Goal: Task Accomplishment & Management: Manage account settings

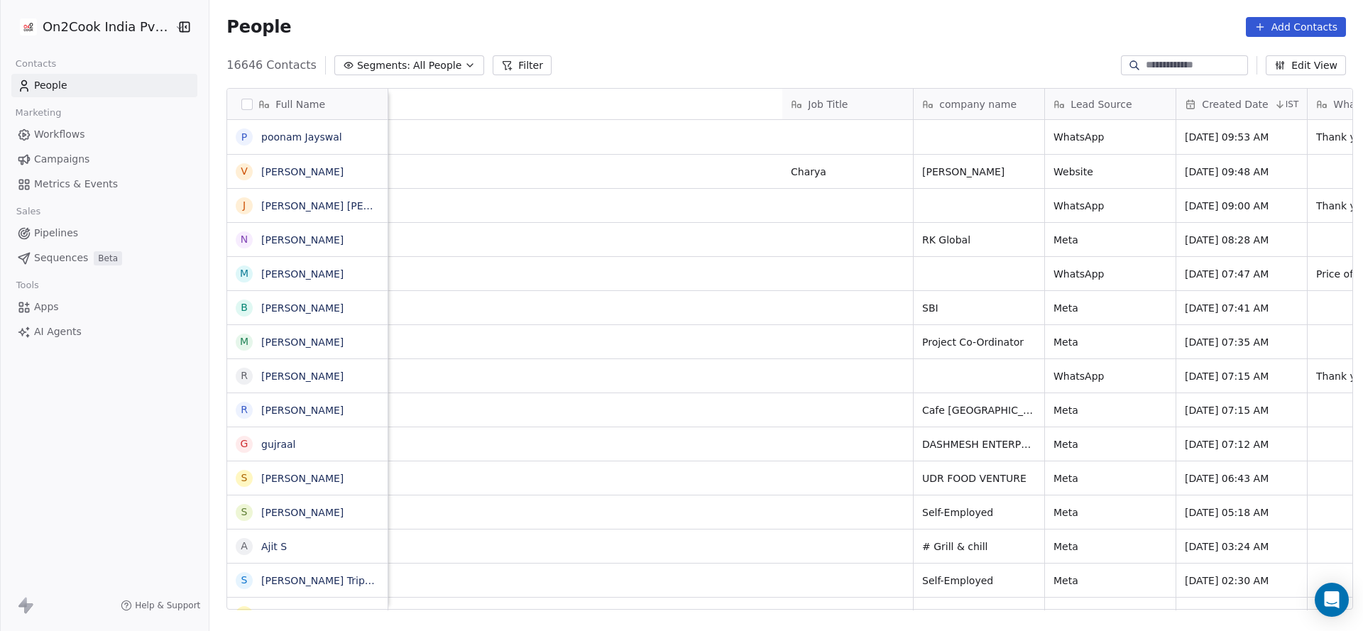
scroll to position [0, 864]
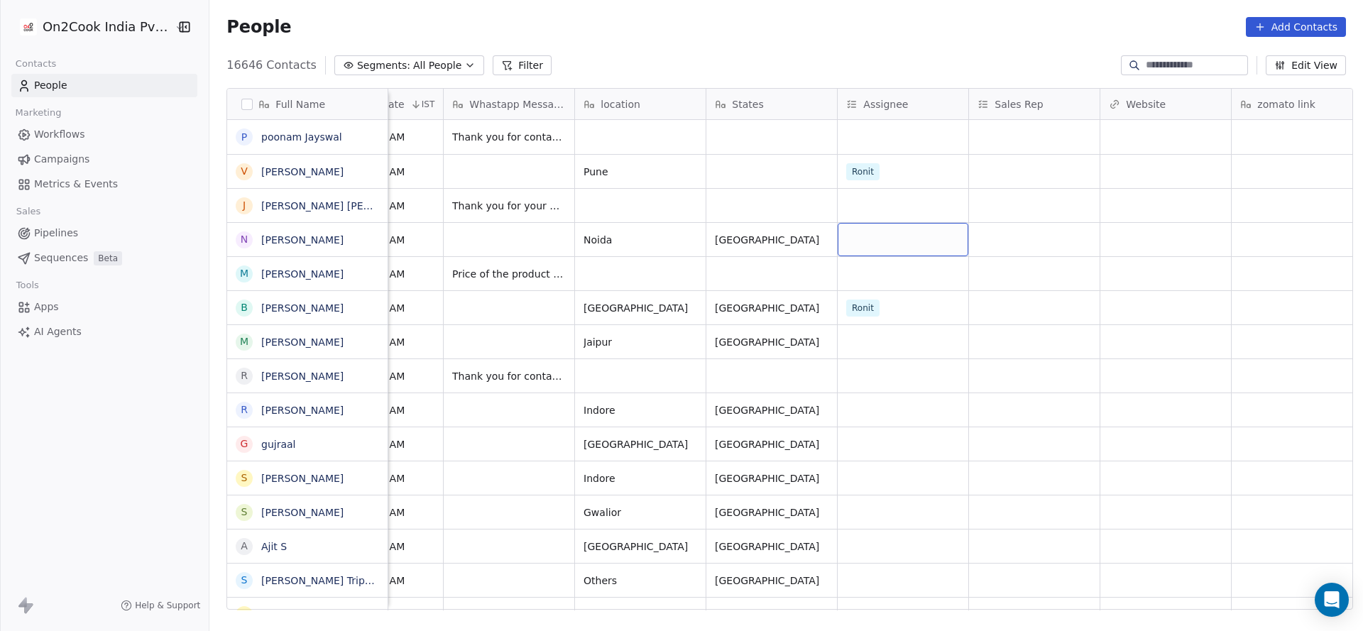
click at [879, 236] on div "grid" at bounding box center [903, 239] width 131 height 33
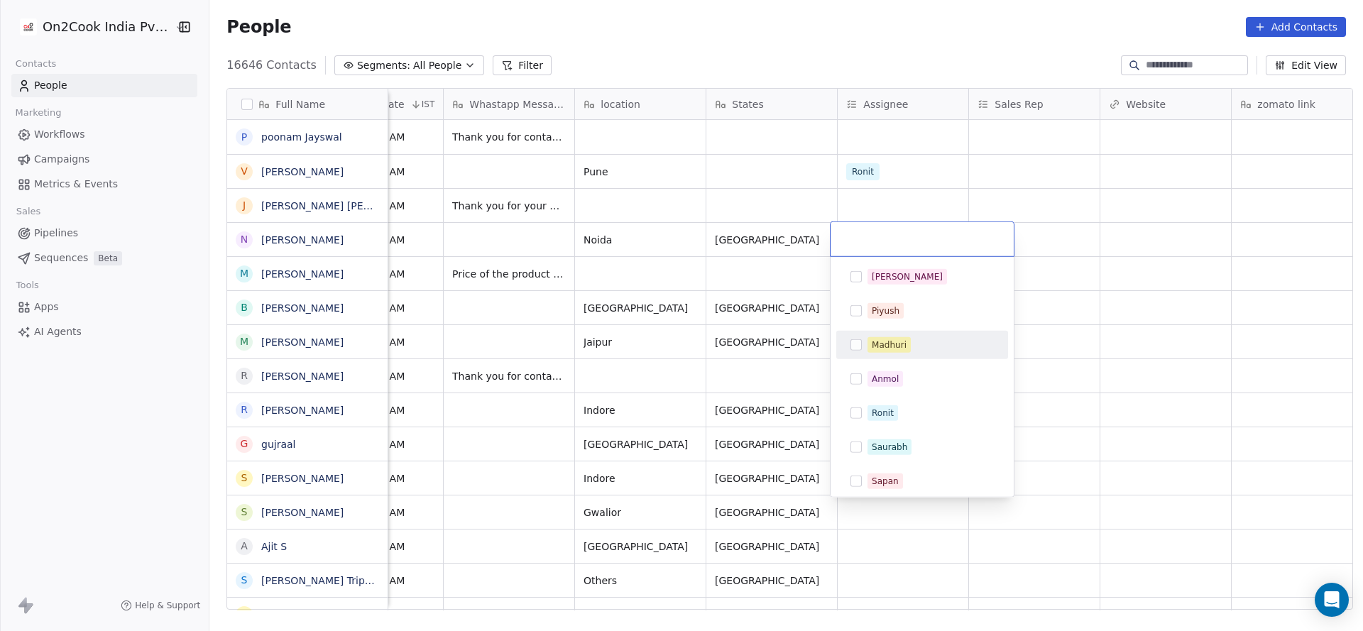
click at [897, 346] on div "Madhuri" at bounding box center [889, 345] width 35 height 13
click at [688, 353] on html "On2Cook India Pvt. Ltd. Contacts People Marketing Workflows Campaigns Metrics &…" at bounding box center [681, 315] width 1363 height 631
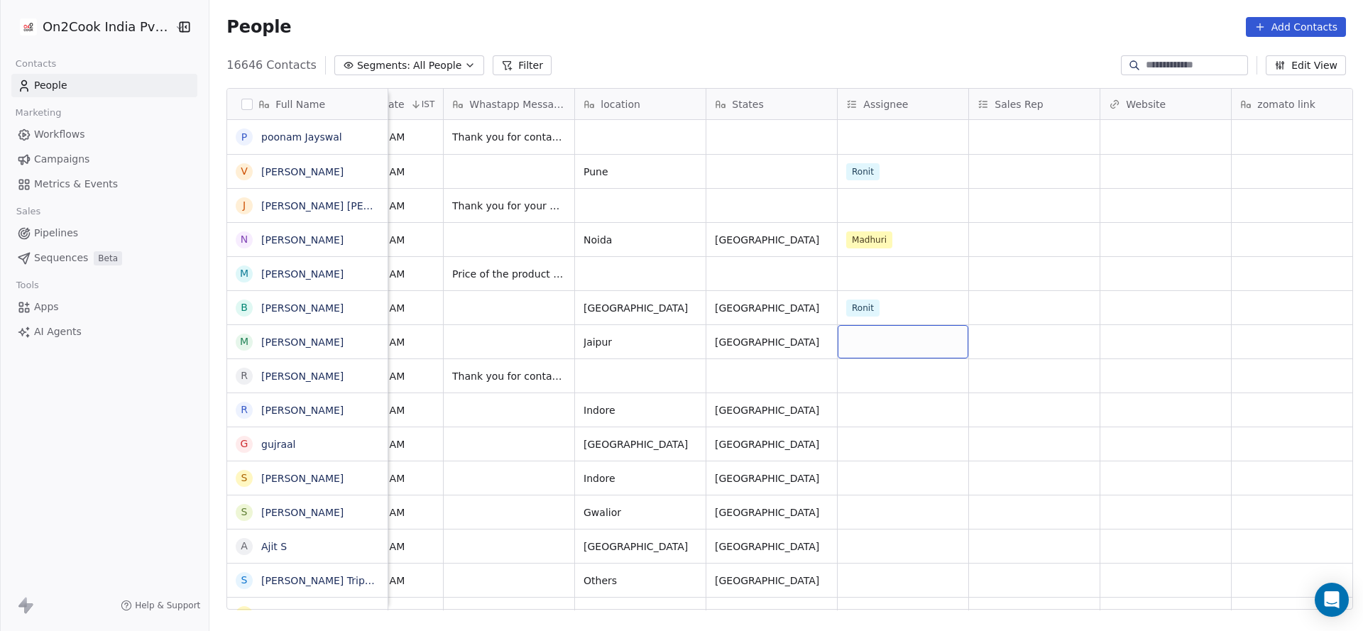
click at [908, 346] on div "grid" at bounding box center [903, 341] width 131 height 33
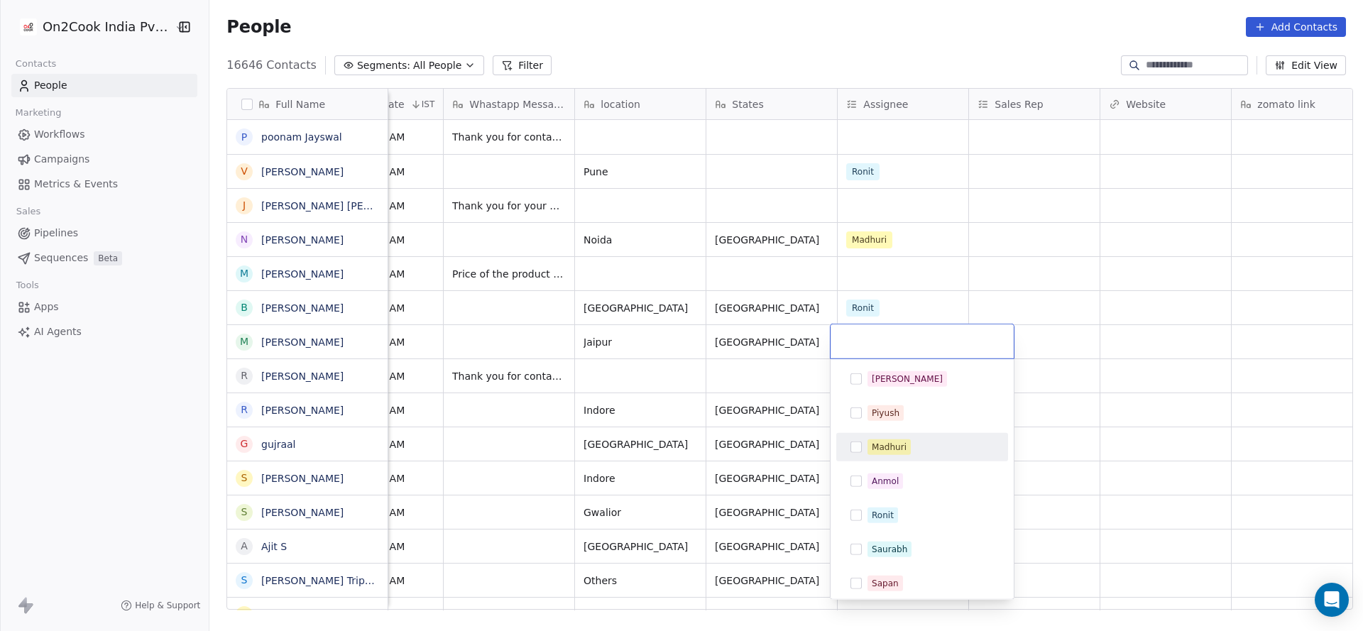
click at [901, 441] on div "Madhuri" at bounding box center [889, 447] width 35 height 13
drag, startPoint x: 692, startPoint y: 455, endPoint x: 870, endPoint y: 410, distance: 183.0
click at [726, 456] on html "On2Cook India Pvt. Ltd. Contacts People Marketing Workflows Campaigns Metrics &…" at bounding box center [681, 315] width 1363 height 631
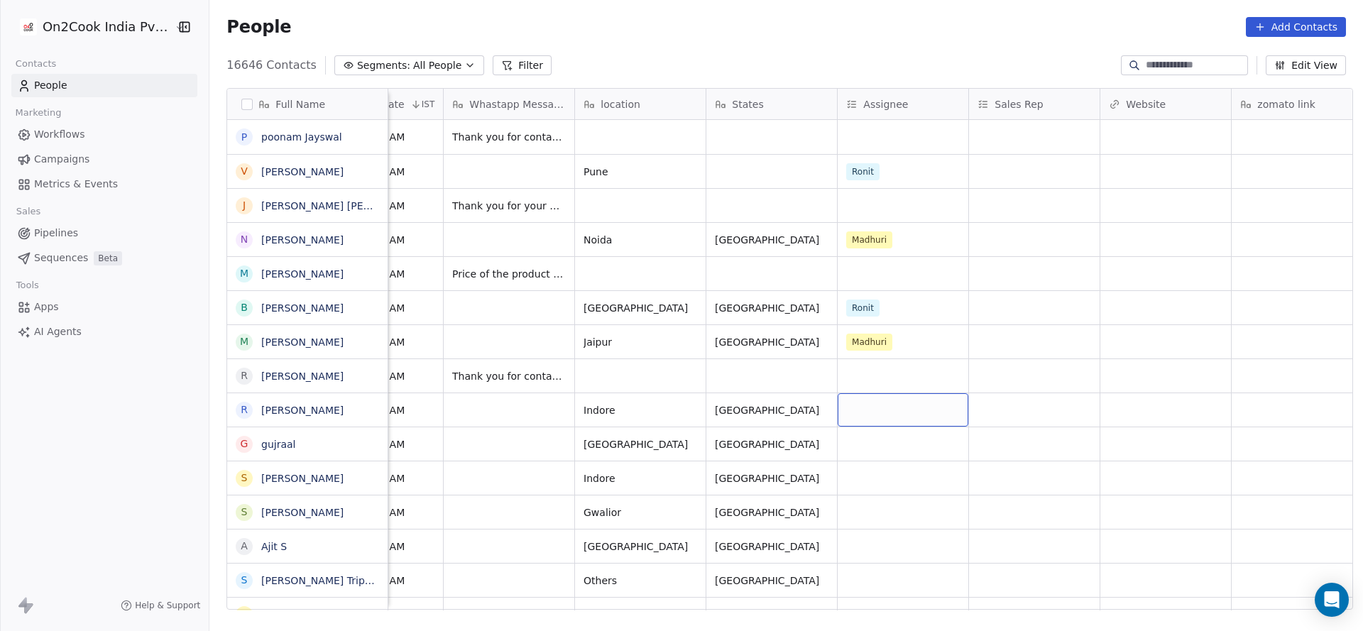
click at [870, 410] on div "grid" at bounding box center [903, 409] width 131 height 33
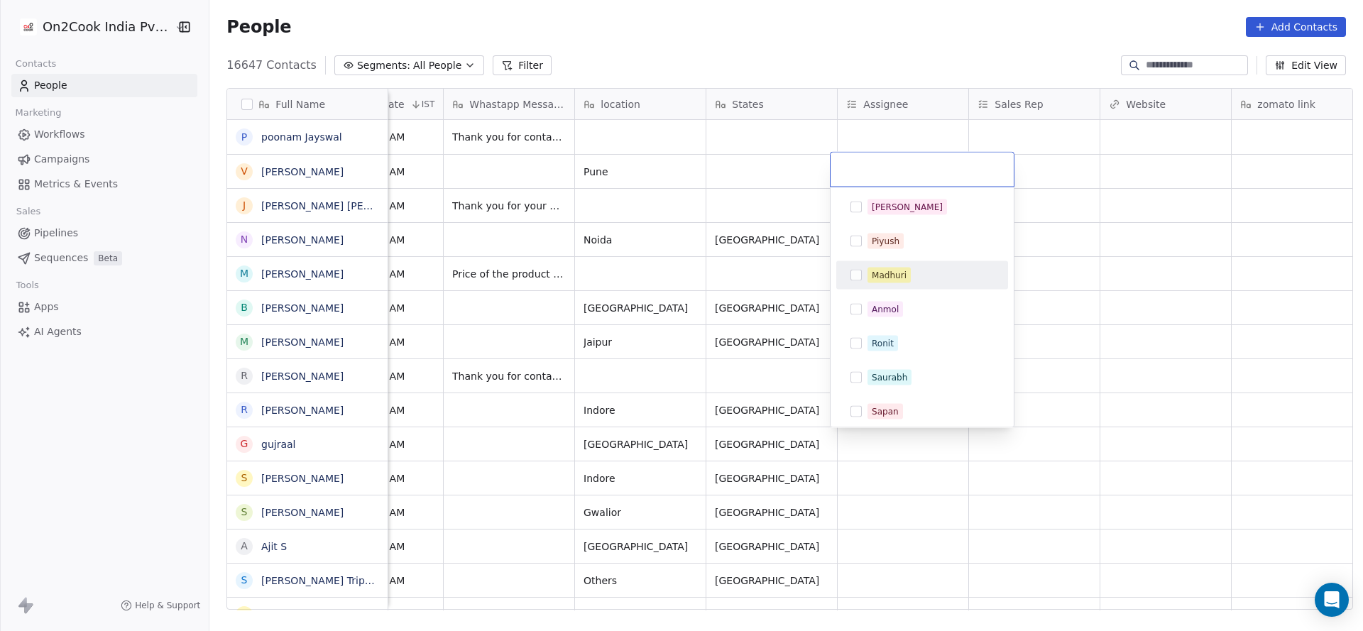
drag, startPoint x: 898, startPoint y: 275, endPoint x: 628, endPoint y: 399, distance: 297.0
click at [898, 277] on div "Madhuri" at bounding box center [889, 275] width 35 height 13
drag, startPoint x: 628, startPoint y: 399, endPoint x: 899, endPoint y: 470, distance: 279.7
click at [662, 429] on html "On2Cook India Pvt. Ltd. Contacts People Marketing Workflows Campaigns Metrics &…" at bounding box center [681, 315] width 1363 height 631
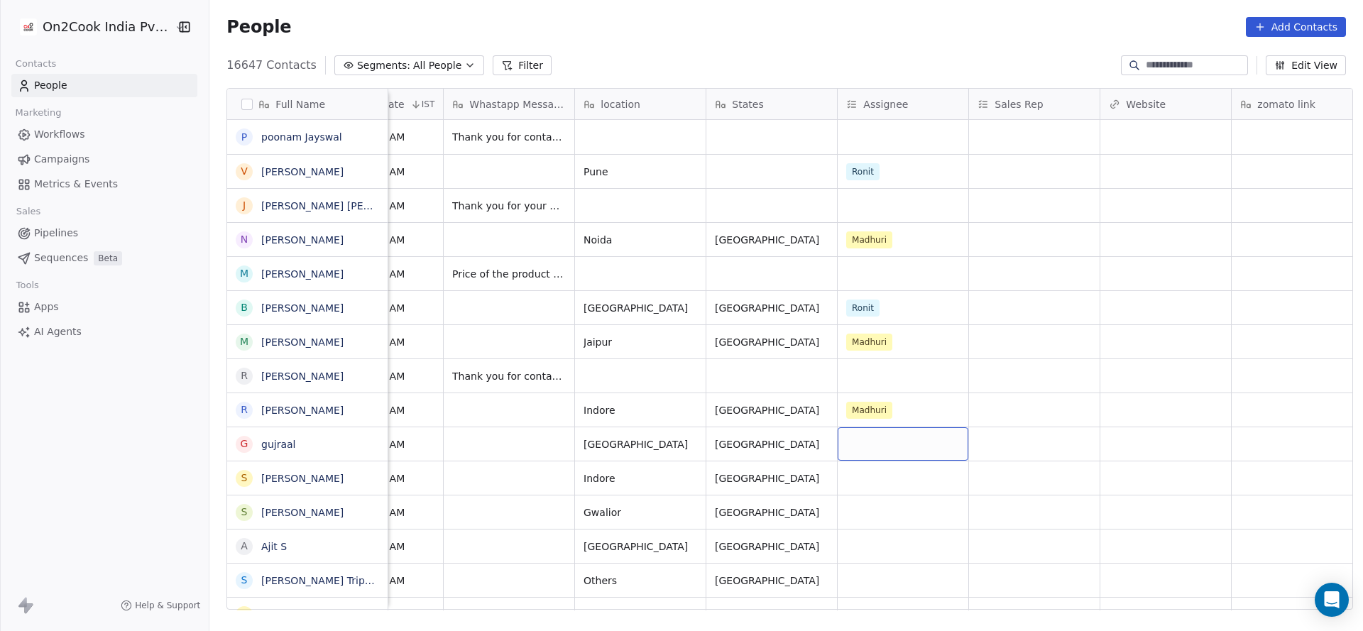
click at [895, 452] on div "grid" at bounding box center [903, 443] width 131 height 33
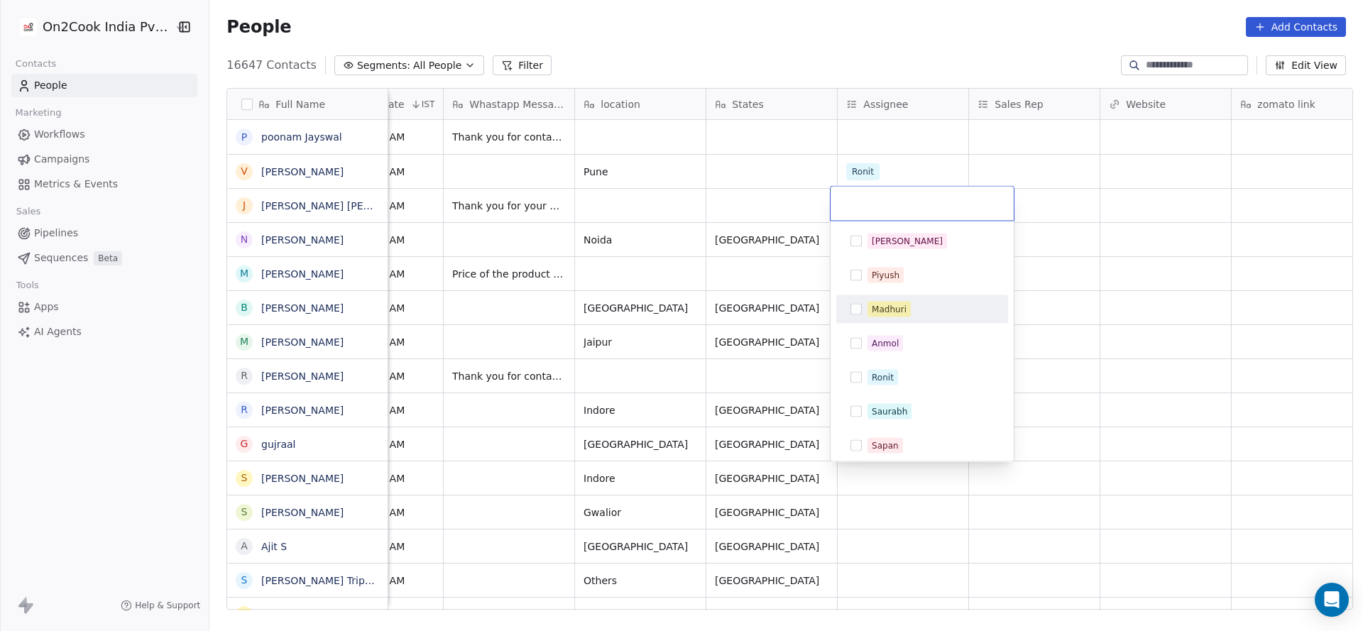
click at [895, 307] on div "Madhuri" at bounding box center [889, 309] width 35 height 13
click at [616, 446] on html "On2Cook India Pvt. Ltd. Contacts People Marketing Workflows Campaigns Metrics &…" at bounding box center [681, 315] width 1363 height 631
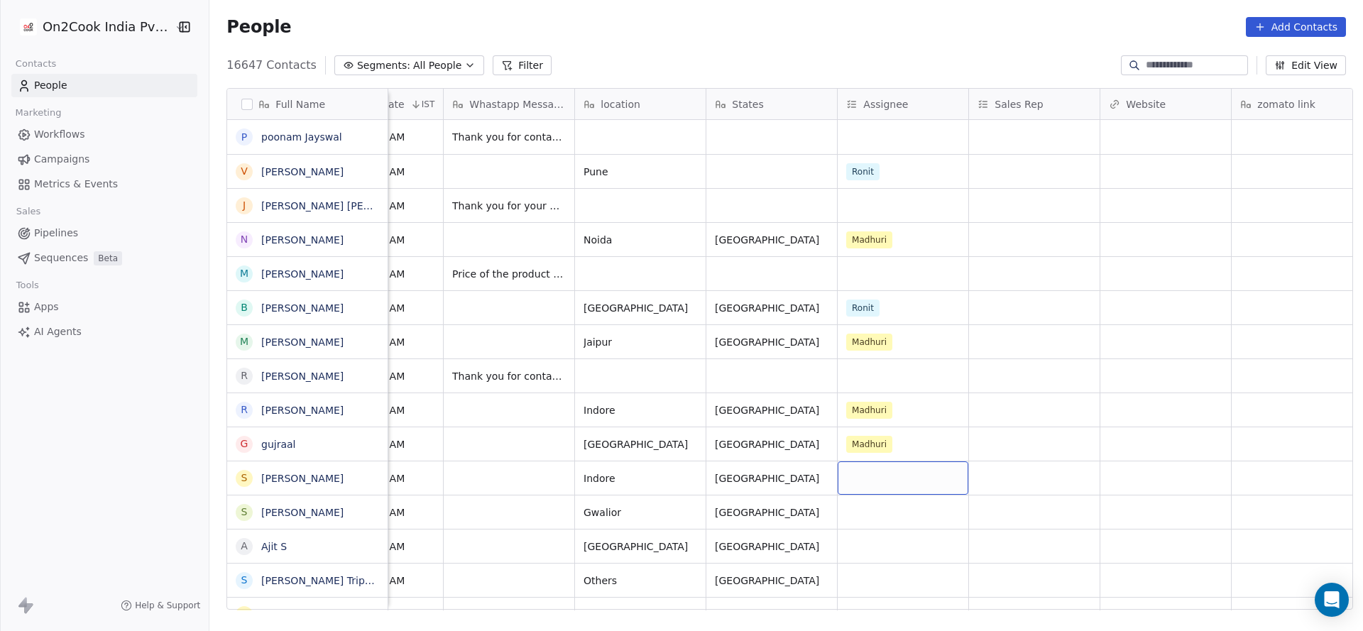
click at [869, 474] on div "grid" at bounding box center [903, 477] width 131 height 33
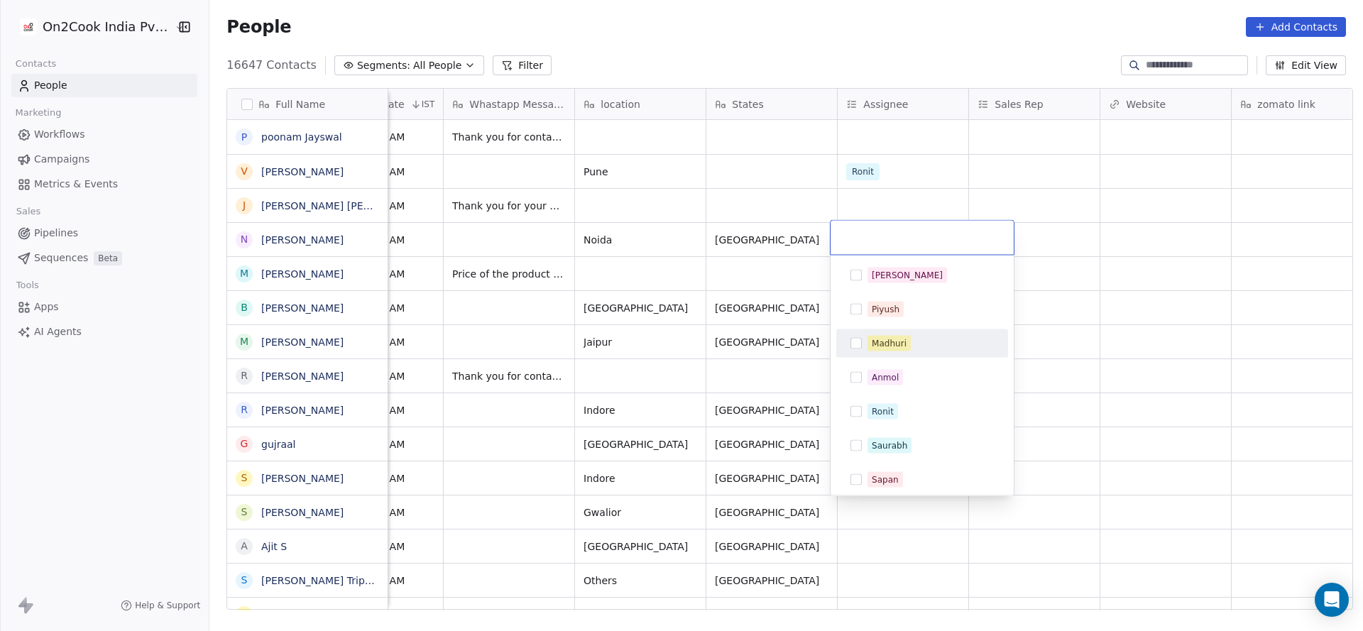
click at [861, 334] on div "Madhuri" at bounding box center [922, 343] width 160 height 23
click at [728, 432] on html "On2Cook India Pvt. Ltd. Contacts People Marketing Workflows Campaigns Metrics &…" at bounding box center [681, 315] width 1363 height 631
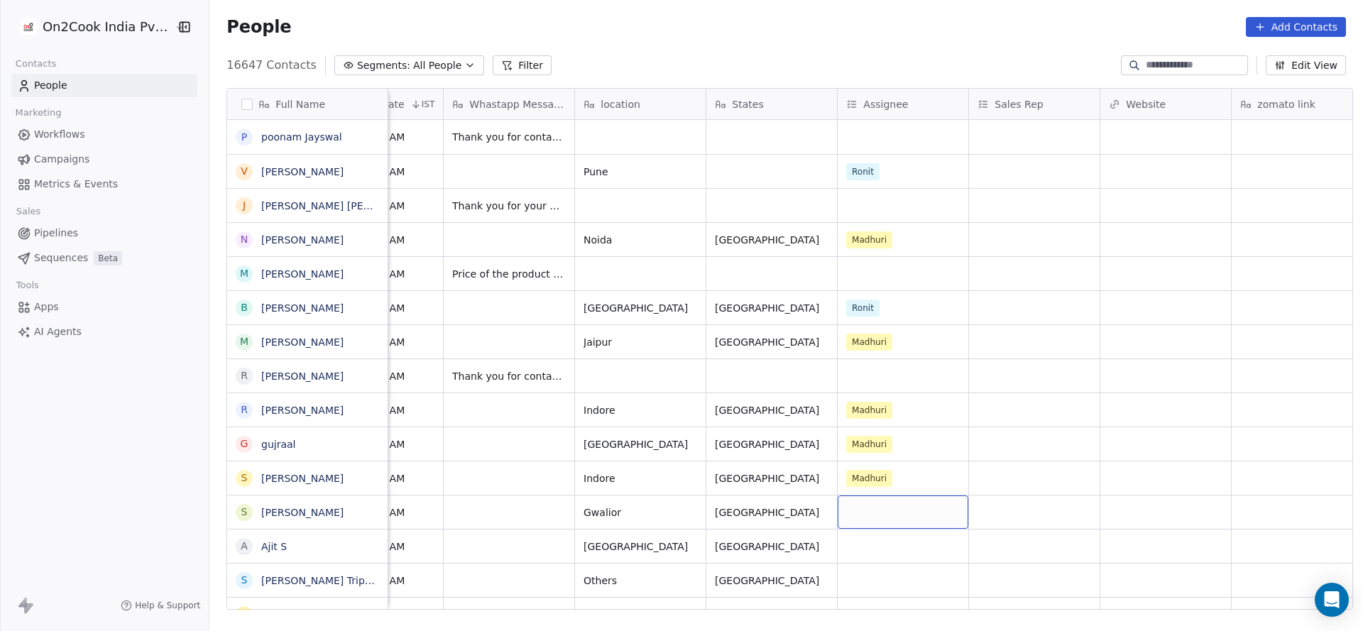
click at [874, 498] on div "grid" at bounding box center [903, 512] width 131 height 33
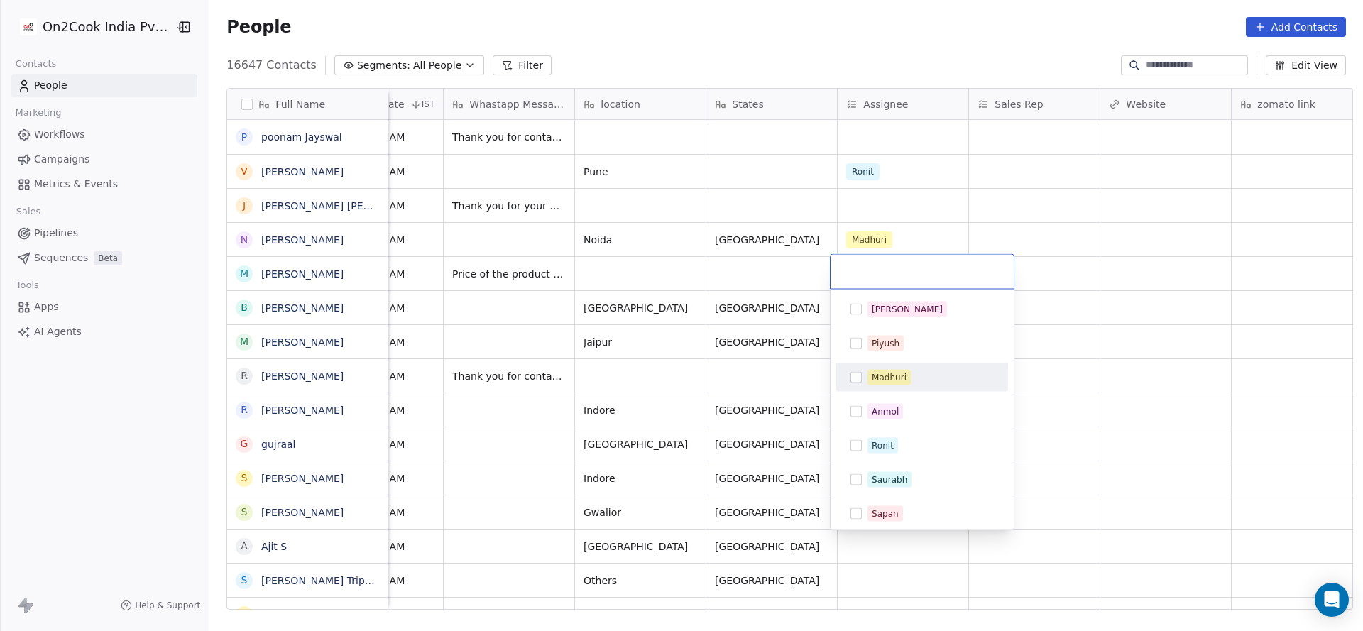
click at [904, 383] on span "Madhuri" at bounding box center [889, 378] width 43 height 16
click at [692, 471] on html "On2Cook India Pvt. Ltd. Contacts People Marketing Workflows Campaigns Metrics &…" at bounding box center [681, 315] width 1363 height 631
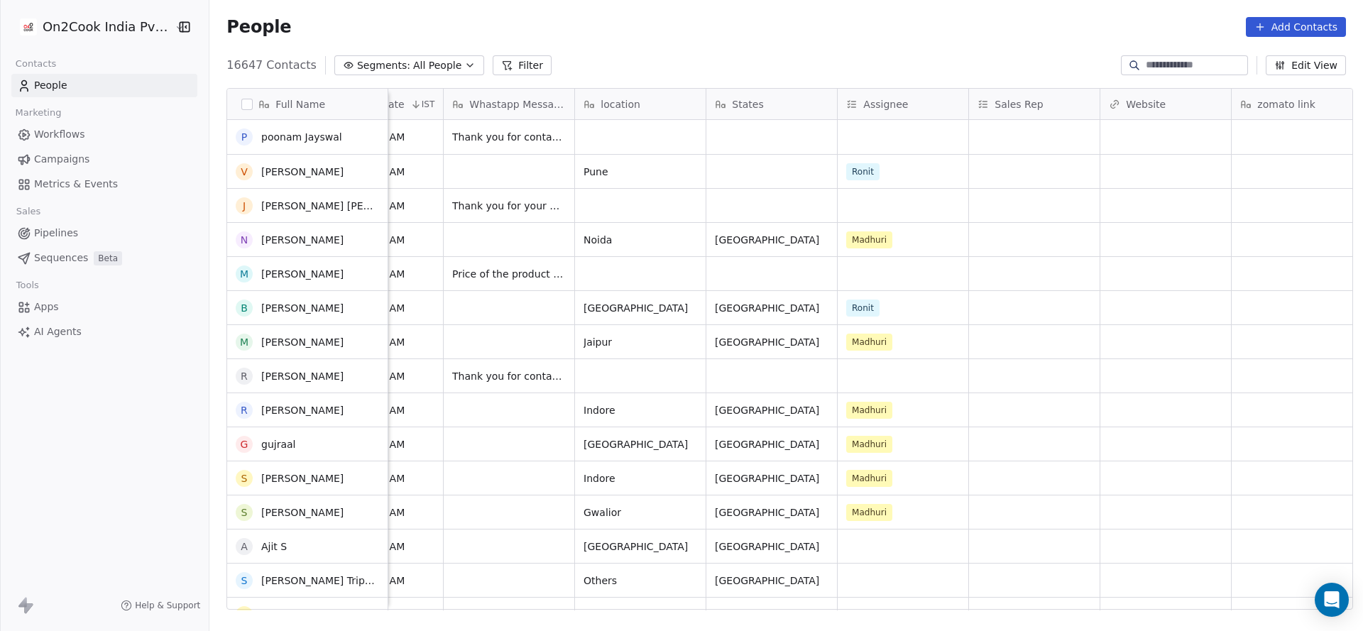
scroll to position [106, 0]
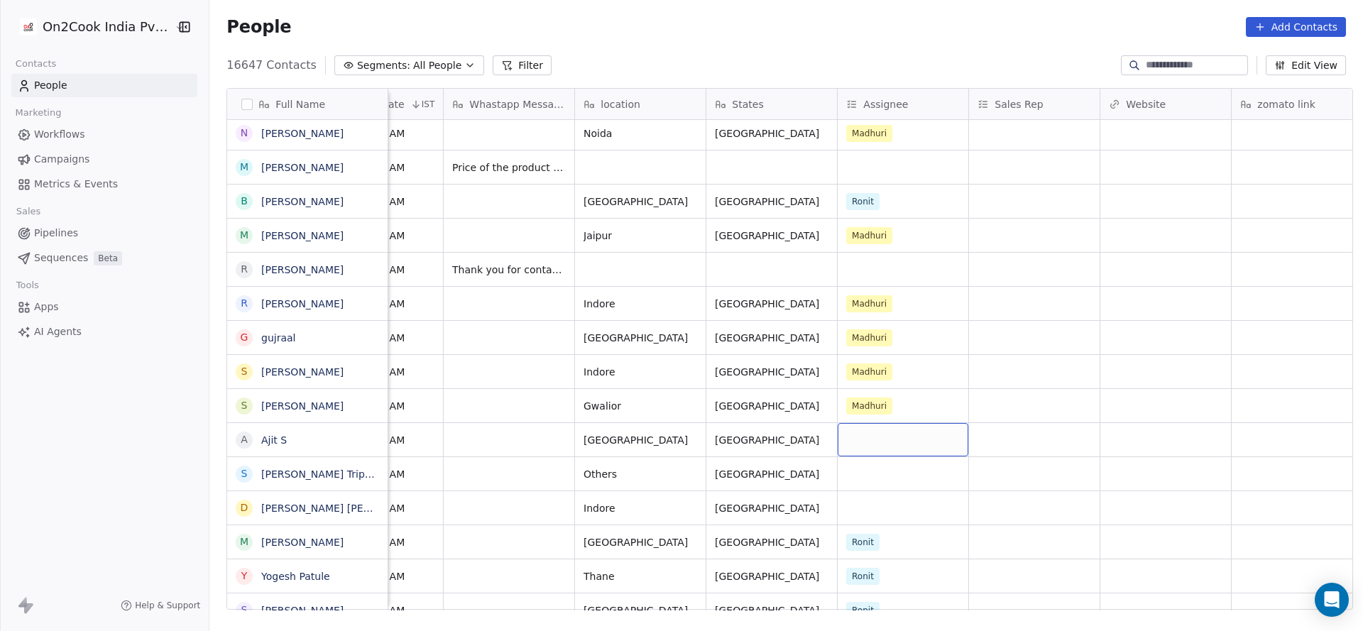
click at [880, 442] on div "grid" at bounding box center [903, 439] width 131 height 33
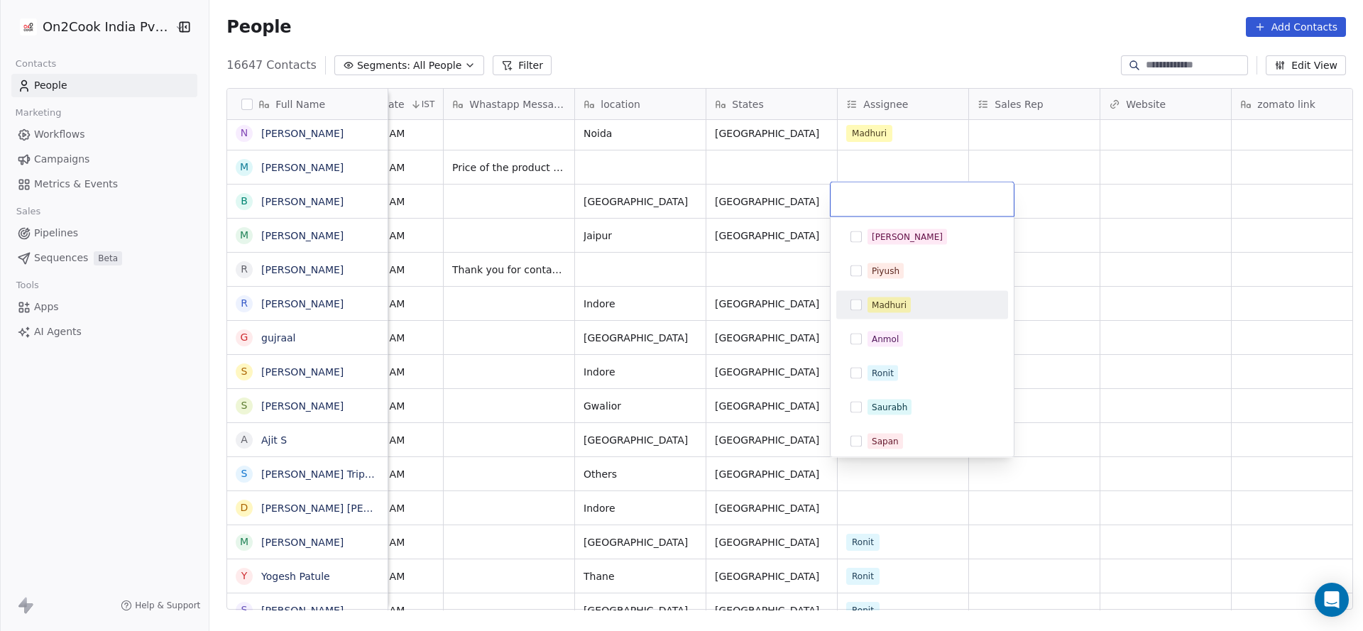
click at [895, 302] on div "Madhuri" at bounding box center [889, 305] width 35 height 13
drag, startPoint x: 537, startPoint y: 427, endPoint x: 868, endPoint y: 513, distance: 341.8
click at [545, 435] on html "On2Cook India Pvt. Ltd. Contacts People Marketing Workflows Campaigns Metrics &…" at bounding box center [681, 315] width 1363 height 631
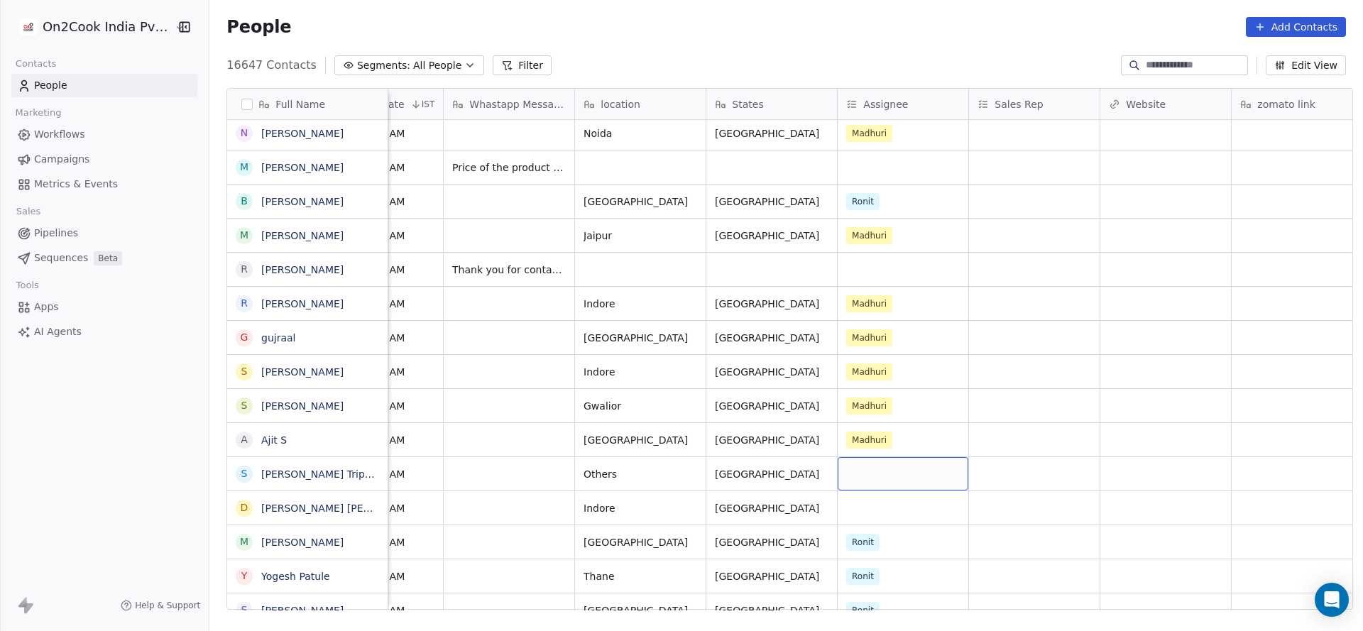
click at [863, 488] on div "grid" at bounding box center [903, 473] width 131 height 33
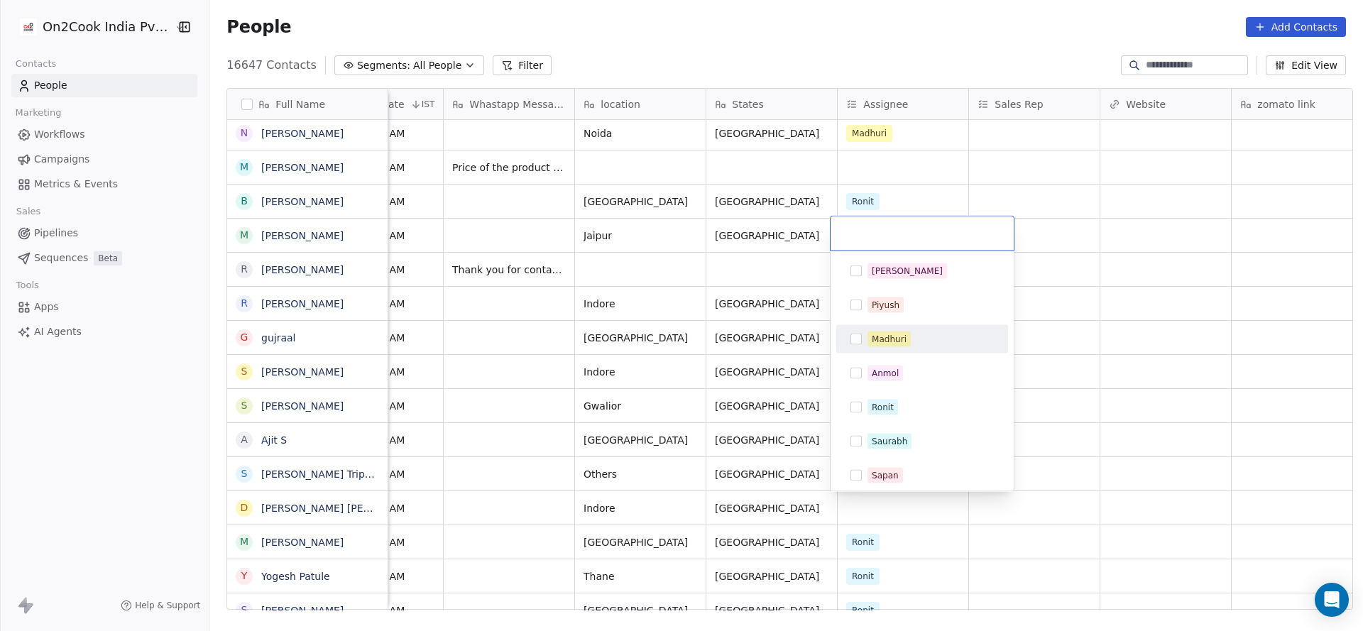
click at [888, 339] on div "Madhuri" at bounding box center [889, 339] width 35 height 13
click at [677, 400] on html "On2Cook India Pvt. Ltd. Contacts People Marketing Workflows Campaigns Metrics &…" at bounding box center [681, 315] width 1363 height 631
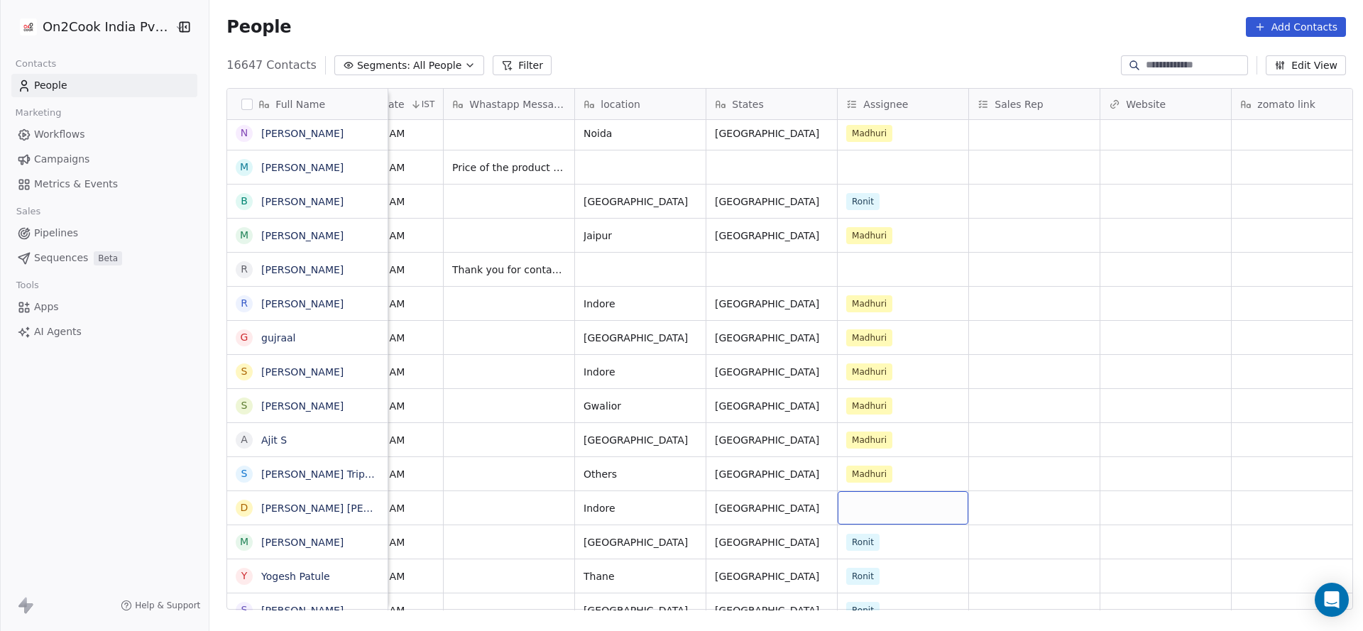
click at [870, 513] on div "grid" at bounding box center [903, 507] width 131 height 33
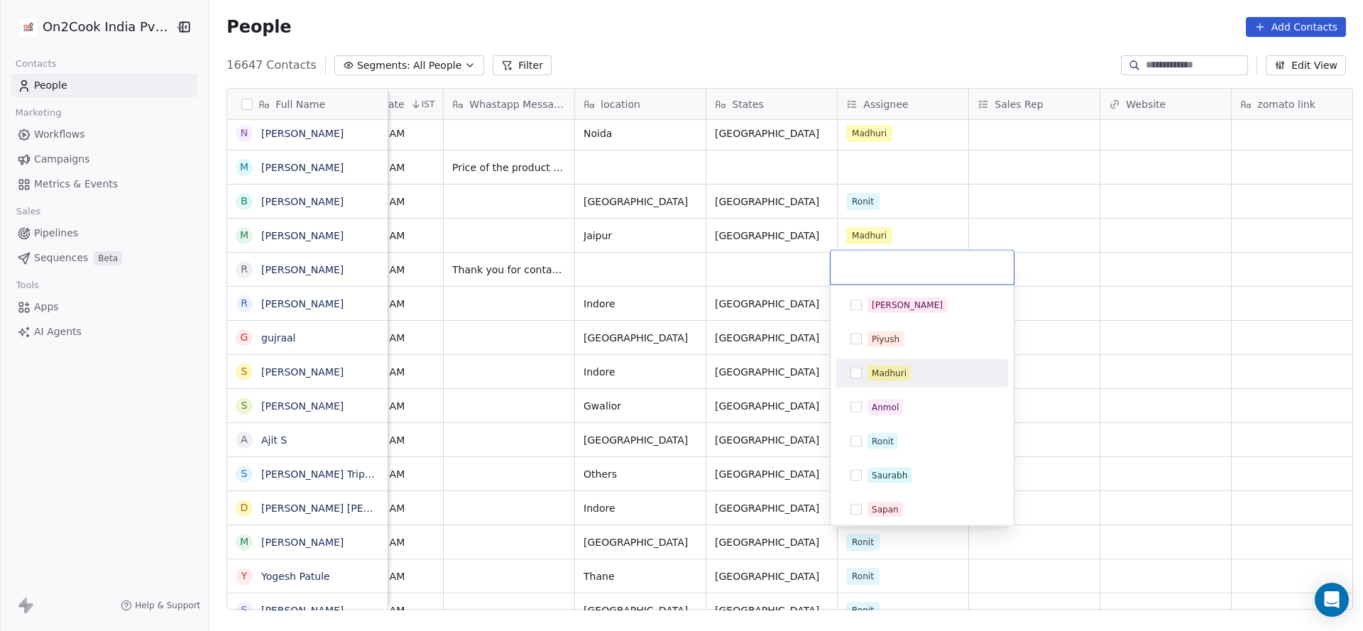
click at [883, 378] on div "Madhuri" at bounding box center [889, 373] width 35 height 13
click at [799, 449] on html "On2Cook India Pvt. Ltd. Contacts People Marketing Workflows Campaigns Metrics &…" at bounding box center [681, 315] width 1363 height 631
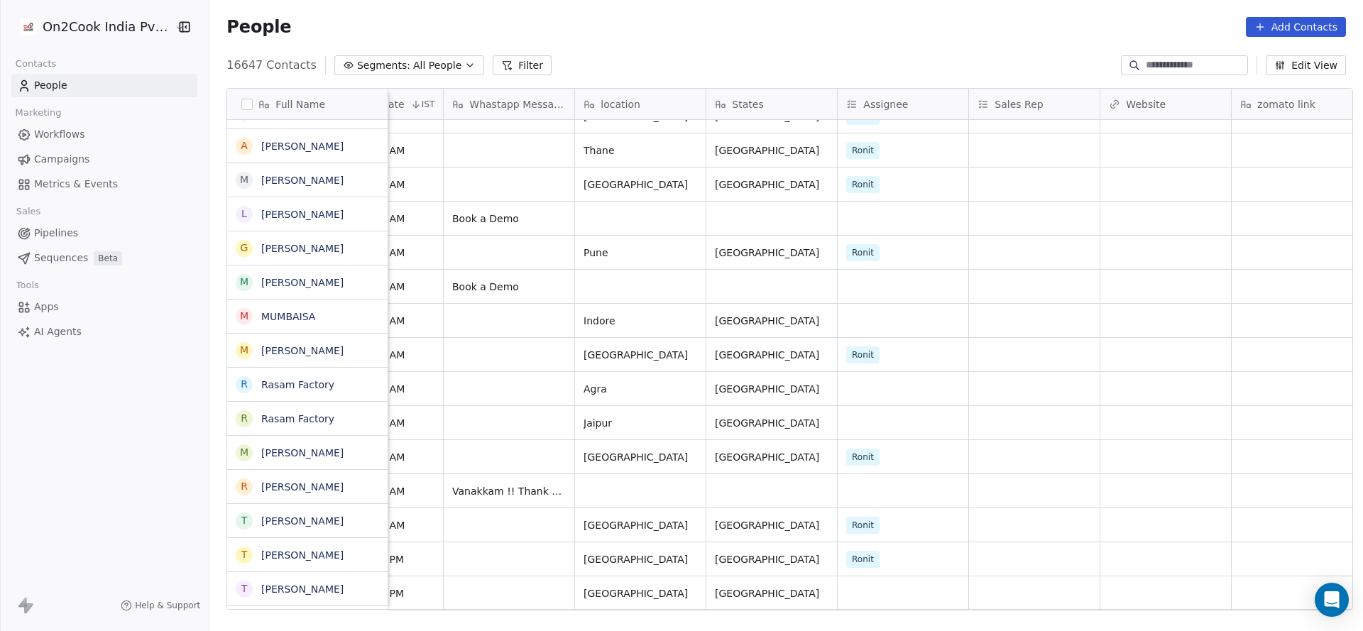
scroll to position [532, 0]
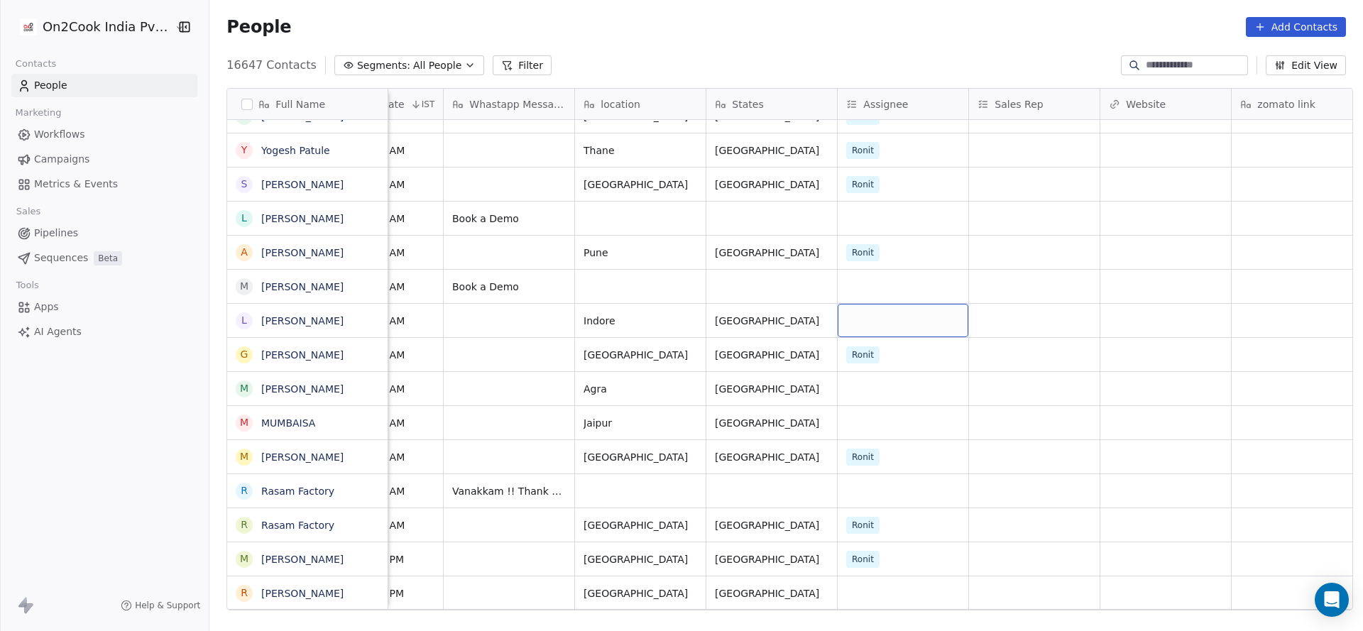
click at [846, 319] on div "grid" at bounding box center [903, 320] width 131 height 33
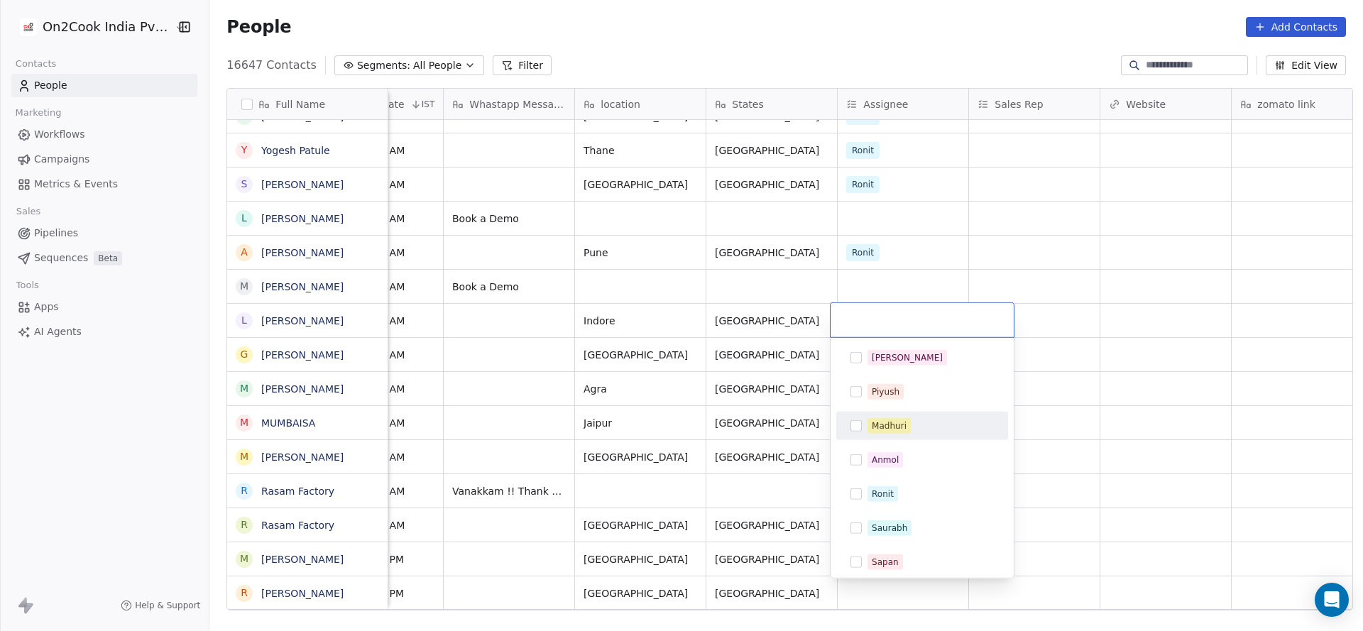
drag, startPoint x: 876, startPoint y: 422, endPoint x: 851, endPoint y: 414, distance: 26.3
click at [876, 424] on div "Madhuri" at bounding box center [889, 426] width 35 height 13
click at [777, 394] on html "On2Cook India Pvt. Ltd. Contacts People Marketing Workflows Campaigns Metrics &…" at bounding box center [681, 315] width 1363 height 631
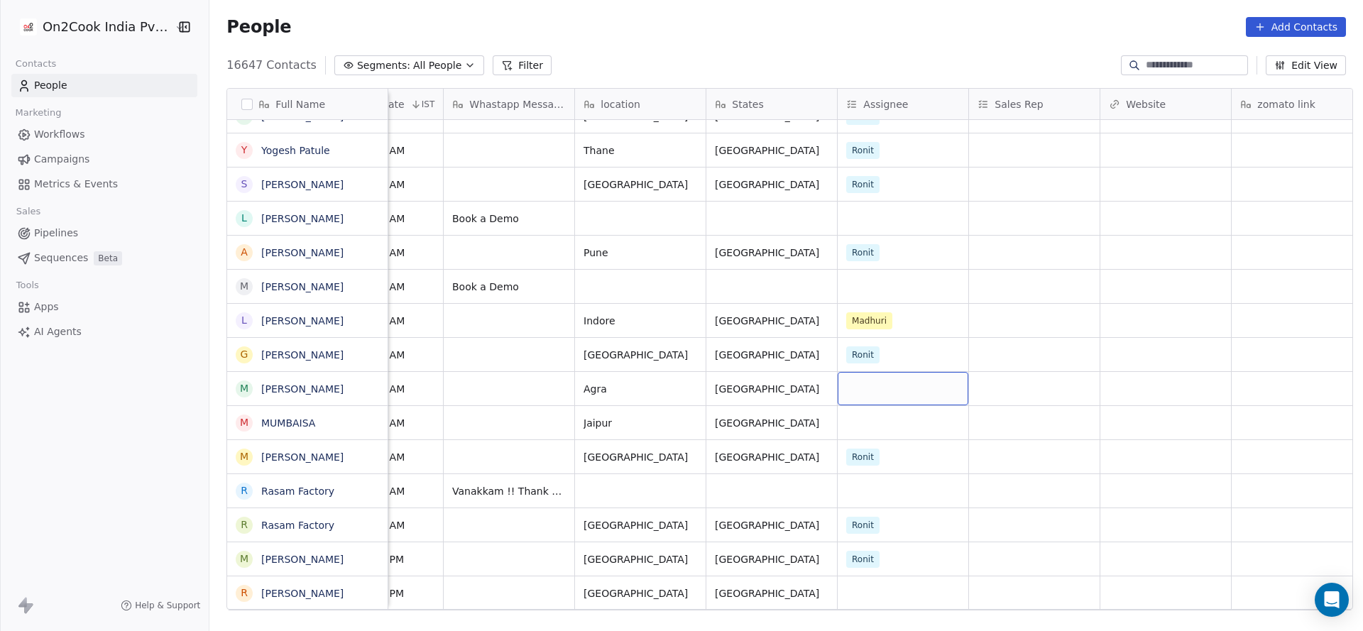
click at [854, 396] on div "grid" at bounding box center [903, 388] width 131 height 33
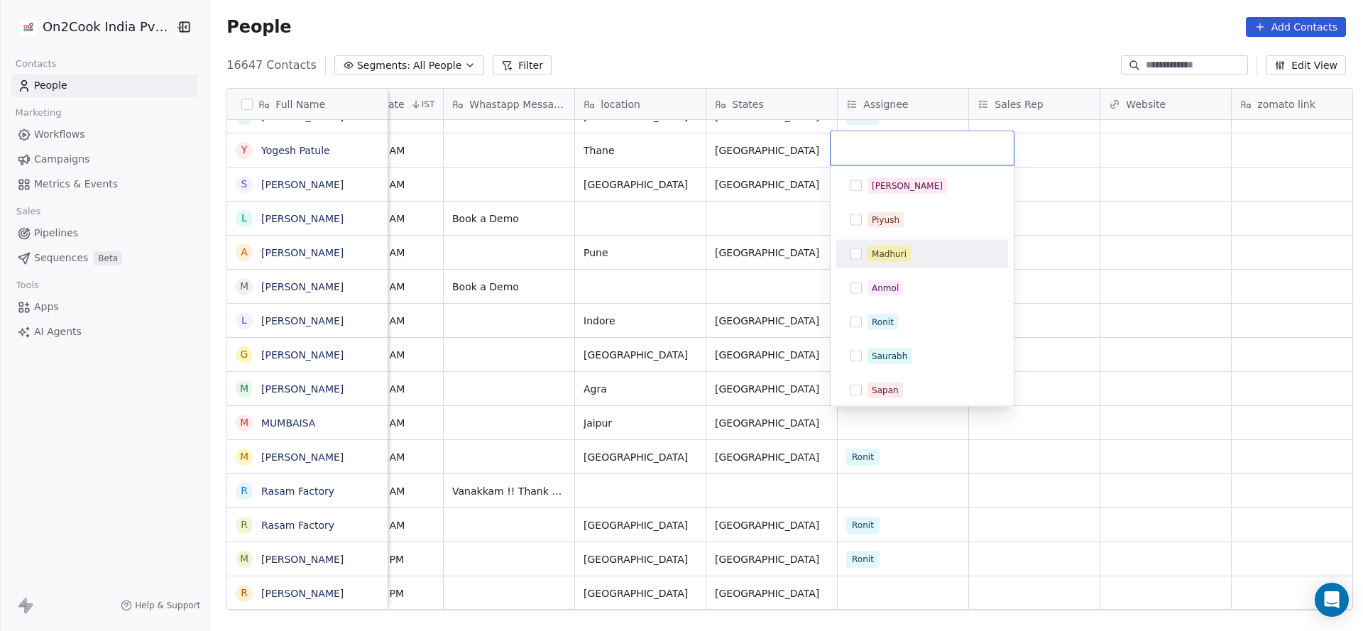
drag, startPoint x: 897, startPoint y: 255, endPoint x: 819, endPoint y: 271, distance: 79.8
click at [897, 253] on div "Madhuri" at bounding box center [889, 254] width 35 height 13
click at [817, 273] on html "On2Cook India Pvt. Ltd. Contacts People Marketing Workflows Campaigns Metrics &…" at bounding box center [681, 315] width 1363 height 631
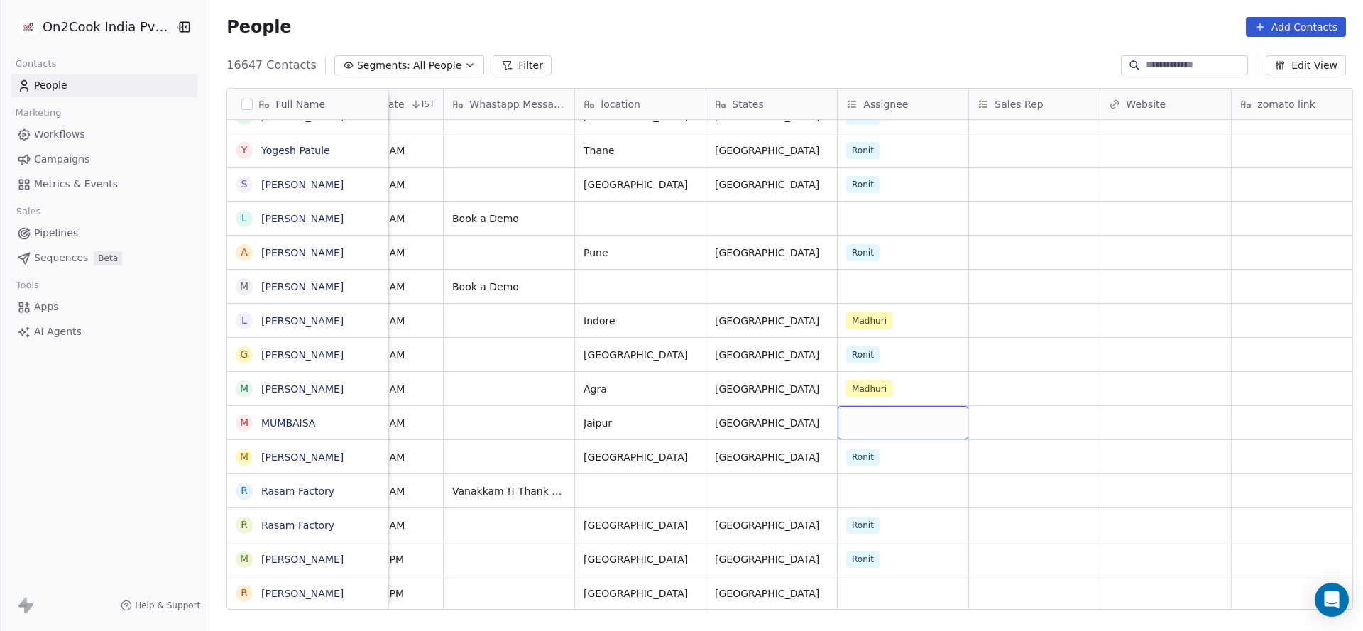
click at [871, 420] on div "grid" at bounding box center [903, 422] width 131 height 33
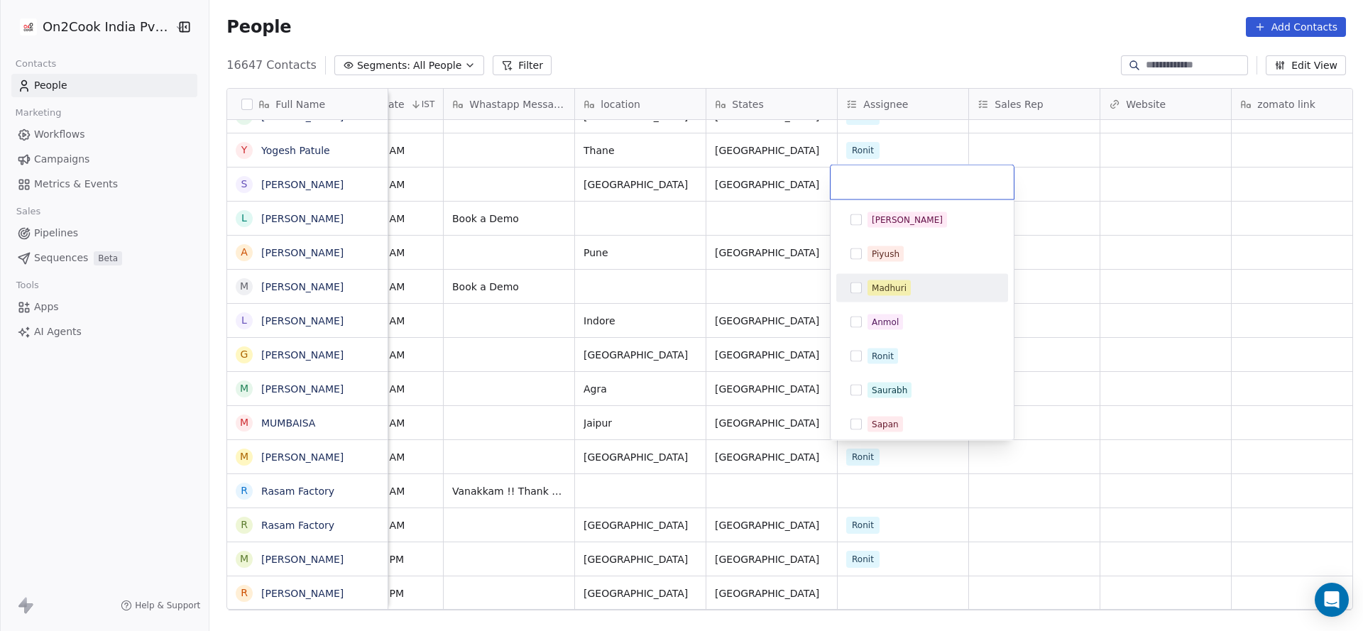
click at [899, 285] on div "Madhuri" at bounding box center [889, 288] width 35 height 13
click at [772, 384] on html "On2Cook India Pvt. Ltd. Contacts People Marketing Workflows Campaigns Metrics &…" at bounding box center [681, 315] width 1363 height 631
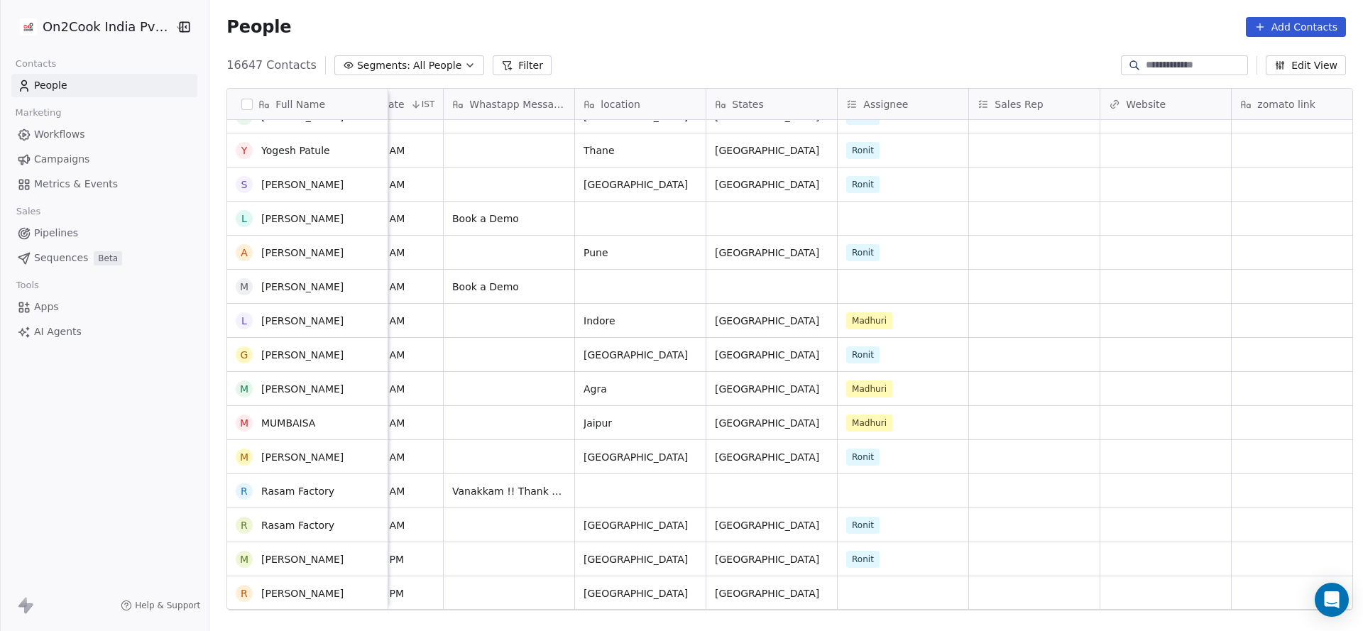
click at [848, 386] on div "WhatsApp [DATE] 09:53 AM Thank you for contacting UDAIPUR SABJI MANDI! Please l…" at bounding box center [920, 365] width 2792 height 491
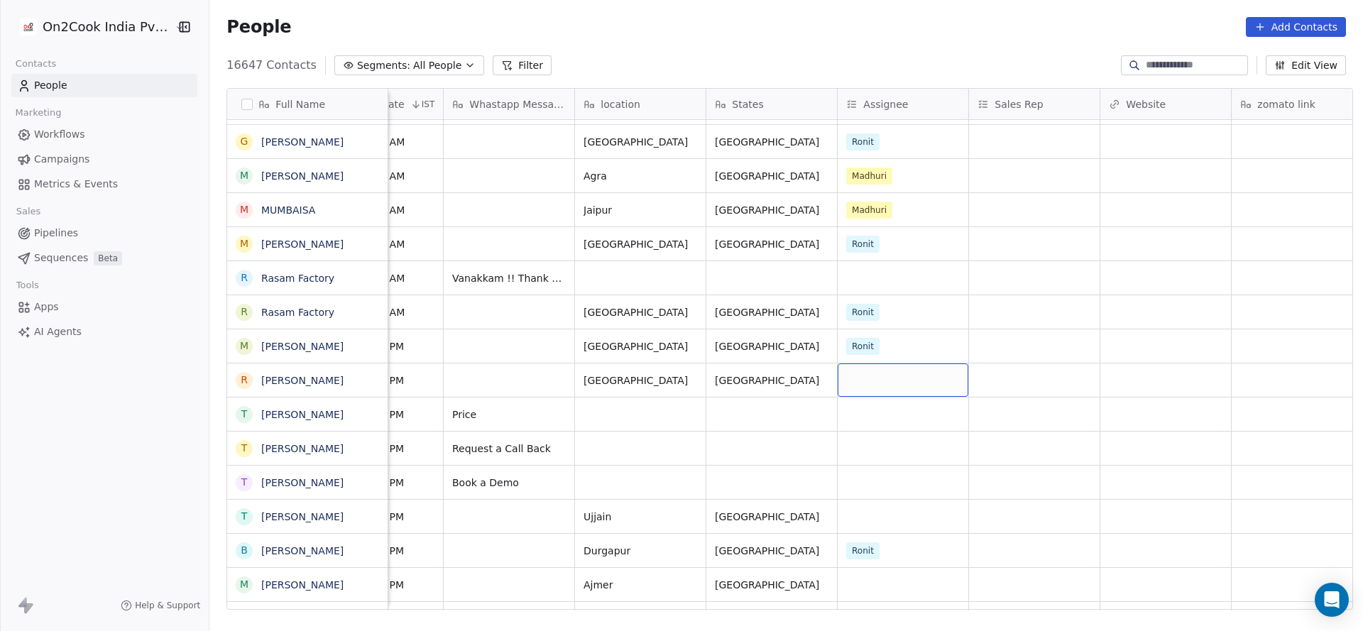
click at [875, 373] on div "grid" at bounding box center [903, 380] width 131 height 33
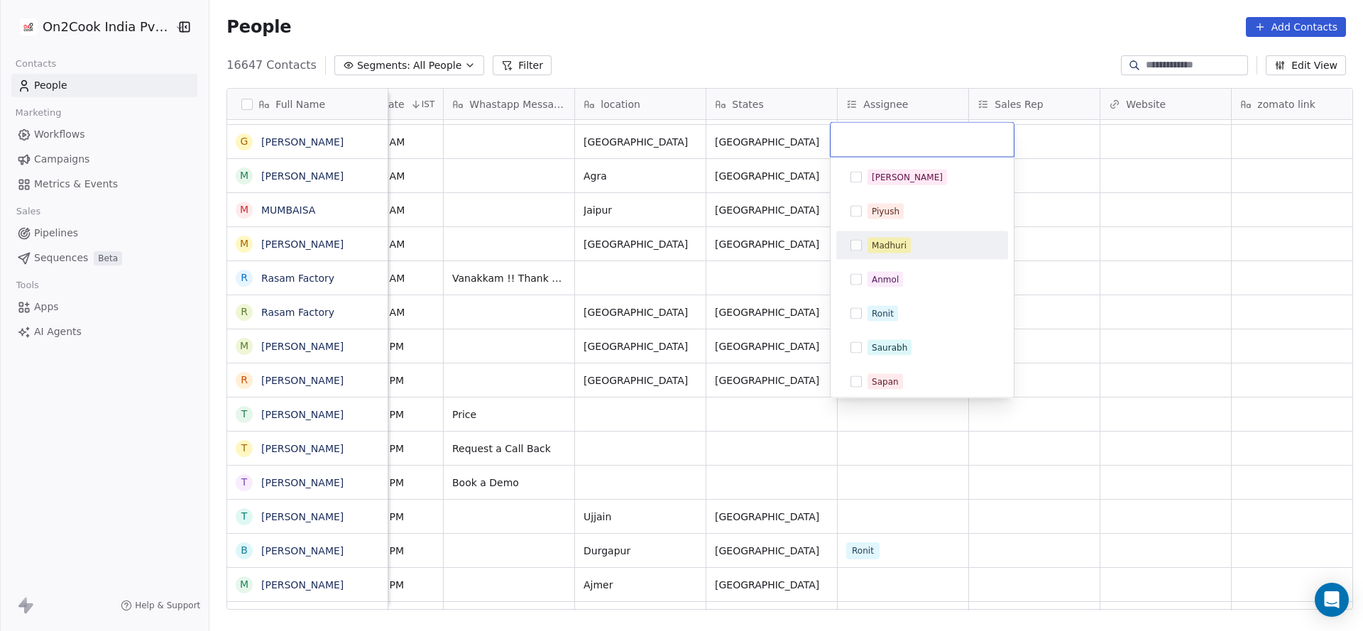
click at [905, 256] on div "Madhuri" at bounding box center [922, 245] width 160 height 23
drag, startPoint x: 771, startPoint y: 346, endPoint x: 858, endPoint y: 493, distance: 171.0
click at [771, 350] on html "On2Cook India Pvt. Ltd. Contacts People Marketing Workflows Campaigns Metrics &…" at bounding box center [681, 315] width 1363 height 631
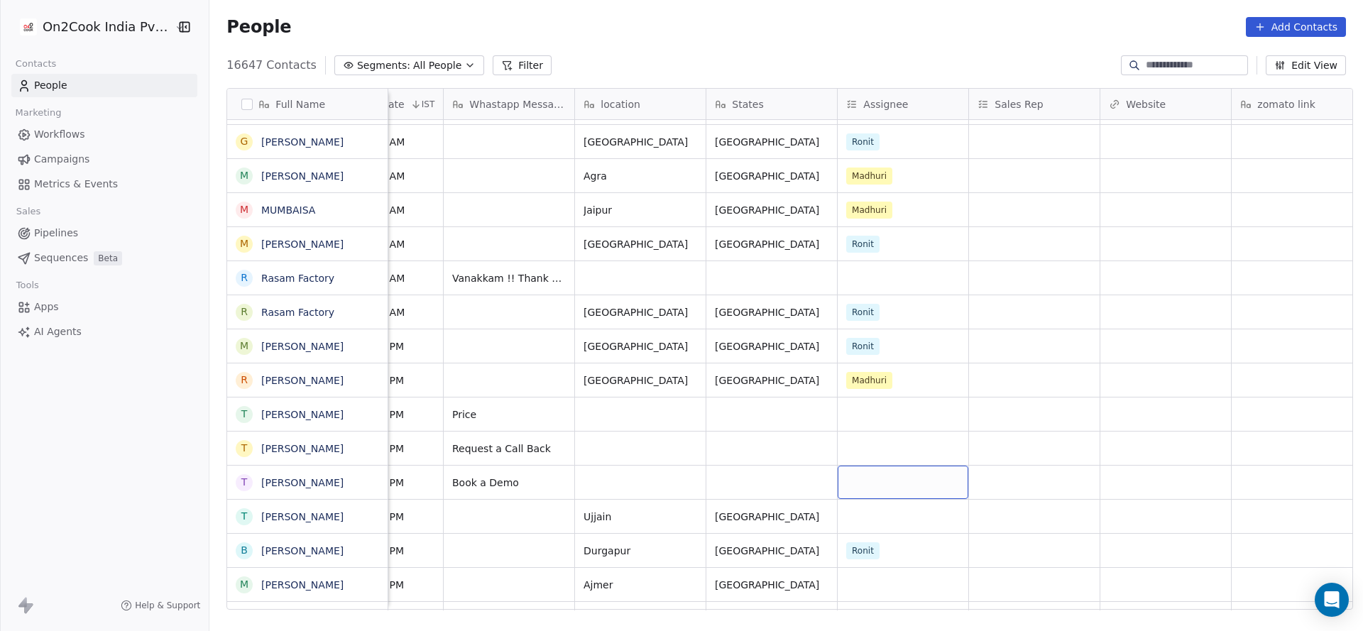
click at [859, 494] on div "grid" at bounding box center [903, 482] width 131 height 33
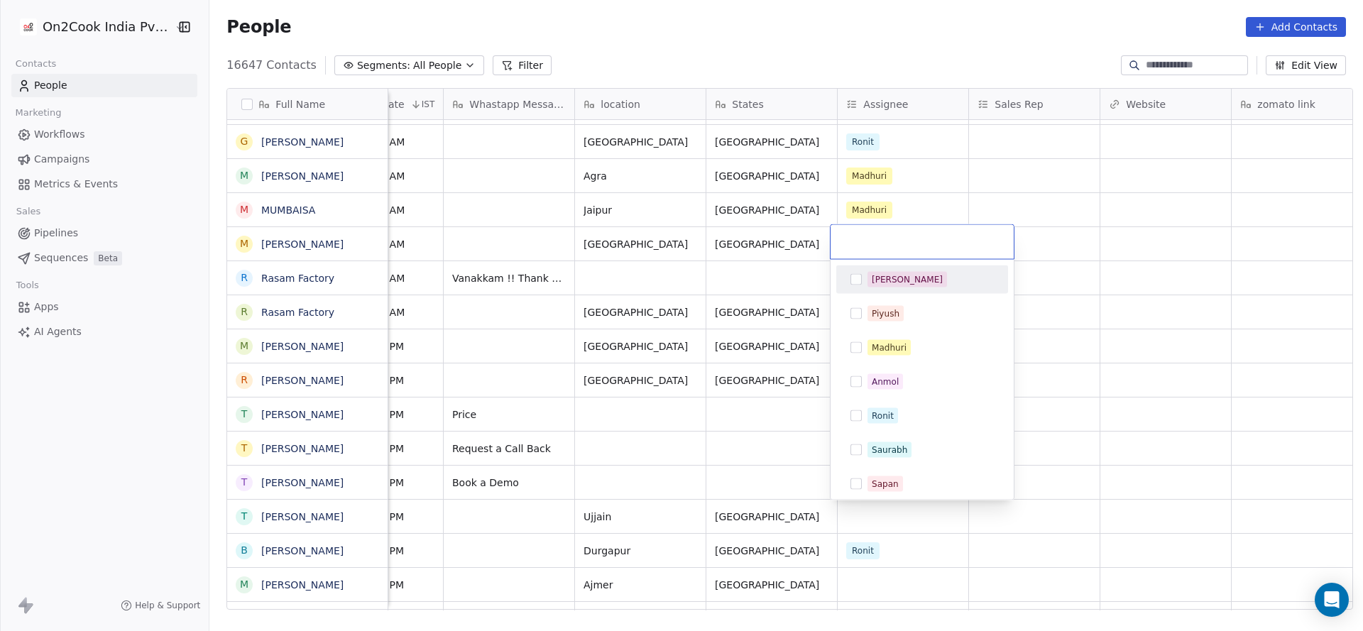
click at [696, 499] on html "On2Cook India Pvt. Ltd. Contacts People Marketing Workflows Campaigns Metrics &…" at bounding box center [681, 315] width 1363 height 631
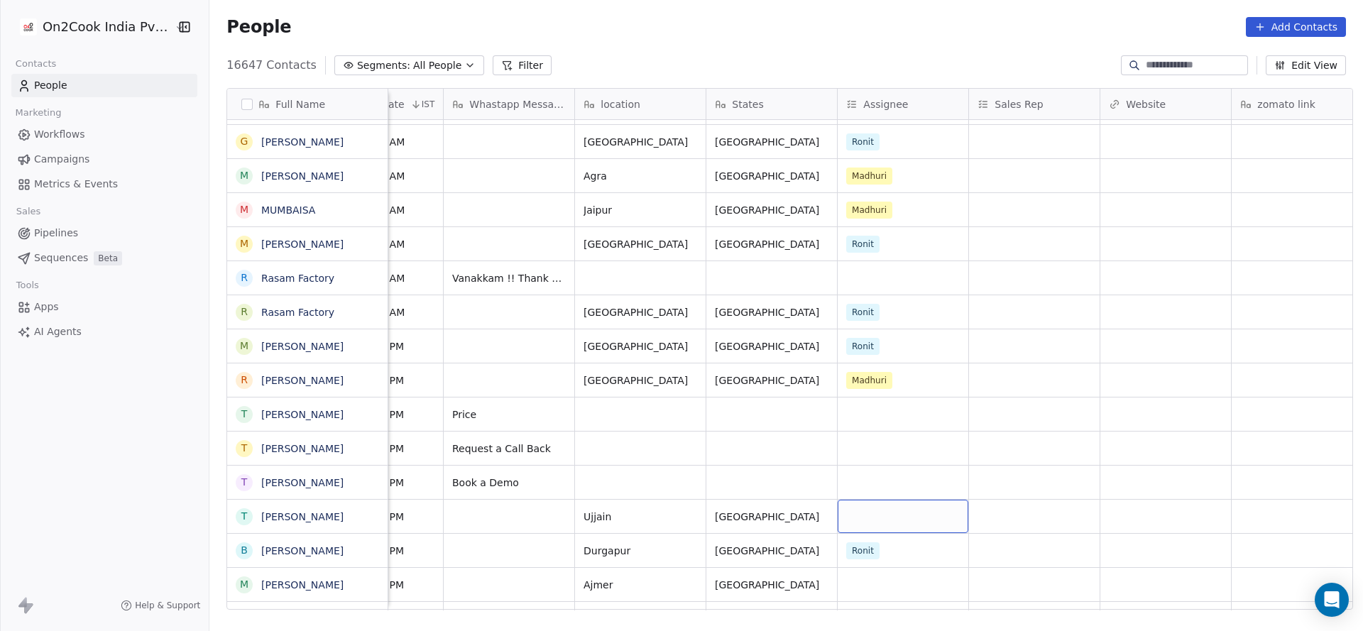
click at [881, 525] on div "grid" at bounding box center [903, 516] width 131 height 33
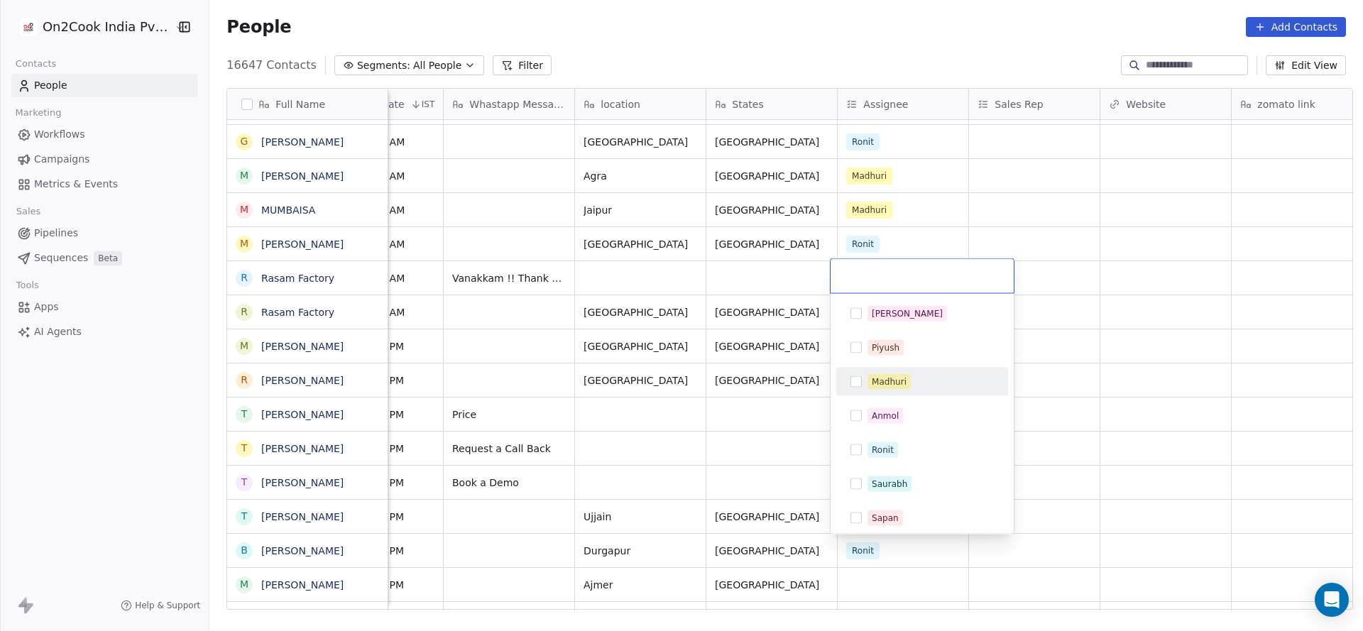
click at [885, 368] on div "Madhuri" at bounding box center [922, 382] width 172 height 28
click at [691, 400] on html "On2Cook India Pvt. Ltd. Contacts People Marketing Workflows Campaigns Metrics &…" at bounding box center [681, 315] width 1363 height 631
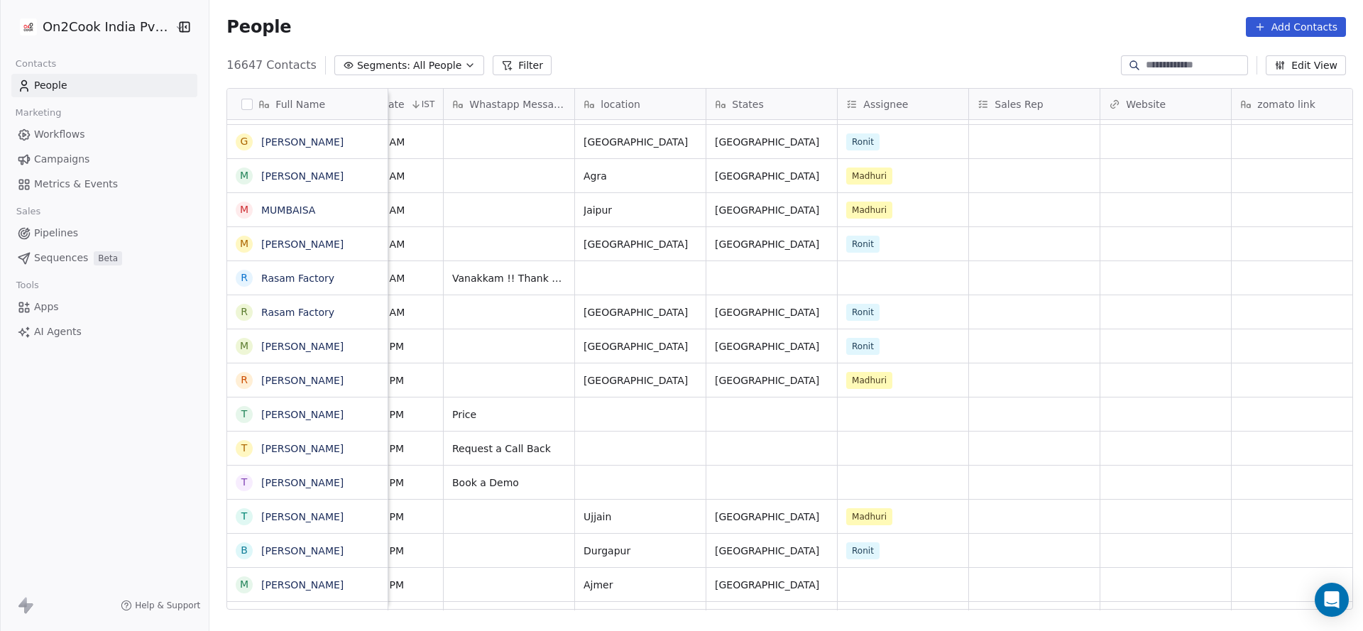
scroll to position [852, 0]
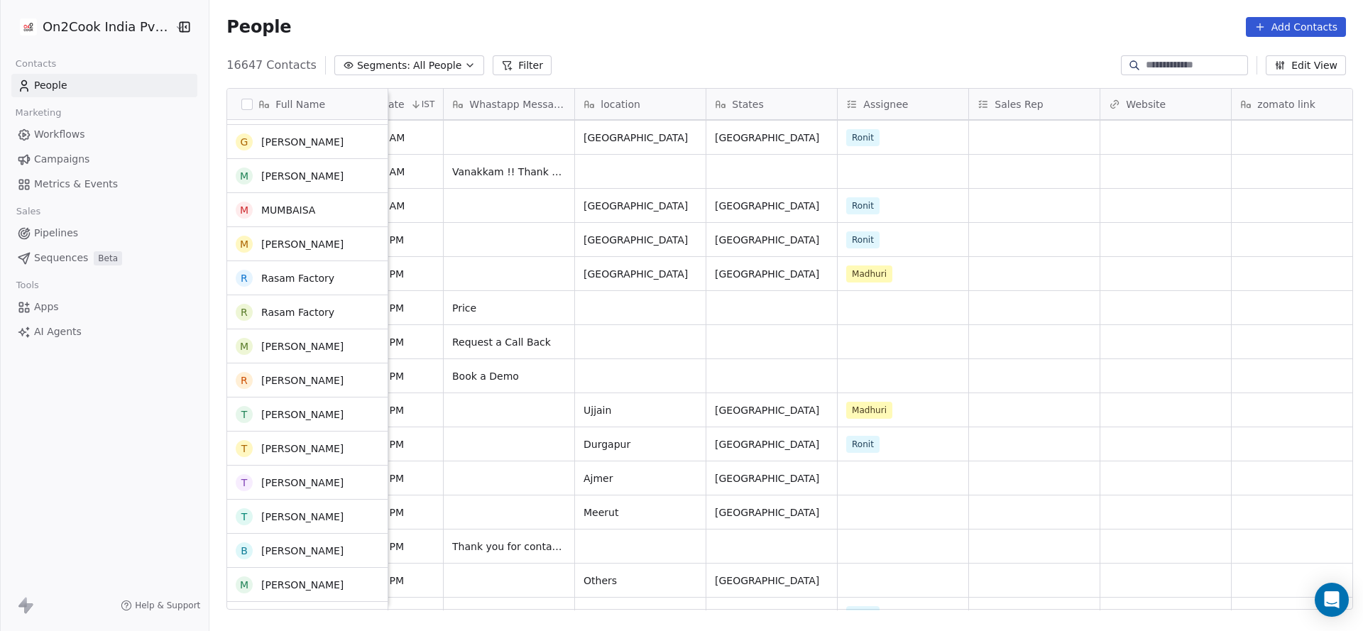
click at [845, 266] on div "SBI Meta [DATE] 07:41 AM [GEOGRAPHIC_DATA] [GEOGRAPHIC_DATA] [PERSON_NAME] Cold…" at bounding box center [920, 365] width 2792 height 491
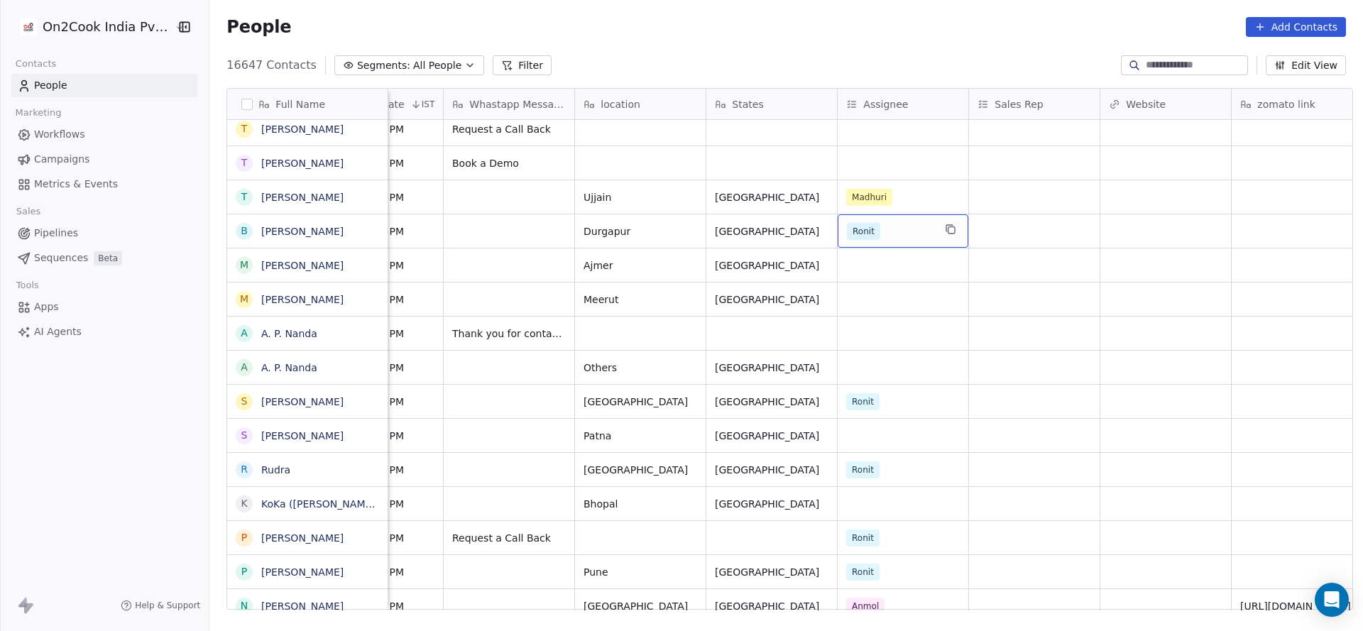
click at [883, 246] on div "Ronit" at bounding box center [903, 230] width 131 height 33
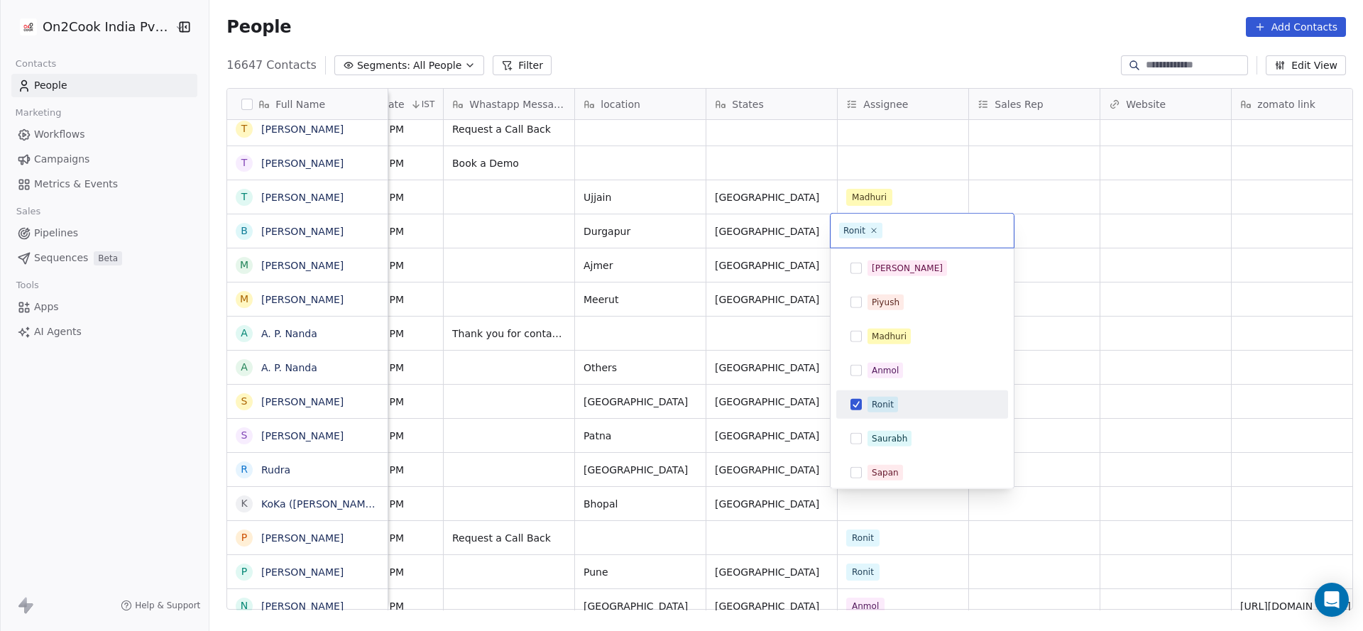
click at [703, 280] on html "On2Cook India Pvt. Ltd. Contacts People Marketing Workflows Campaigns Metrics &…" at bounding box center [681, 315] width 1363 height 631
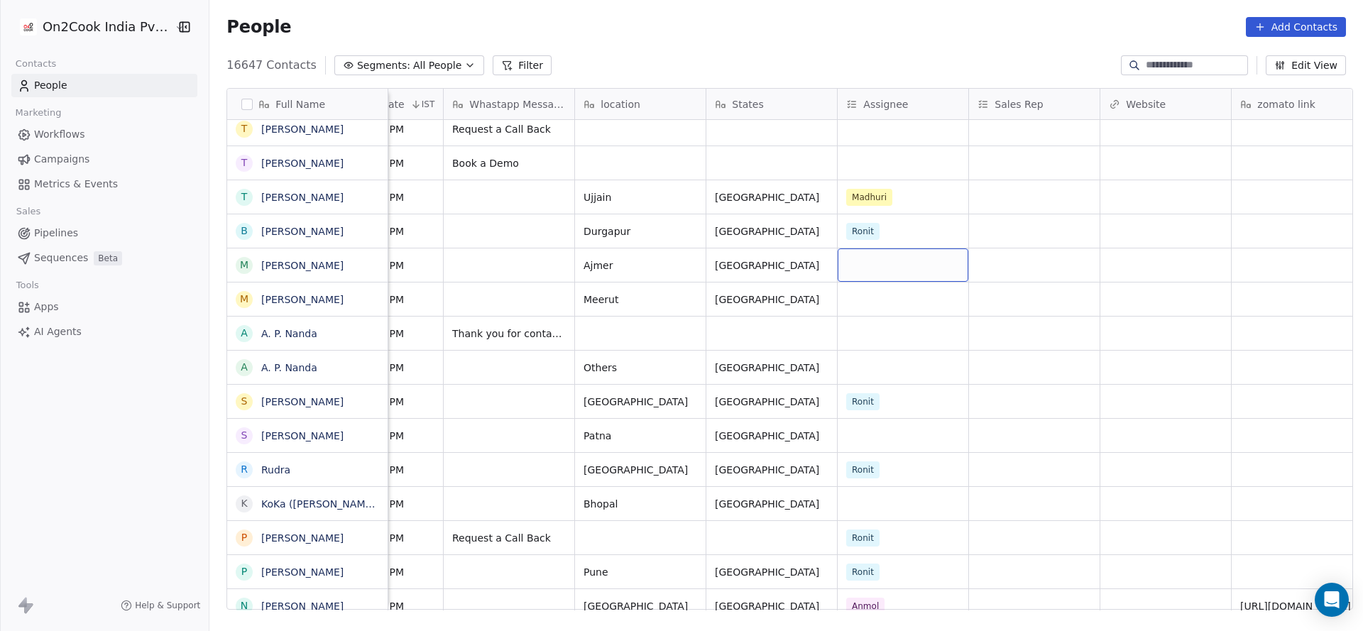
click at [863, 274] on div "grid" at bounding box center [903, 264] width 131 height 33
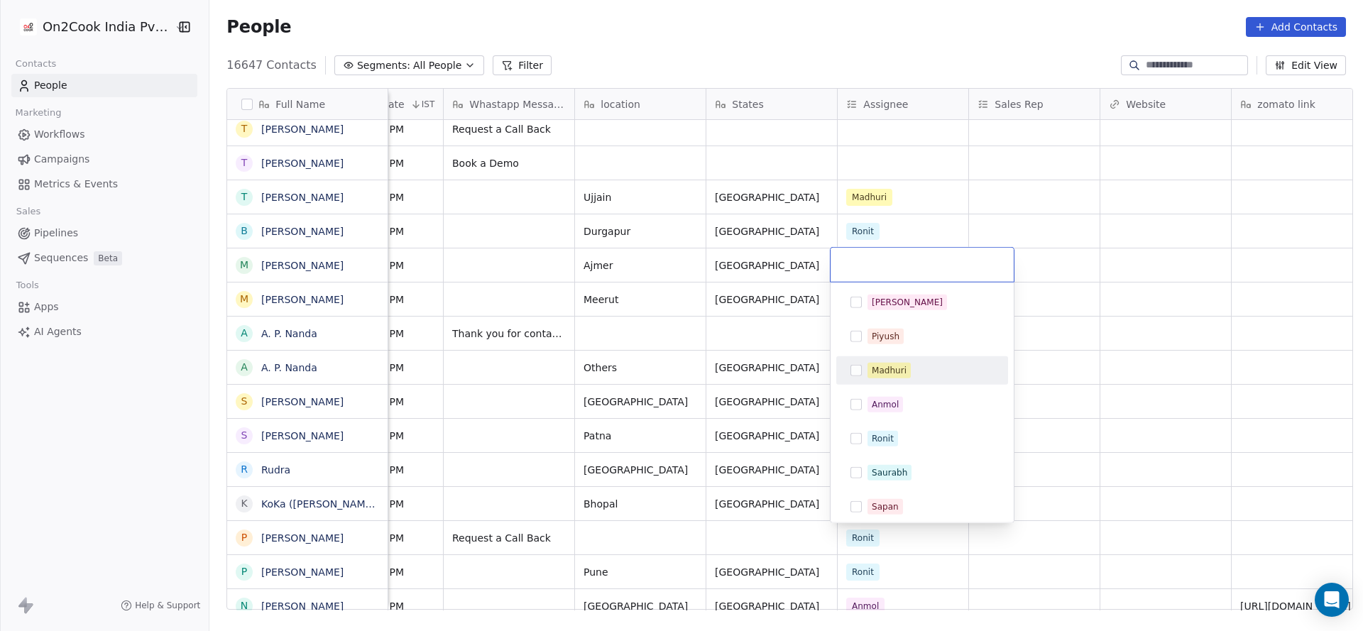
drag, startPoint x: 892, startPoint y: 371, endPoint x: 741, endPoint y: 378, distance: 150.7
click at [892, 371] on div "Madhuri" at bounding box center [889, 370] width 35 height 13
click at [741, 378] on html "On2Cook India Pvt. Ltd. Contacts People Marketing Workflows Campaigns Metrics &…" at bounding box center [681, 315] width 1363 height 631
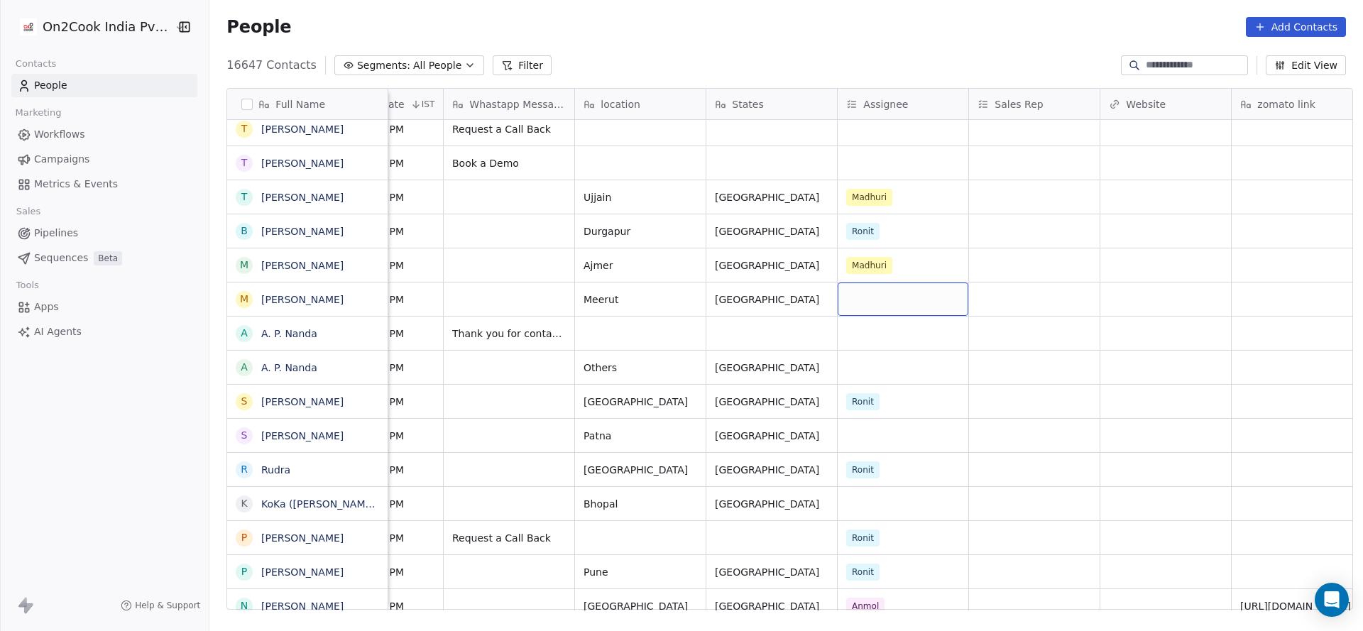
click at [863, 301] on div "grid" at bounding box center [903, 299] width 131 height 33
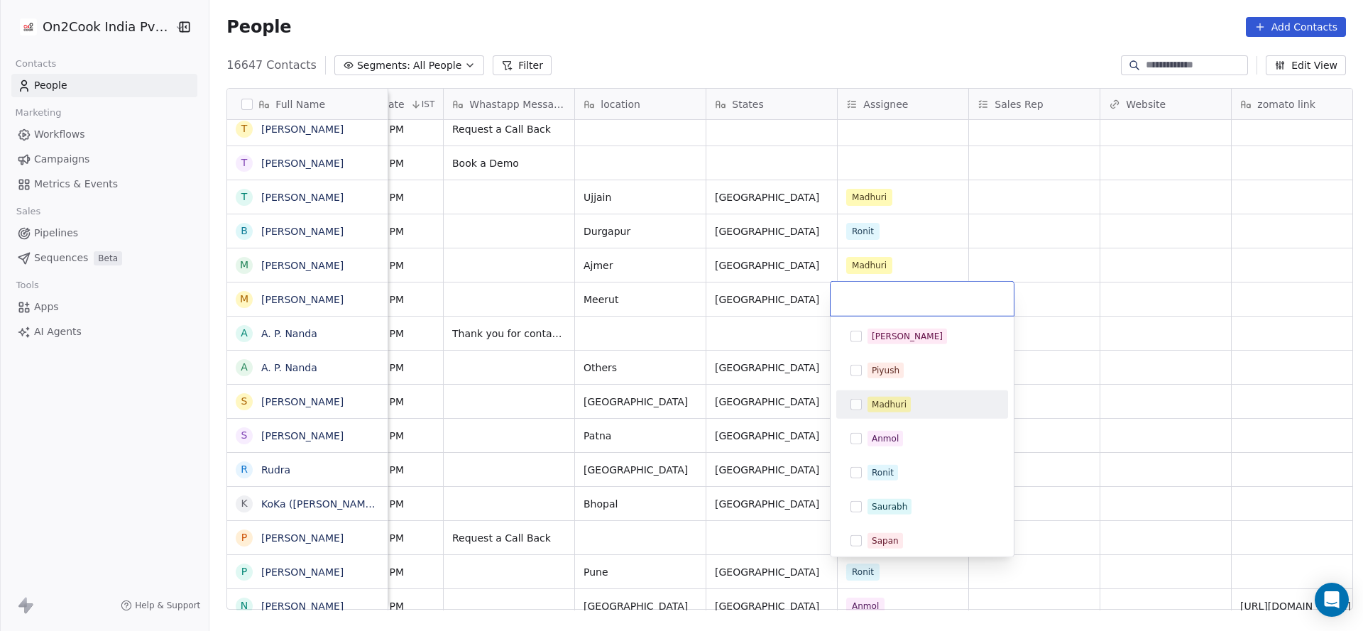
click at [870, 400] on span "Madhuri" at bounding box center [889, 405] width 43 height 16
click at [750, 370] on html "On2Cook India Pvt. Ltd. Contacts People Marketing Workflows Campaigns Metrics &…" at bounding box center [681, 315] width 1363 height 631
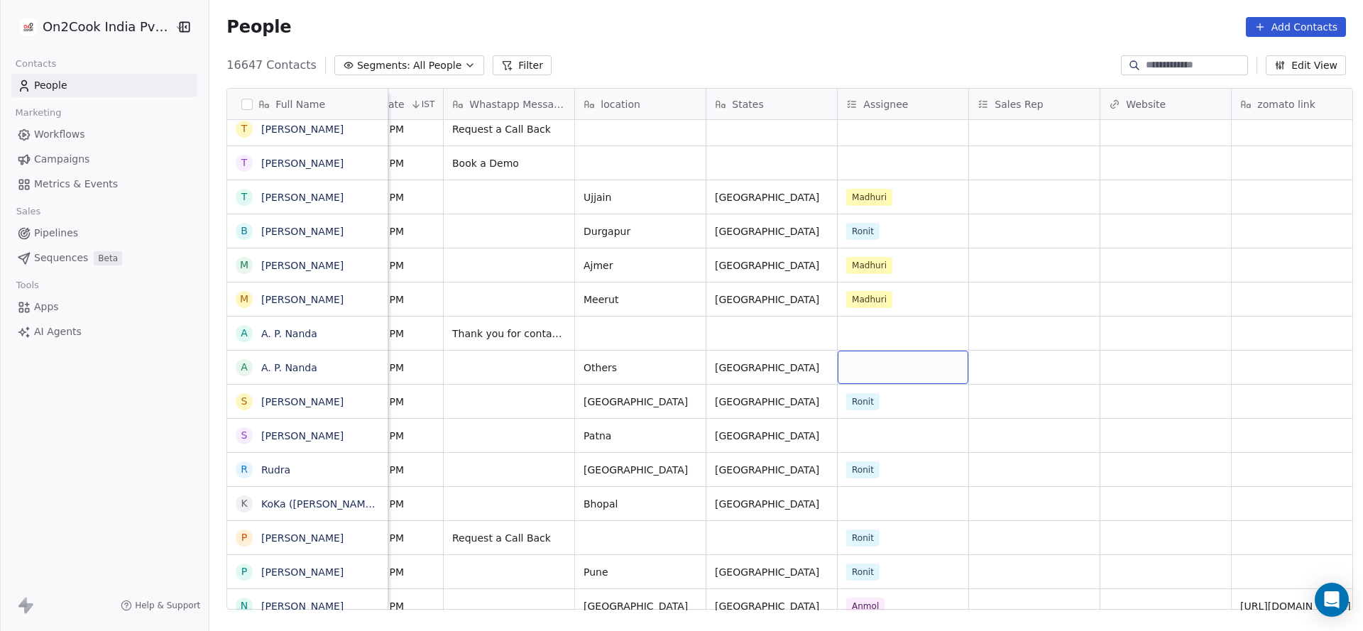
click at [867, 377] on div "grid" at bounding box center [903, 367] width 131 height 33
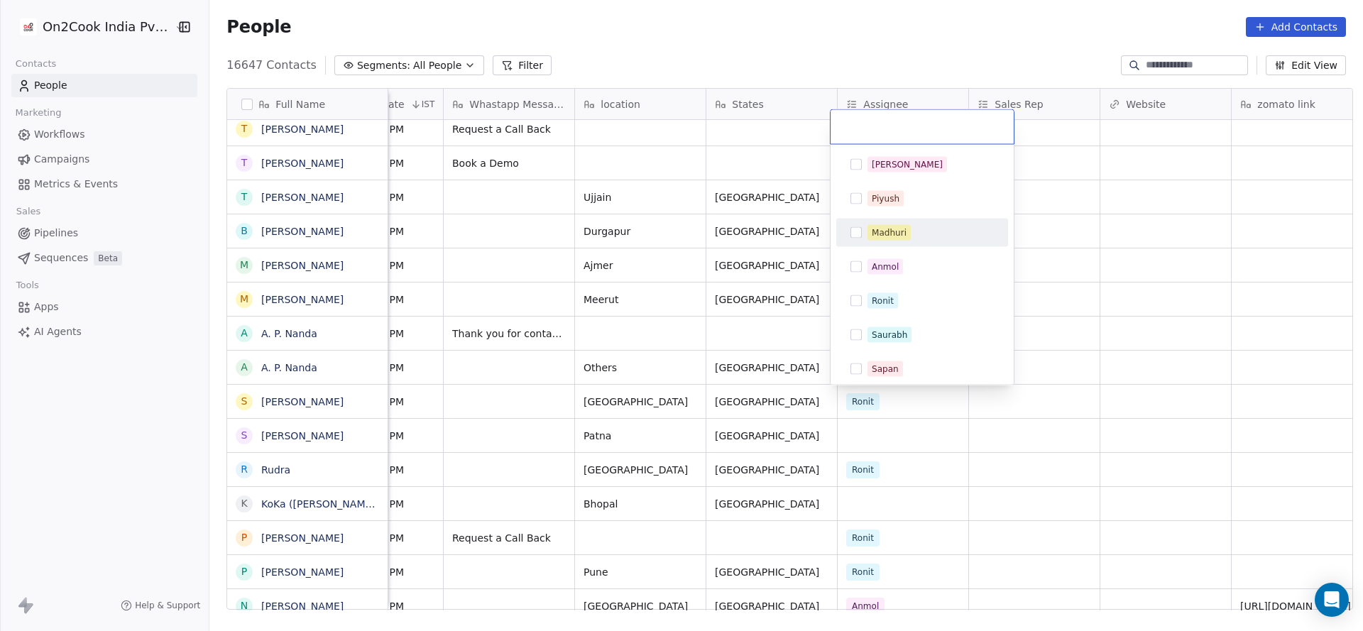
click at [886, 228] on div "Madhuri" at bounding box center [889, 232] width 35 height 13
click at [733, 244] on html "On2Cook India Pvt. Ltd. Contacts People Marketing Workflows Campaigns Metrics &…" at bounding box center [681, 315] width 1363 height 631
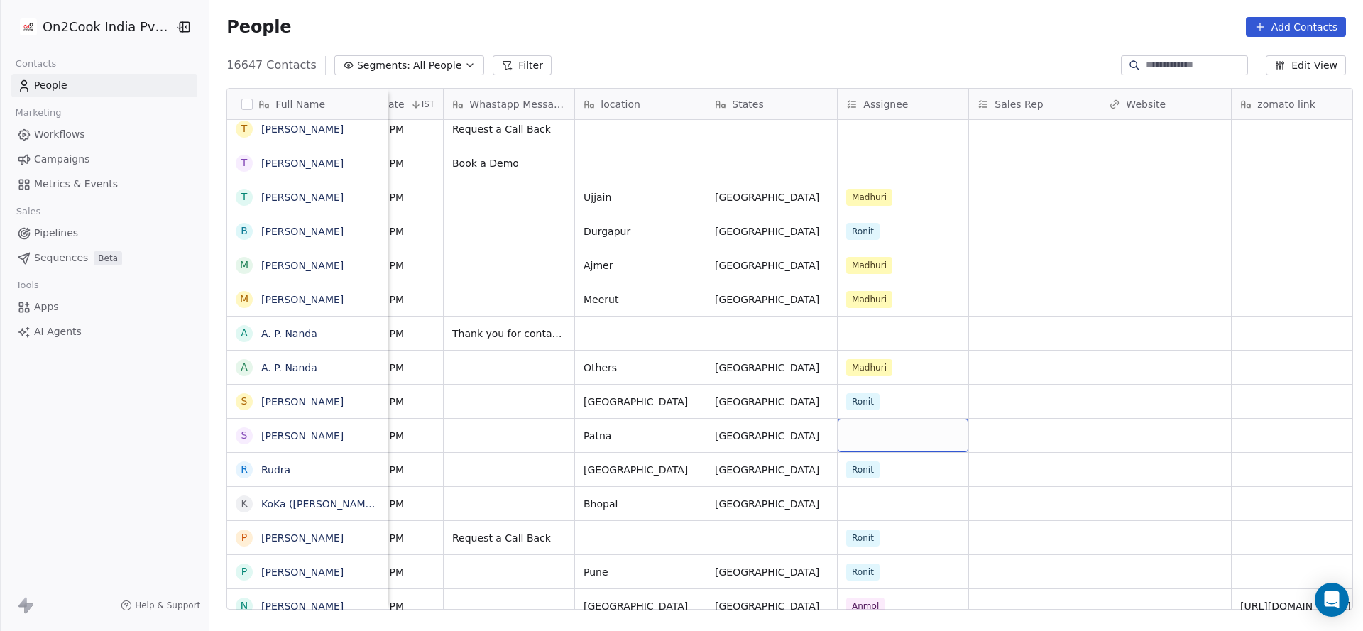
click at [856, 440] on div "grid" at bounding box center [903, 435] width 131 height 33
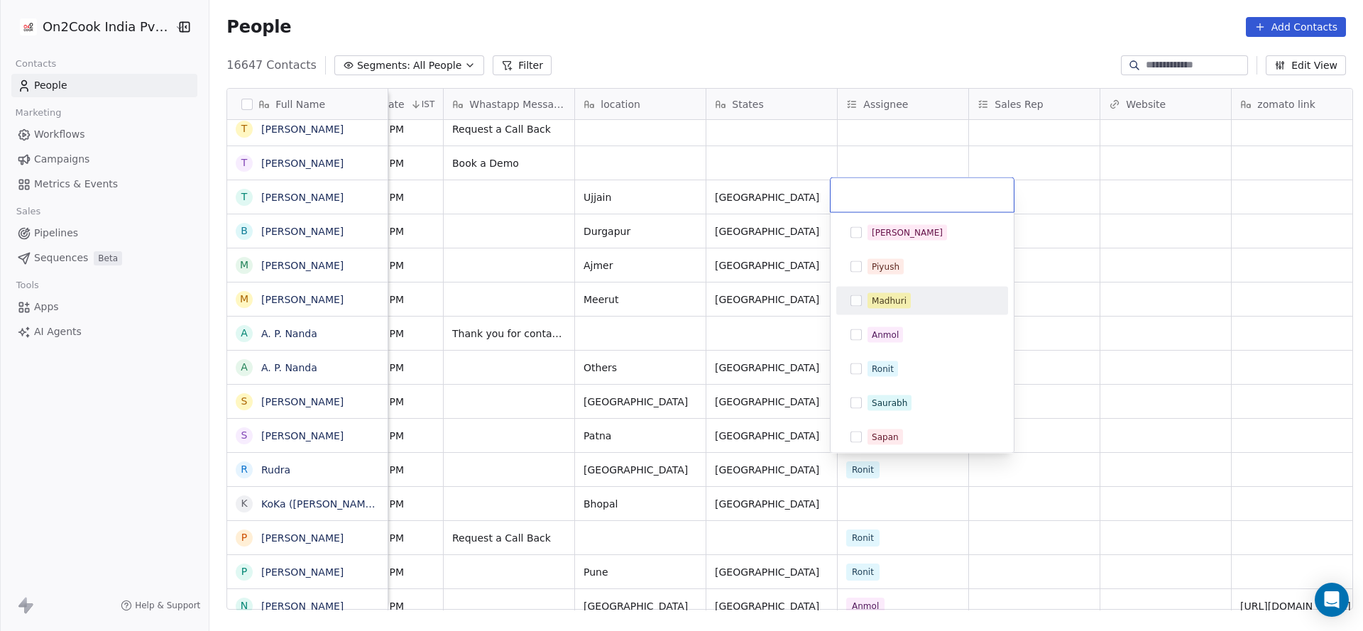
click at [899, 295] on div "Madhuri" at bounding box center [889, 301] width 35 height 13
click at [752, 330] on html "On2Cook India Pvt. Ltd. Contacts People Marketing Workflows Campaigns Metrics &…" at bounding box center [681, 315] width 1363 height 631
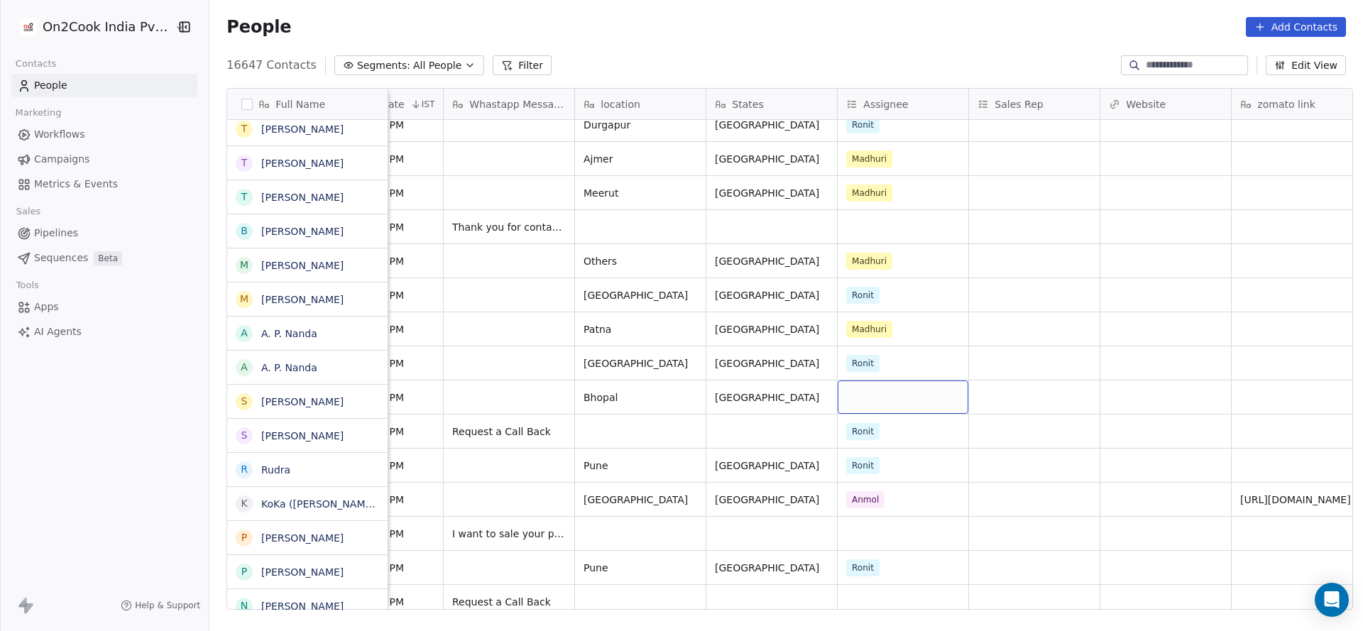
scroll to position [1171, 0]
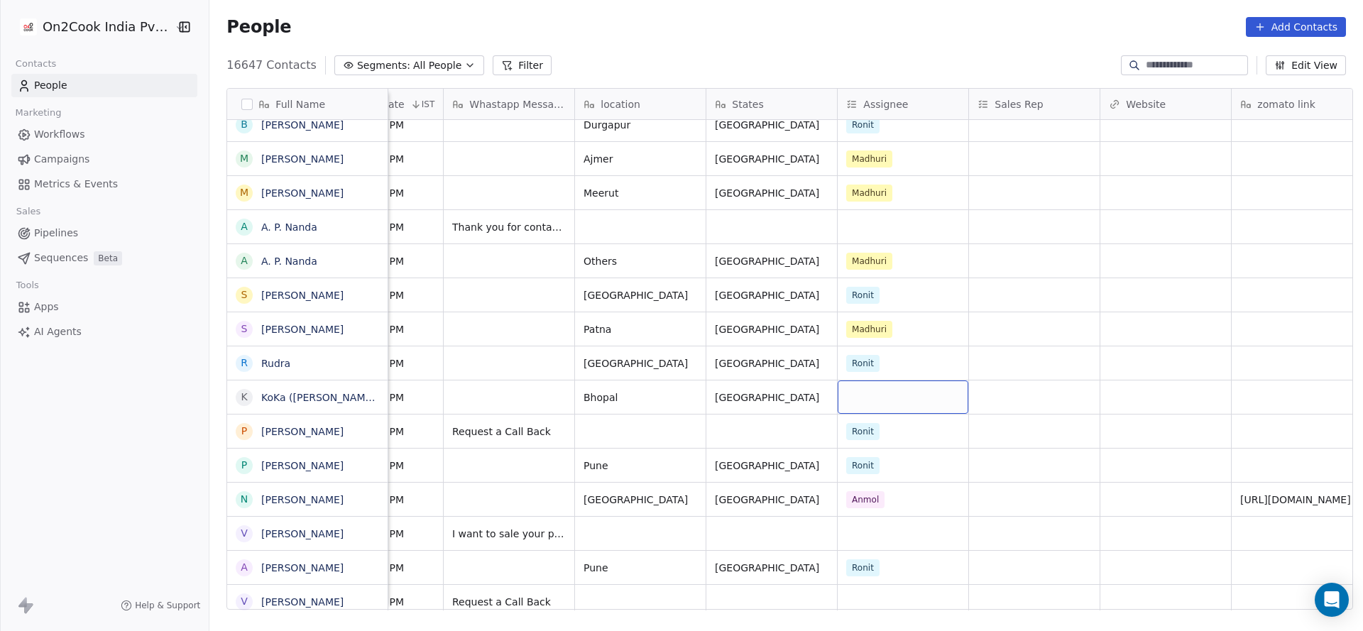
click at [874, 389] on div "grid" at bounding box center [903, 397] width 131 height 33
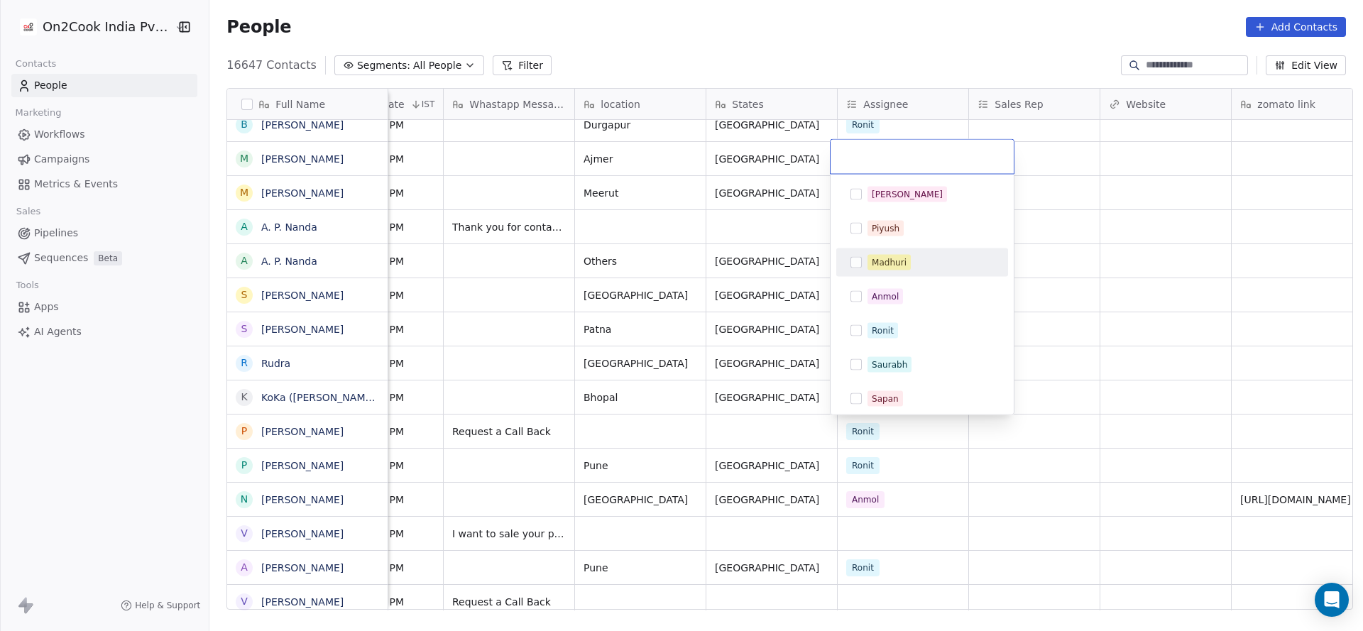
click at [897, 253] on div "Madhuri" at bounding box center [922, 262] width 160 height 23
click at [741, 300] on html "On2Cook India Pvt. Ltd. Contacts People Marketing Workflows Campaigns Metrics &…" at bounding box center [681, 315] width 1363 height 631
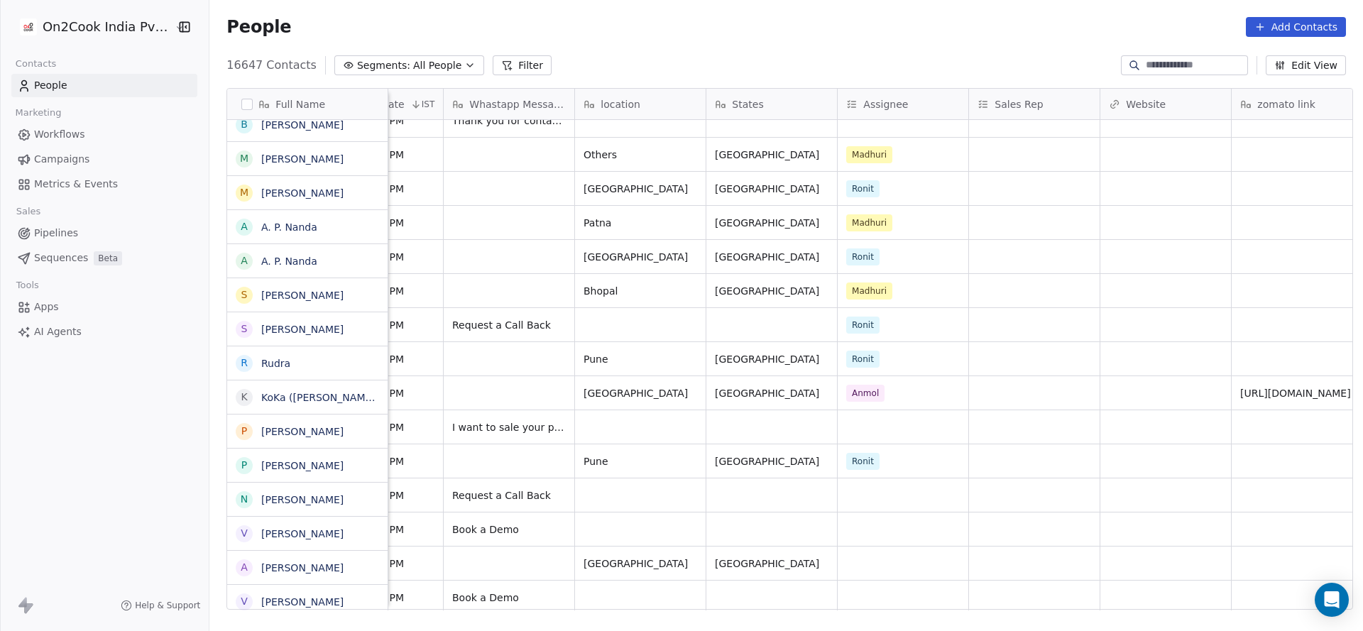
scroll to position [1278, 0]
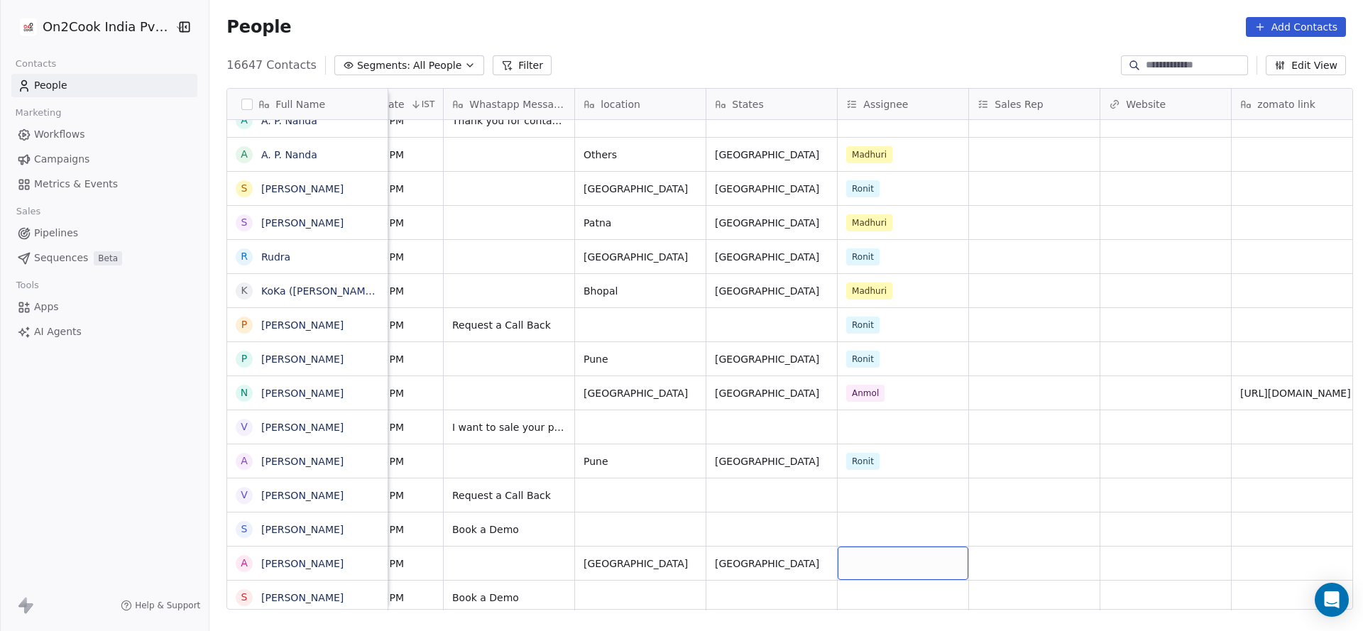
click at [878, 547] on div "grid" at bounding box center [903, 563] width 131 height 33
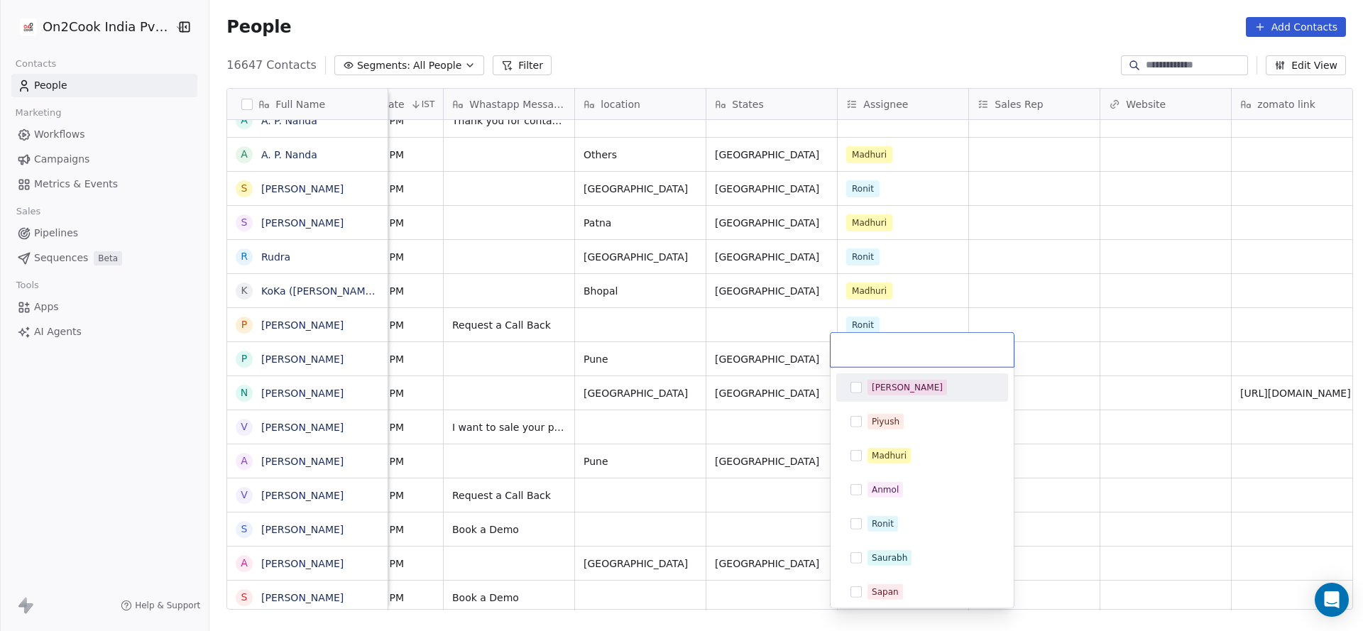
scroll to position [1491, 0]
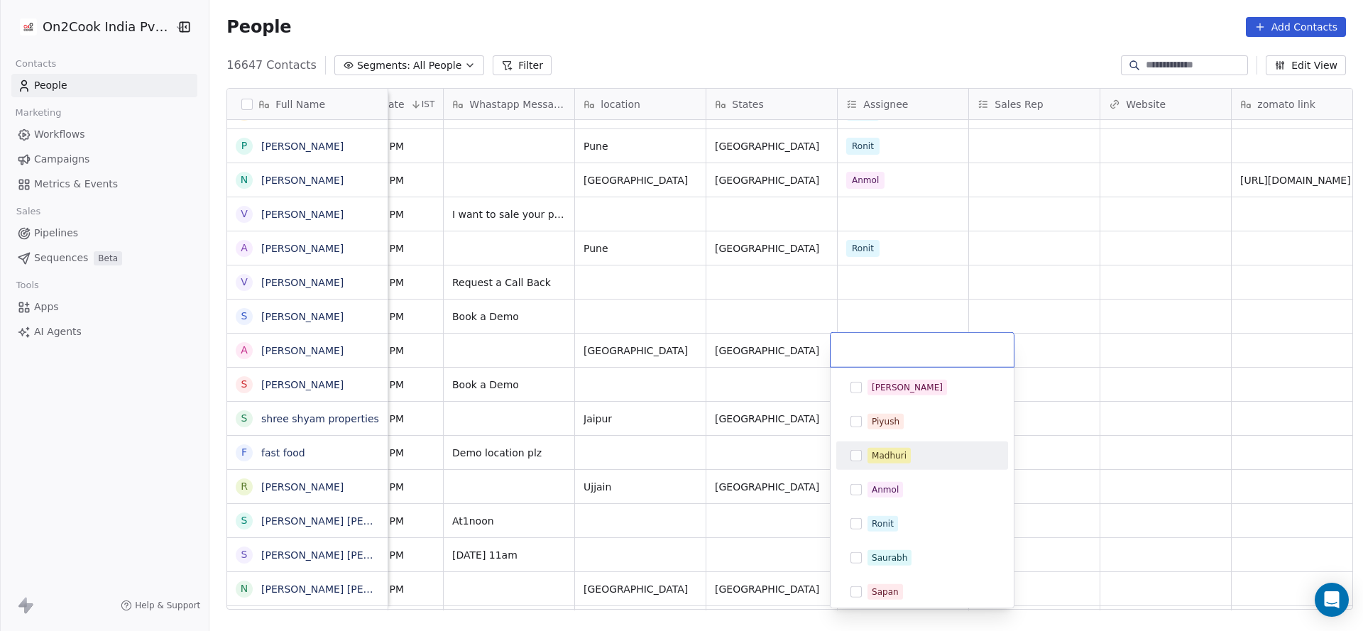
click at [865, 450] on div "Madhuri" at bounding box center [922, 455] width 160 height 23
click at [756, 430] on html "On2Cook India Pvt. Ltd. Contacts People Marketing Workflows Campaigns Metrics &…" at bounding box center [681, 315] width 1363 height 631
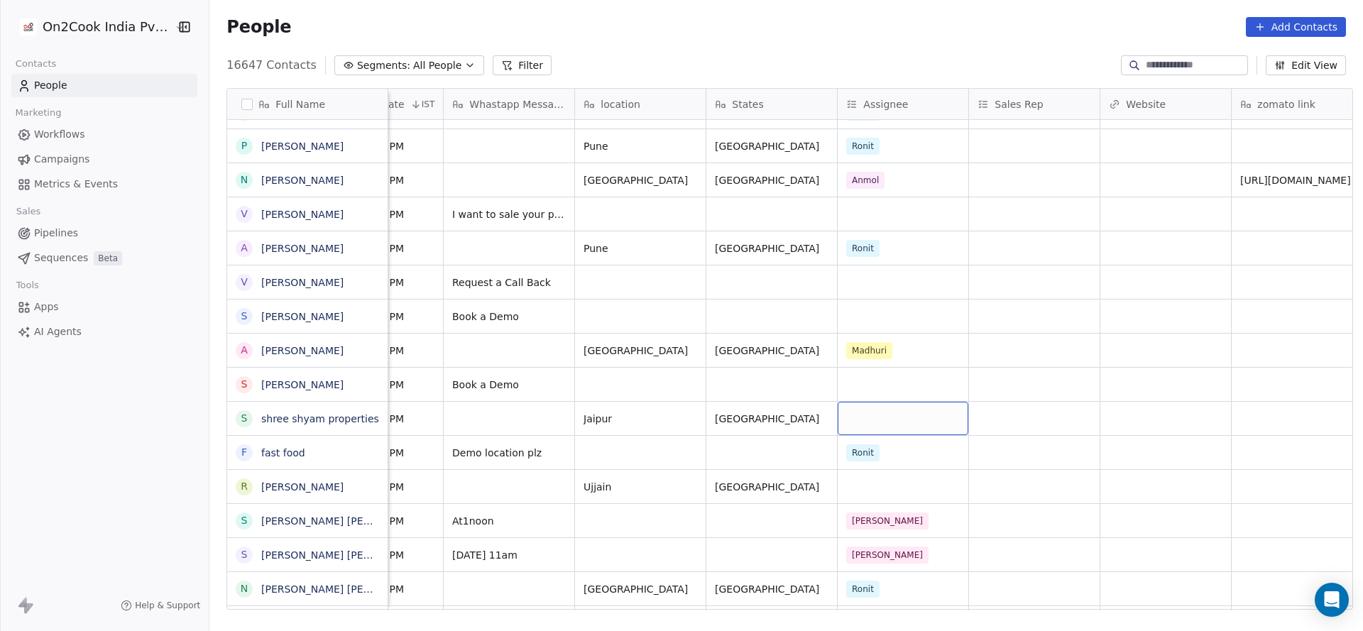
click at [864, 416] on div "grid" at bounding box center [903, 418] width 131 height 33
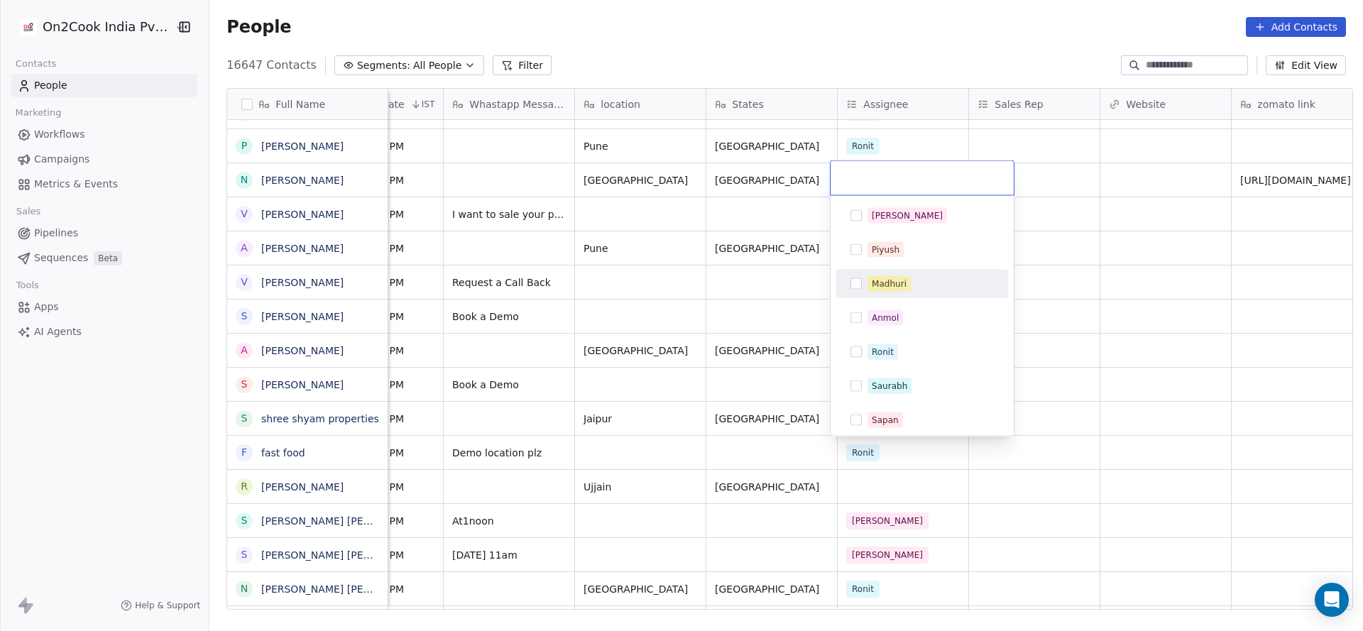
click at [889, 285] on div "Madhuri" at bounding box center [889, 284] width 35 height 13
click at [664, 362] on html "On2Cook India Pvt. Ltd. Contacts People Marketing Workflows Campaigns Metrics &…" at bounding box center [681, 315] width 1363 height 631
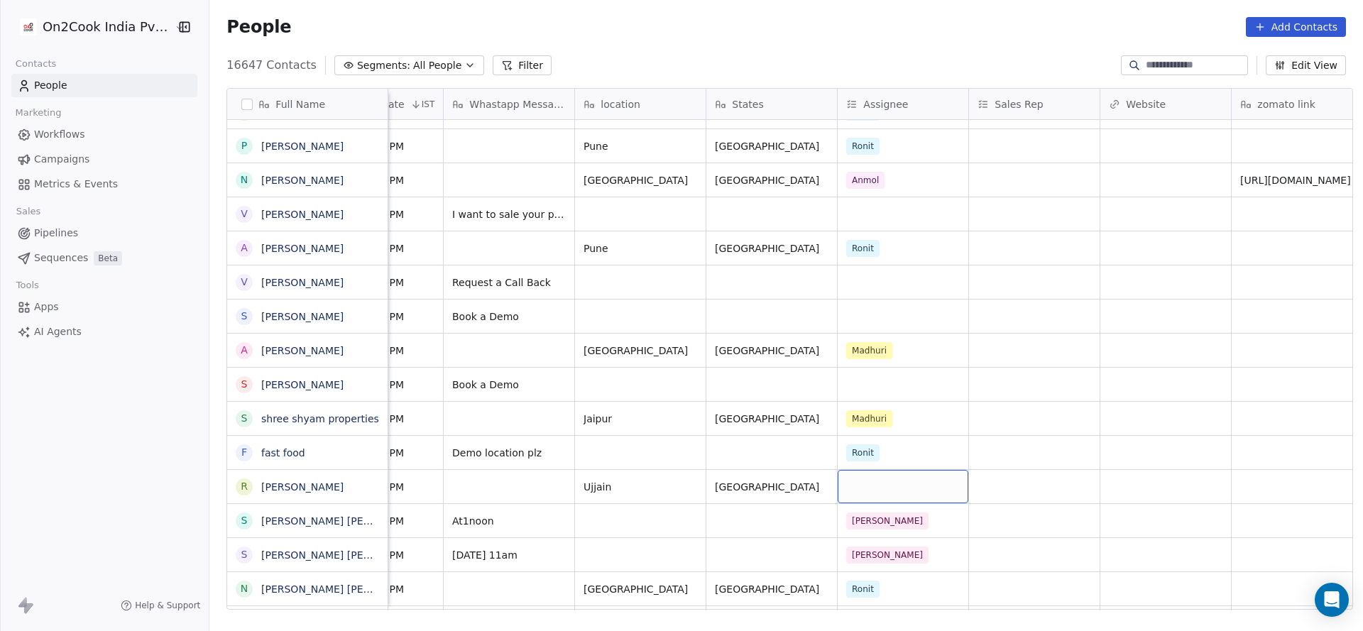
click at [866, 482] on div "grid" at bounding box center [903, 486] width 131 height 33
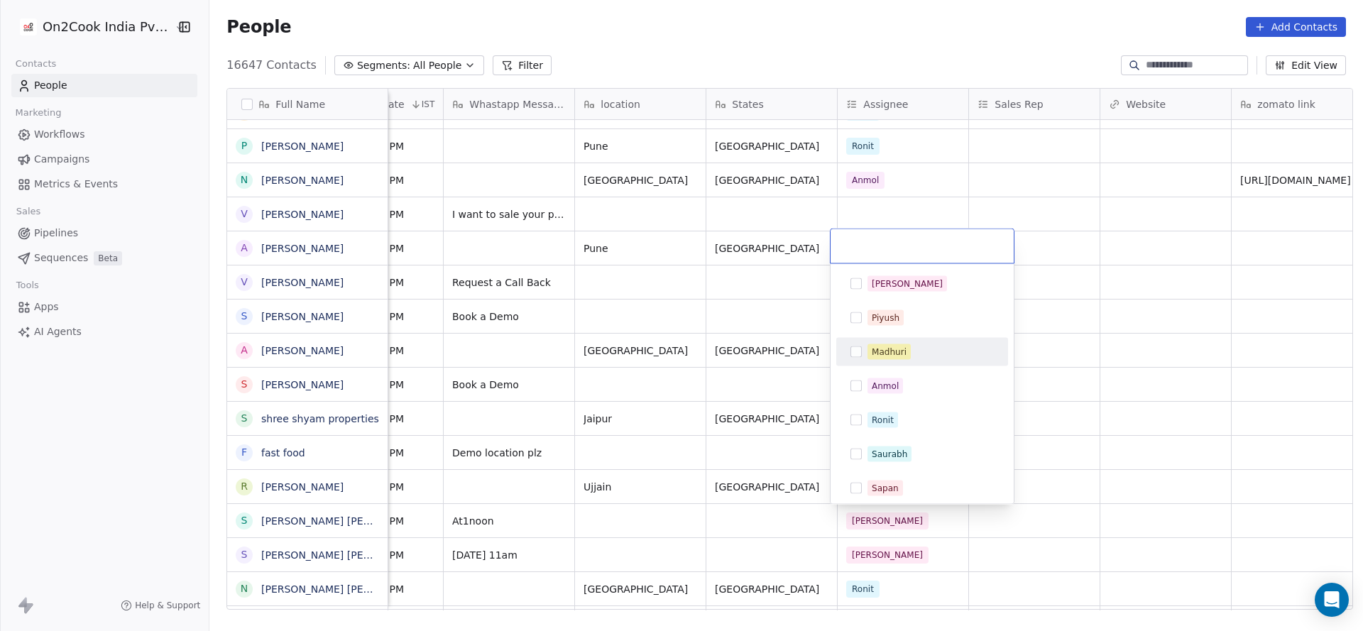
drag, startPoint x: 884, startPoint y: 357, endPoint x: 790, endPoint y: 374, distance: 95.3
click at [885, 356] on div "Madhuri" at bounding box center [889, 352] width 35 height 13
click at [743, 381] on html "On2Cook India Pvt. Ltd. Contacts People Marketing Workflows Campaigns Metrics &…" at bounding box center [681, 315] width 1363 height 631
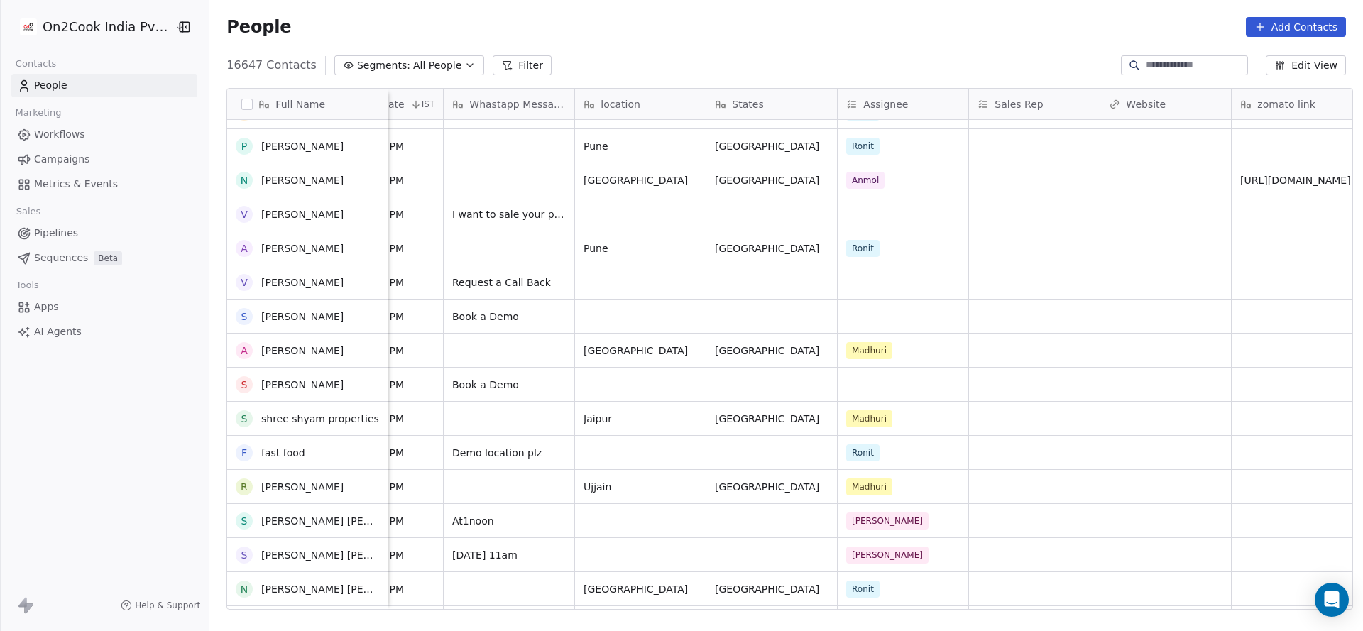
scroll to position [1597, 0]
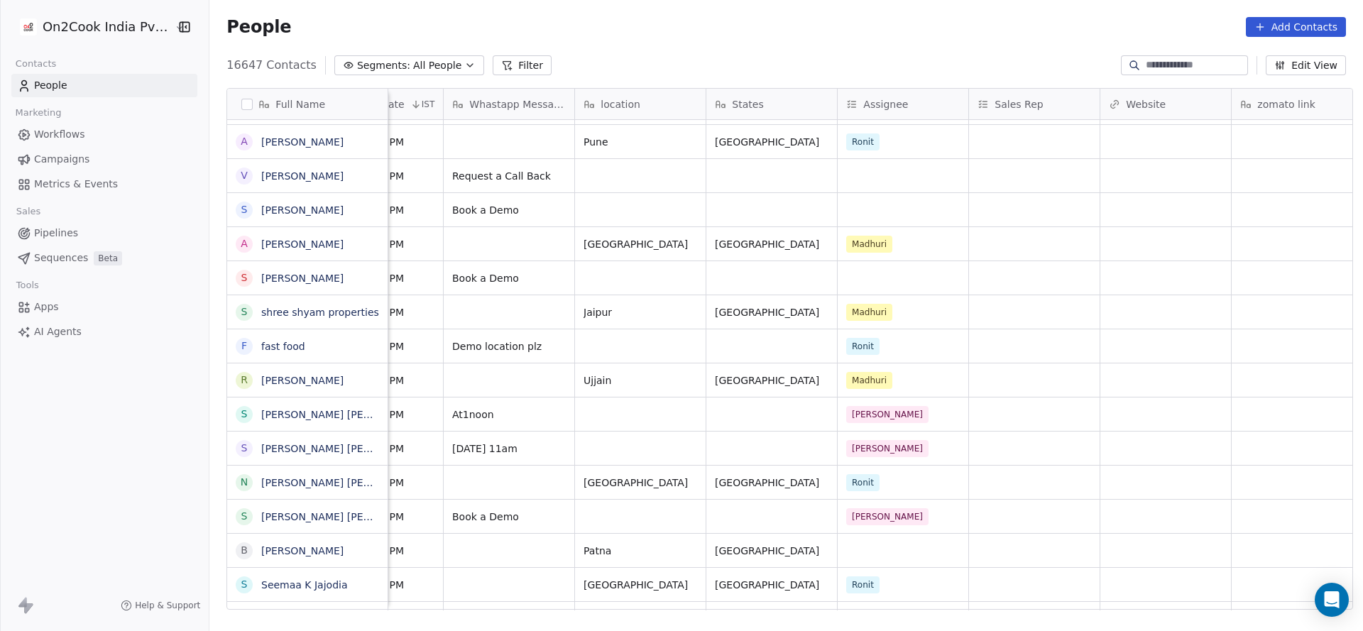
click at [881, 552] on div "WhatsApp [DATE] 12:25 AM Vanakkam !! Thank you for reaching out . We are [GEOGR…" at bounding box center [920, 365] width 2792 height 491
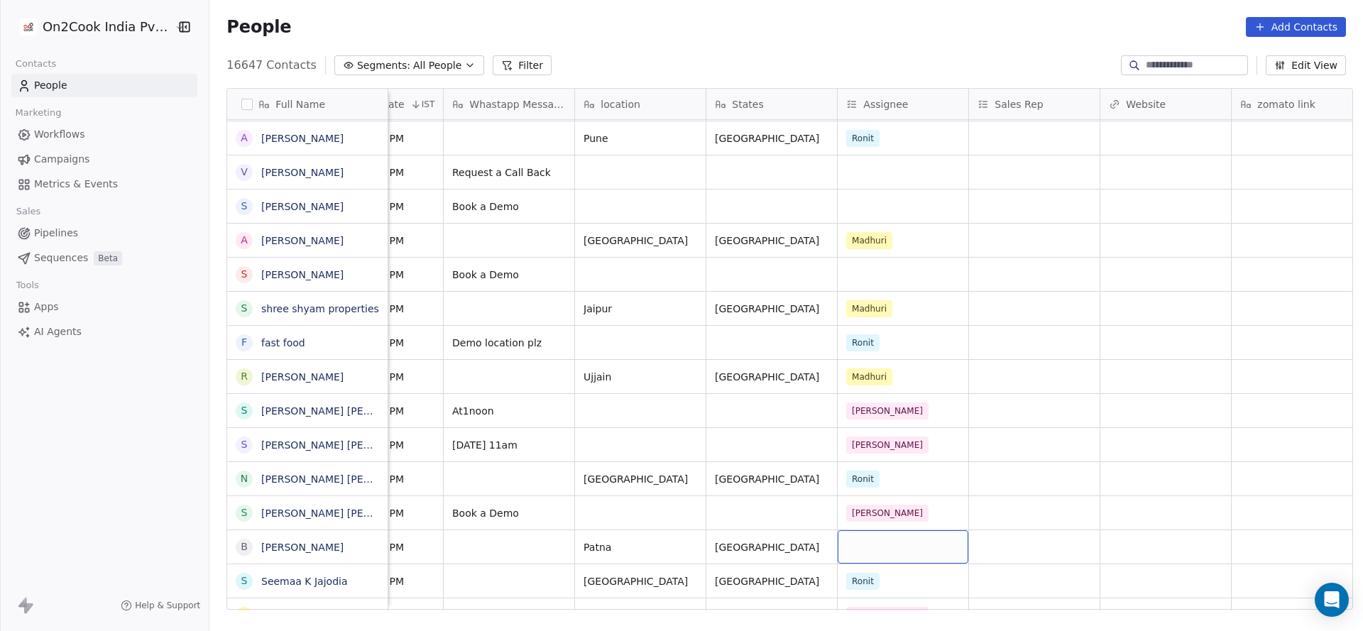
click at [892, 542] on div "grid" at bounding box center [903, 546] width 131 height 33
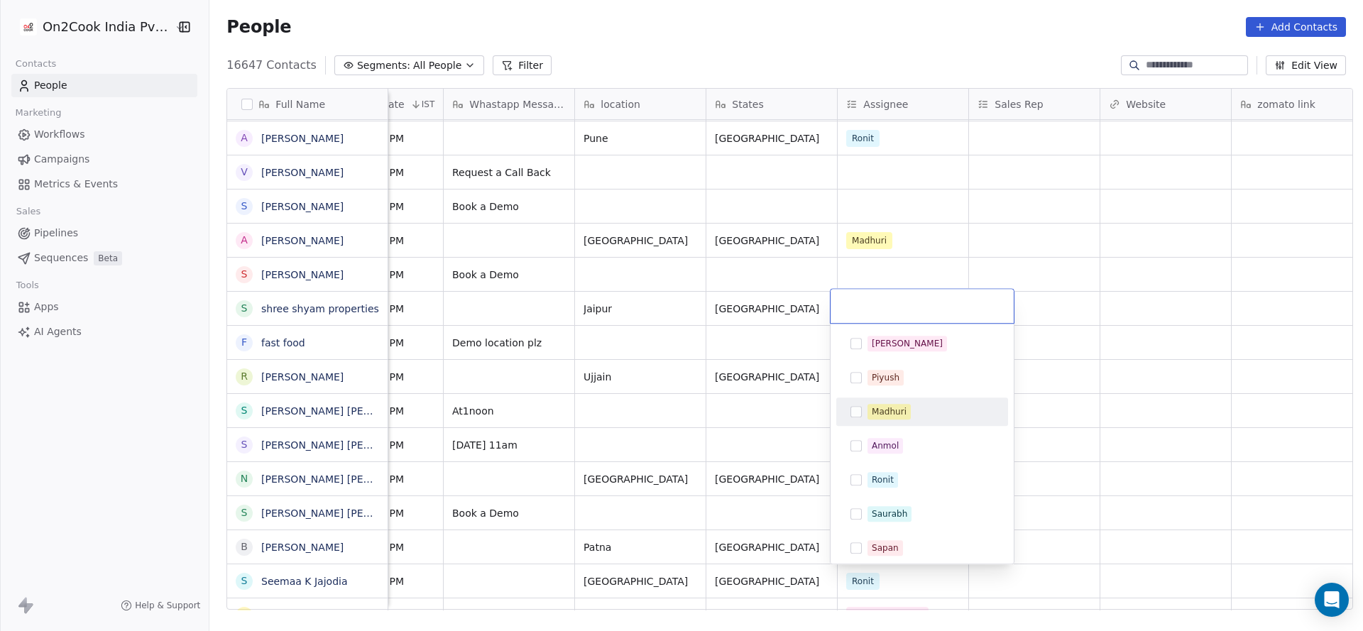
click at [924, 404] on div "Madhuri" at bounding box center [931, 412] width 126 height 16
click at [799, 441] on html "On2Cook India Pvt. Ltd. Contacts People Marketing Workflows Campaigns Metrics &…" at bounding box center [681, 315] width 1363 height 631
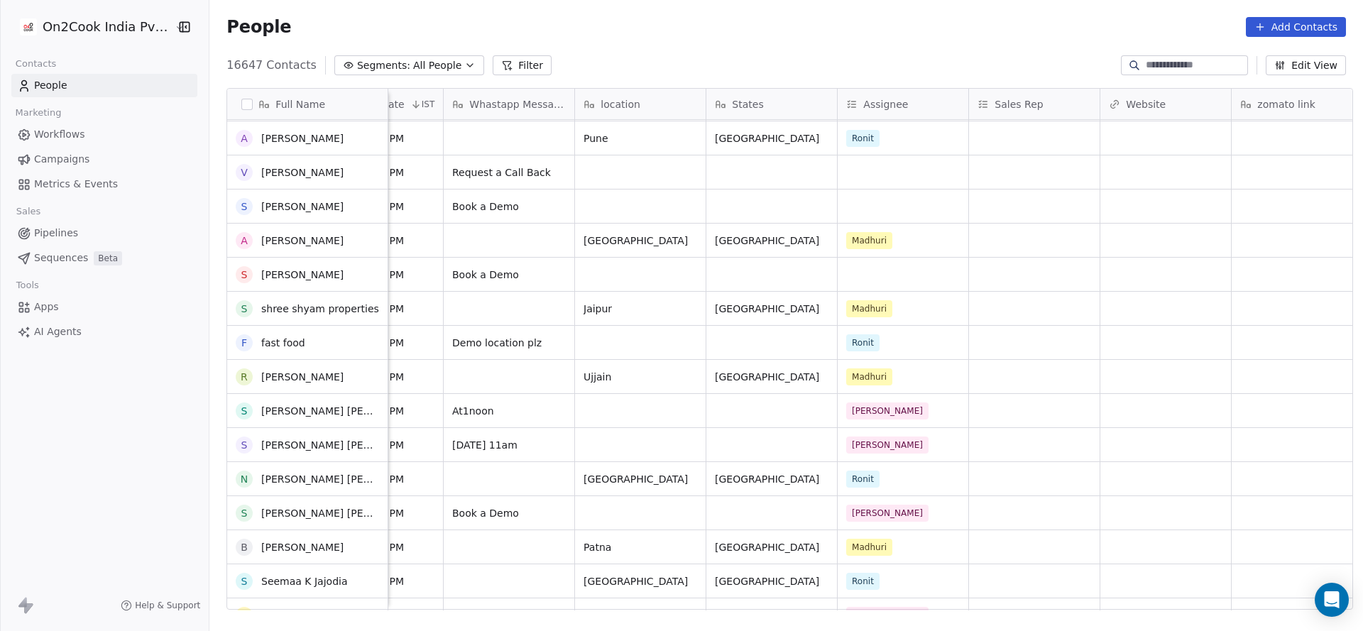
scroll to position [1921, 0]
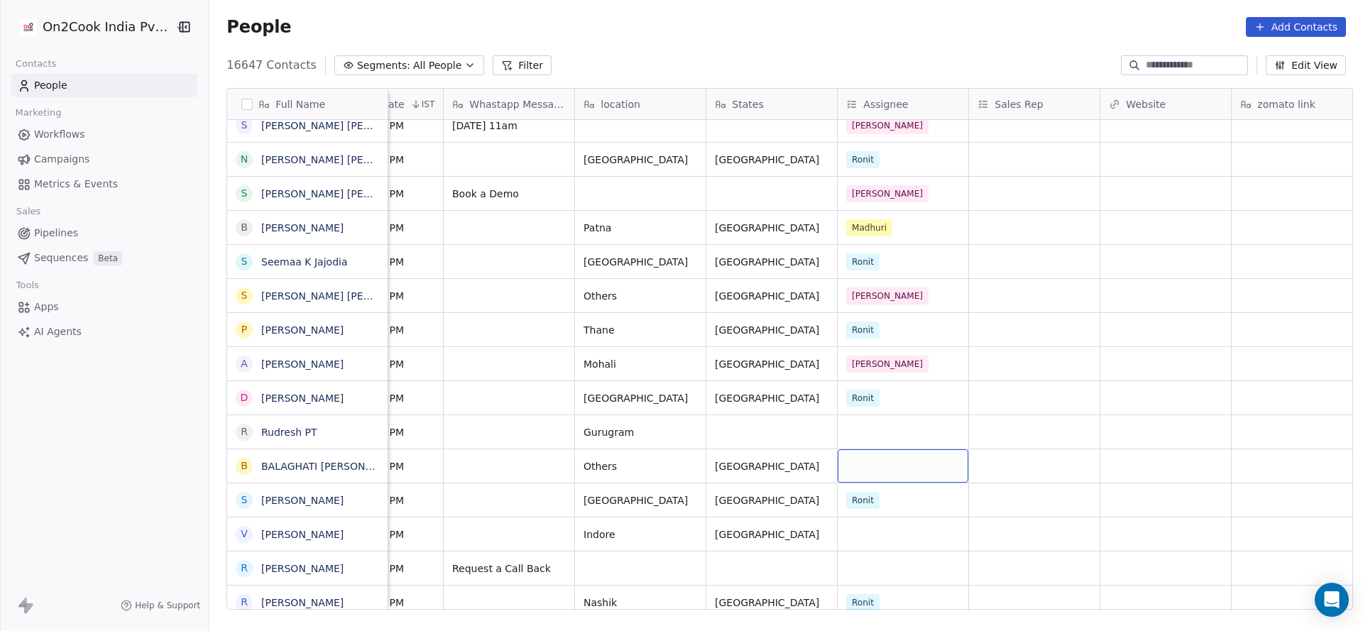
click at [861, 459] on div "grid" at bounding box center [903, 465] width 131 height 33
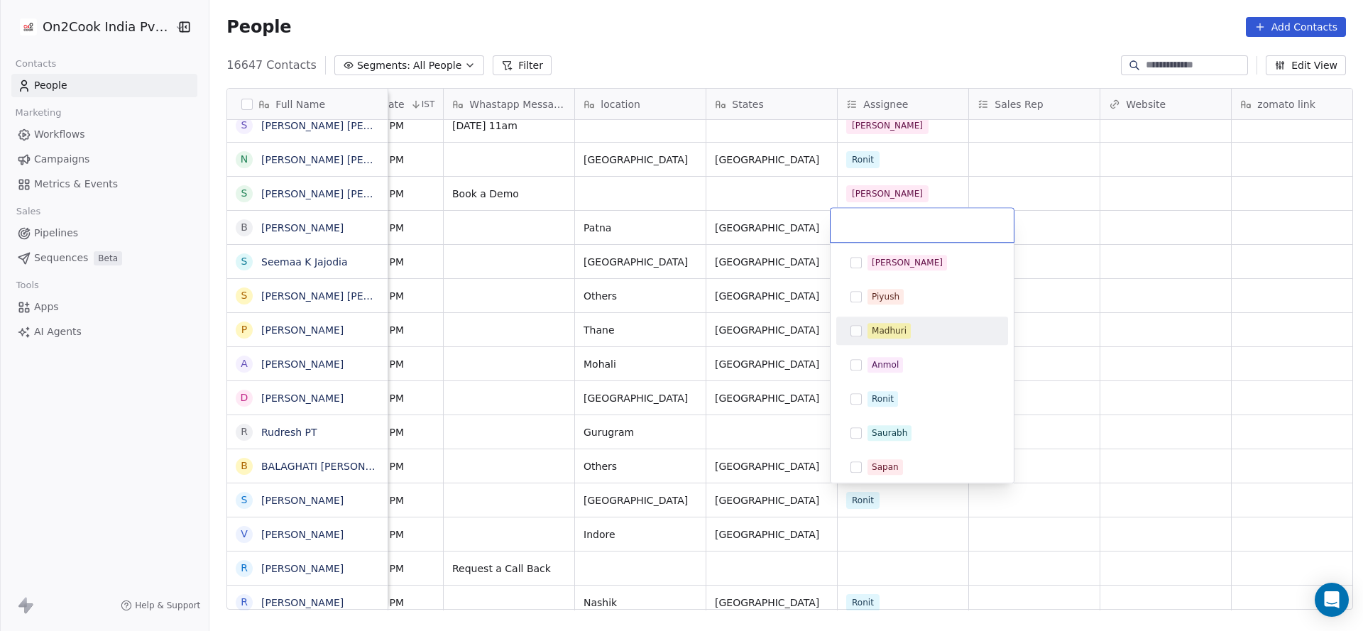
click at [870, 332] on span "Madhuri" at bounding box center [889, 331] width 43 height 16
click at [763, 403] on html "On2Cook India Pvt. Ltd. Contacts People Marketing Workflows Campaigns Metrics &…" at bounding box center [681, 315] width 1363 height 631
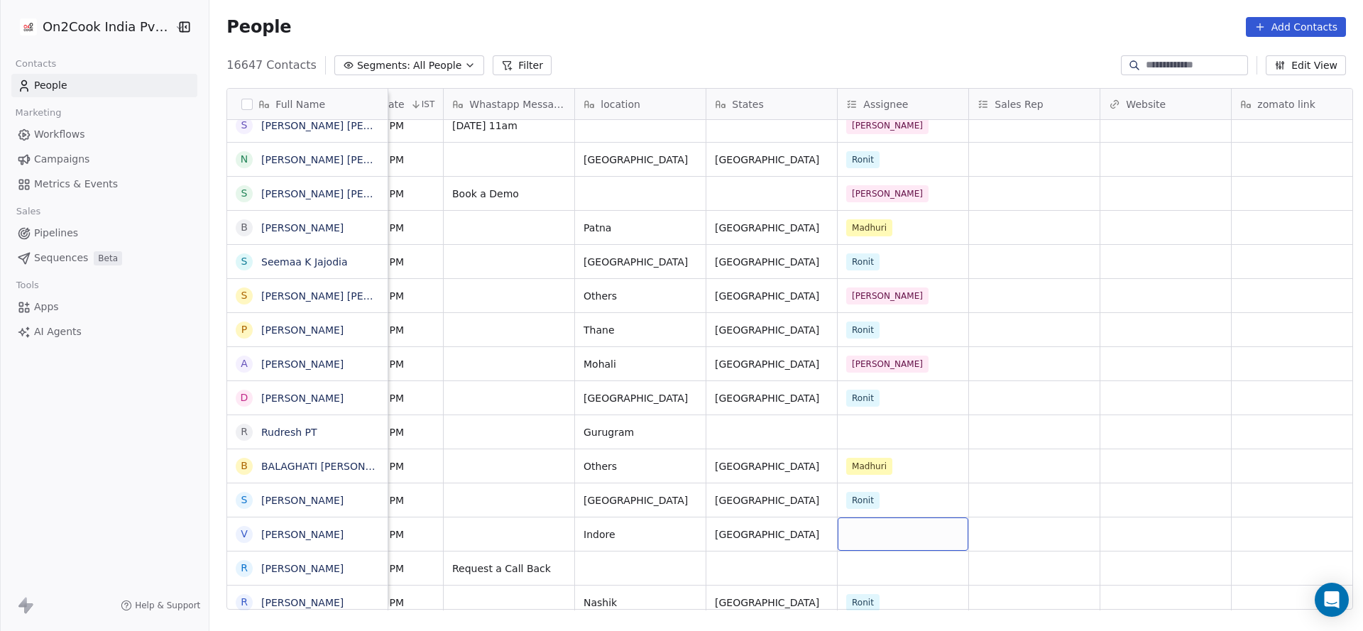
click at [863, 540] on div "grid" at bounding box center [903, 534] width 131 height 33
click at [856, 531] on div "grid" at bounding box center [903, 534] width 131 height 33
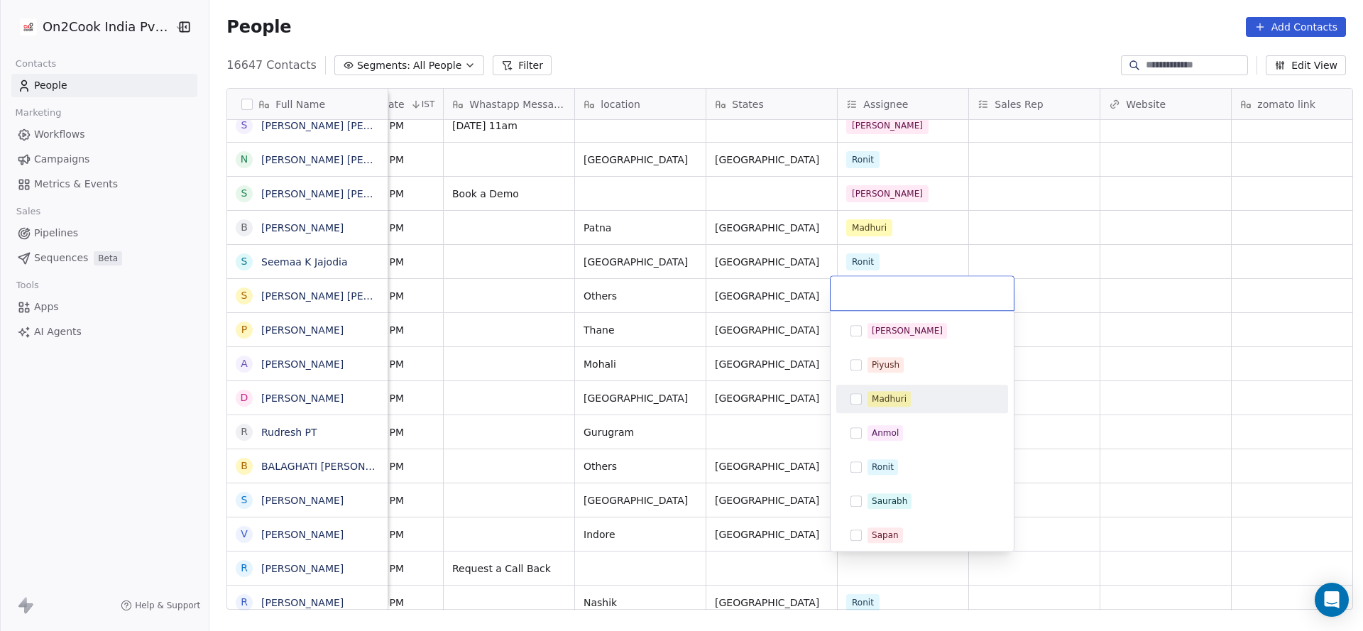
click at [878, 388] on div "Madhuri" at bounding box center [922, 399] width 160 height 23
click at [730, 439] on html "On2Cook India Pvt. Ltd. Contacts People Marketing Workflows Campaigns Metrics &…" at bounding box center [681, 315] width 1363 height 631
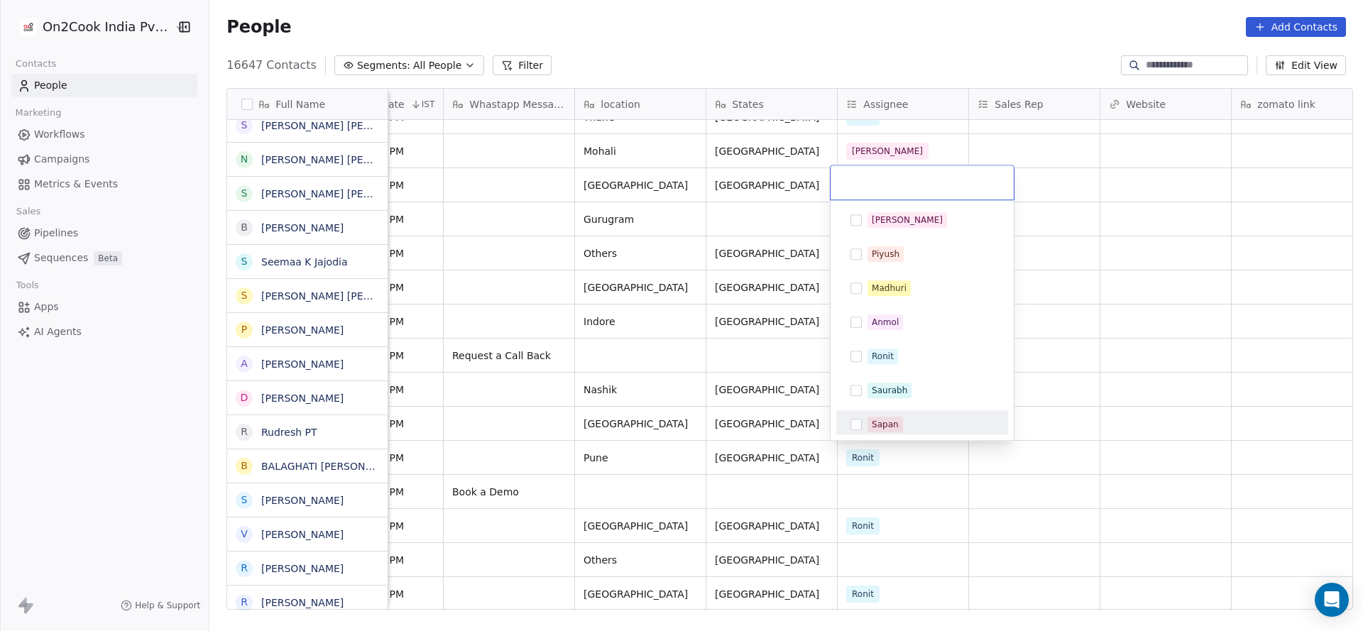
scroll to position [2134, 0]
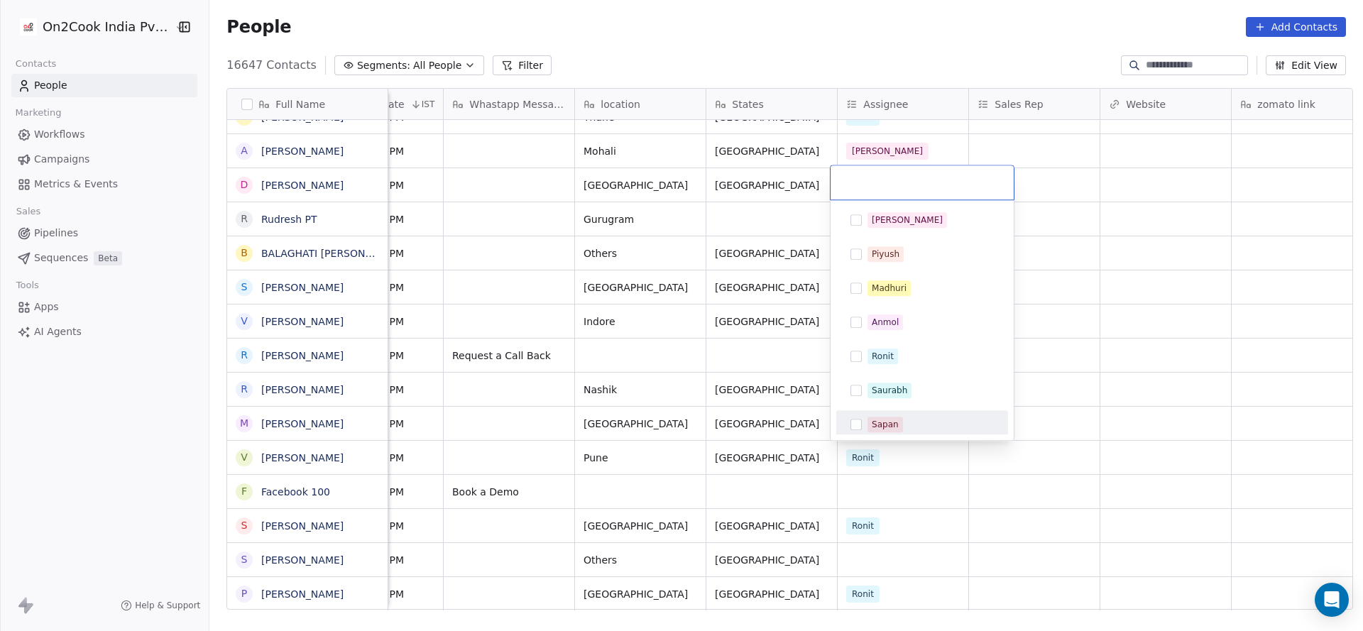
click at [870, 425] on span "Sapan" at bounding box center [885, 425] width 35 height 16
click at [897, 282] on div "Madhuri" at bounding box center [889, 288] width 35 height 13
click at [733, 337] on html "On2Cook India Pvt. Ltd. Contacts People Marketing Workflows Campaigns Metrics &…" at bounding box center [681, 315] width 1363 height 631
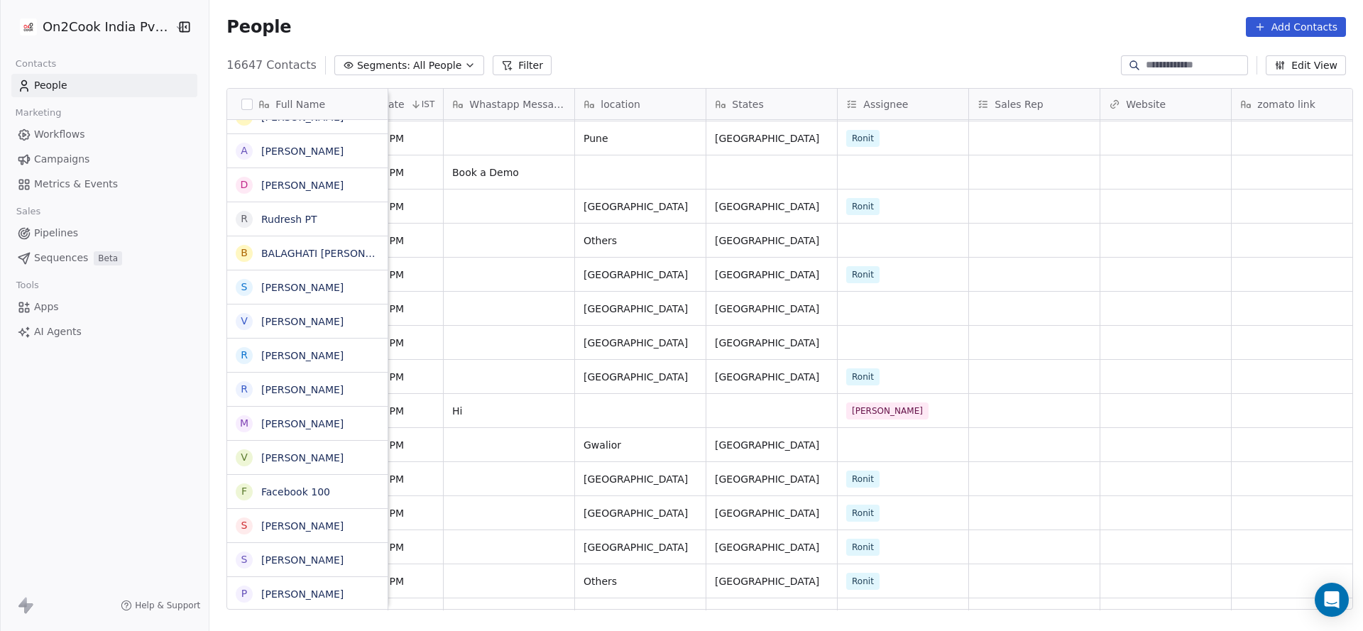
scroll to position [2453, 0]
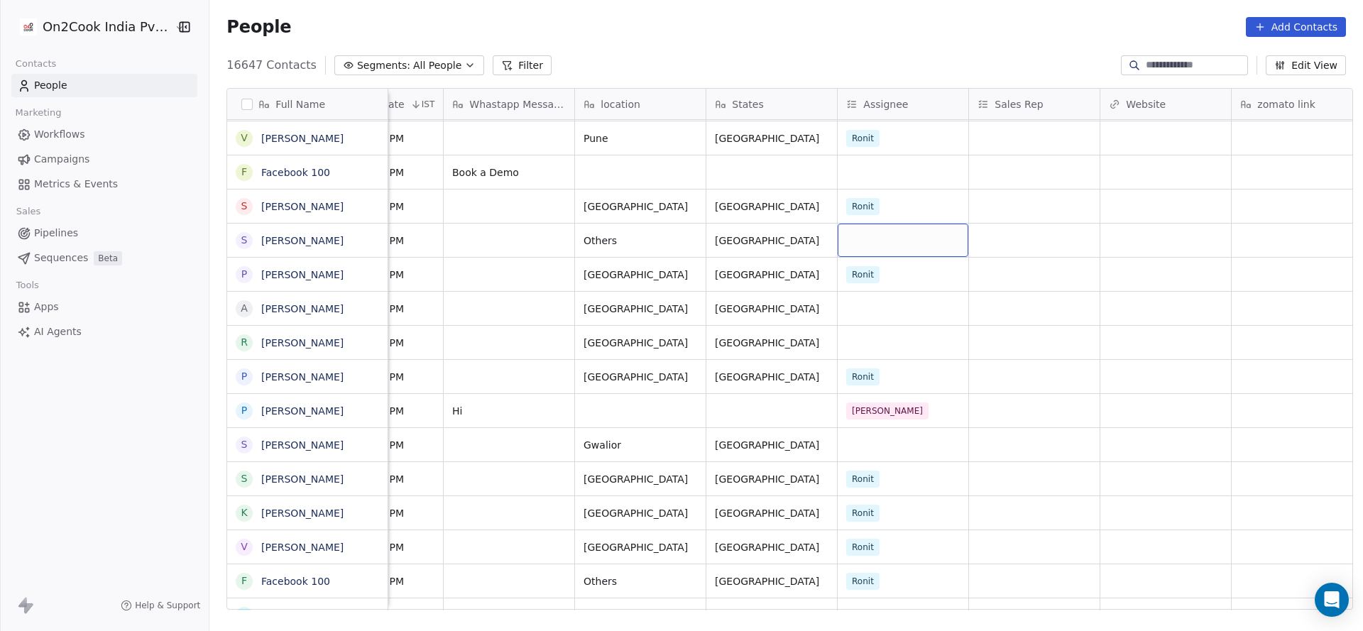
click at [847, 246] on div "grid" at bounding box center [903, 240] width 131 height 33
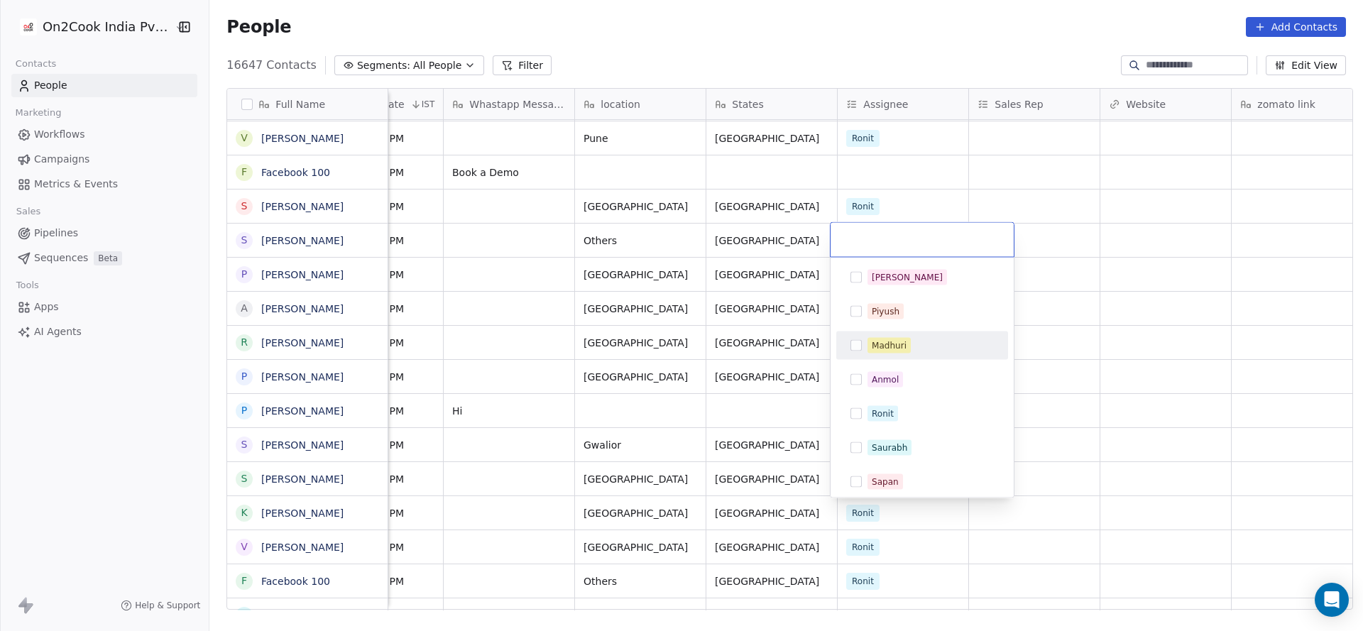
click at [904, 355] on div "Madhuri" at bounding box center [922, 345] width 160 height 23
click at [739, 363] on html "On2Cook India Pvt. Ltd. Contacts People Marketing Workflows Campaigns Metrics &…" at bounding box center [681, 315] width 1363 height 631
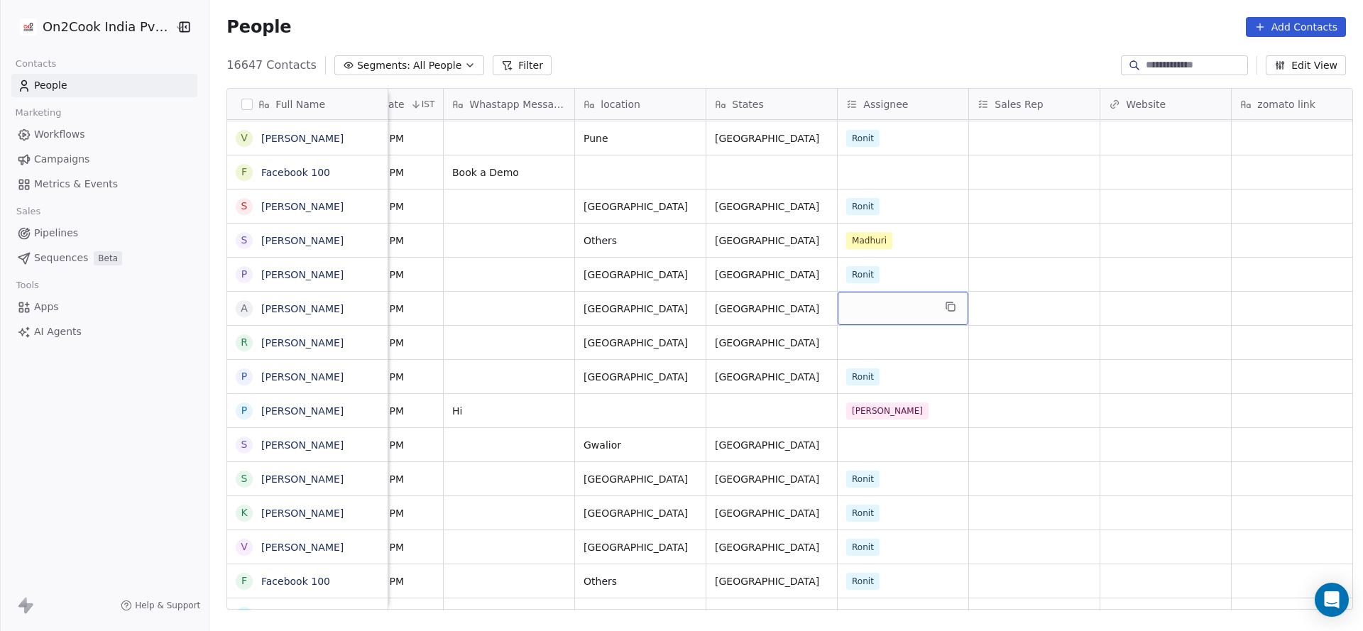
click at [854, 305] on div "grid" at bounding box center [903, 308] width 131 height 33
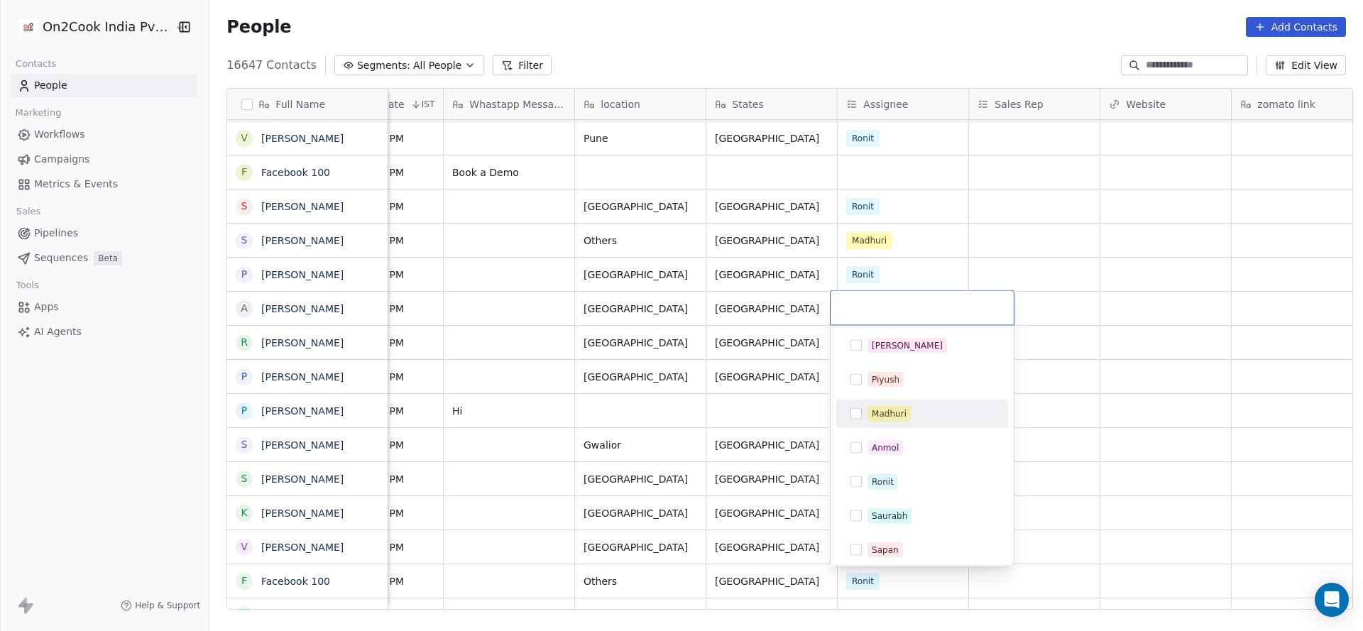
click at [873, 413] on div "Madhuri" at bounding box center [889, 414] width 35 height 13
click at [660, 394] on html "On2Cook India Pvt. Ltd. Contacts People Marketing Workflows Campaigns Metrics &…" at bounding box center [681, 315] width 1363 height 631
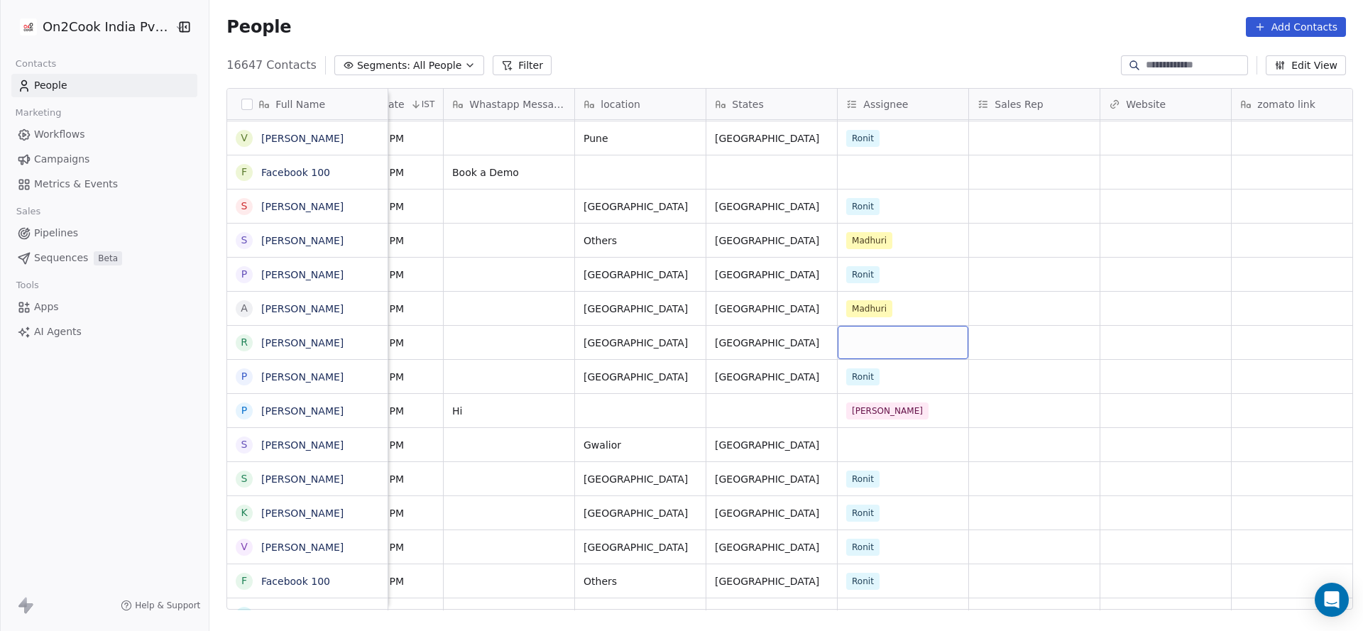
click at [861, 337] on div "grid" at bounding box center [903, 342] width 131 height 33
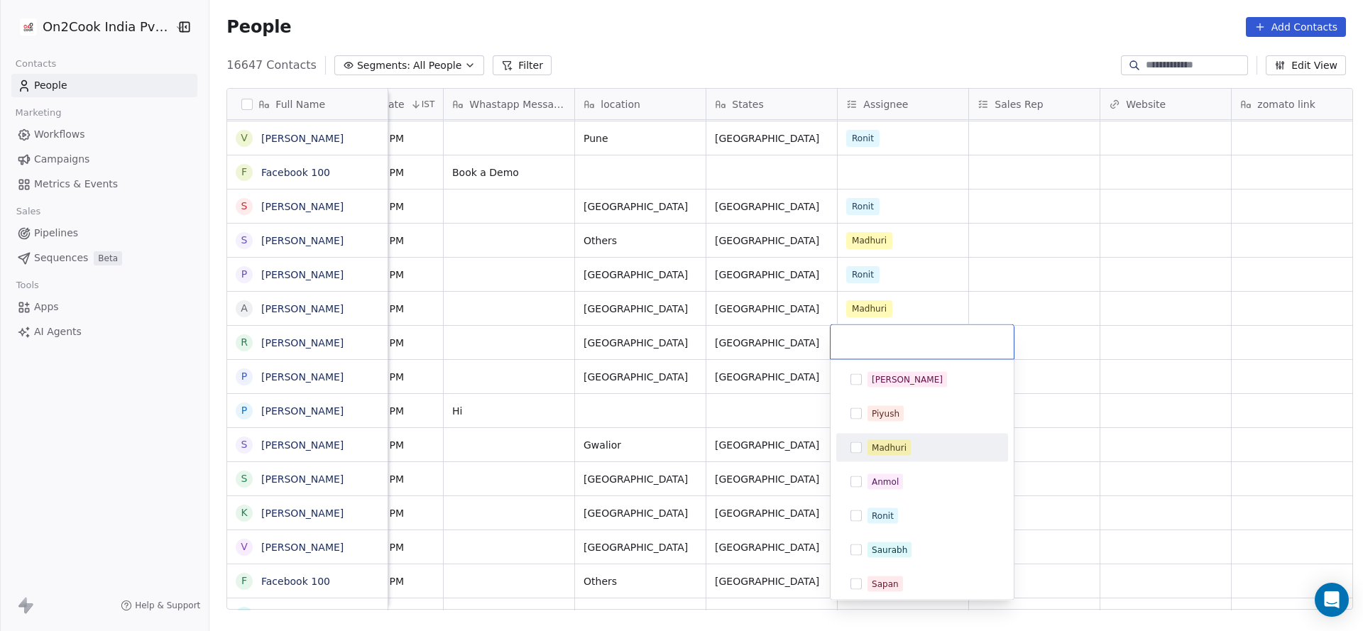
click at [875, 442] on div "Madhuri" at bounding box center [889, 448] width 35 height 13
click at [748, 405] on html "On2Cook India Pvt. Ltd. Contacts People Marketing Workflows Campaigns Metrics &…" at bounding box center [681, 315] width 1363 height 631
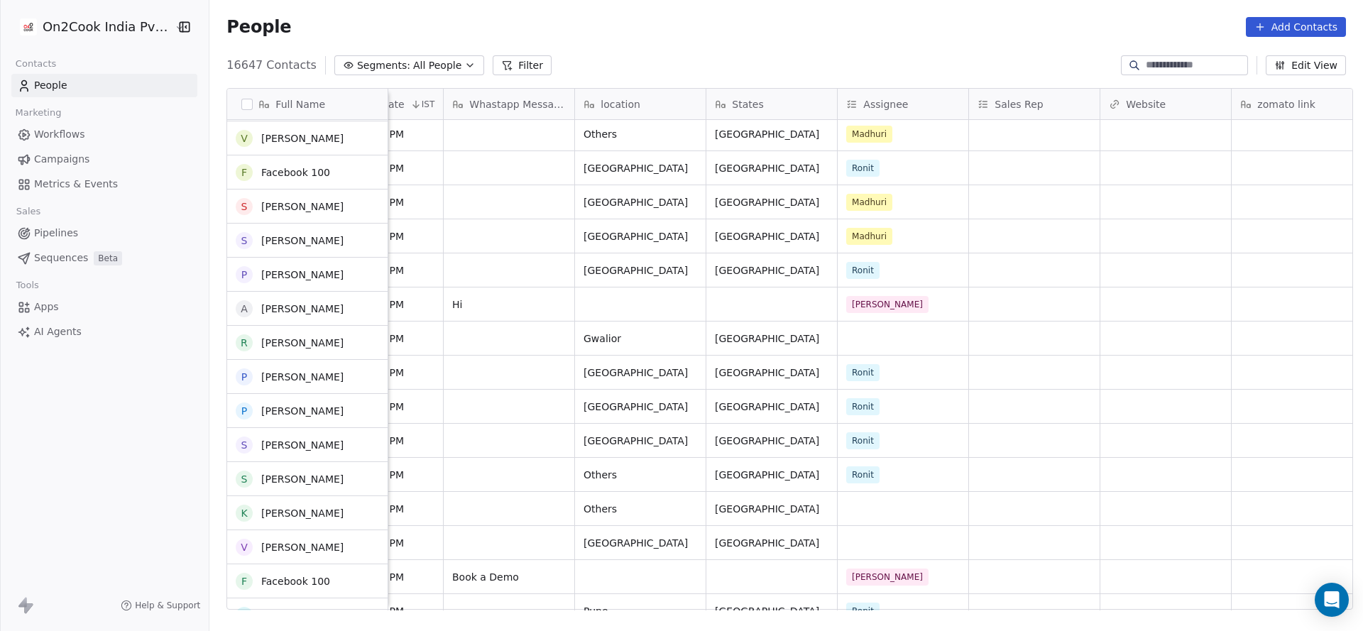
scroll to position [2560, 0]
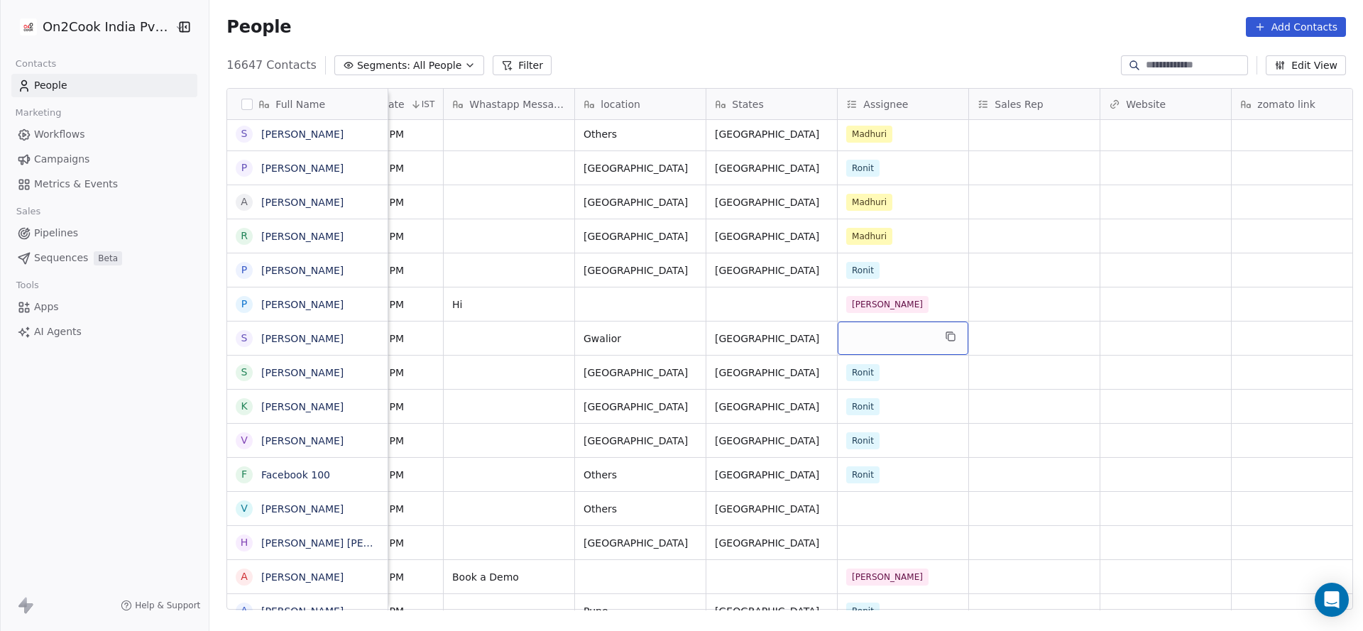
click at [861, 343] on div "grid" at bounding box center [903, 338] width 131 height 33
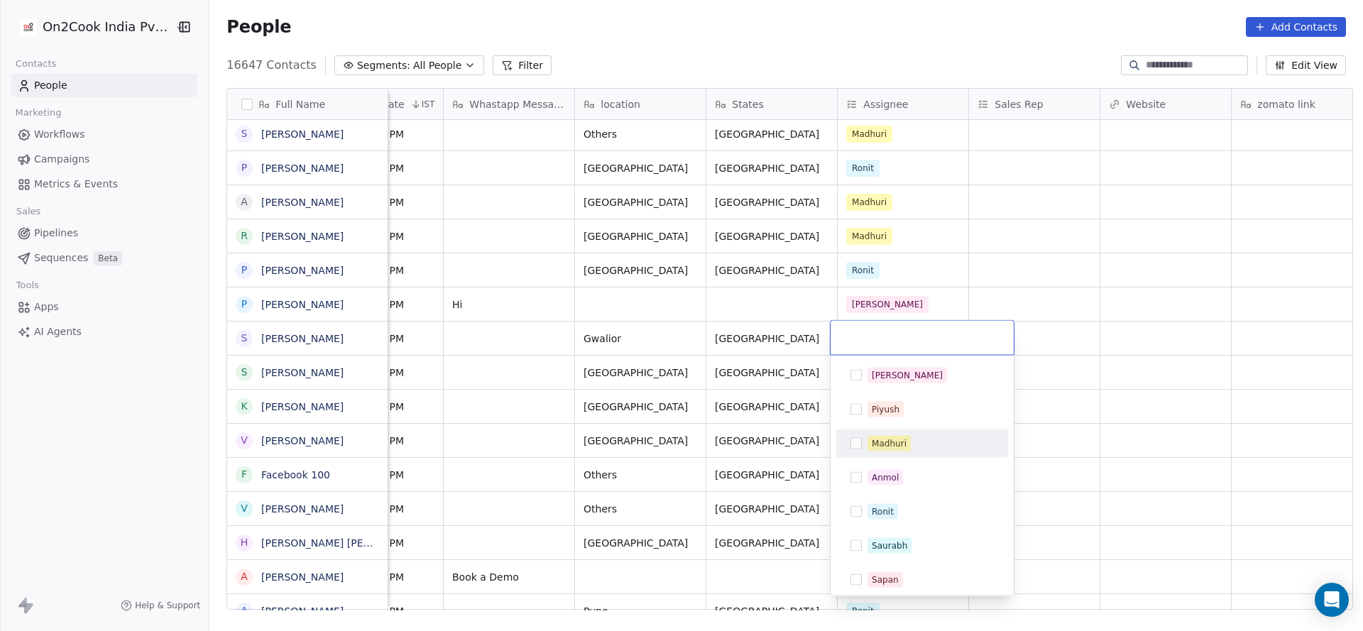
drag, startPoint x: 886, startPoint y: 437, endPoint x: 823, endPoint y: 442, distance: 63.4
click at [885, 437] on div "Madhuri" at bounding box center [889, 443] width 35 height 13
click at [766, 413] on html "On2Cook India Pvt. Ltd. Contacts People Marketing Workflows Campaigns Metrics &…" at bounding box center [681, 315] width 1363 height 631
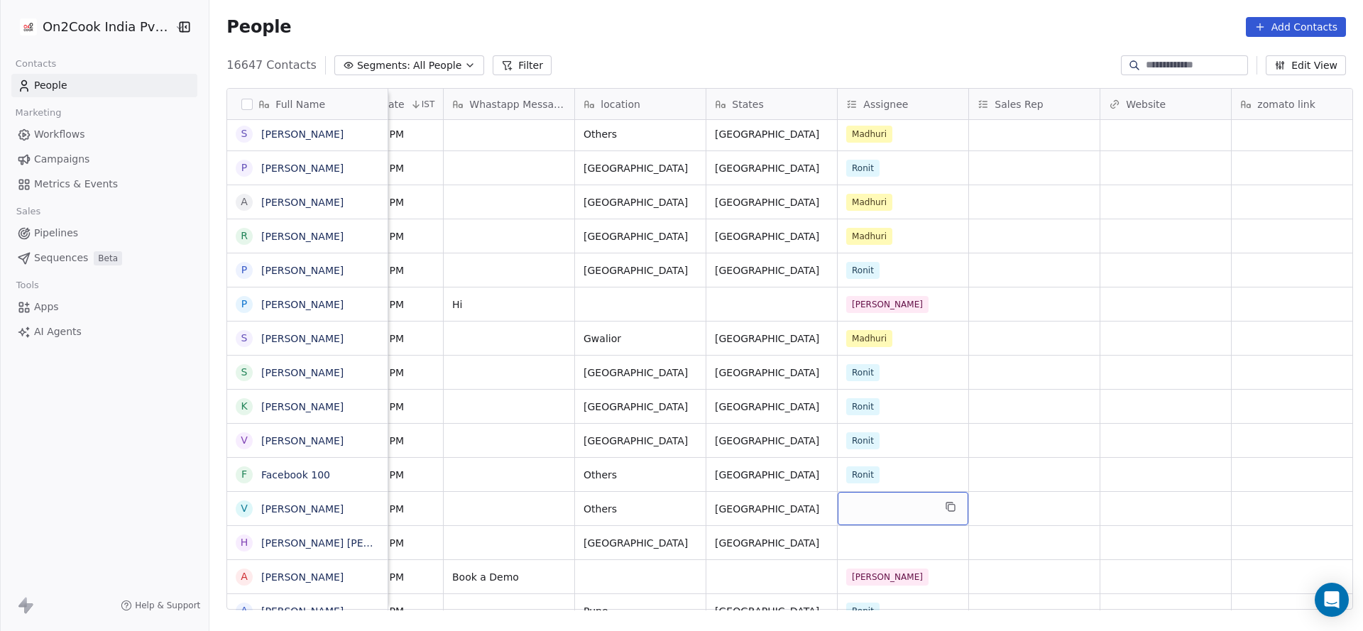
click at [875, 501] on div "grid" at bounding box center [903, 508] width 131 height 33
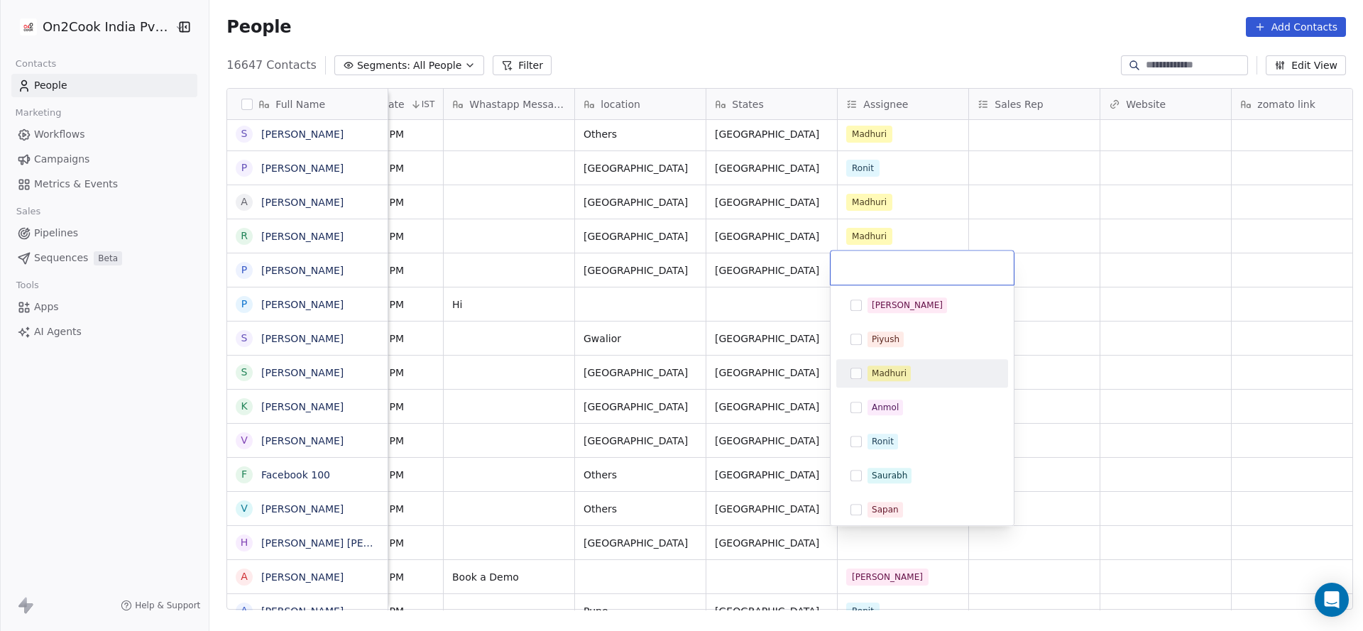
click at [888, 369] on div "Madhuri" at bounding box center [889, 373] width 35 height 13
click at [767, 420] on html "On2Cook India Pvt. Ltd. Contacts People Marketing Workflows Campaigns Metrics &…" at bounding box center [681, 315] width 1363 height 631
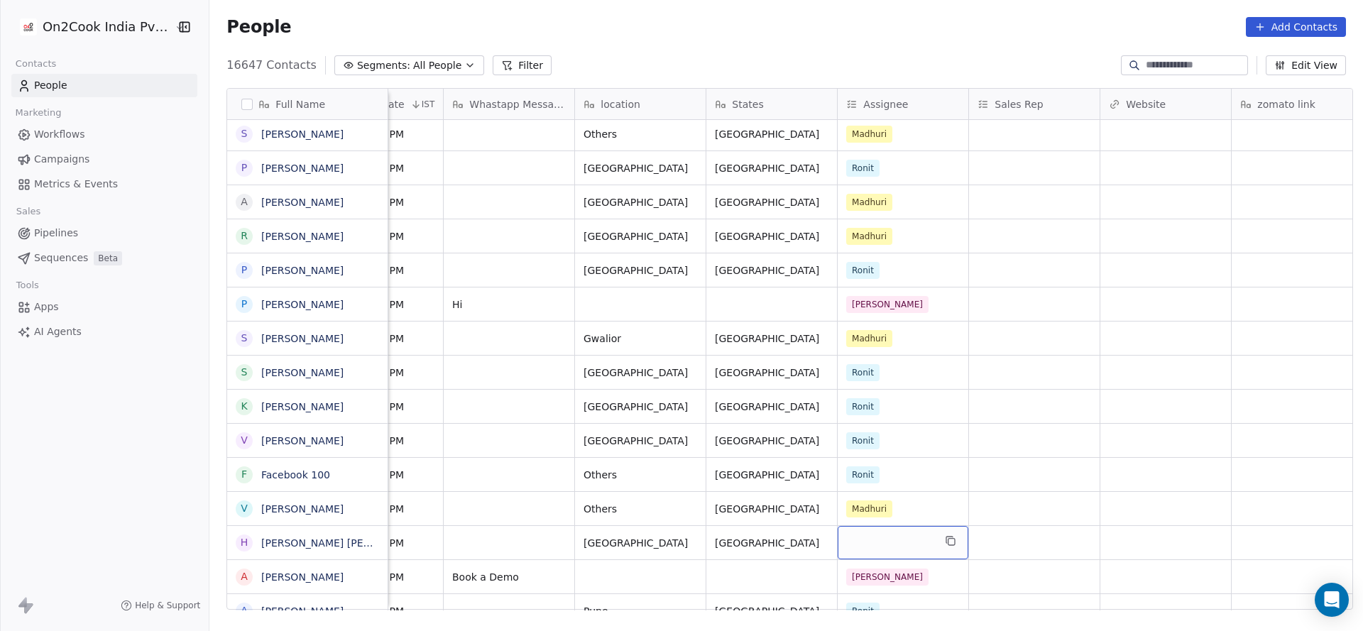
click at [853, 536] on div "grid" at bounding box center [903, 542] width 131 height 33
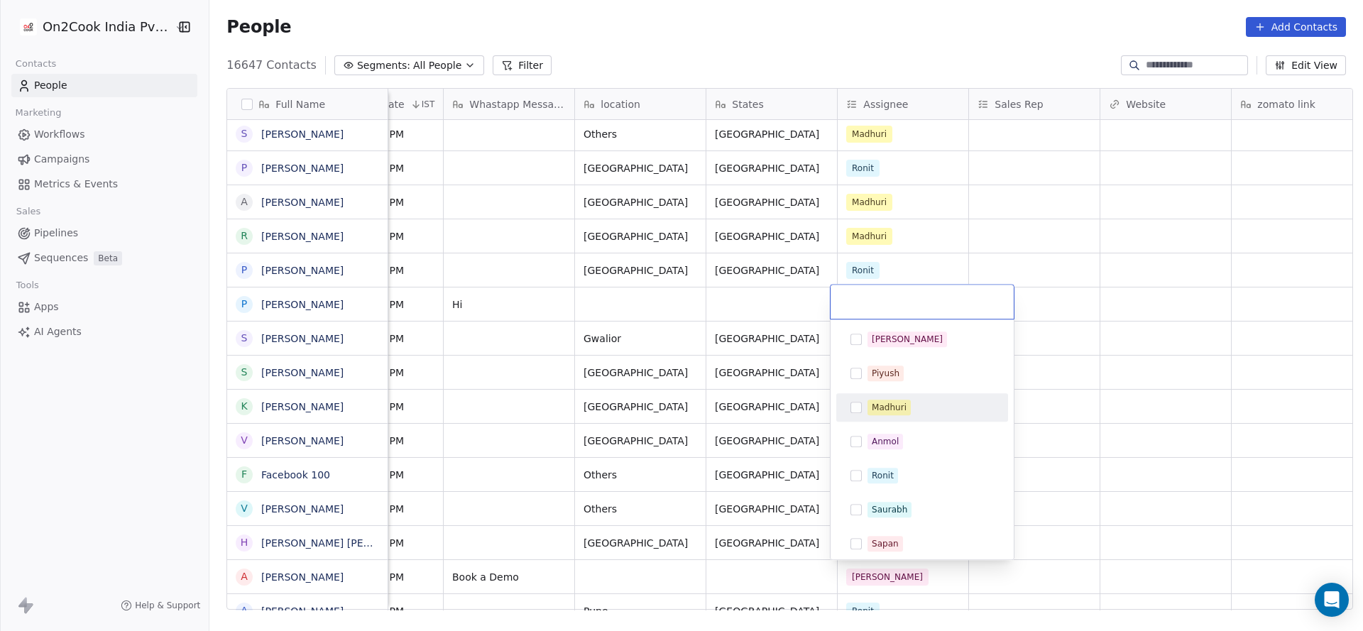
click at [856, 407] on button "Suggestions" at bounding box center [856, 407] width 11 height 11
click at [782, 432] on html "On2Cook India Pvt. Ltd. Contacts People Marketing Workflows Campaigns Metrics &…" at bounding box center [681, 315] width 1363 height 631
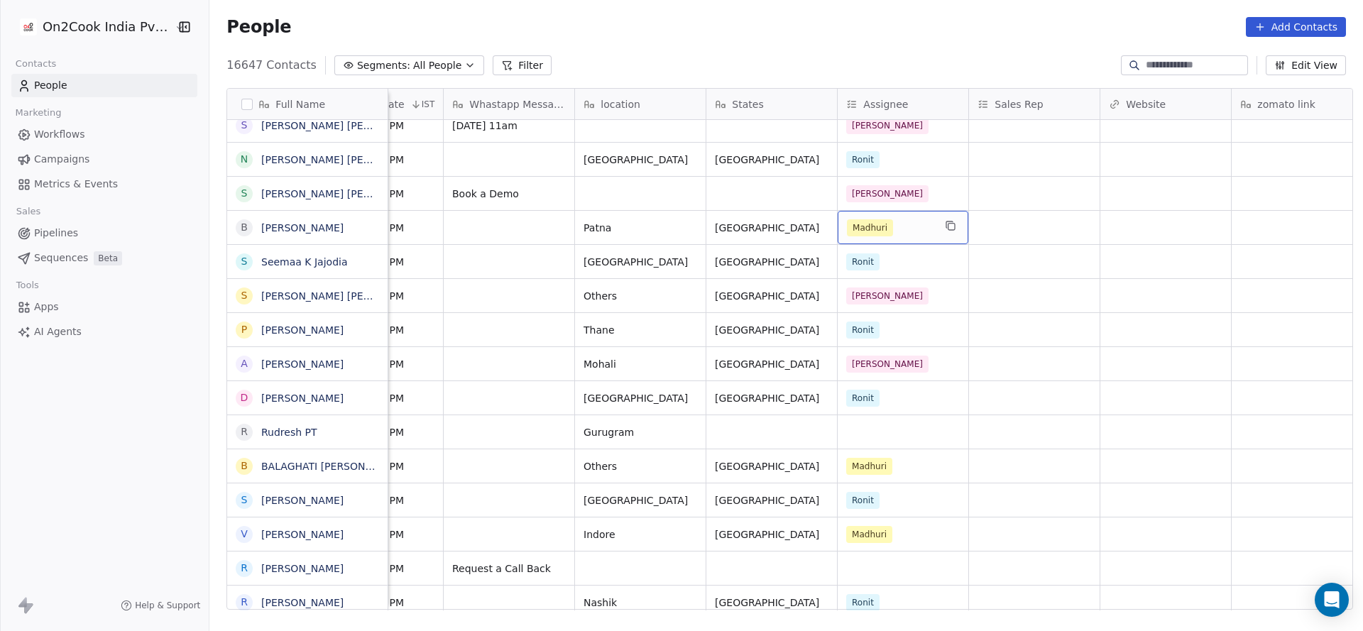
scroll to position [1601, 0]
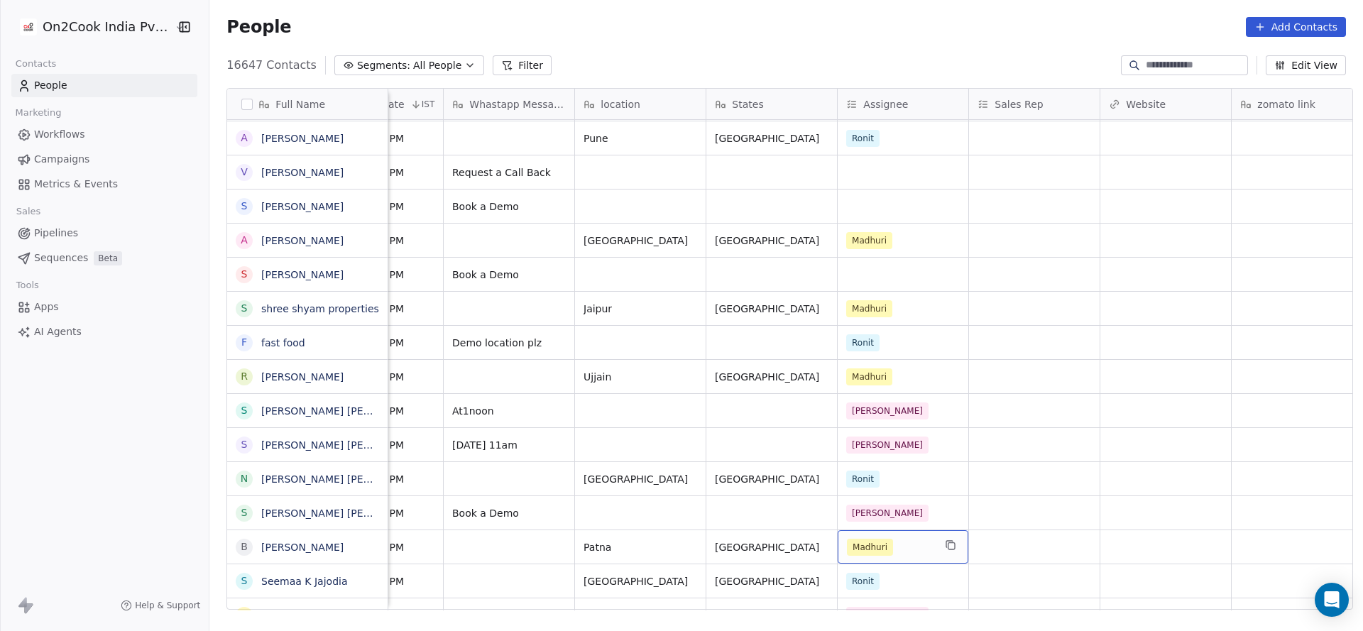
click at [498, 63] on button "Filter" at bounding box center [522, 65] width 59 height 20
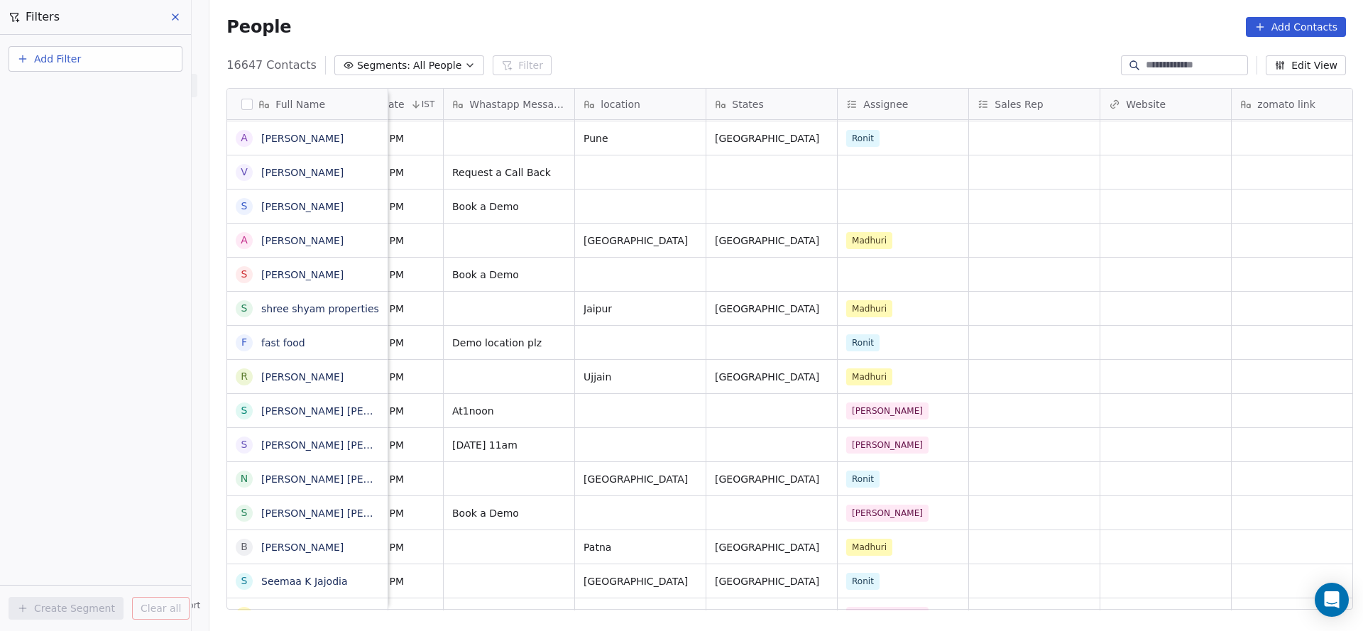
click at [94, 62] on button "Add Filter" at bounding box center [96, 59] width 174 height 26
click at [72, 92] on span "Contact properties" at bounding box center [69, 92] width 92 height 15
type input "***"
click at [72, 145] on div "Assignee" at bounding box center [95, 143] width 144 height 14
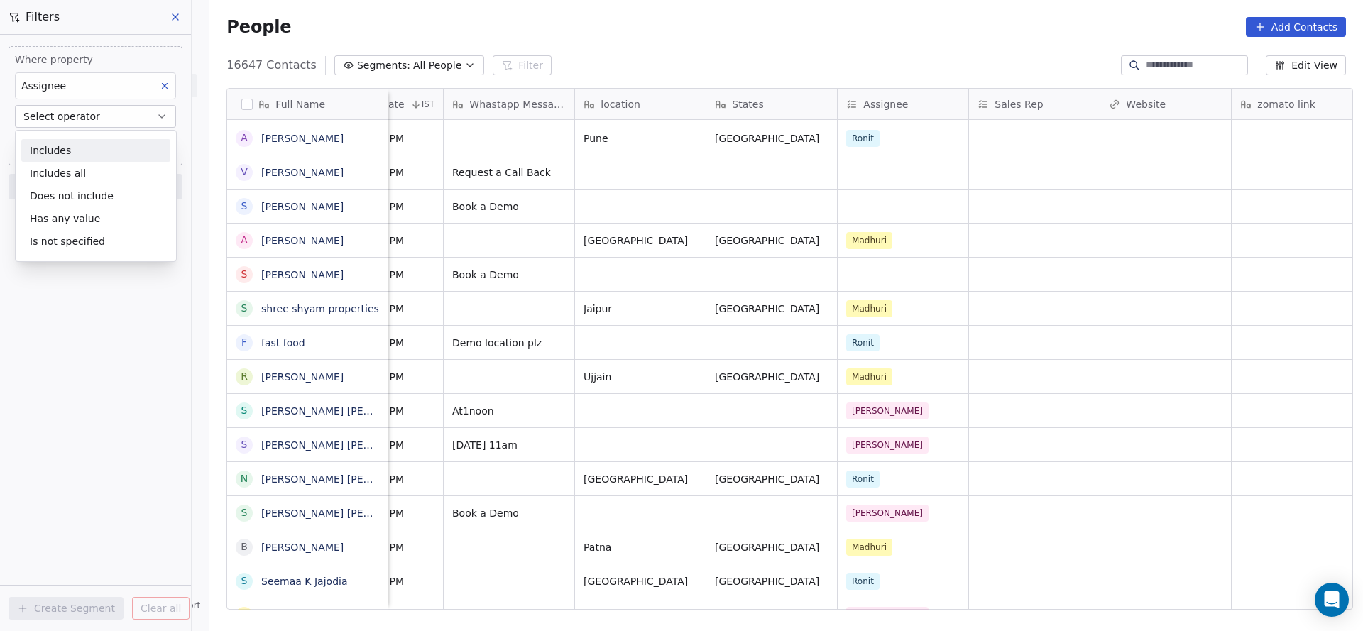
click at [77, 143] on div "Includes" at bounding box center [95, 150] width 149 height 23
click at [80, 143] on body "On2Cook India Pvt. Ltd. Contacts People Marketing Workflows Campaigns Metrics &…" at bounding box center [681, 315] width 1363 height 631
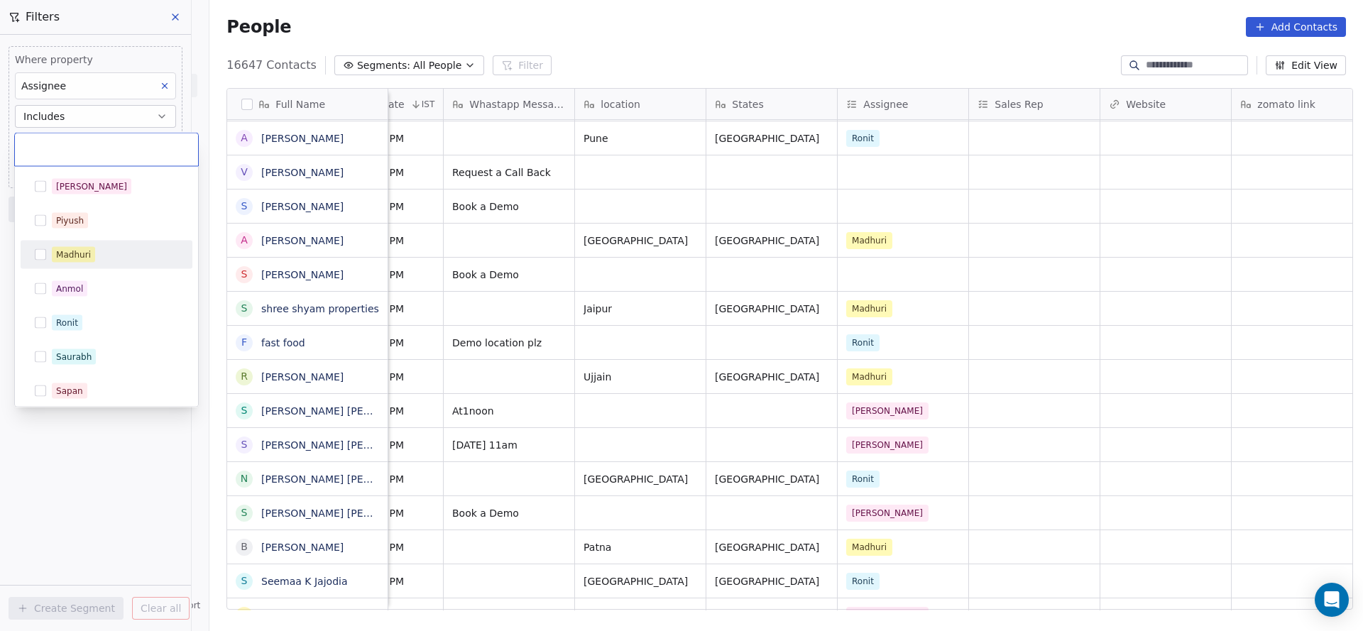
click at [94, 256] on span "Madhuri" at bounding box center [73, 255] width 43 height 16
click at [70, 520] on html "On2Cook India Pvt. Ltd. Contacts People Marketing Workflows Campaigns Metrics &…" at bounding box center [681, 315] width 1363 height 631
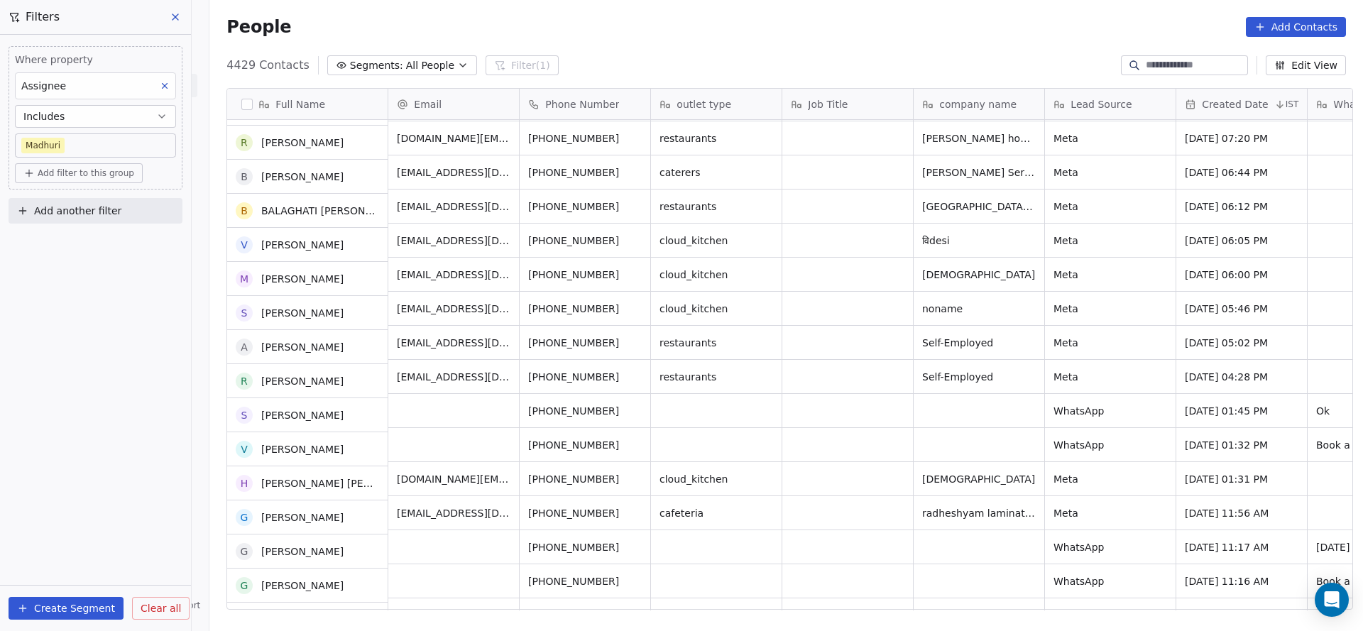
scroll to position [1192, 0]
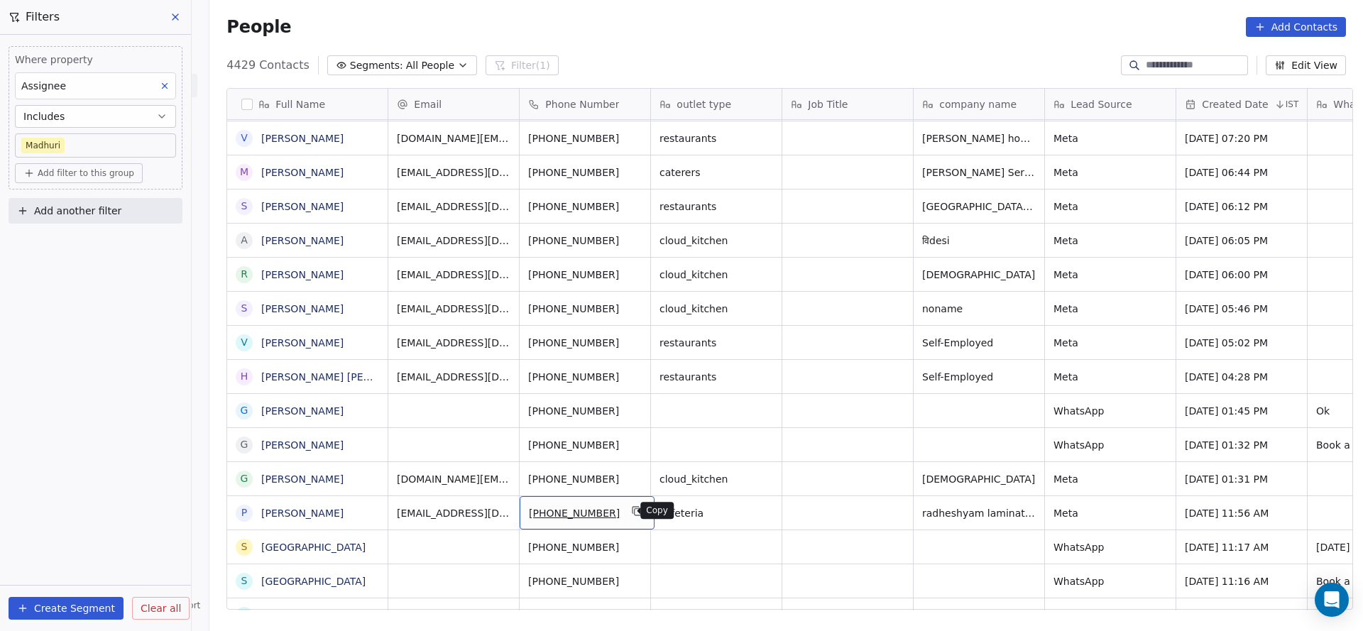
click at [632, 511] on icon "grid" at bounding box center [637, 511] width 11 height 11
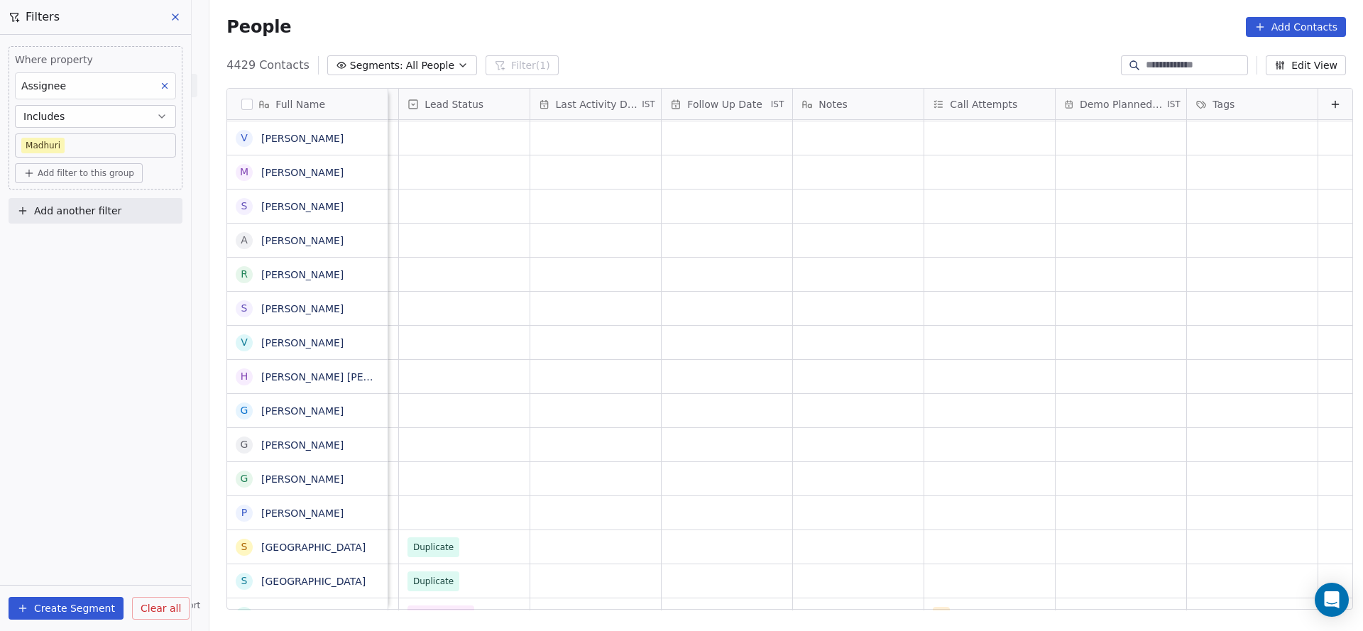
scroll to position [0, 1838]
click at [474, 514] on div "grid" at bounding box center [464, 512] width 131 height 33
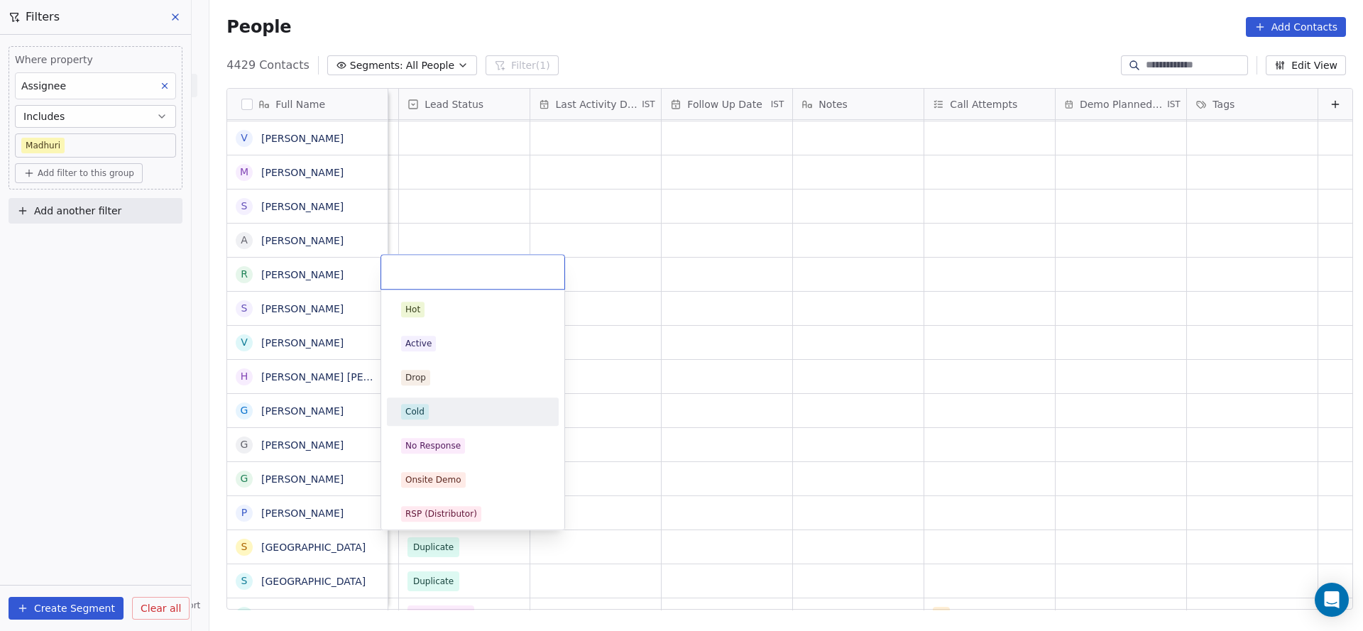
scroll to position [213, 0]
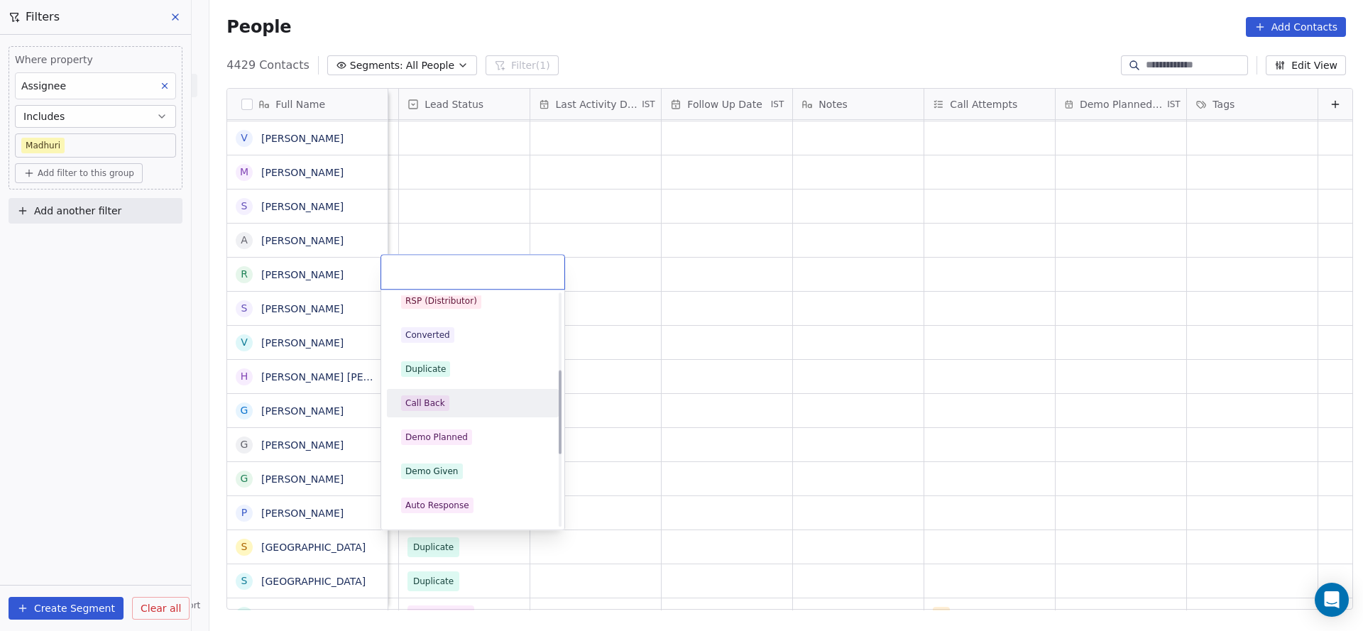
click at [438, 413] on div "Call Back" at bounding box center [473, 403] width 160 height 23
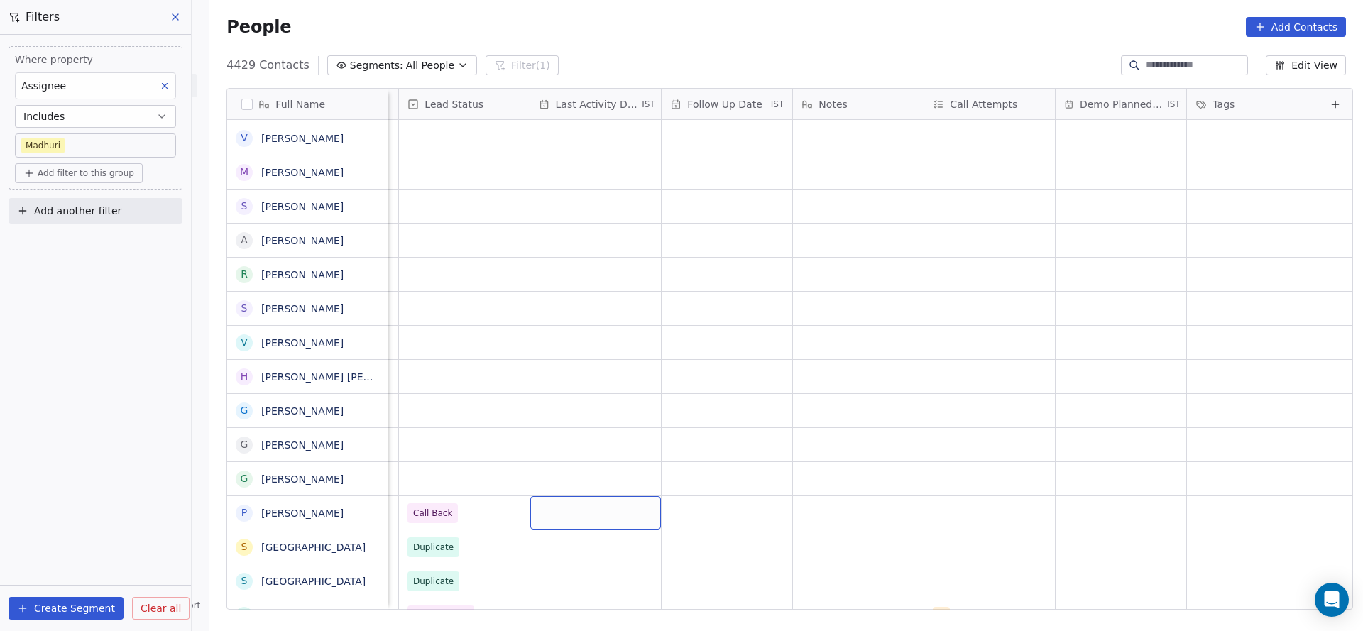
click at [570, 518] on div "grid" at bounding box center [595, 512] width 131 height 33
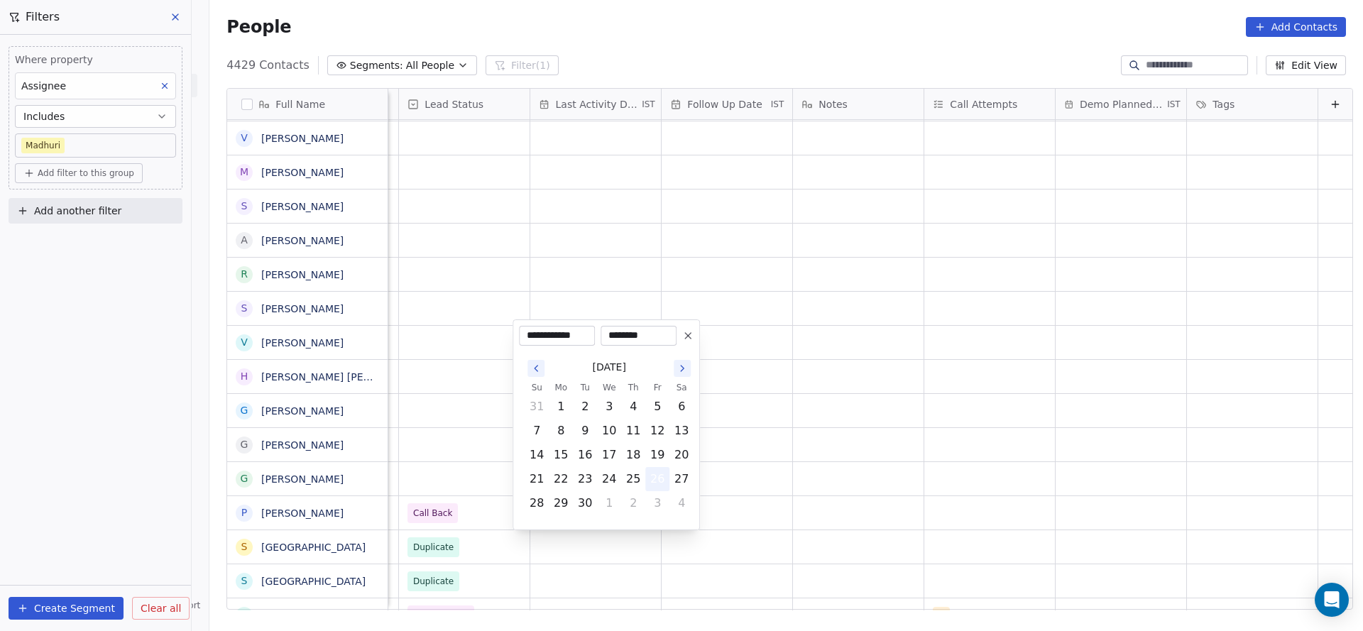
click at [657, 477] on button "26" at bounding box center [657, 479] width 23 height 23
click at [415, 458] on html "On2Cook India Pvt. Ltd. Contacts People Marketing Workflows Campaigns Metrics &…" at bounding box center [681, 315] width 1363 height 631
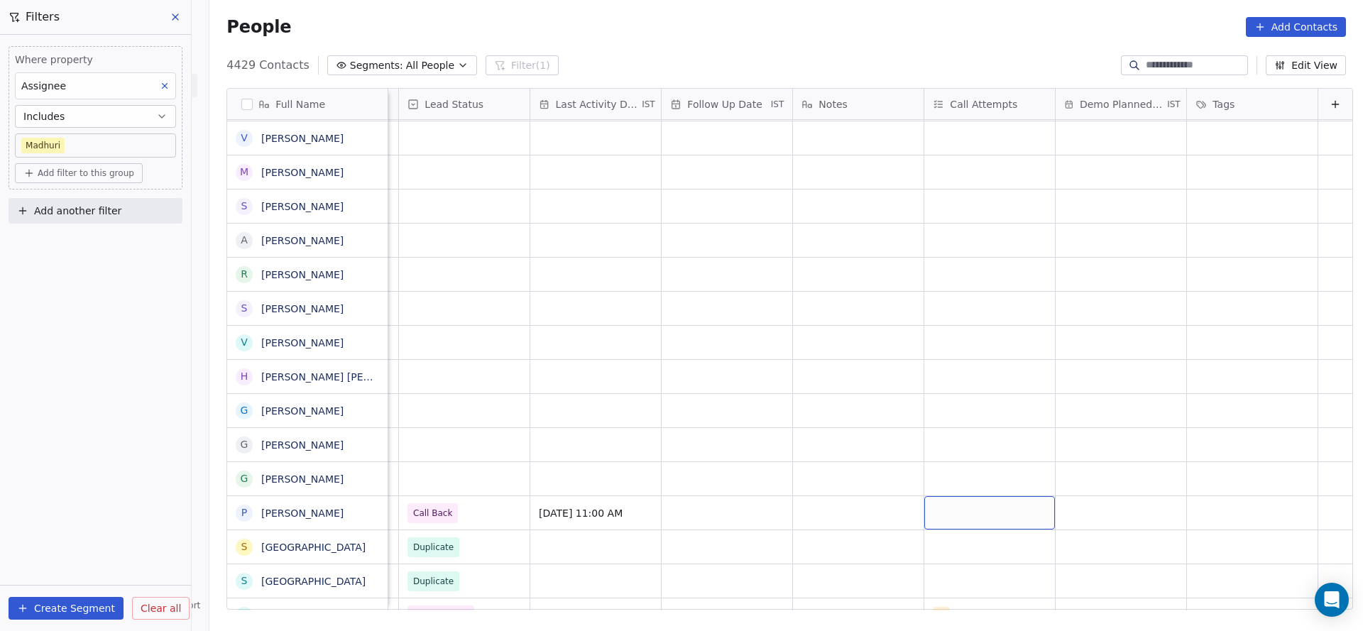
click at [924, 506] on div "grid" at bounding box center [989, 512] width 131 height 33
click at [940, 319] on div "1" at bounding box center [998, 309] width 160 height 23
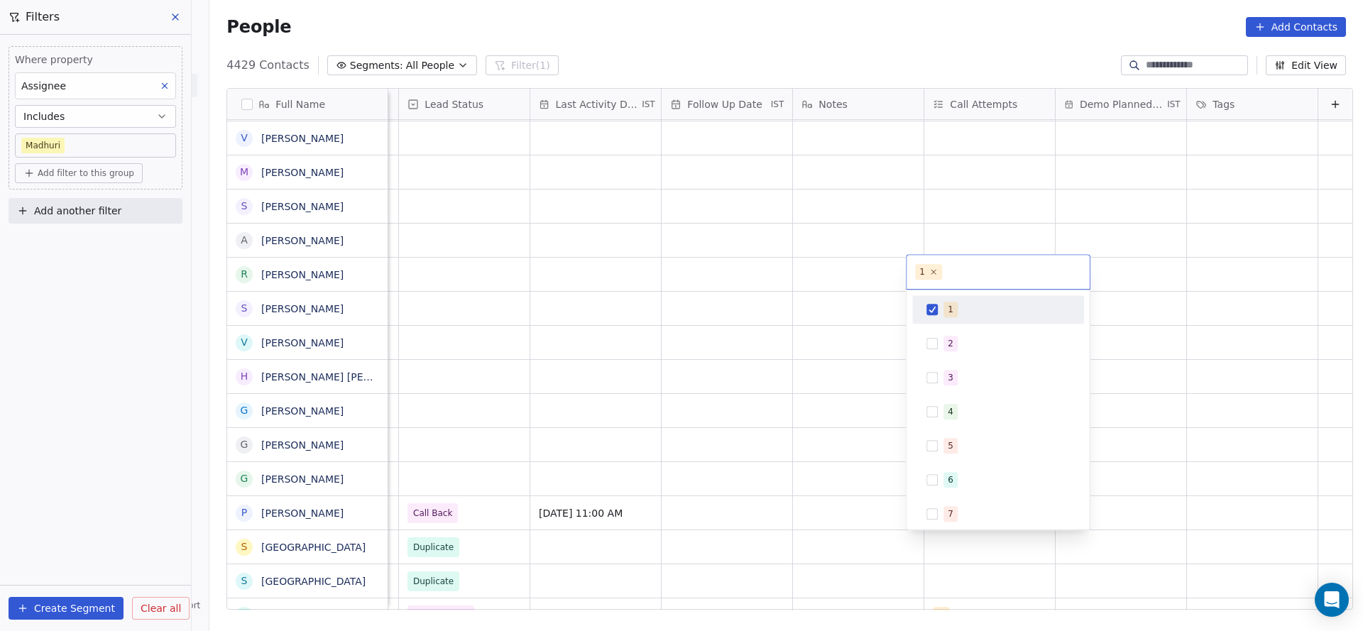
click at [768, 409] on html "On2Cook India Pvt. Ltd. Contacts People Marketing Workflows Campaigns Metrics &…" at bounding box center [681, 315] width 1363 height 631
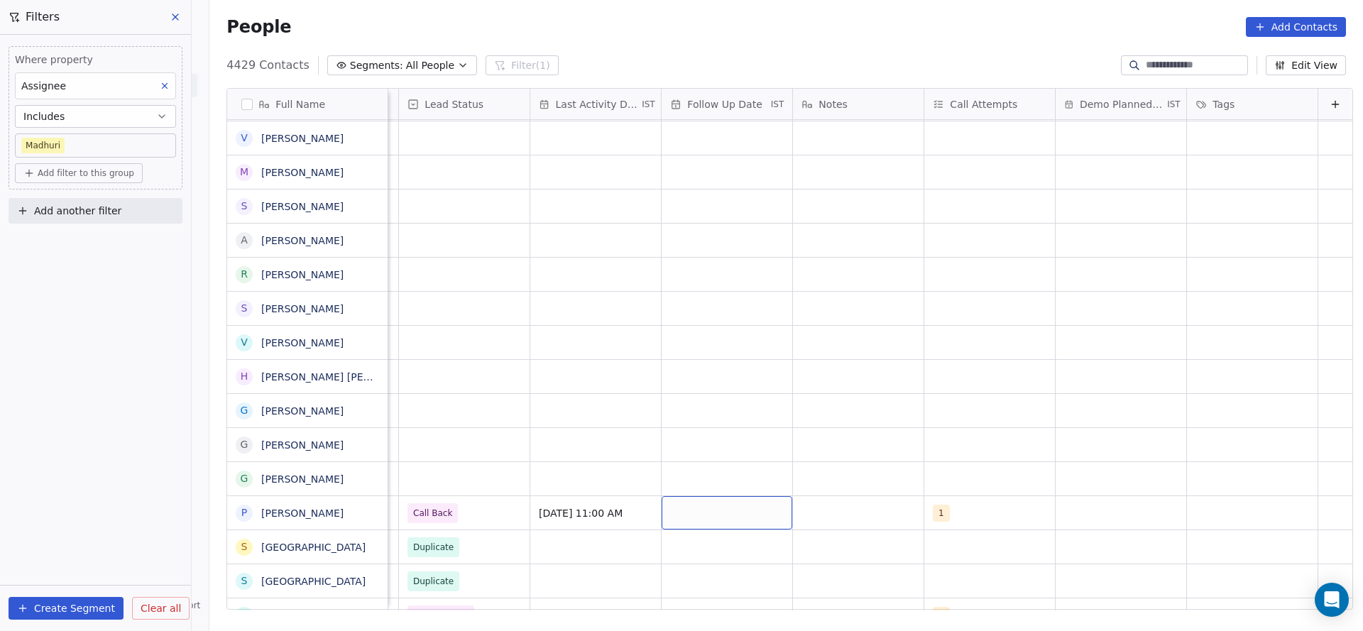
click at [701, 521] on div "grid" at bounding box center [727, 512] width 131 height 33
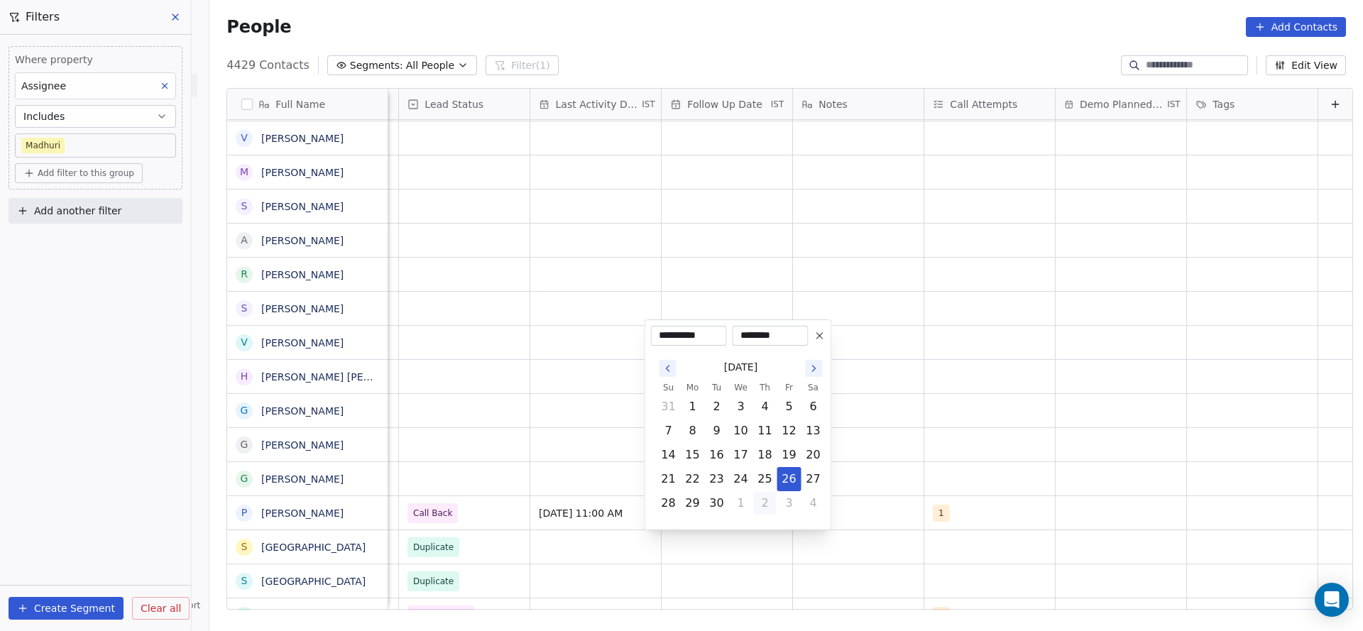
click at [763, 500] on button "2" at bounding box center [765, 503] width 23 height 23
type input "**********"
click at [865, 473] on html "On2Cook India Pvt. Ltd. Contacts People Marketing Workflows Campaigns Metrics &…" at bounding box center [681, 315] width 1363 height 631
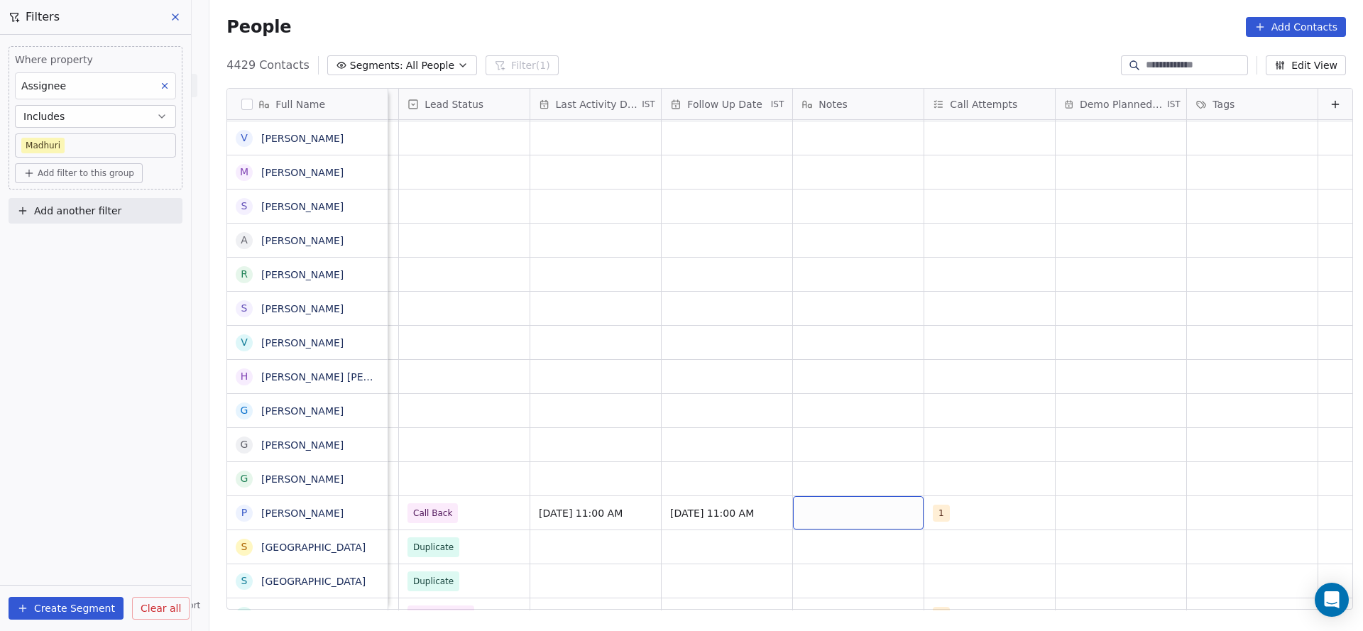
click at [821, 498] on div "grid" at bounding box center [858, 512] width 131 height 33
type textarea "*"
type textarea "**********"
click at [574, 478] on html "On2Cook India Pvt. Ltd. Contacts People Marketing Workflows Campaigns Metrics &…" at bounding box center [681, 315] width 1363 height 631
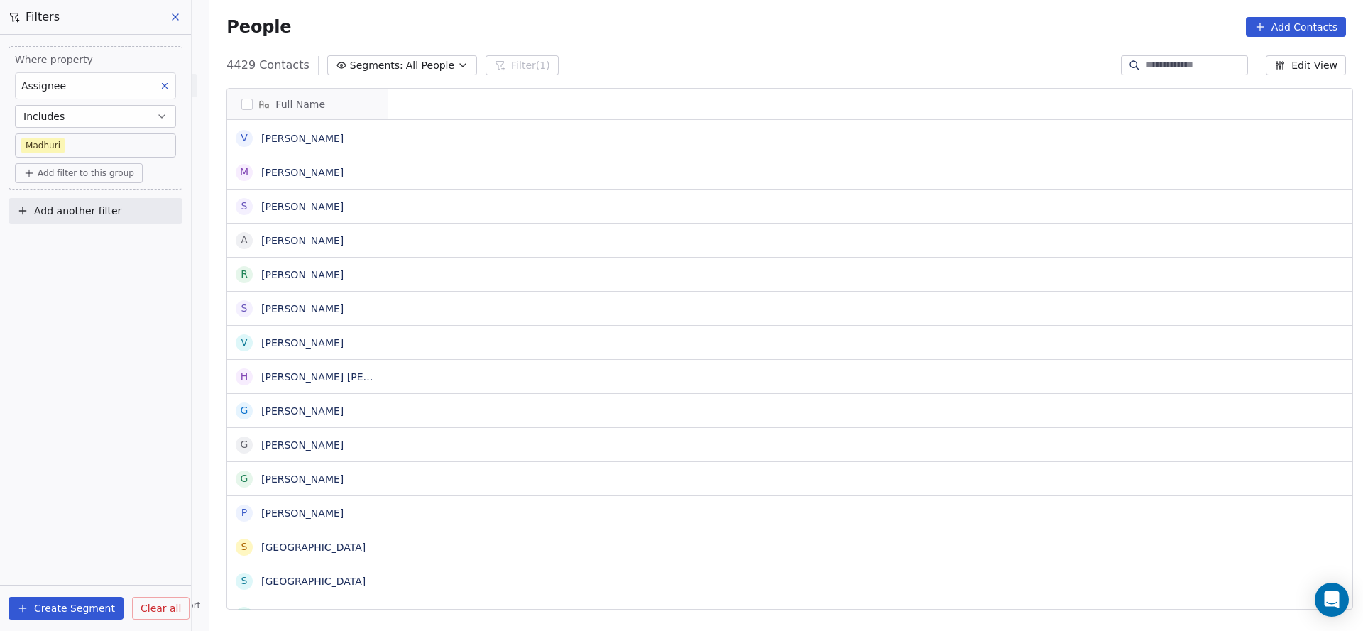
scroll to position [0, 0]
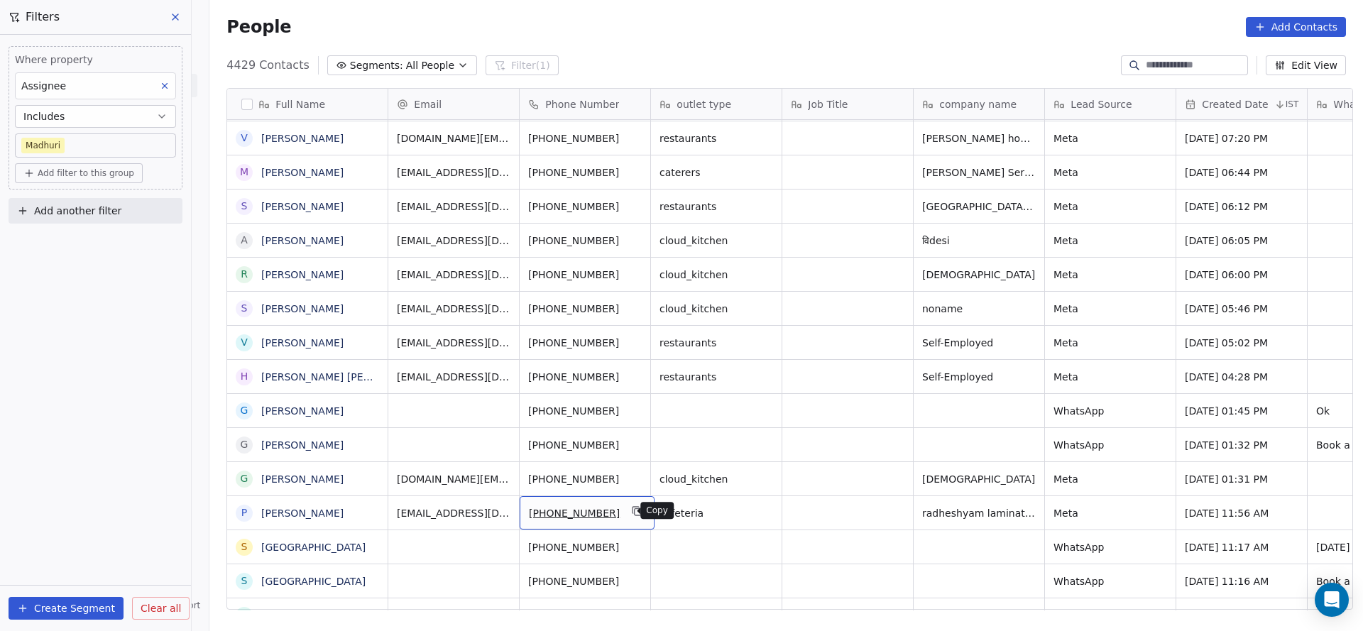
click at [632, 507] on icon "grid" at bounding box center [637, 511] width 11 height 11
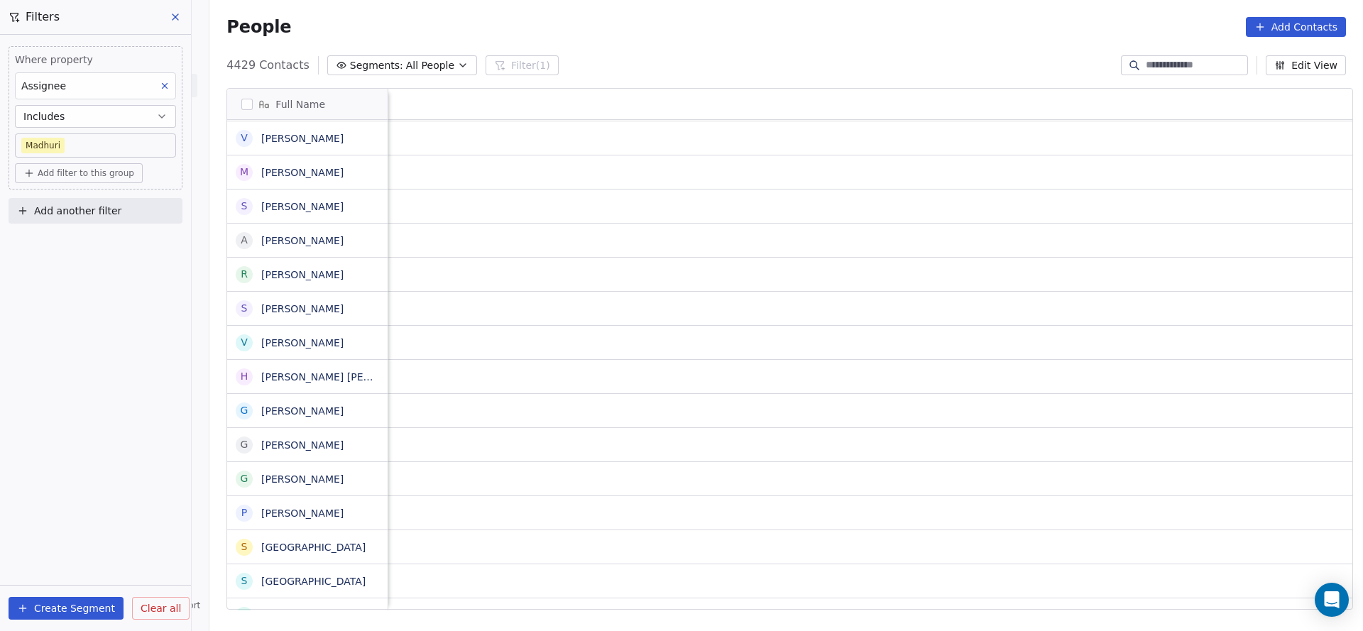
scroll to position [0, 1495]
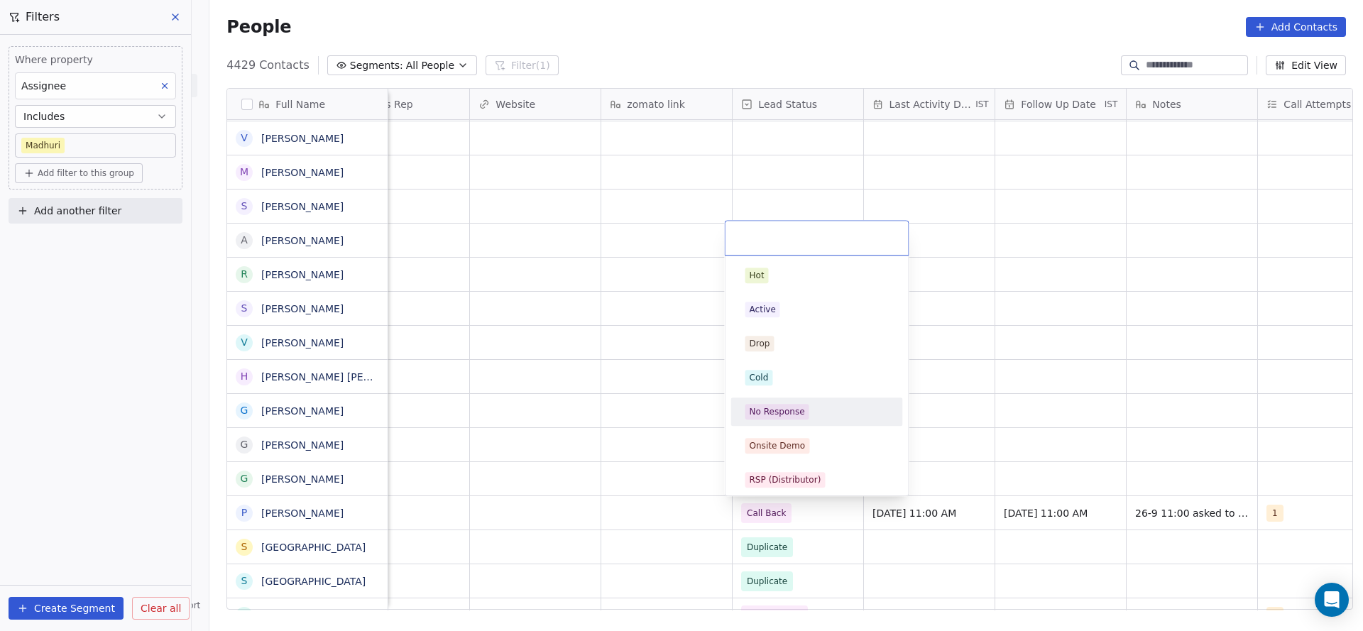
click at [789, 407] on div "No Response" at bounding box center [777, 411] width 55 height 13
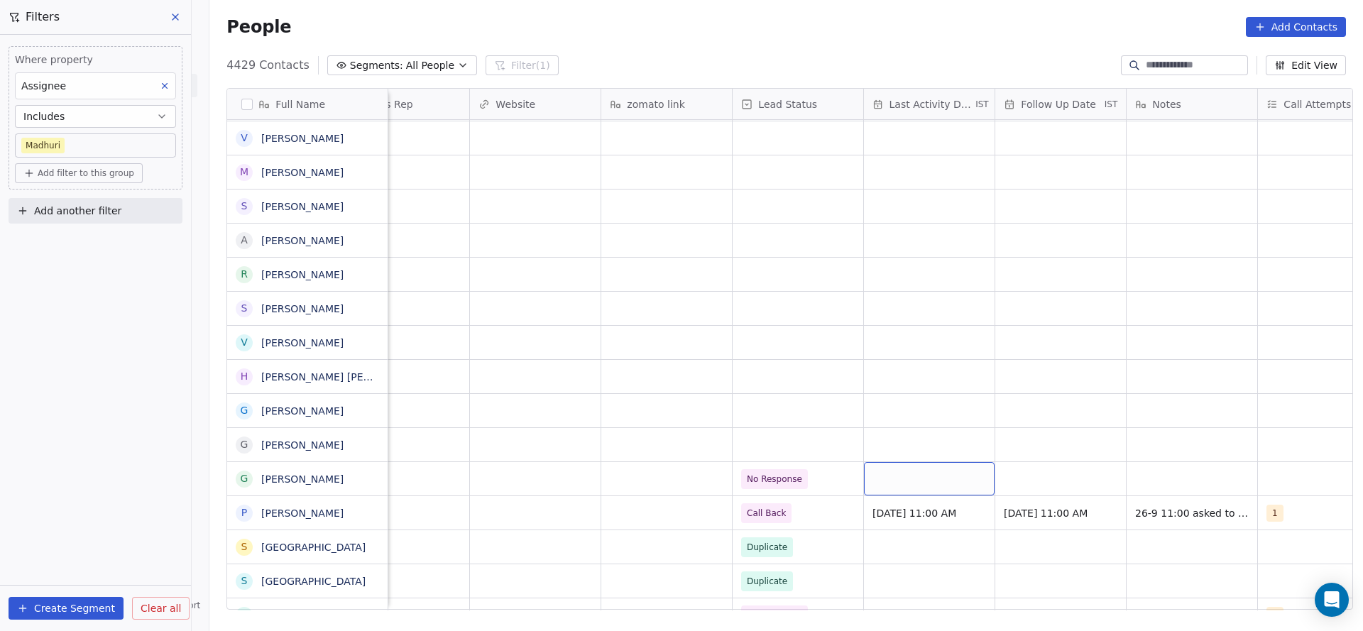
click at [918, 475] on div "grid" at bounding box center [929, 478] width 131 height 33
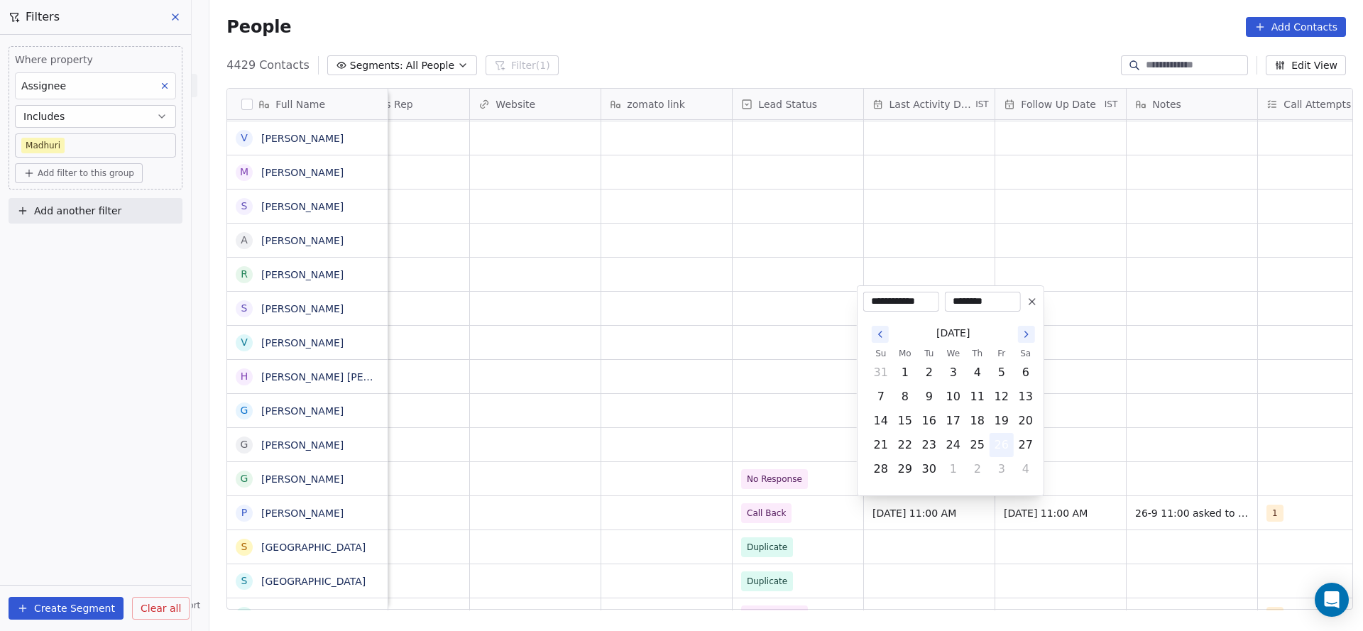
click at [996, 454] on button "26" at bounding box center [1001, 445] width 23 height 23
drag, startPoint x: 630, startPoint y: 417, endPoint x: 1263, endPoint y: 464, distance: 635.0
click at [669, 417] on html "On2Cook India Pvt. Ltd. Contacts People Marketing Workflows Campaigns Metrics &…" at bounding box center [681, 315] width 1363 height 631
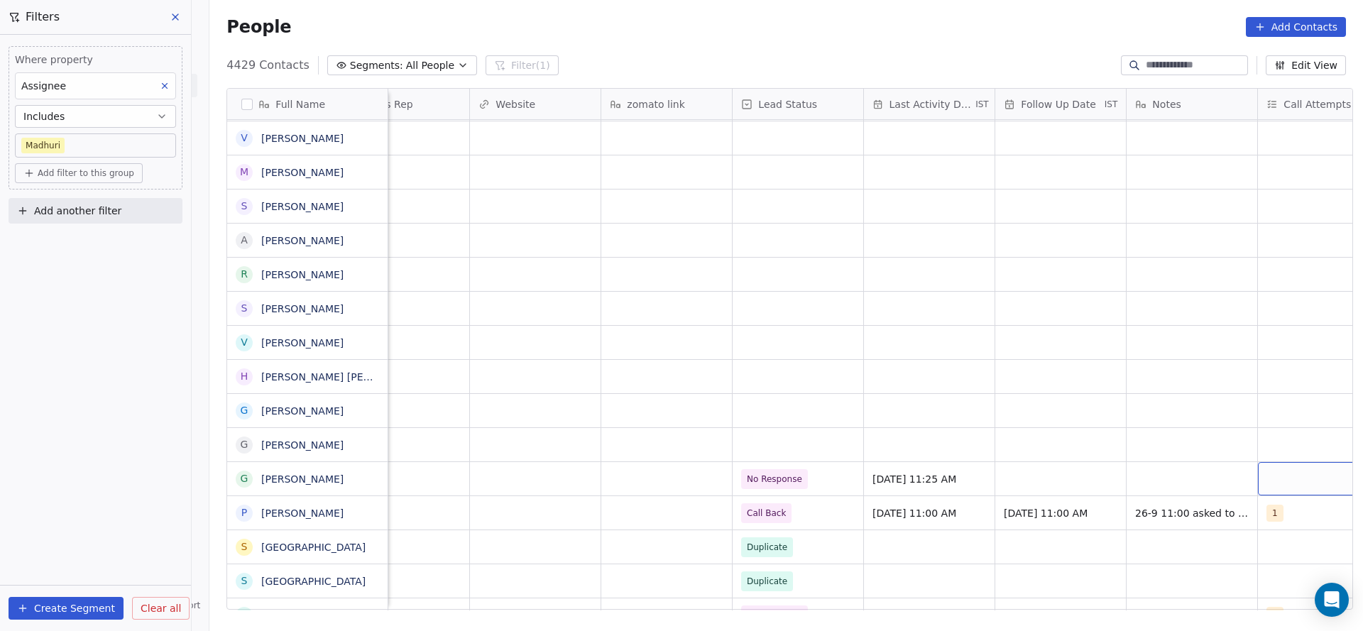
scroll to position [0, 1546]
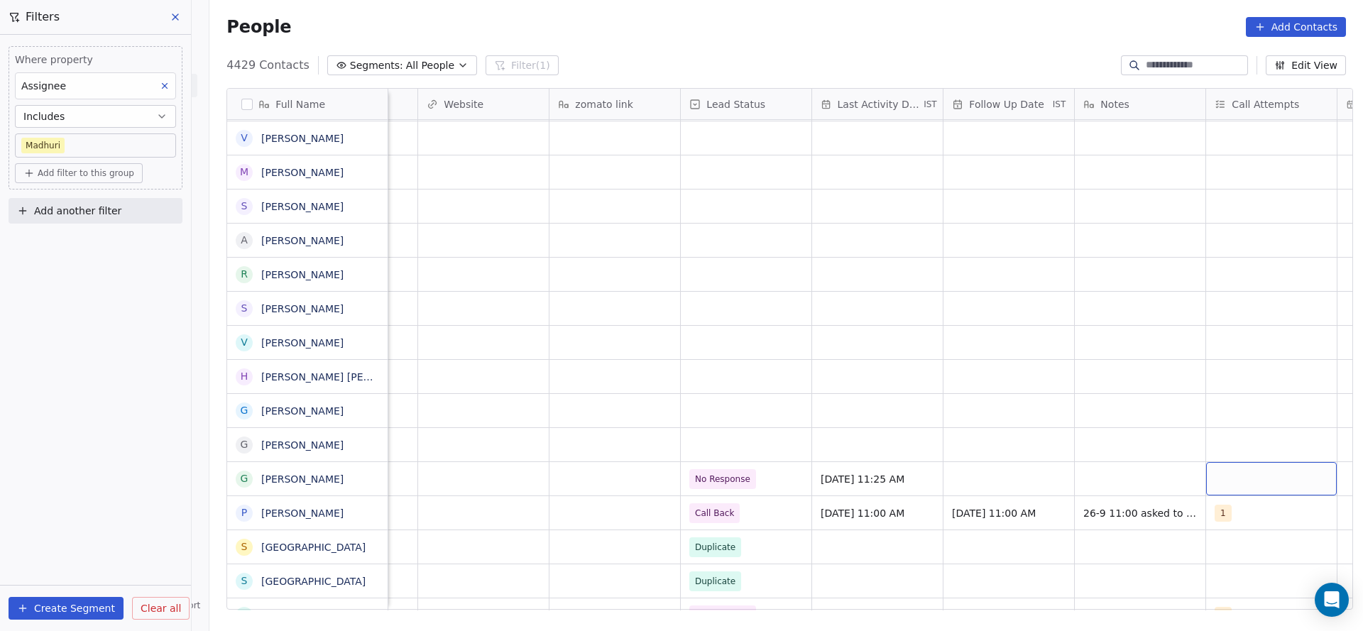
click at [1238, 479] on div "grid" at bounding box center [1271, 478] width 131 height 33
click at [1203, 279] on div "1" at bounding box center [1264, 275] width 160 height 23
click at [1073, 317] on html "On2Cook India Pvt. Ltd. Contacts People Marketing Workflows Campaigns Metrics &…" at bounding box center [681, 315] width 1363 height 631
click at [974, 487] on div "grid" at bounding box center [1009, 478] width 131 height 33
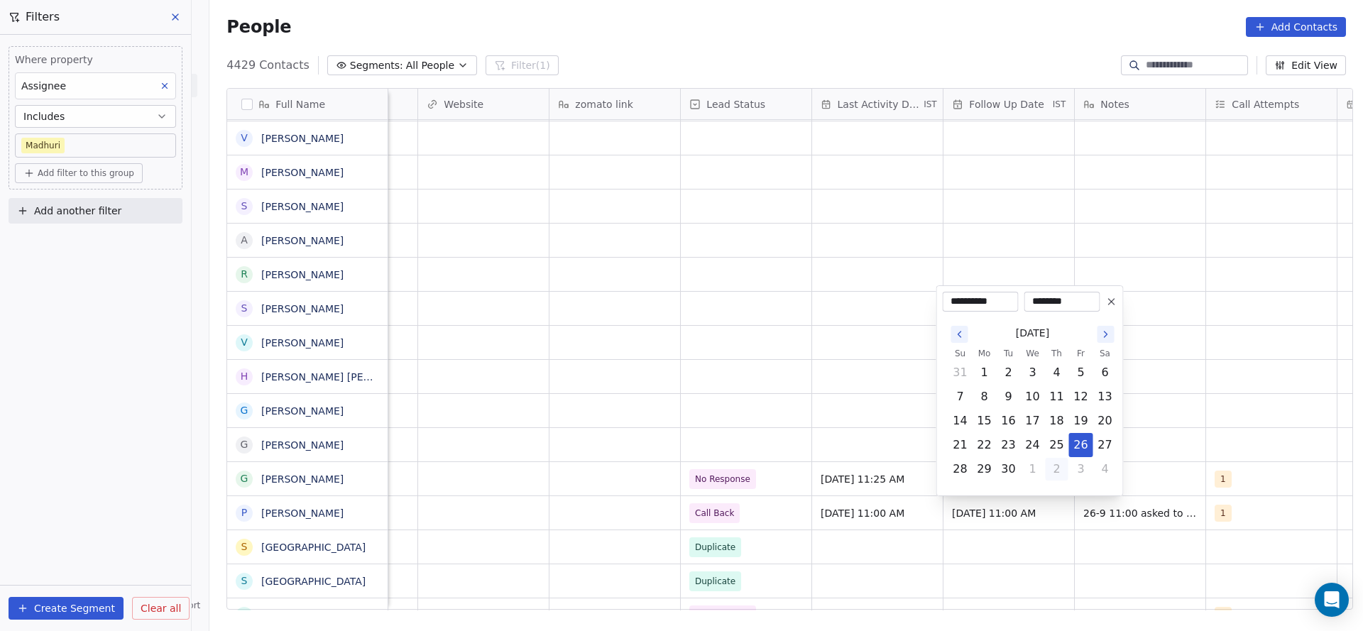
drag, startPoint x: 1060, startPoint y: 472, endPoint x: 893, endPoint y: 461, distance: 167.2
click at [1059, 473] on button "2" at bounding box center [1057, 469] width 23 height 23
type input "**********"
click at [760, 424] on html "On2Cook India Pvt. Ltd. Contacts People Marketing Workflows Campaigns Metrics &…" at bounding box center [681, 315] width 1363 height 631
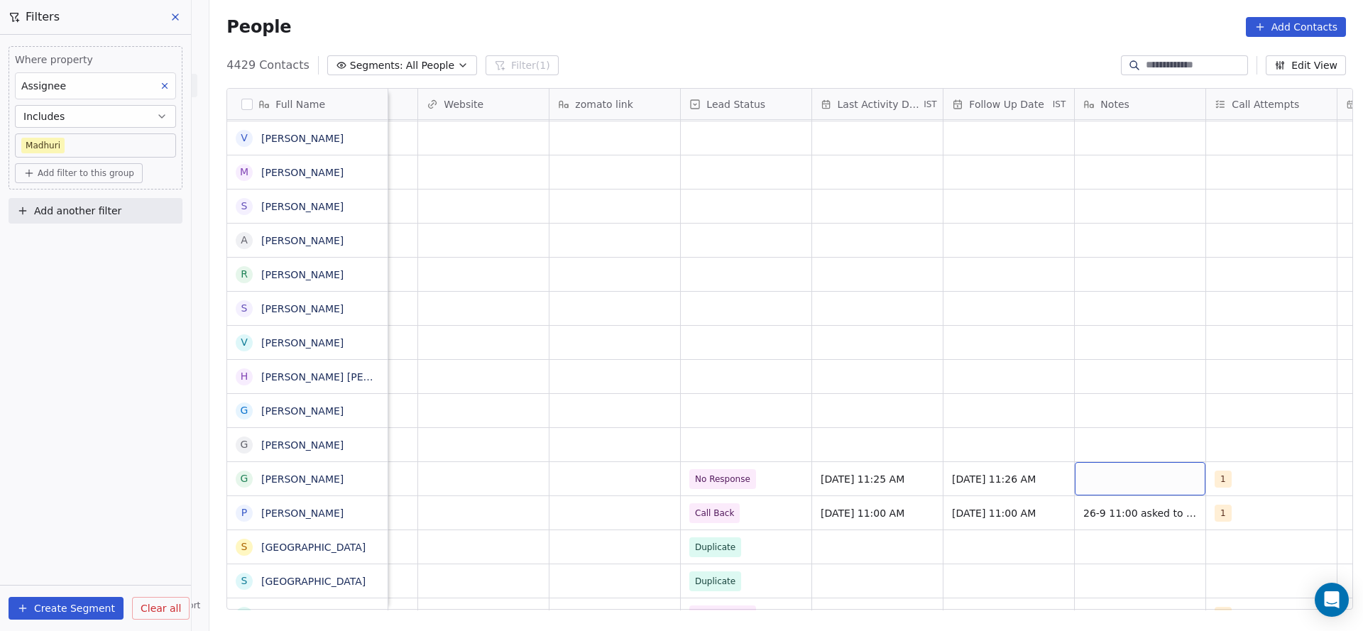
click at [1118, 465] on div "grid" at bounding box center [1140, 478] width 131 height 33
type textarea "**********"
click at [704, 459] on html "On2Cook India Pvt. Ltd. Contacts People Marketing Workflows Campaigns Metrics &…" at bounding box center [681, 315] width 1363 height 631
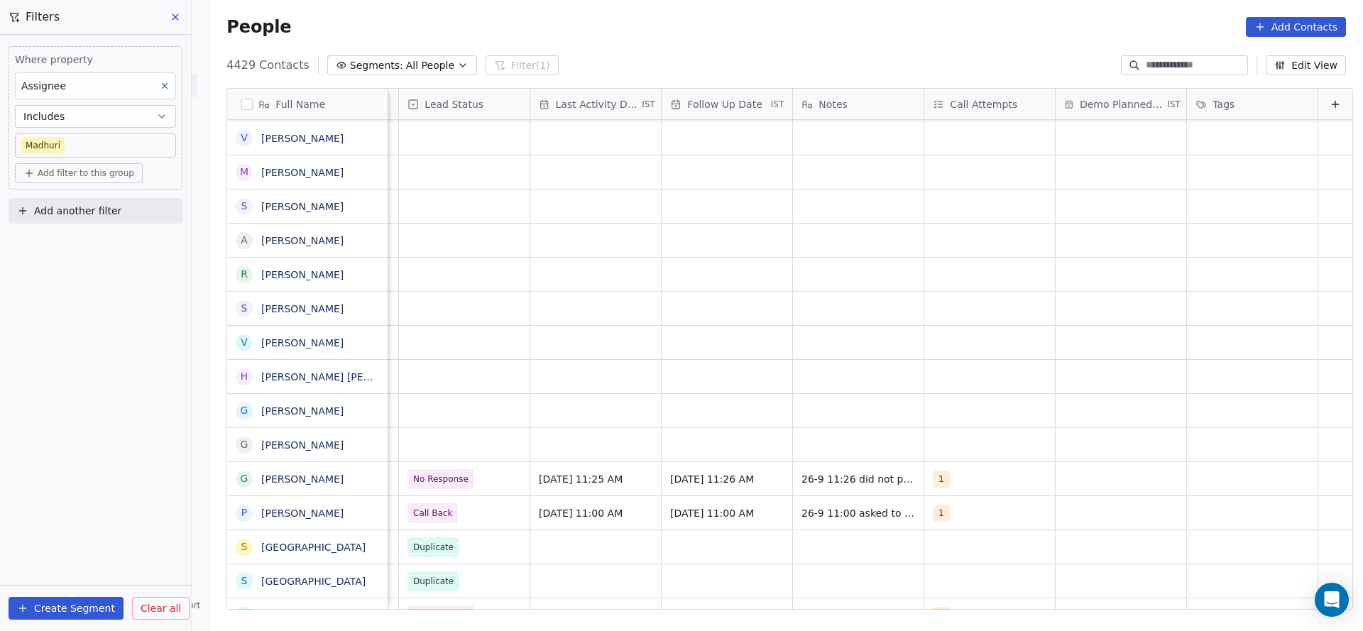
scroll to position [0, 1838]
click at [441, 449] on div "grid" at bounding box center [464, 444] width 131 height 33
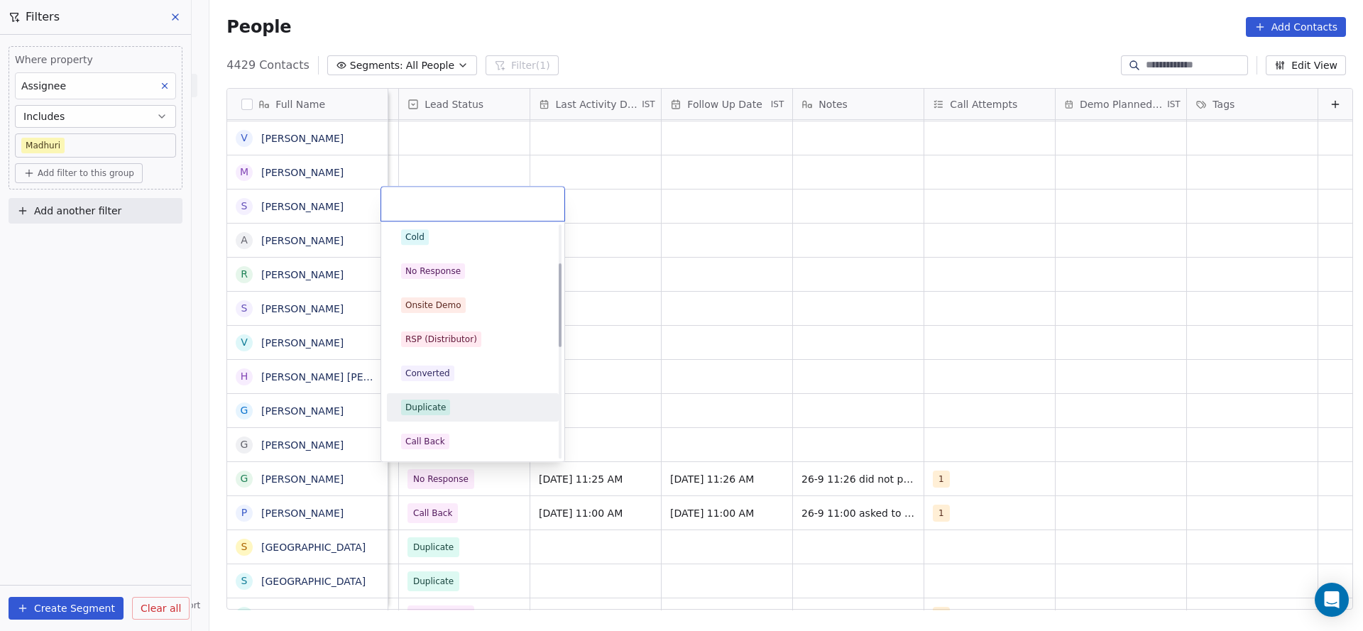
click at [446, 408] on span "Duplicate" at bounding box center [425, 408] width 49 height 16
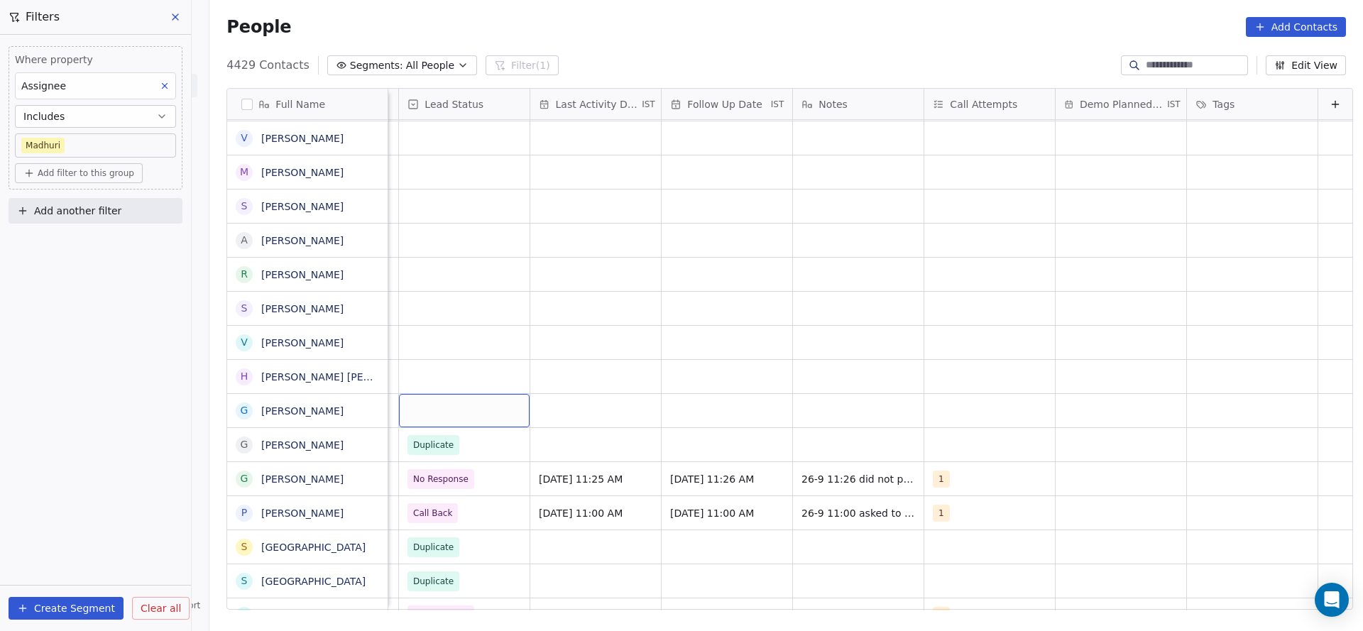
click at [422, 415] on div "grid" at bounding box center [464, 410] width 131 height 33
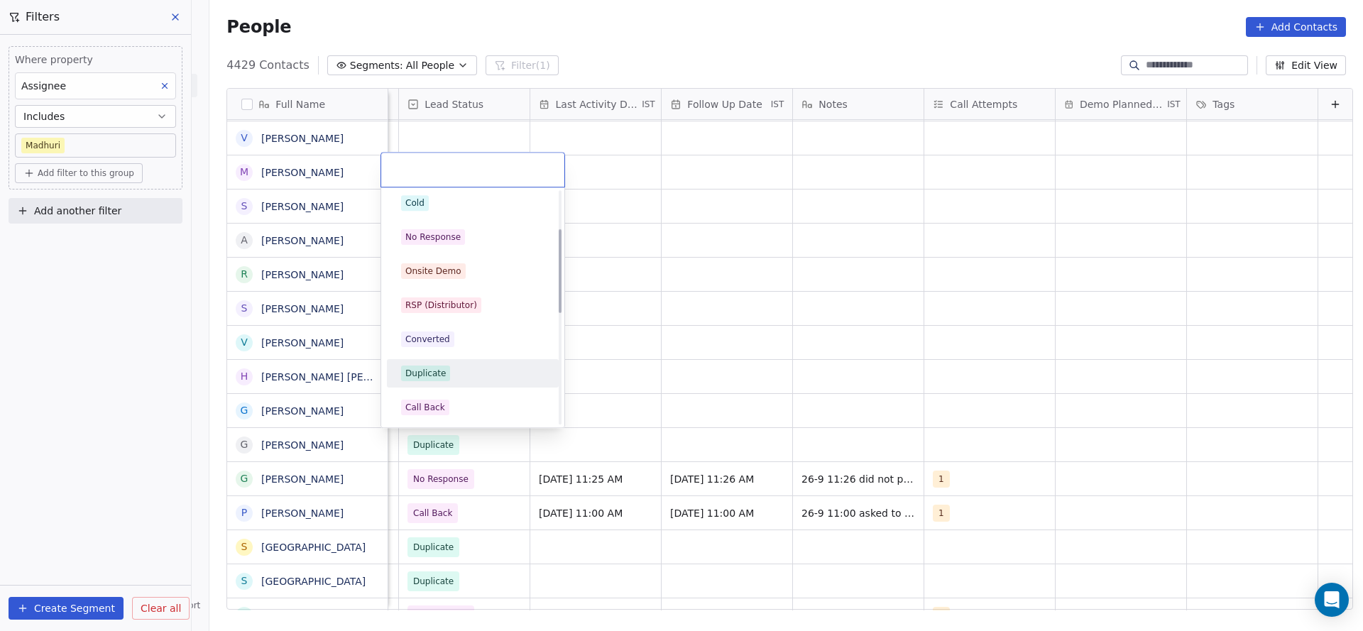
click at [447, 368] on span "Duplicate" at bounding box center [425, 374] width 49 height 16
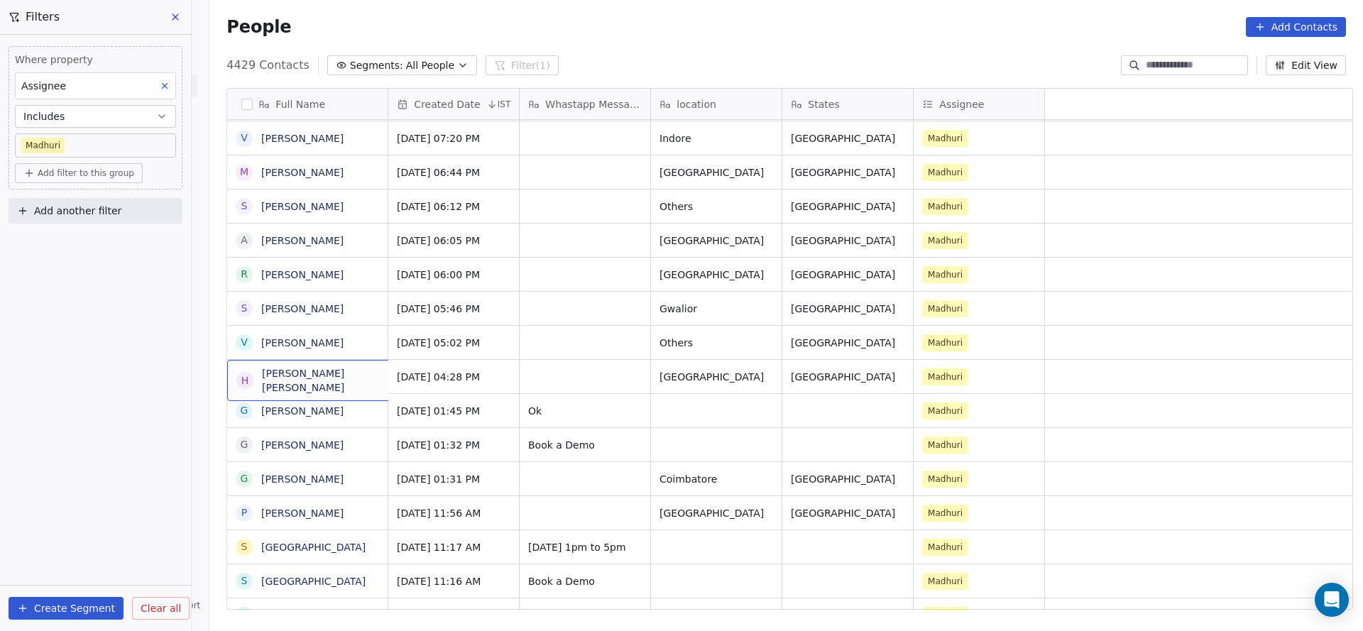
scroll to position [0, 0]
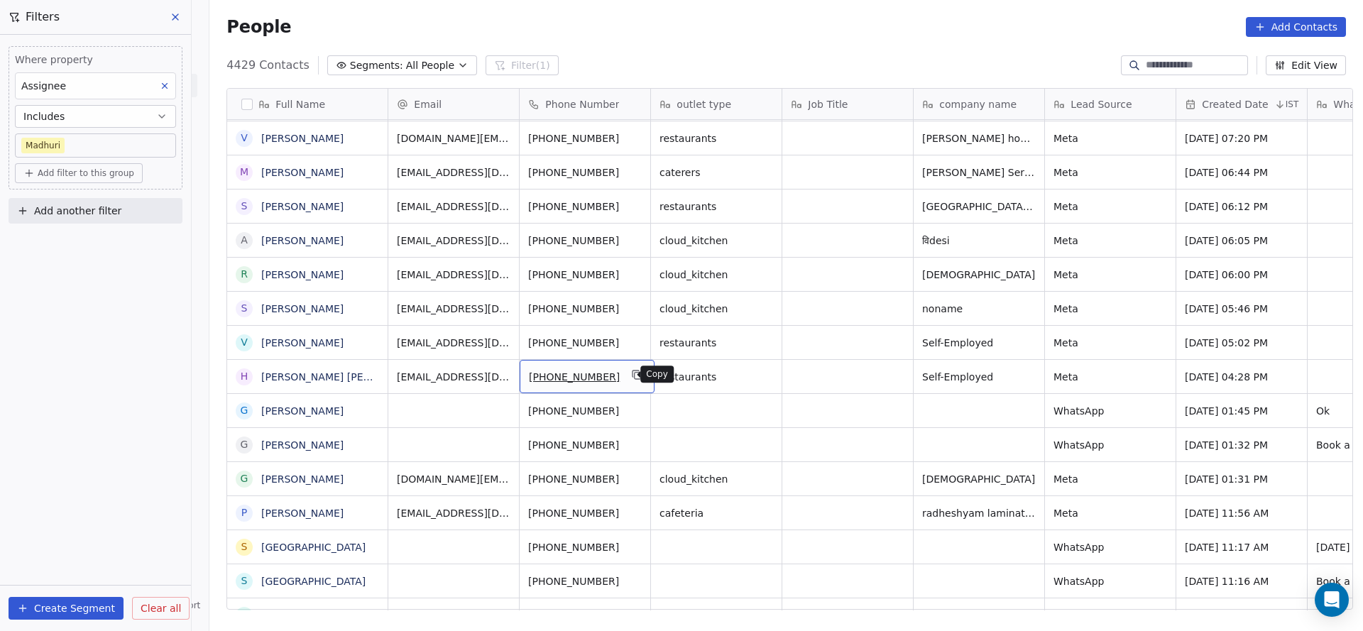
click at [632, 369] on icon "grid" at bounding box center [637, 374] width 11 height 11
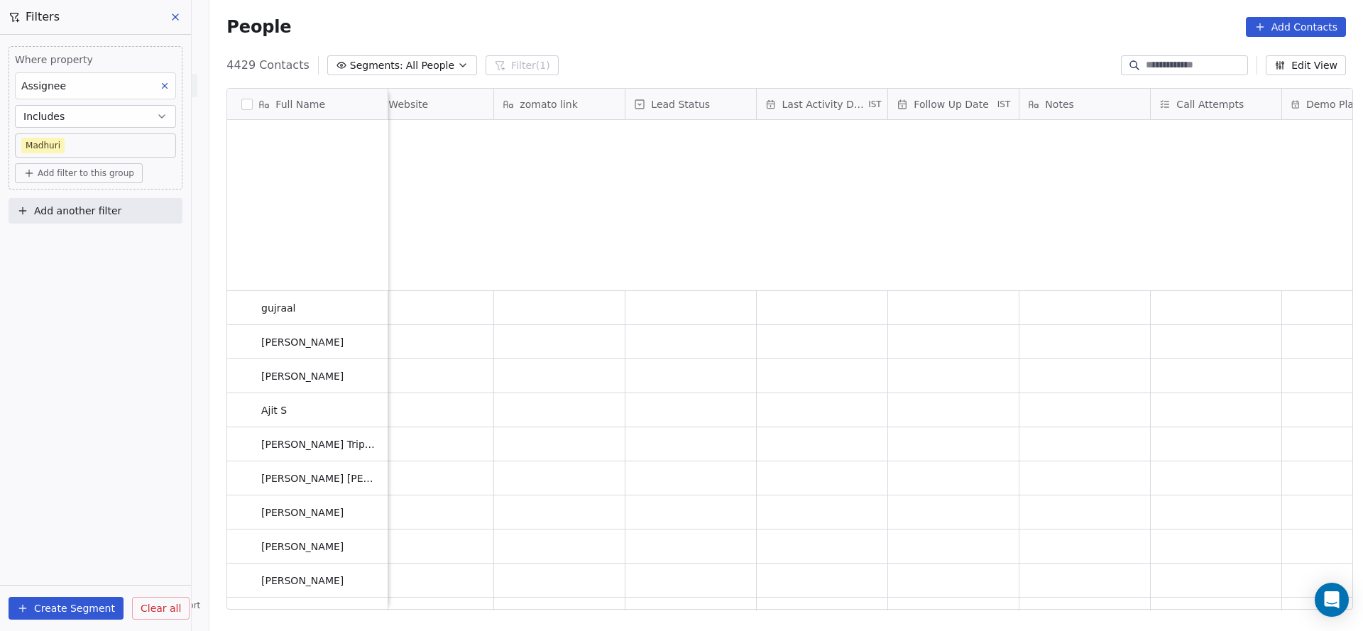
scroll to position [1065, 0]
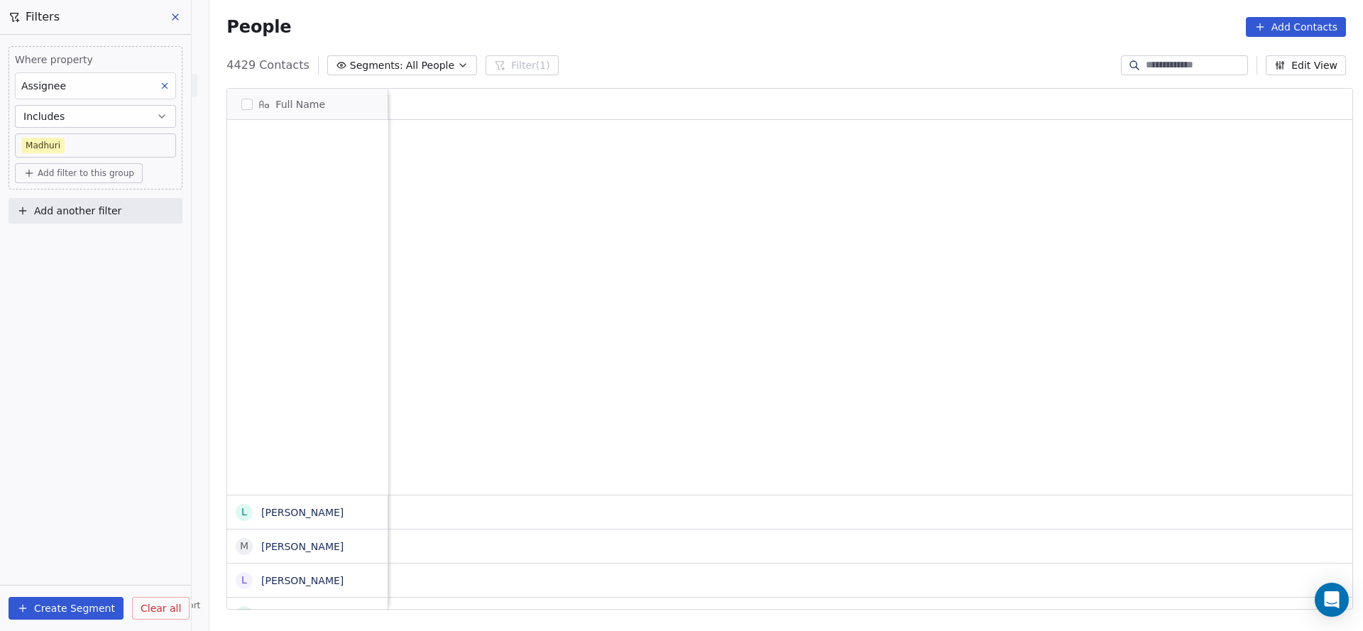
scroll to position [539, 1144]
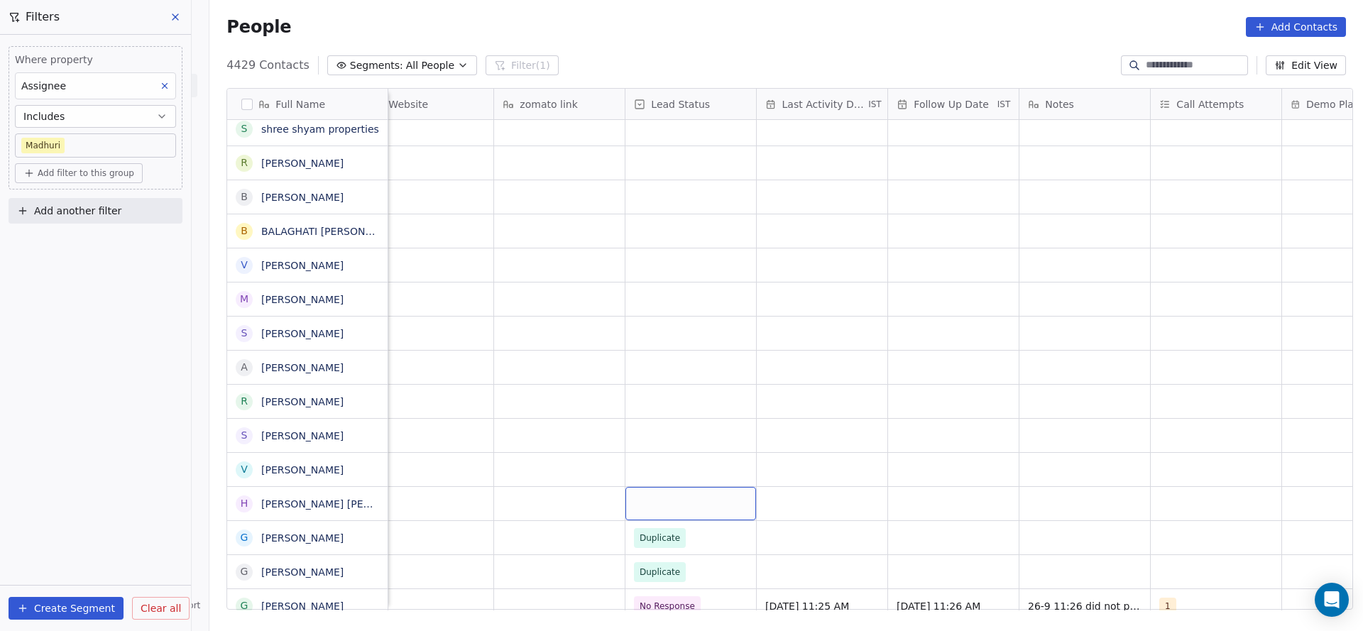
click at [661, 493] on div "grid" at bounding box center [691, 503] width 131 height 33
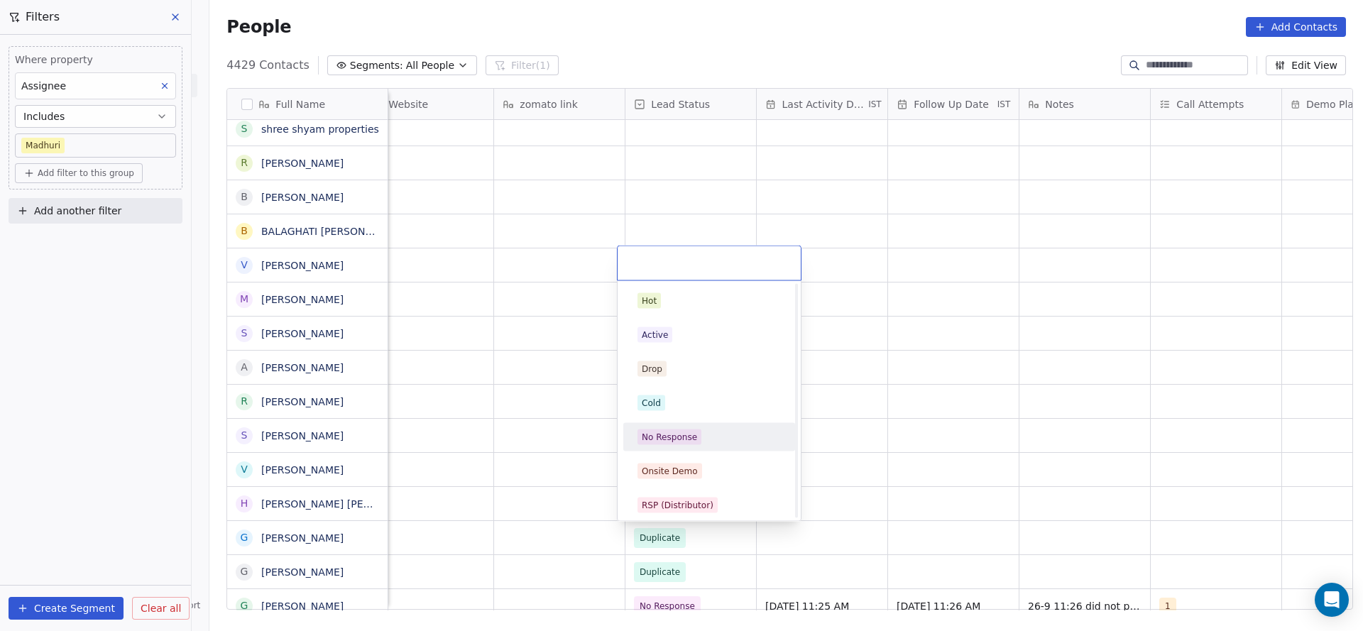
scroll to position [106, 0]
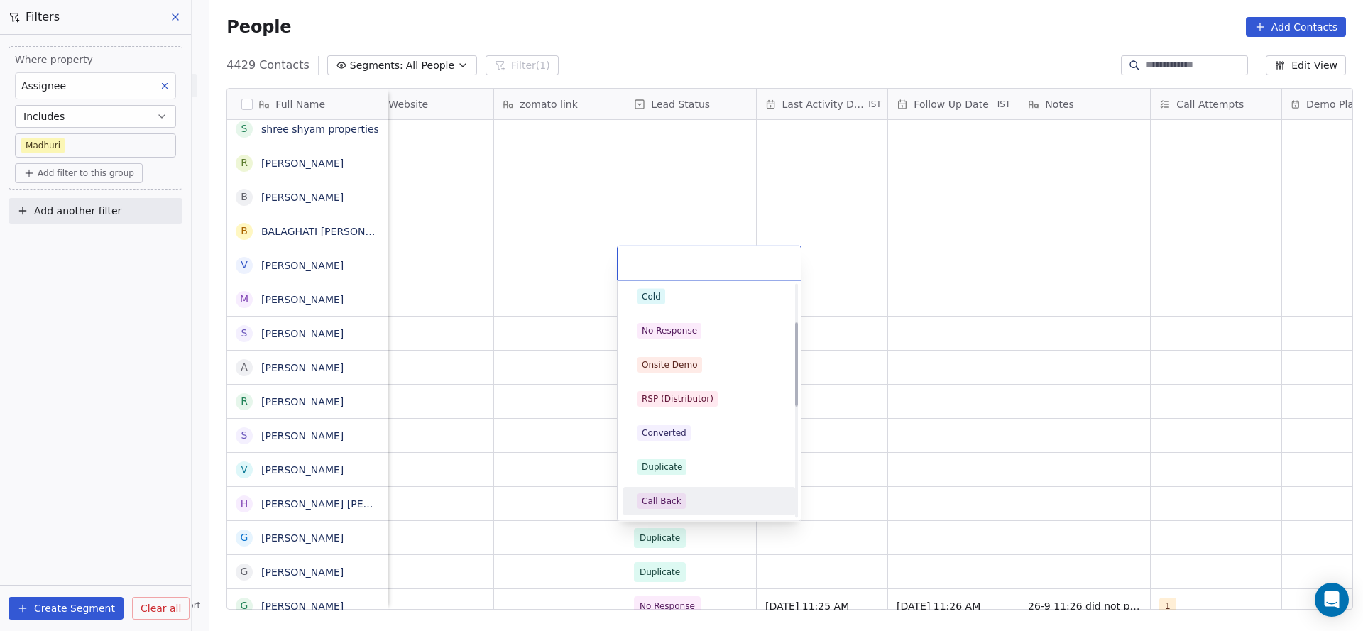
click at [665, 498] on div "Call Back" at bounding box center [662, 501] width 40 height 13
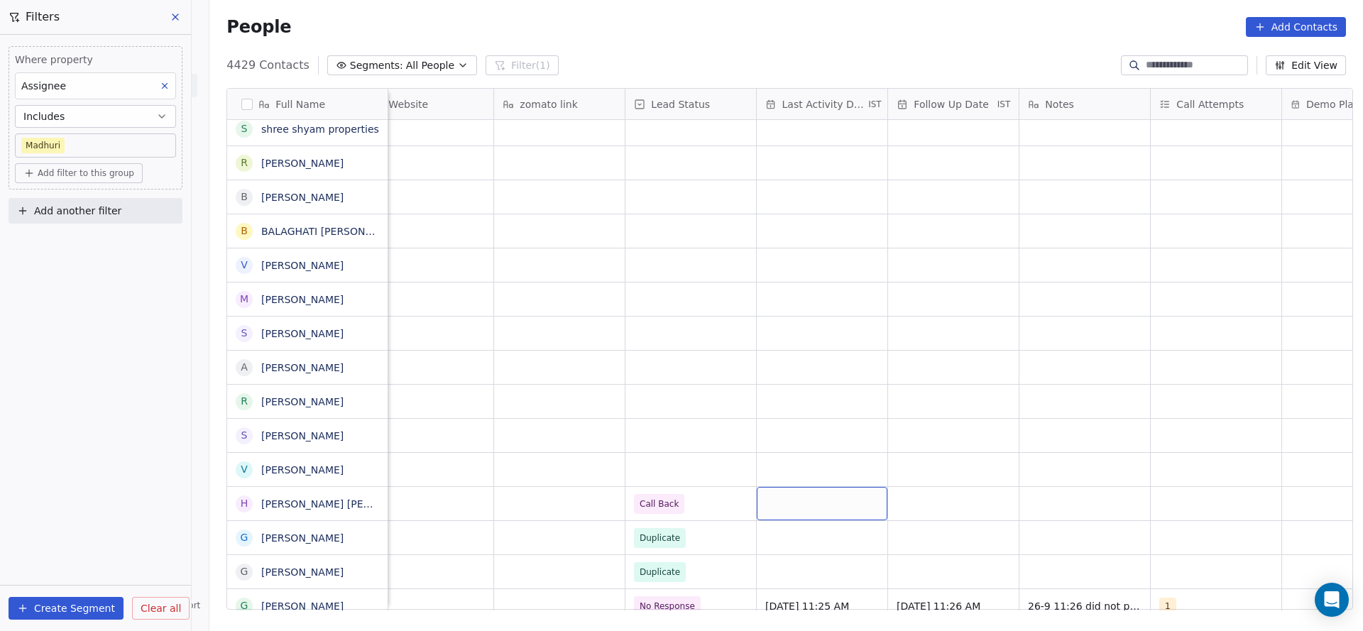
click at [794, 503] on div "grid" at bounding box center [822, 503] width 131 height 33
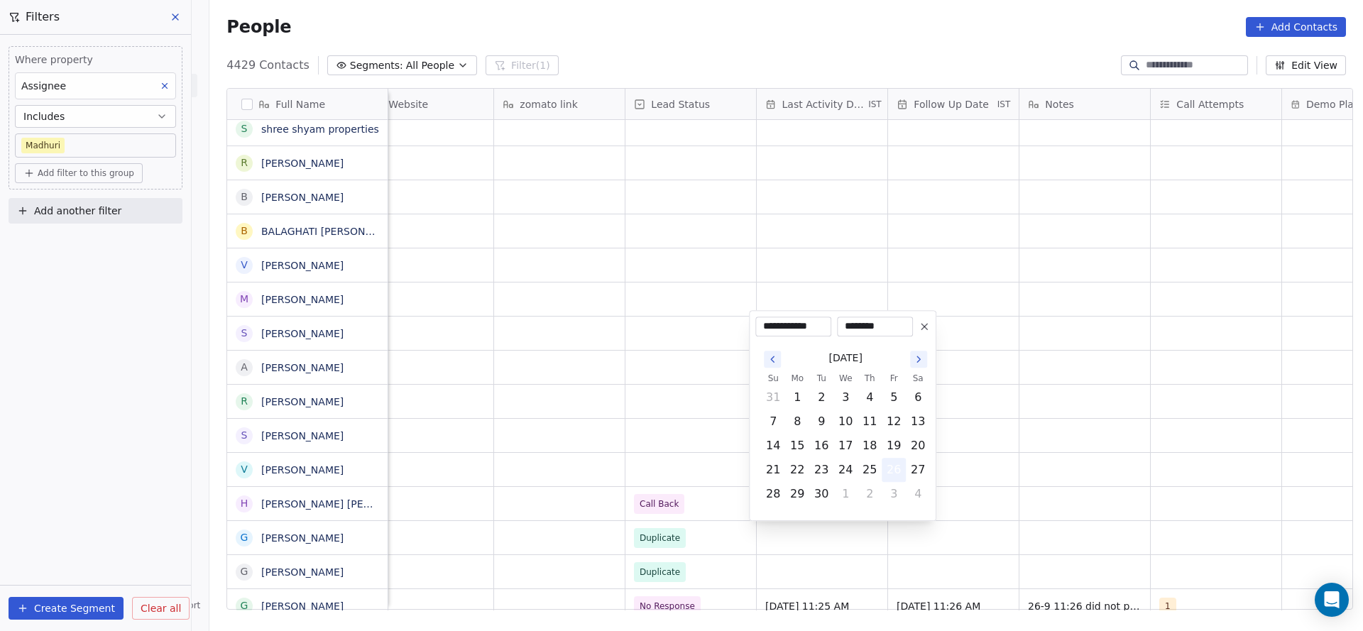
click at [897, 471] on button "26" at bounding box center [894, 470] width 23 height 23
click at [572, 486] on html "On2Cook India Pvt. Ltd. Contacts People Marketing Workflows Campaigns Metrics &…" at bounding box center [681, 315] width 1363 height 631
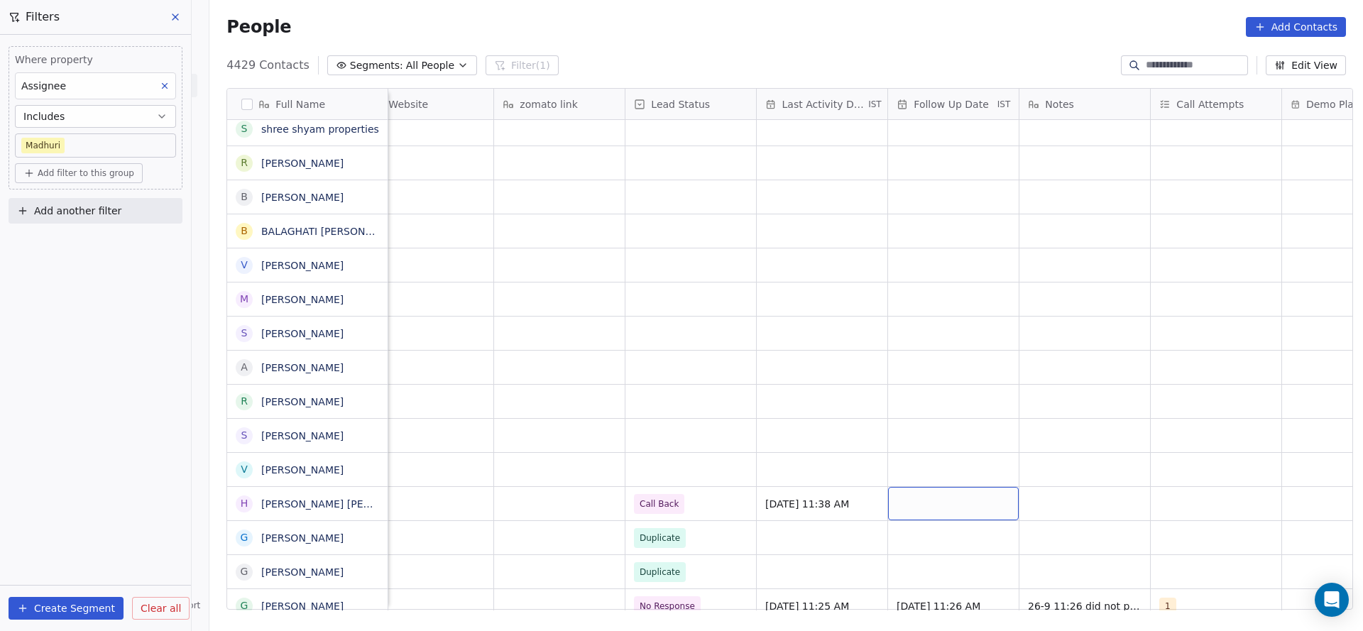
click at [900, 498] on div "grid" at bounding box center [953, 503] width 131 height 33
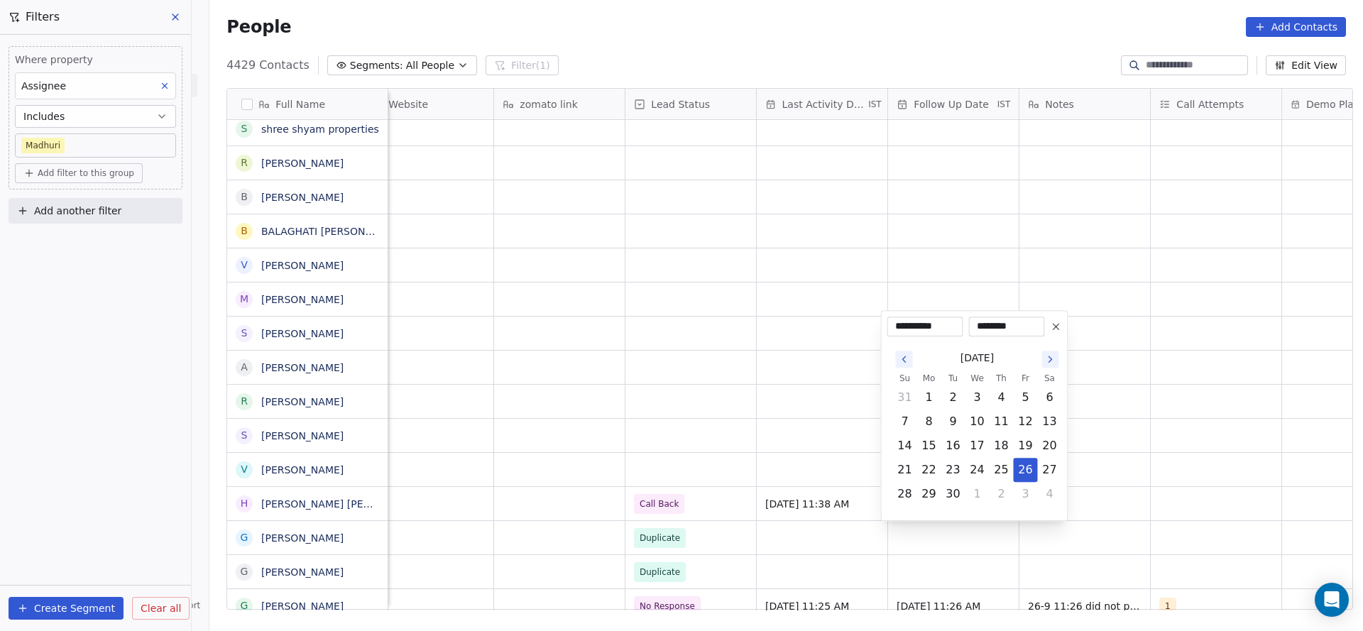
click at [1014, 498] on td "3" at bounding box center [1026, 494] width 24 height 24
click at [995, 496] on button "2" at bounding box center [1001, 494] width 23 height 23
type input "**********"
click at [657, 524] on html "On2Cook India Pvt. Ltd. Contacts People Marketing Workflows Campaigns Metrics &…" at bounding box center [681, 315] width 1363 height 631
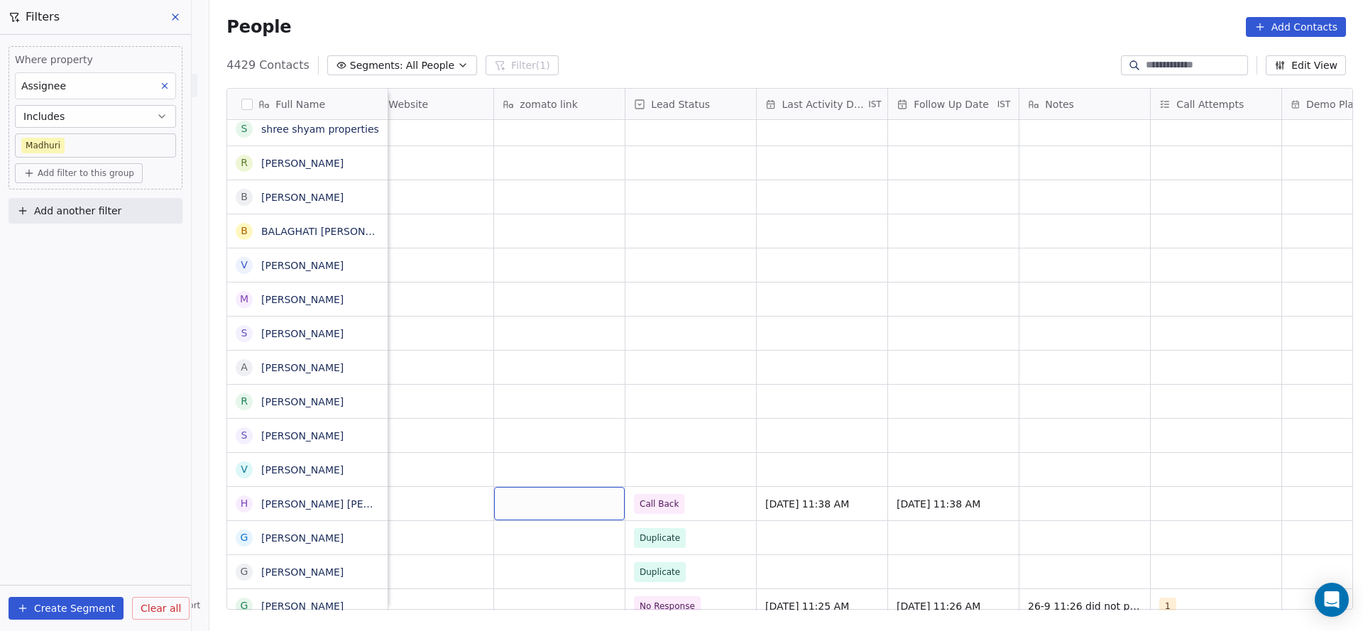
click at [573, 511] on div "grid" at bounding box center [559, 503] width 131 height 33
click at [1174, 501] on div "grid" at bounding box center [1216, 503] width 131 height 33
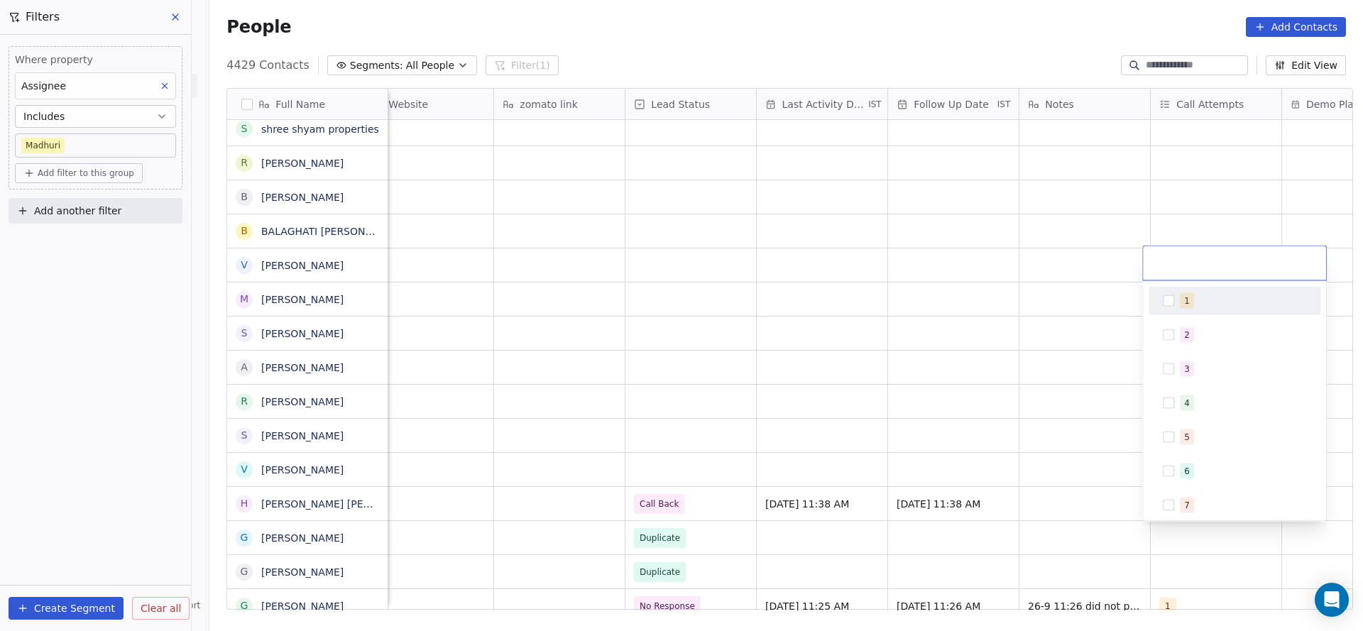
click at [1166, 309] on div "1" at bounding box center [1234, 301] width 160 height 23
click at [915, 390] on html "On2Cook India Pvt. Ltd. Contacts People Marketing Workflows Campaigns Metrics &…" at bounding box center [681, 315] width 1363 height 631
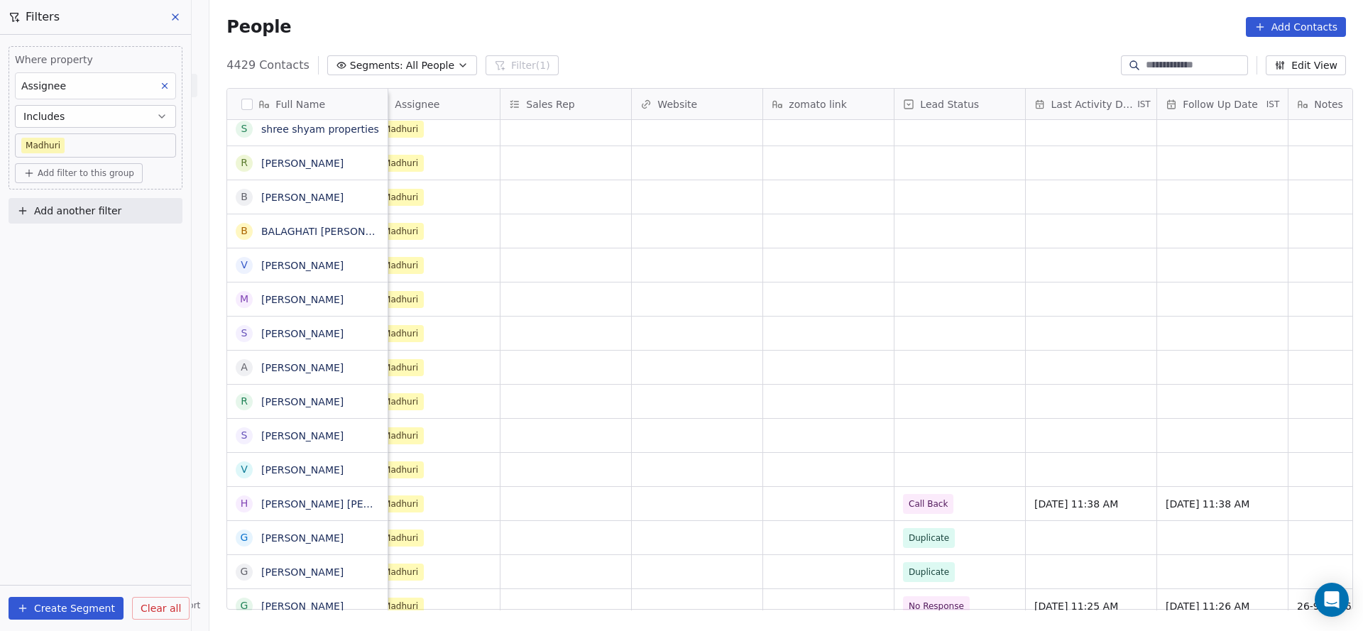
scroll to position [0, 1559]
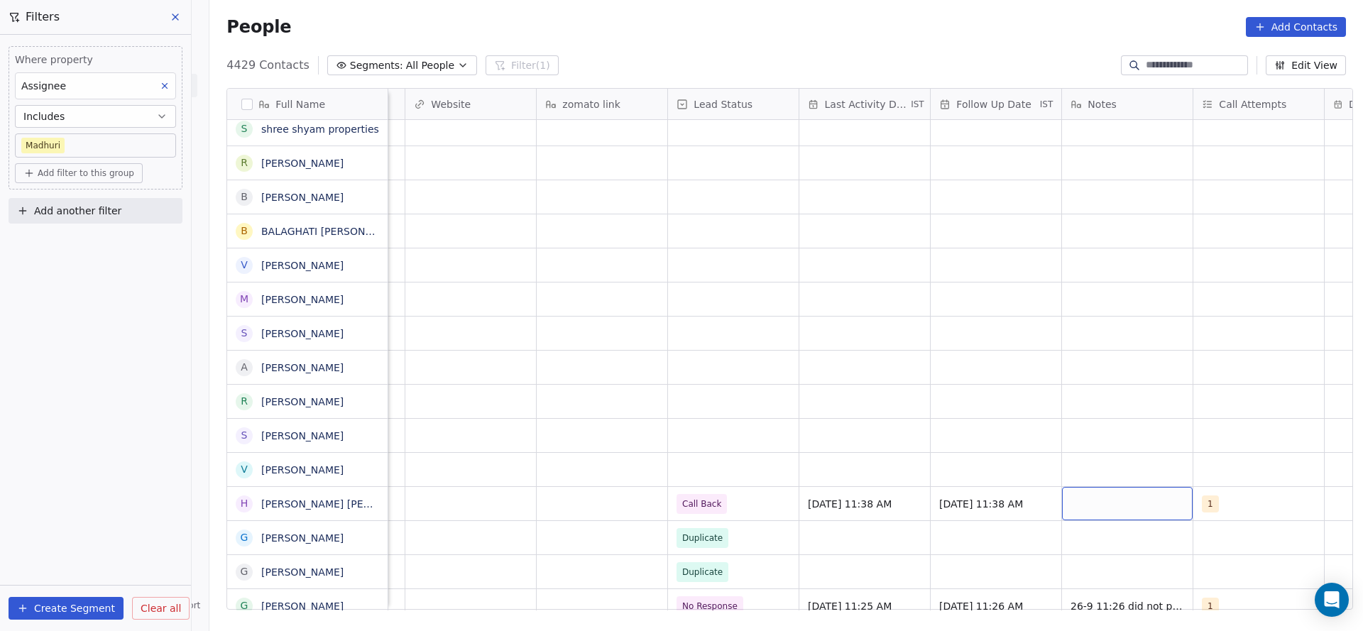
click at [1106, 508] on div "grid" at bounding box center [1127, 503] width 131 height 33
type textarea "**********"
click at [657, 498] on html "On2Cook India Pvt. Ltd. Contacts People Marketing Workflows Campaigns Metrics &…" at bounding box center [681, 315] width 1363 height 631
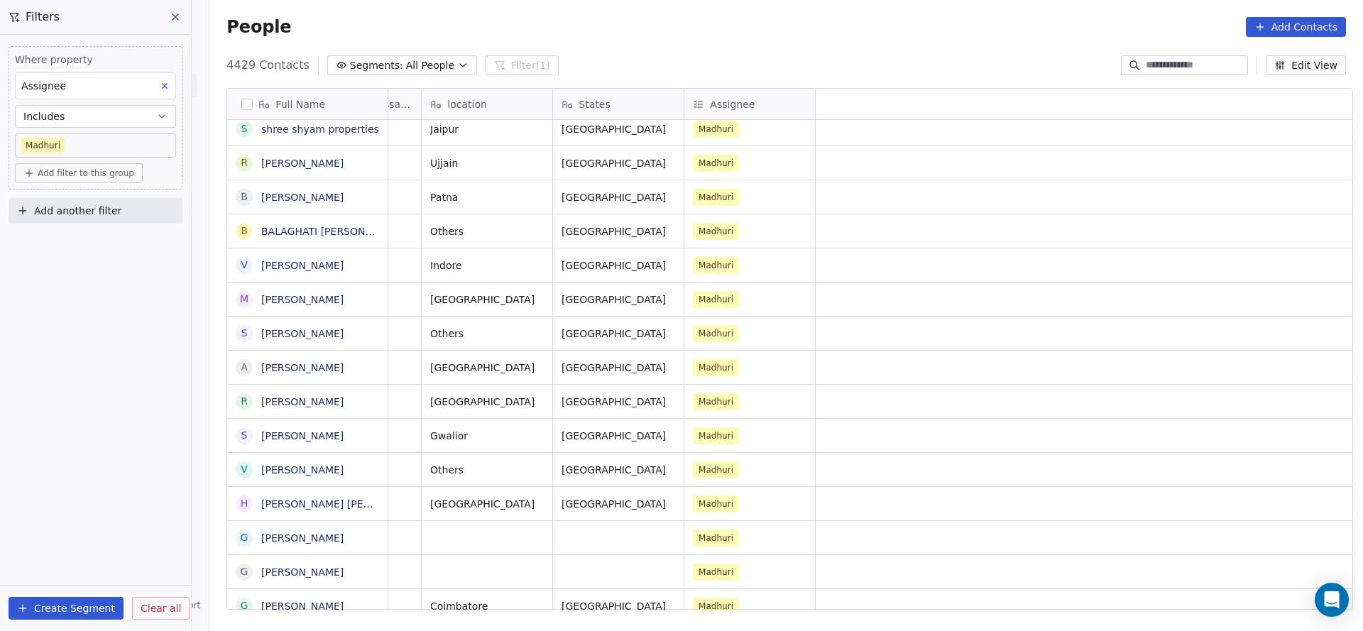
scroll to position [0, 0]
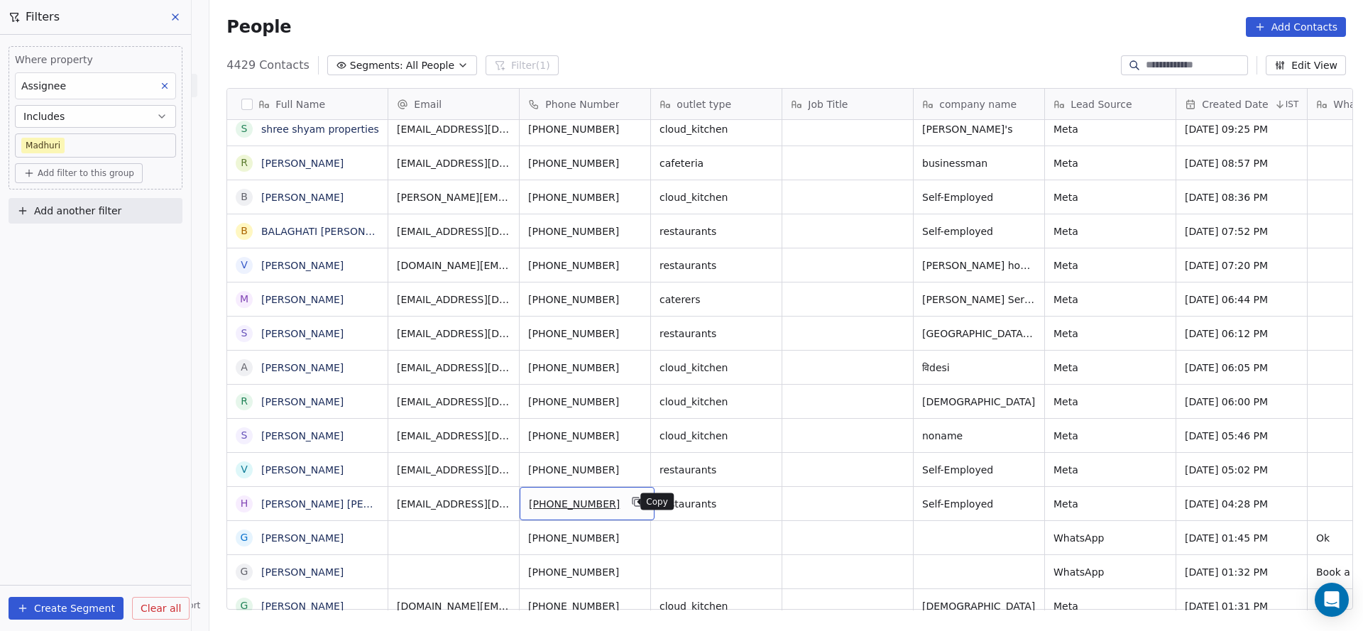
click at [632, 505] on icon "grid" at bounding box center [637, 501] width 11 height 11
click at [632, 469] on icon "grid" at bounding box center [637, 467] width 11 height 11
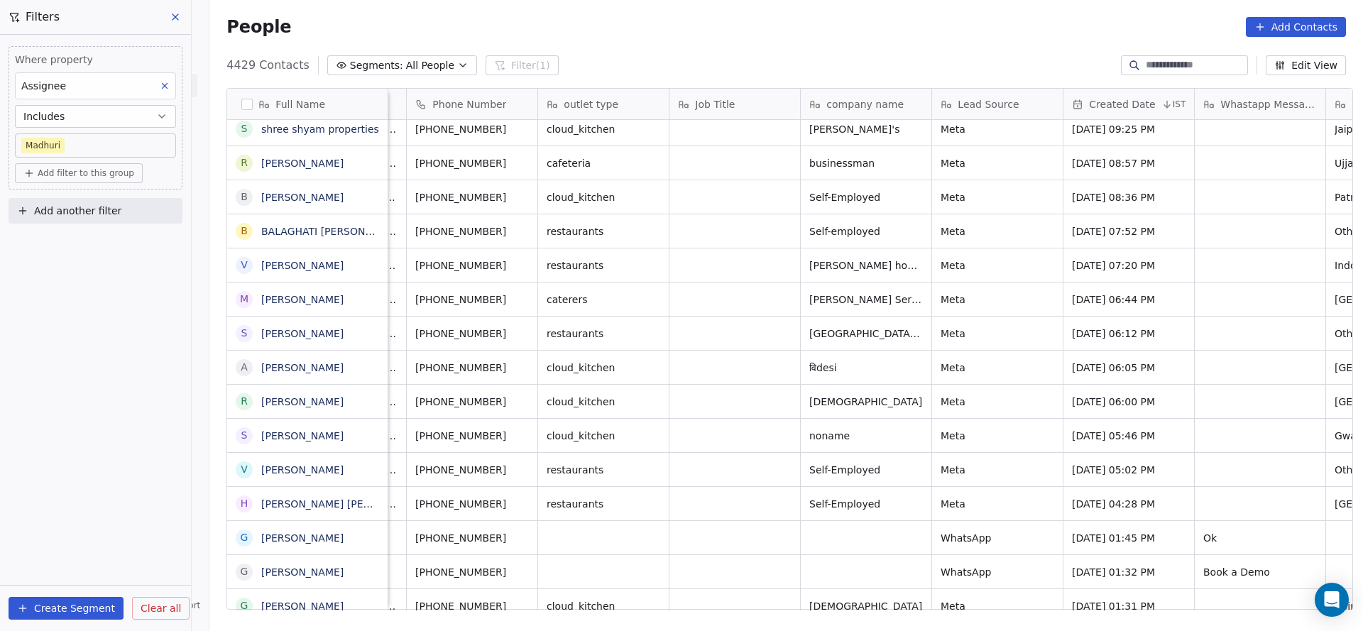
scroll to position [0, 54]
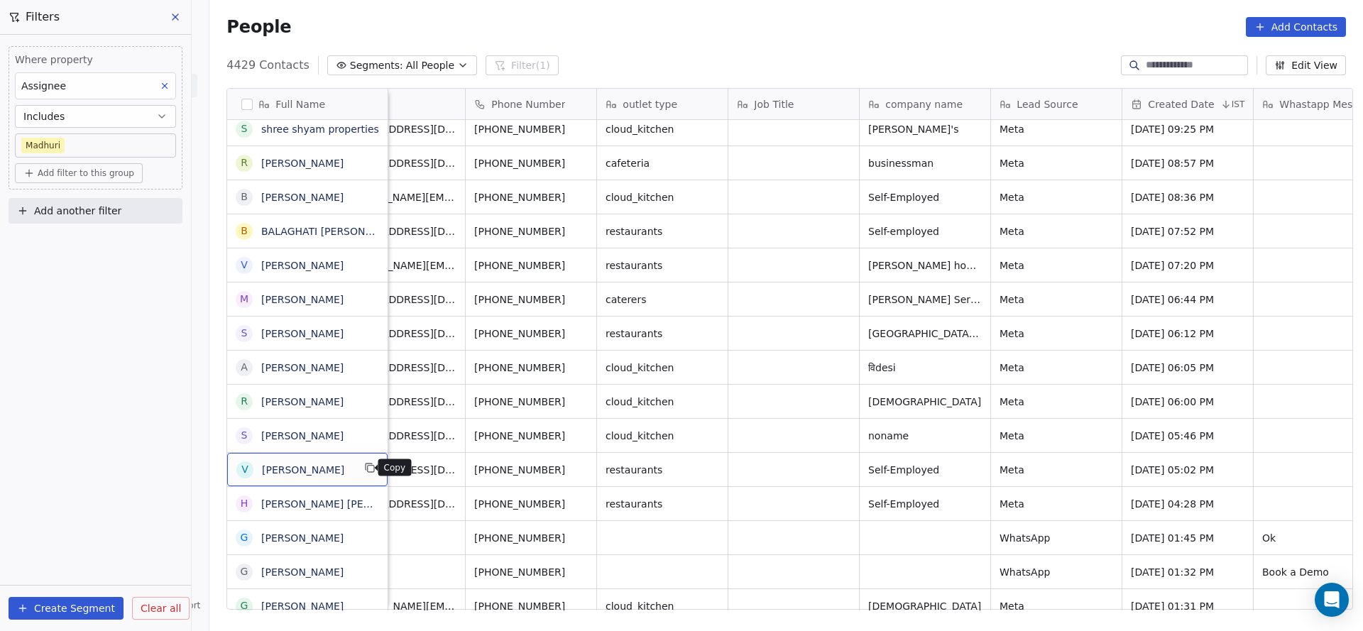
click at [368, 467] on icon "grid" at bounding box center [371, 469] width 6 height 6
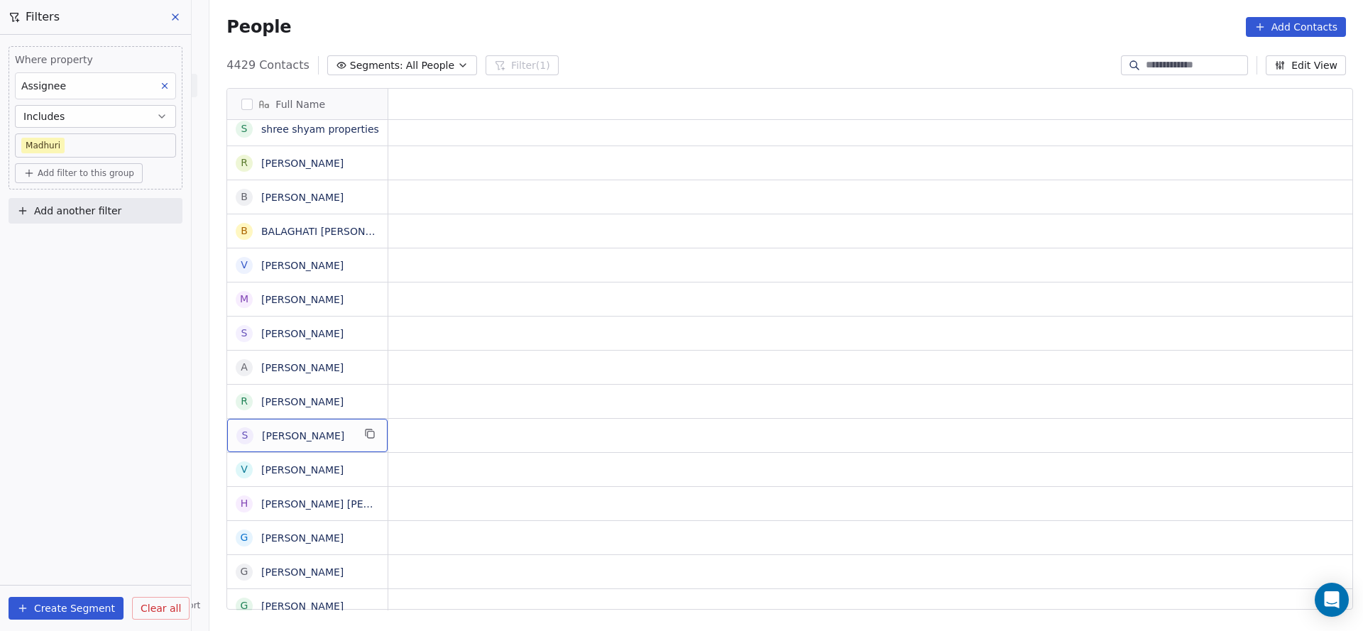
scroll to position [0, 0]
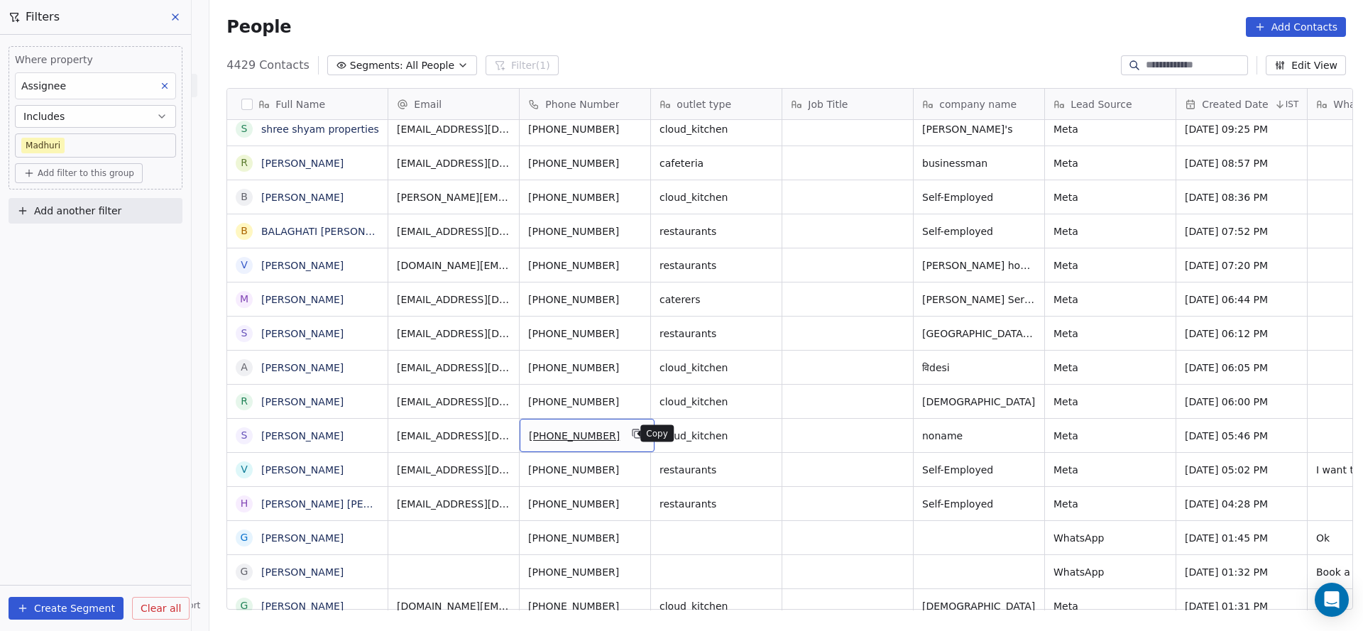
click at [632, 435] on icon "grid" at bounding box center [637, 433] width 11 height 11
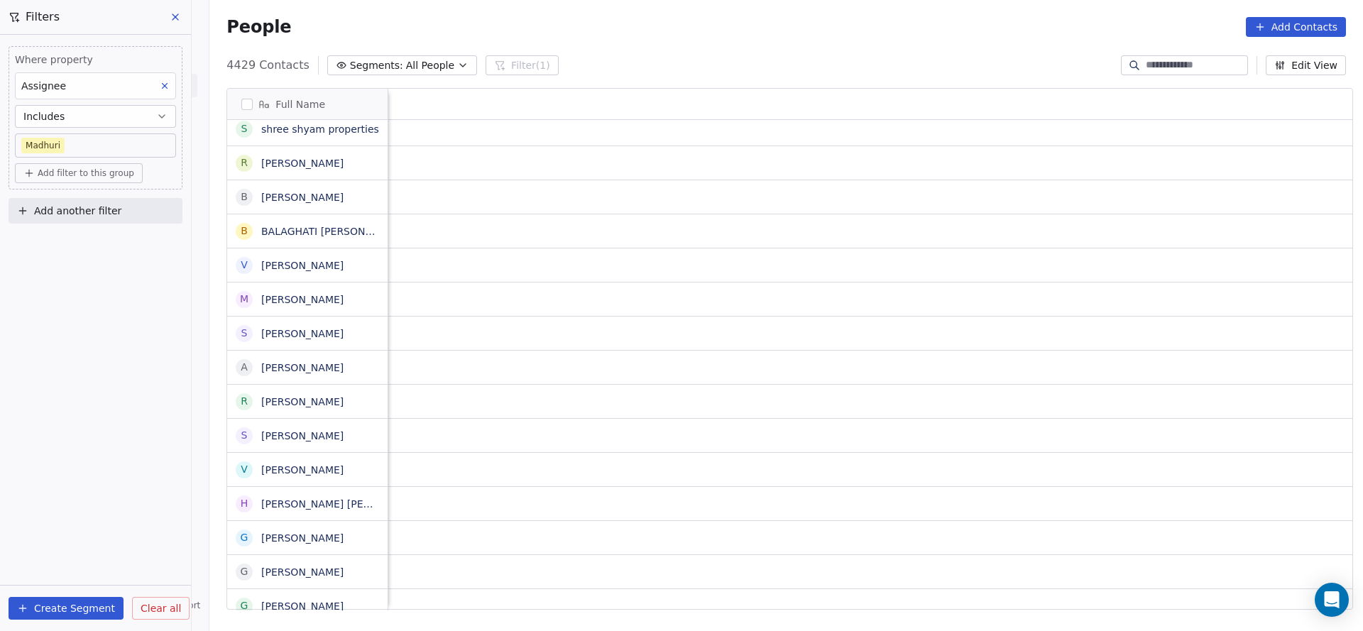
scroll to position [0, 1844]
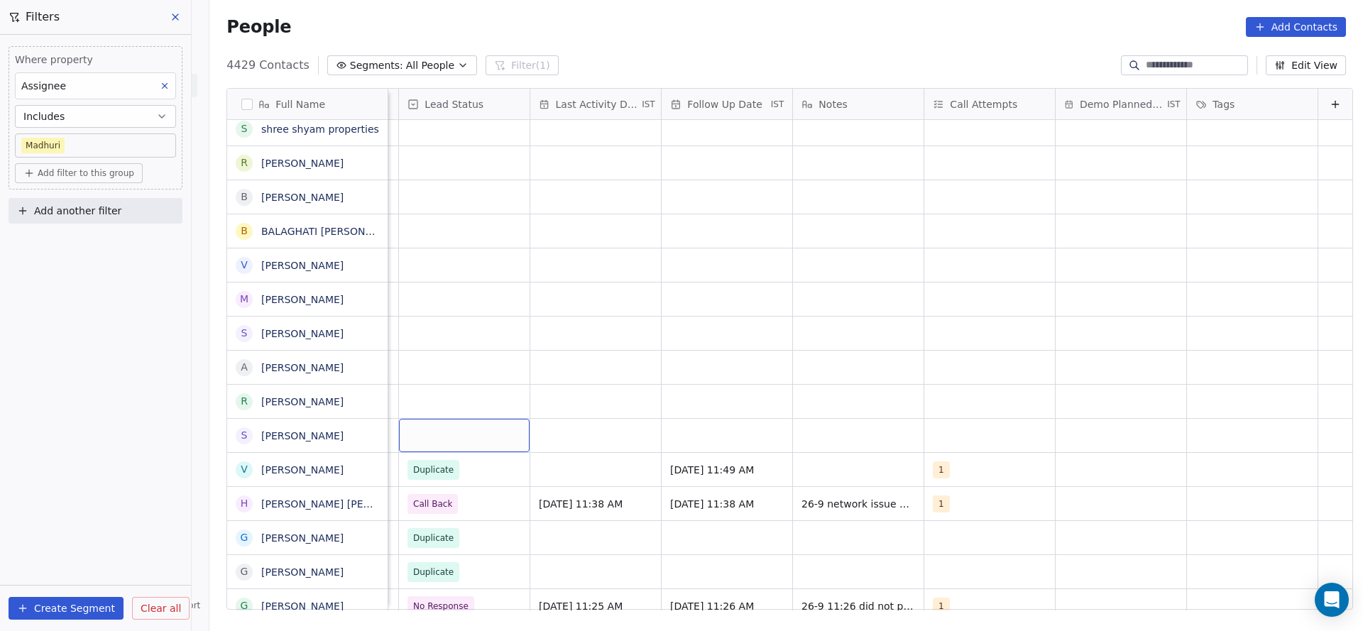
click at [428, 442] on div "grid" at bounding box center [464, 435] width 131 height 33
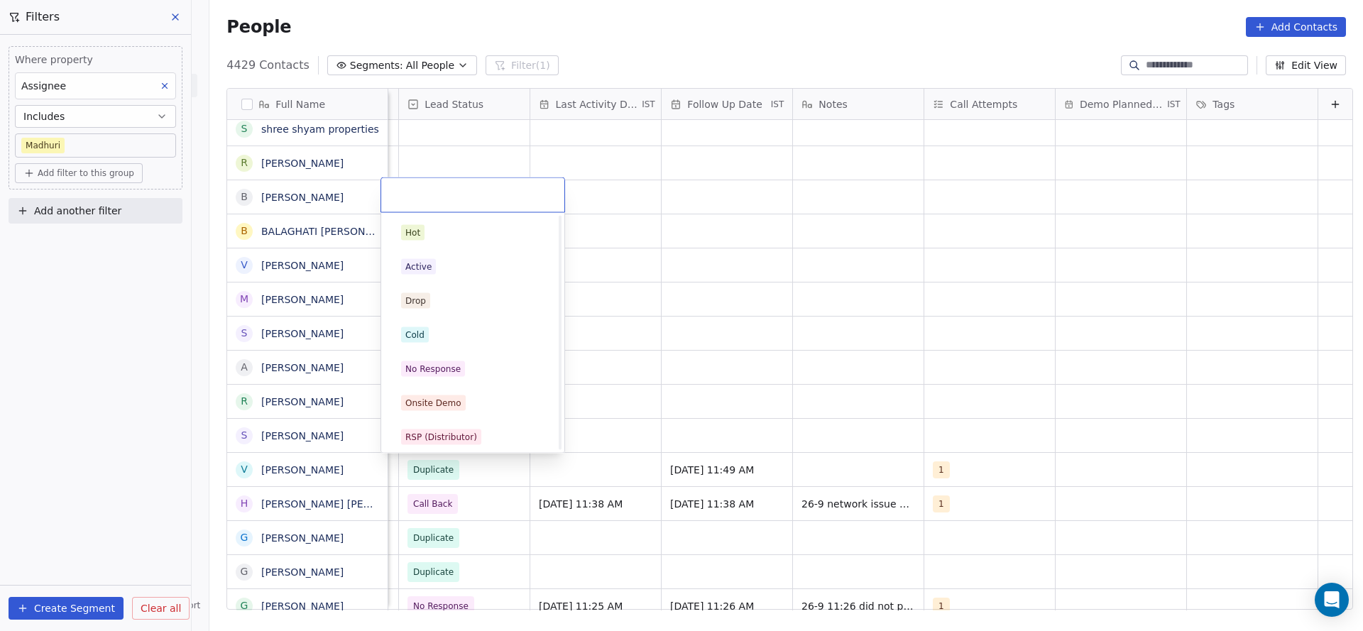
scroll to position [106, 0]
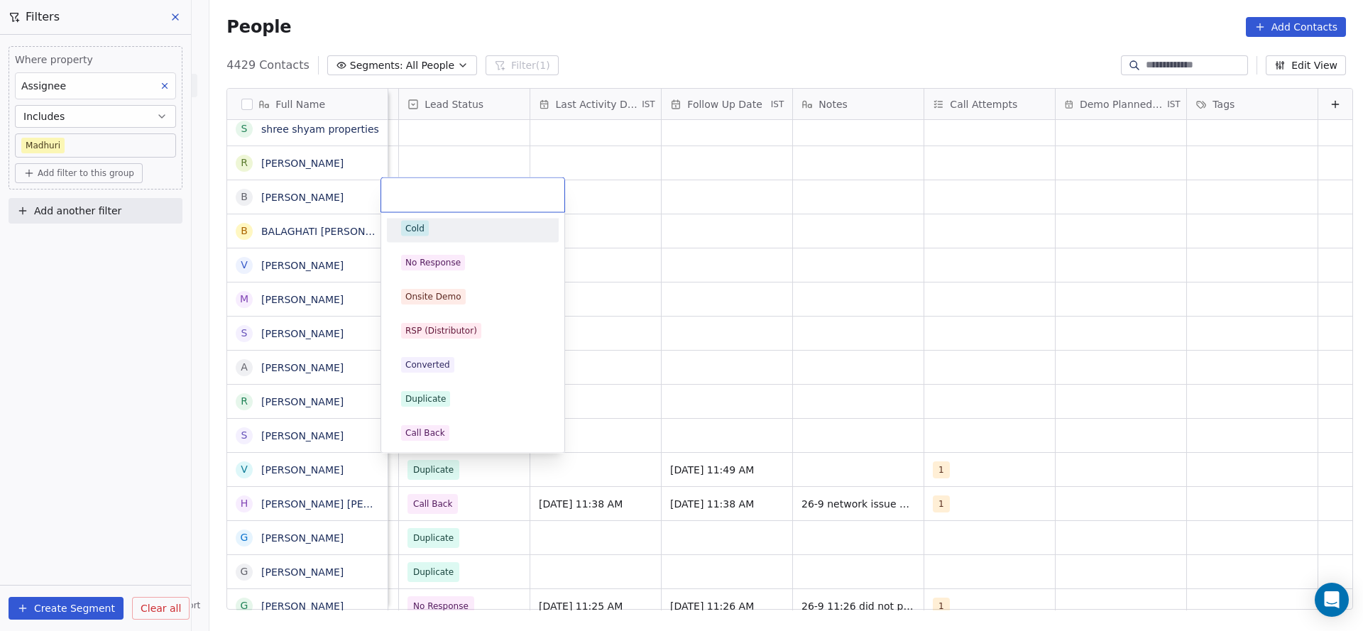
click at [445, 232] on div "Cold" at bounding box center [472, 229] width 143 height 16
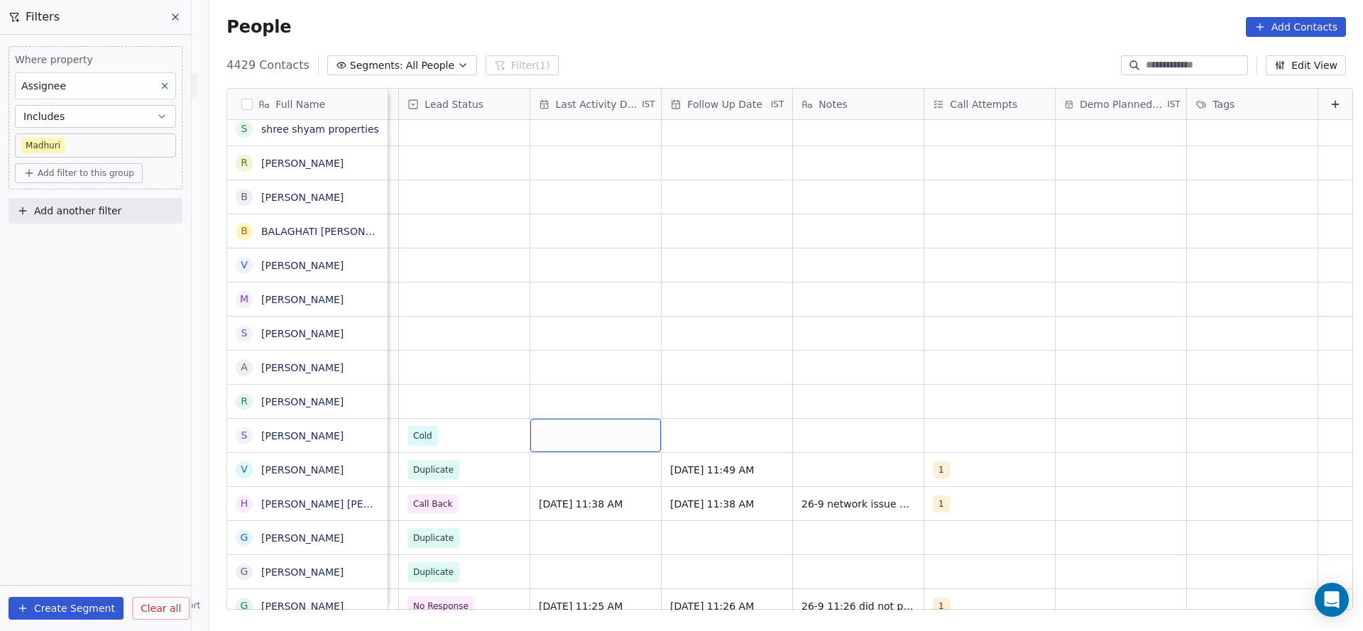
click at [594, 424] on div "grid" at bounding box center [595, 435] width 131 height 33
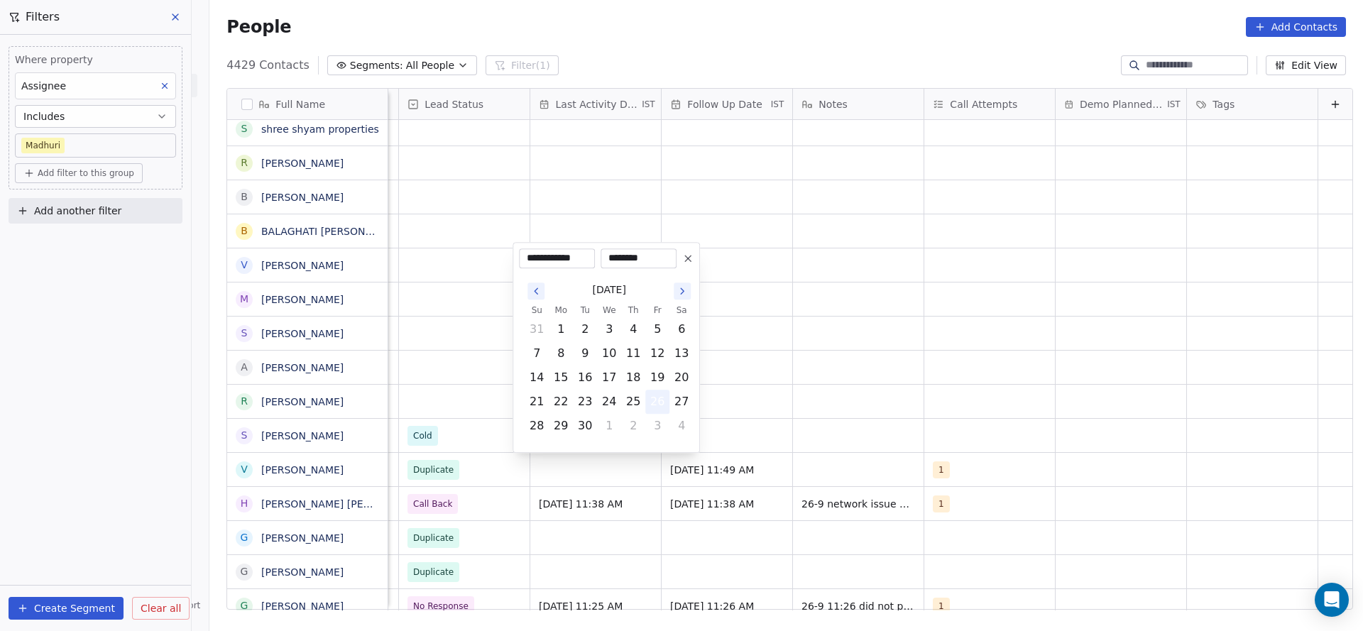
click at [664, 400] on button "26" at bounding box center [657, 401] width 23 height 23
click at [439, 358] on html "On2Cook India Pvt. Ltd. Contacts People Marketing Workflows Campaigns Metrics &…" at bounding box center [681, 315] width 1363 height 631
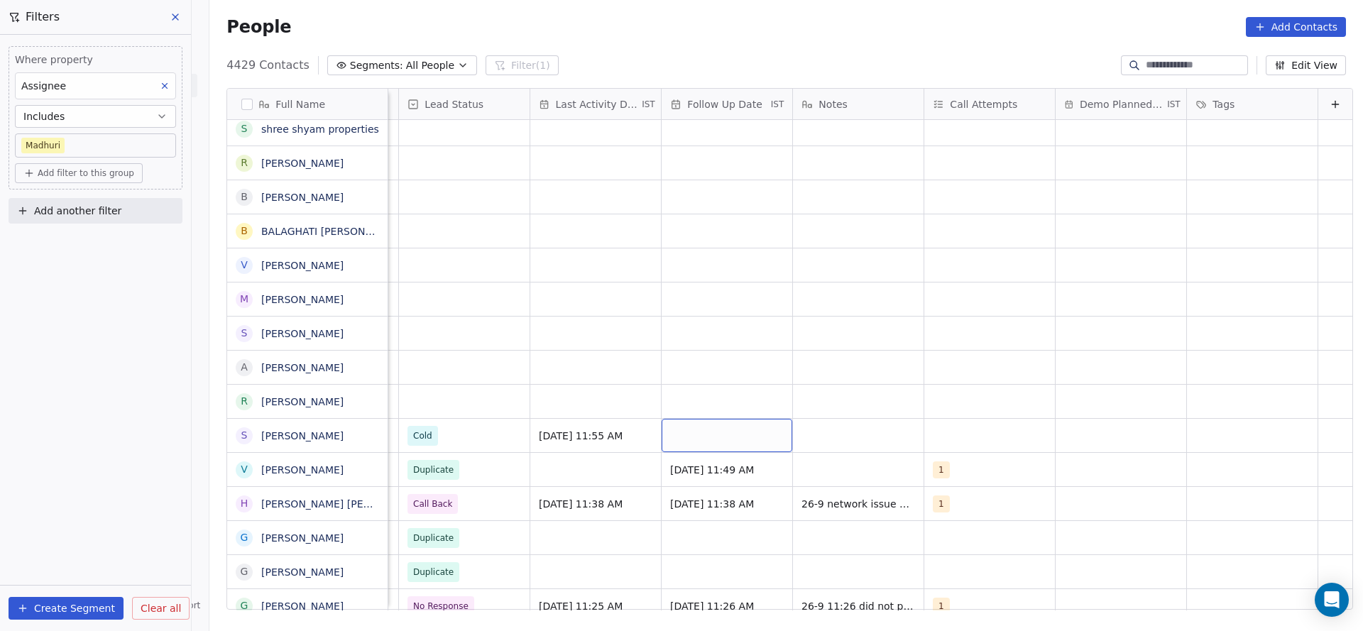
click at [689, 442] on div "grid" at bounding box center [727, 435] width 131 height 33
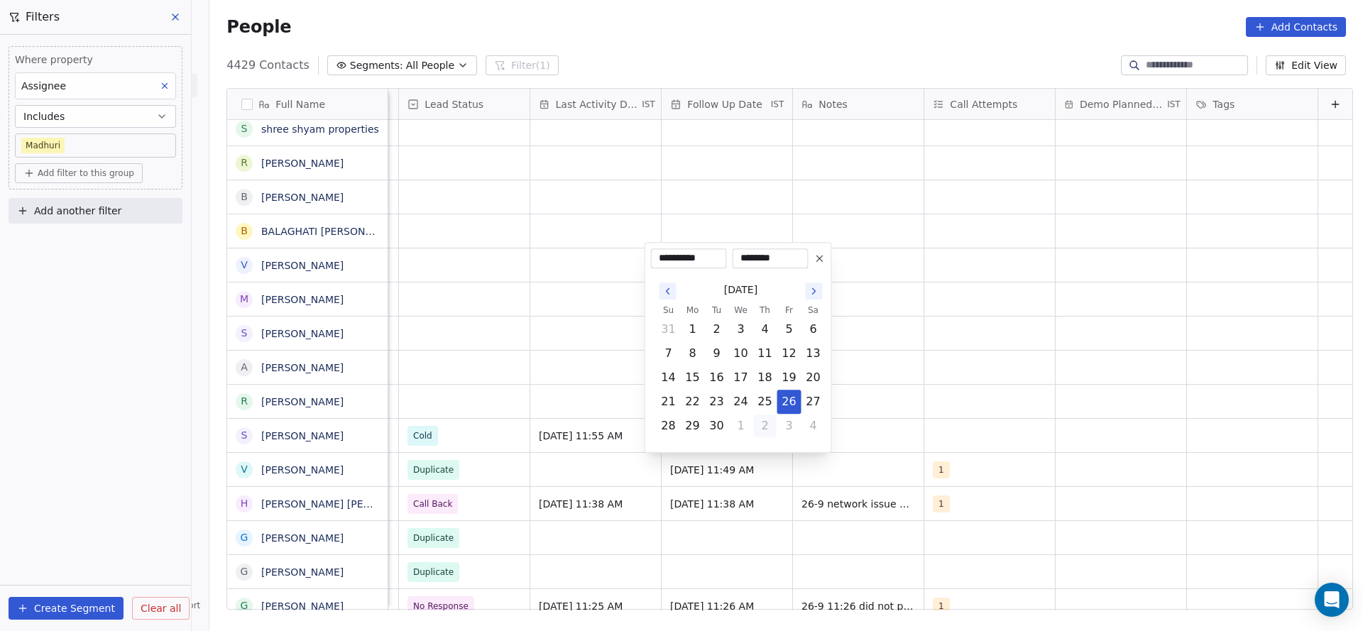
click at [769, 433] on button "2" at bounding box center [765, 426] width 23 height 23
type input "**********"
click at [920, 452] on html "On2Cook India Pvt. Ltd. Contacts People Marketing Workflows Campaigns Metrics &…" at bounding box center [681, 315] width 1363 height 631
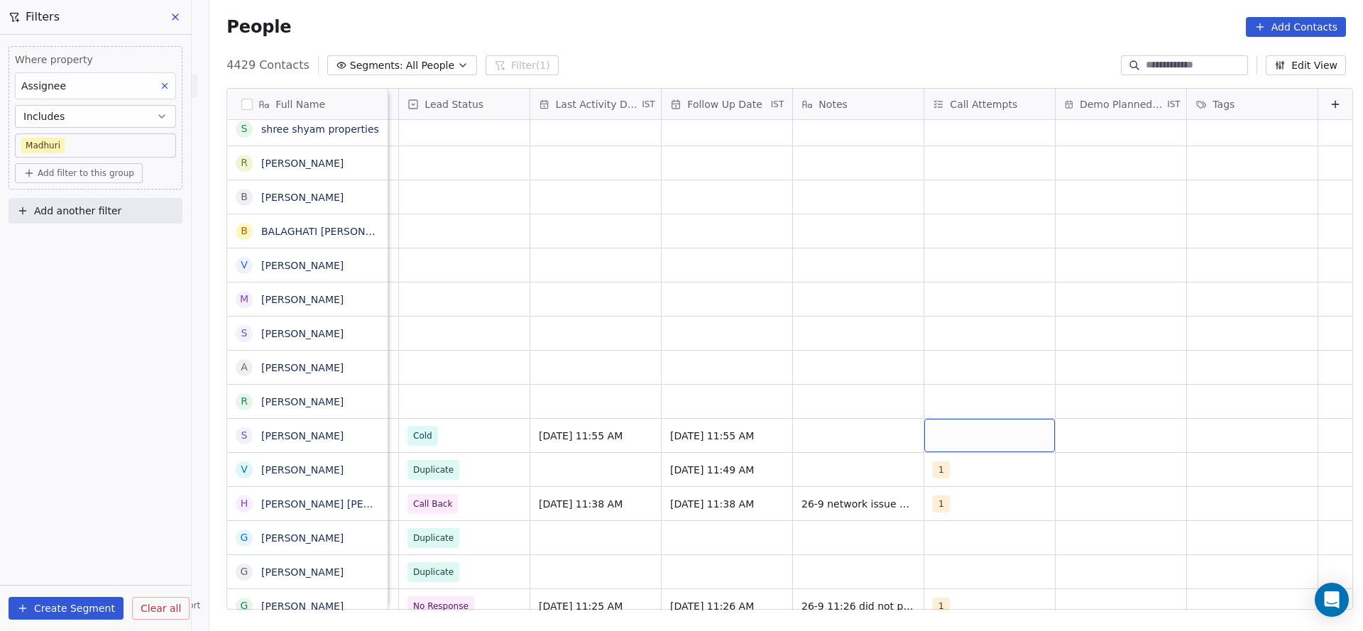
click at [927, 443] on div "grid" at bounding box center [989, 435] width 131 height 33
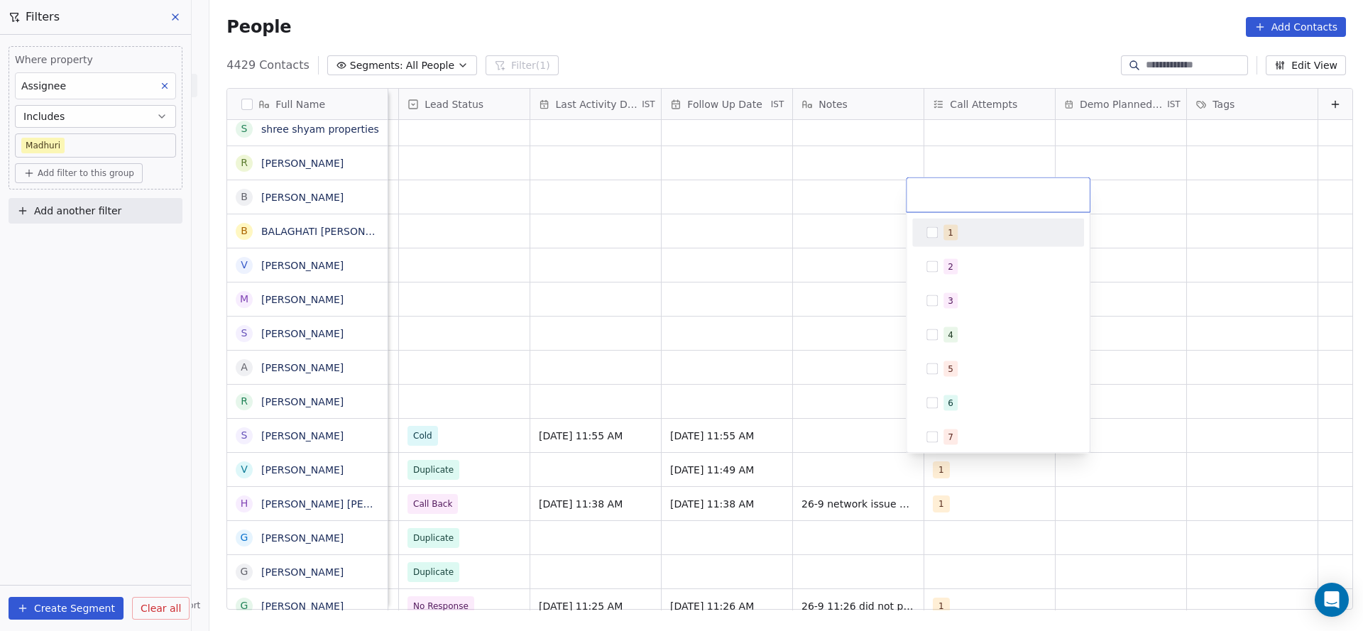
click at [950, 244] on div "1" at bounding box center [998, 233] width 172 height 28
drag, startPoint x: 768, startPoint y: 379, endPoint x: 799, endPoint y: 424, distance: 54.6
click at [769, 368] on html "On2Cook India Pvt. Ltd. Contacts People Marketing Workflows Campaigns Metrics &…" at bounding box center [681, 315] width 1363 height 631
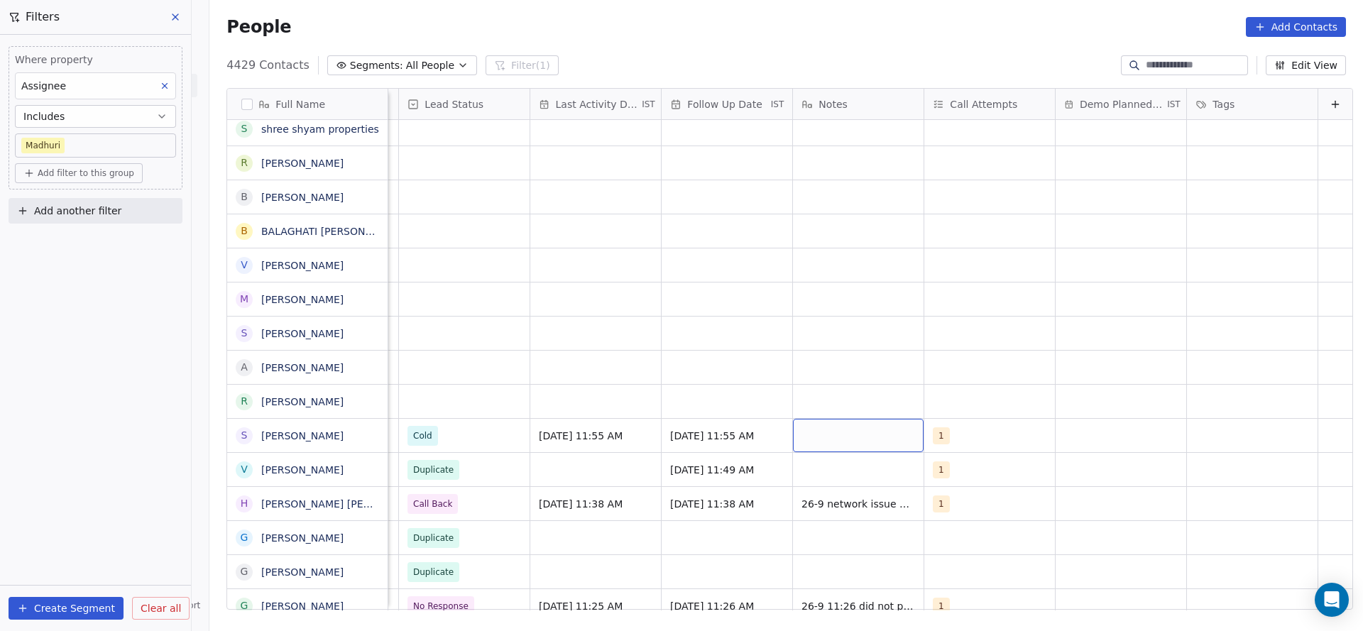
click at [794, 435] on div "grid" at bounding box center [858, 435] width 131 height 33
click at [803, 432] on div "grid" at bounding box center [858, 435] width 131 height 33
type textarea "**********"
drag, startPoint x: 468, startPoint y: 418, endPoint x: 513, endPoint y: 400, distance: 48.8
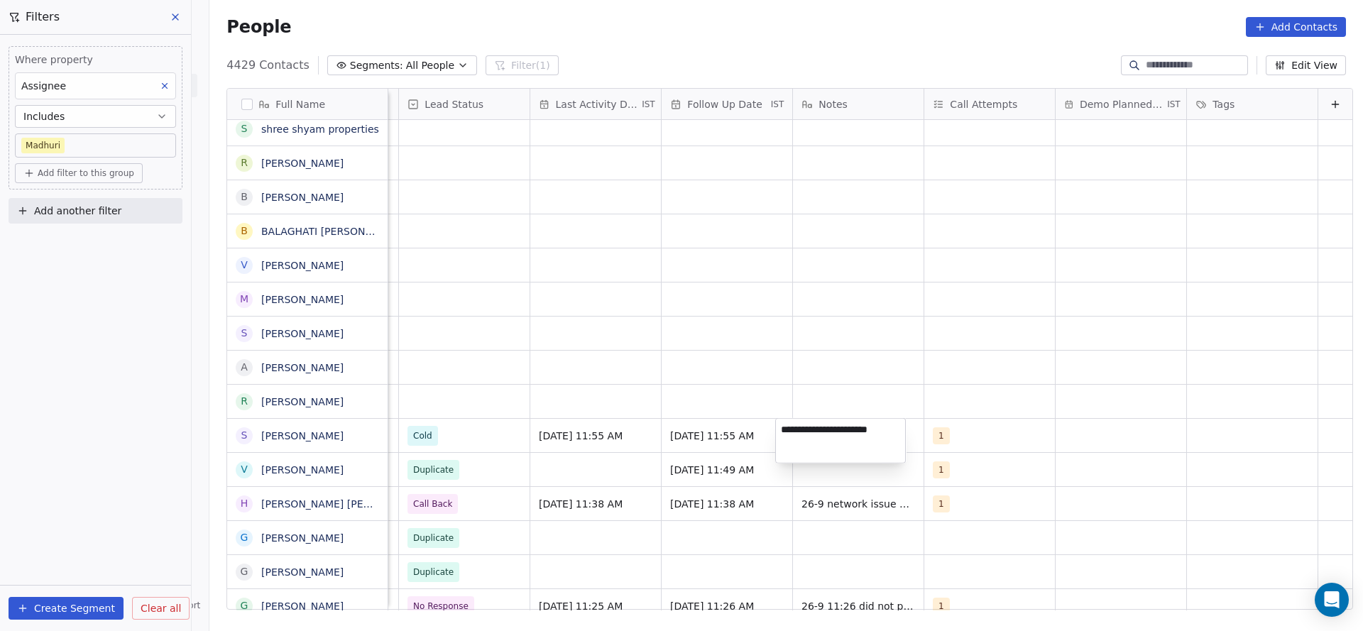
click at [468, 418] on html "On2Cook India Pvt. Ltd. Contacts People Marketing Workflows Campaigns Metrics &…" at bounding box center [681, 315] width 1363 height 631
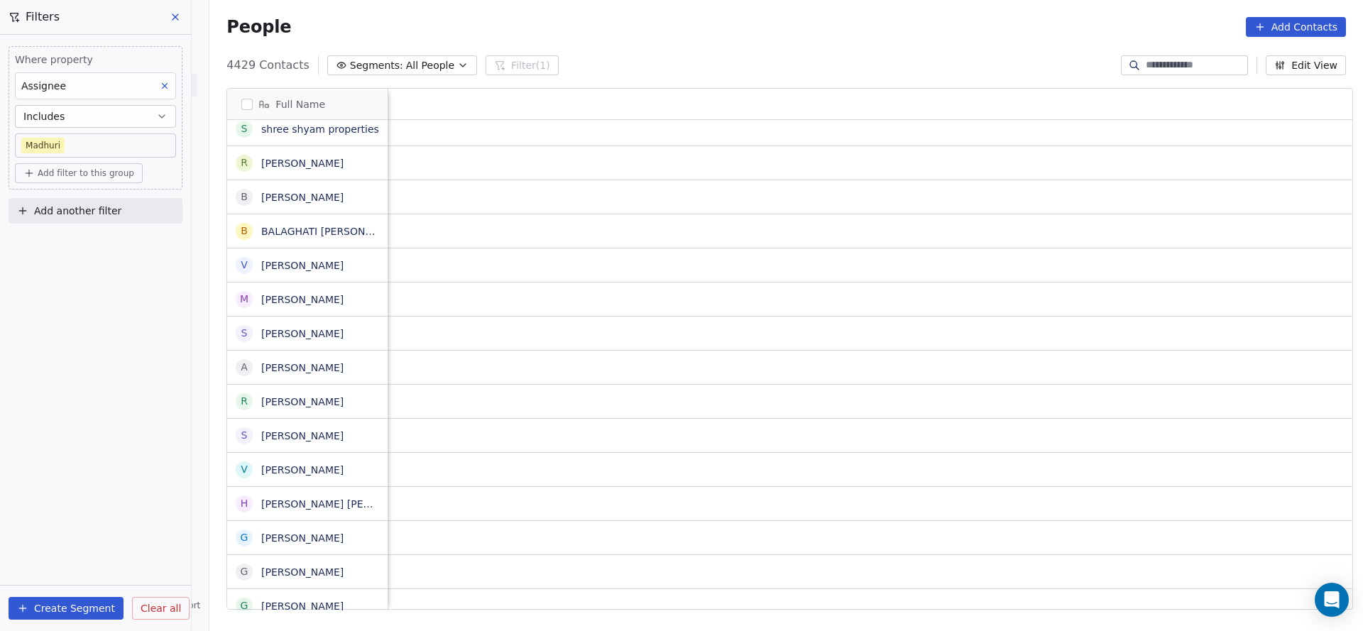
scroll to position [0, 1545]
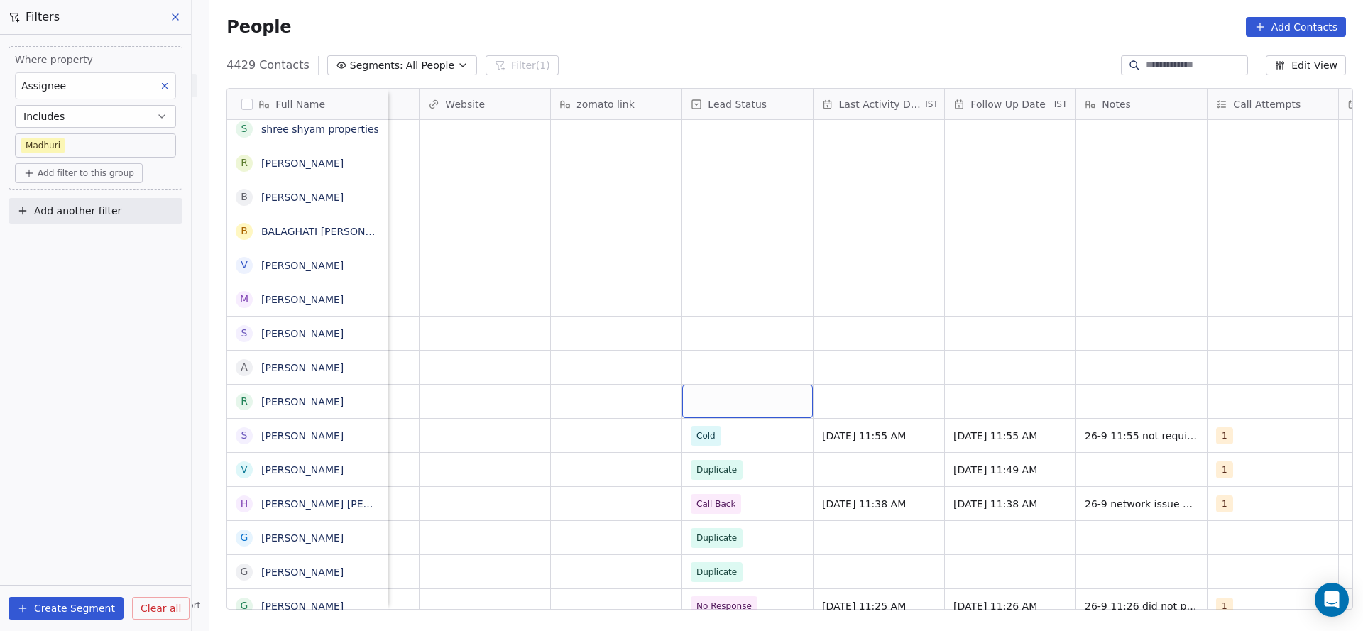
click at [697, 403] on div "grid" at bounding box center [747, 401] width 131 height 33
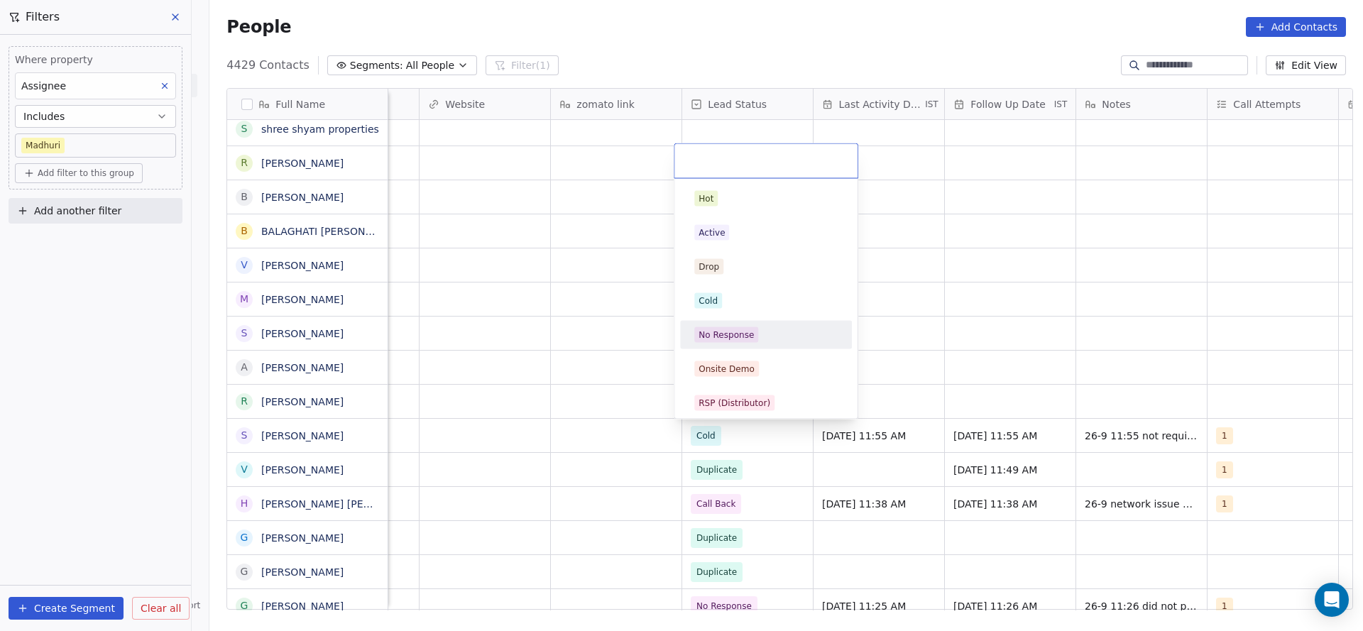
click at [749, 341] on span "No Response" at bounding box center [726, 335] width 64 height 16
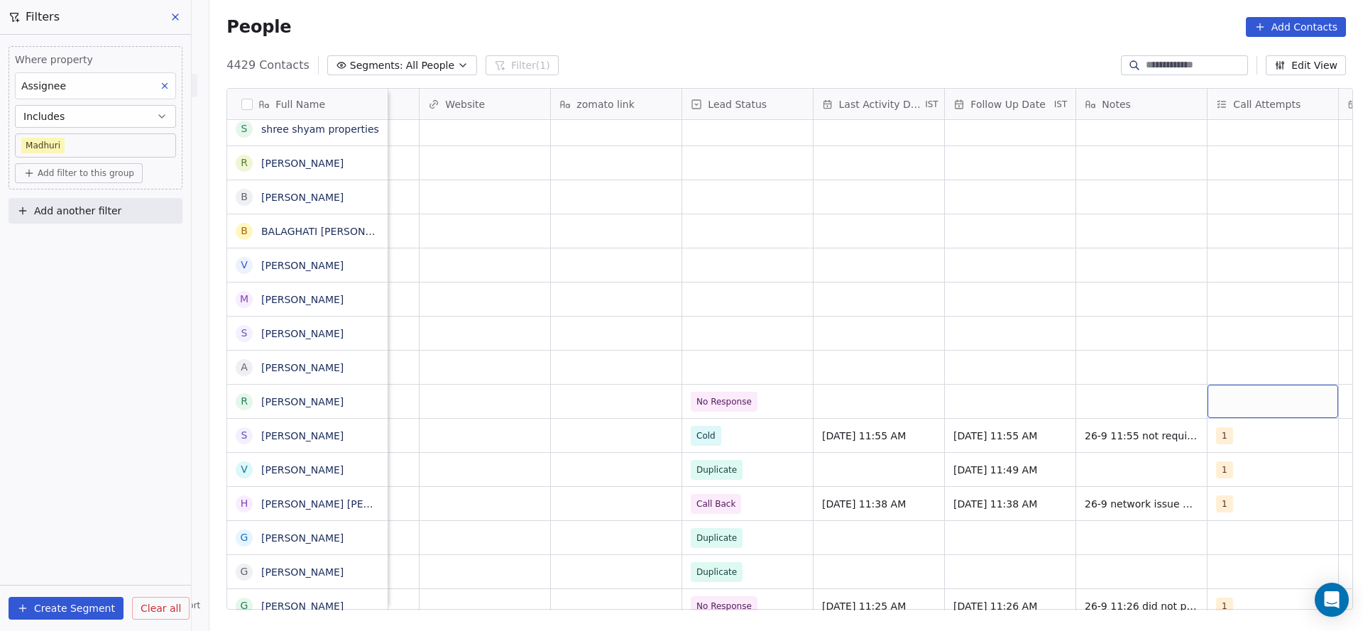
scroll to position [0, 1546]
click at [1233, 389] on div "grid" at bounding box center [1271, 401] width 131 height 33
click at [1223, 180] on div "1 2 3 4 5 6 7 8 9 10" at bounding box center [1263, 299] width 183 height 240
click at [1208, 192] on div "1" at bounding box center [1264, 198] width 160 height 23
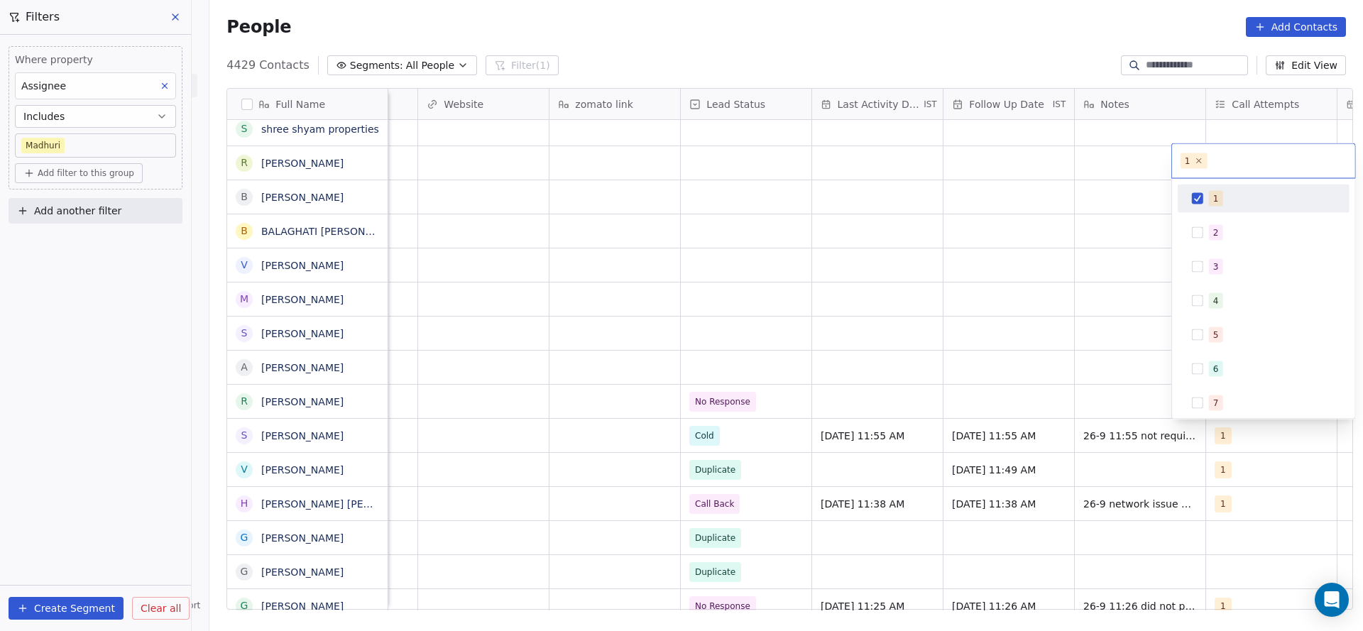
click at [1037, 276] on html "On2Cook India Pvt. Ltd. Contacts People Marketing Workflows Campaigns Metrics &…" at bounding box center [681, 315] width 1363 height 631
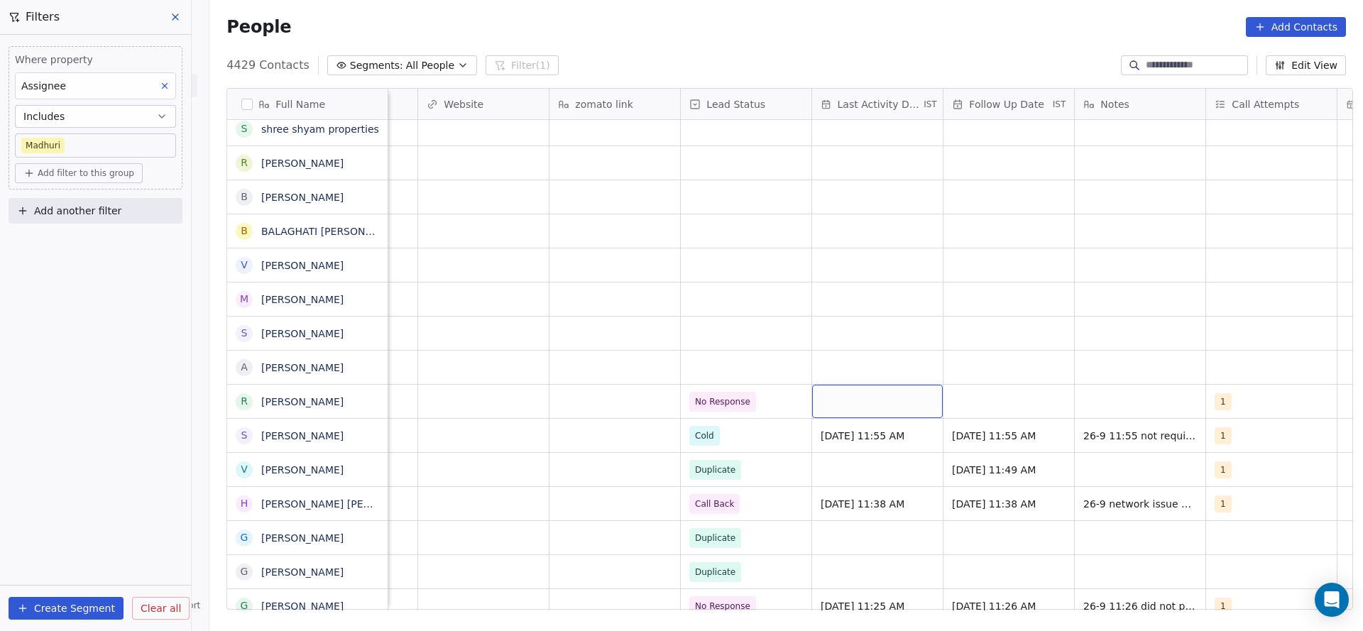
click at [873, 411] on div "grid" at bounding box center [877, 401] width 131 height 33
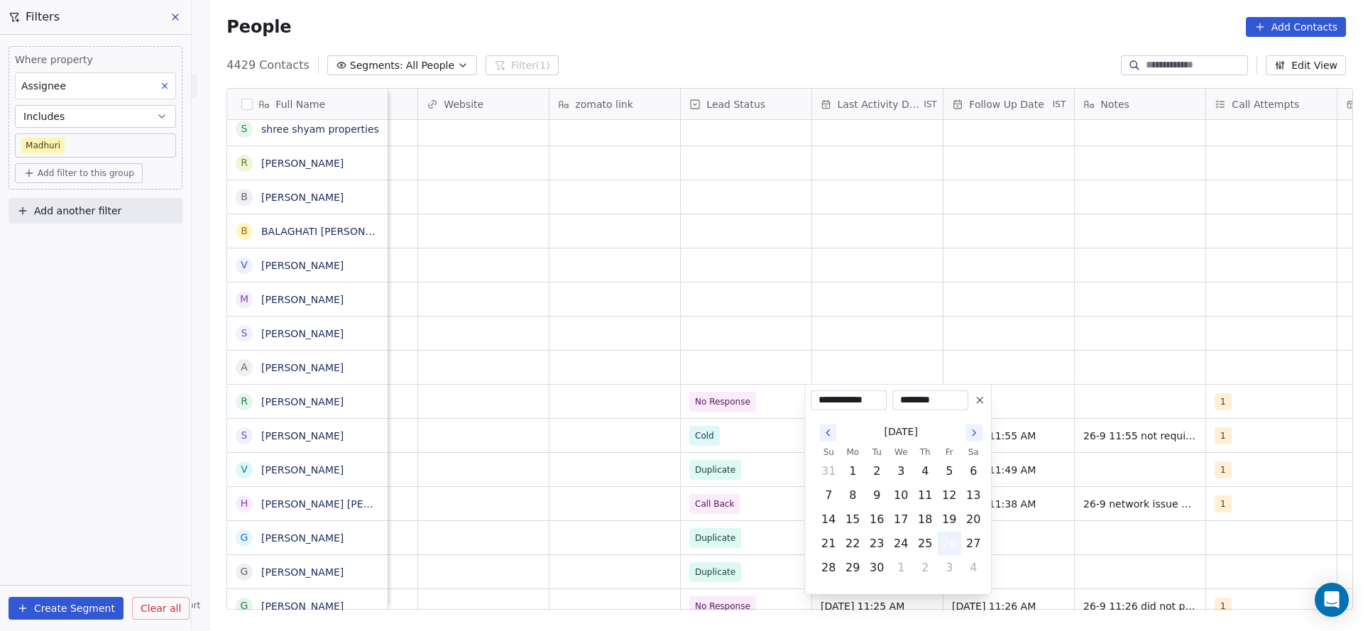
click at [954, 545] on button "26" at bounding box center [949, 543] width 23 height 23
click at [694, 407] on html "On2Cook India Pvt. Ltd. Contacts People Marketing Workflows Campaigns Metrics &…" at bounding box center [681, 315] width 1363 height 631
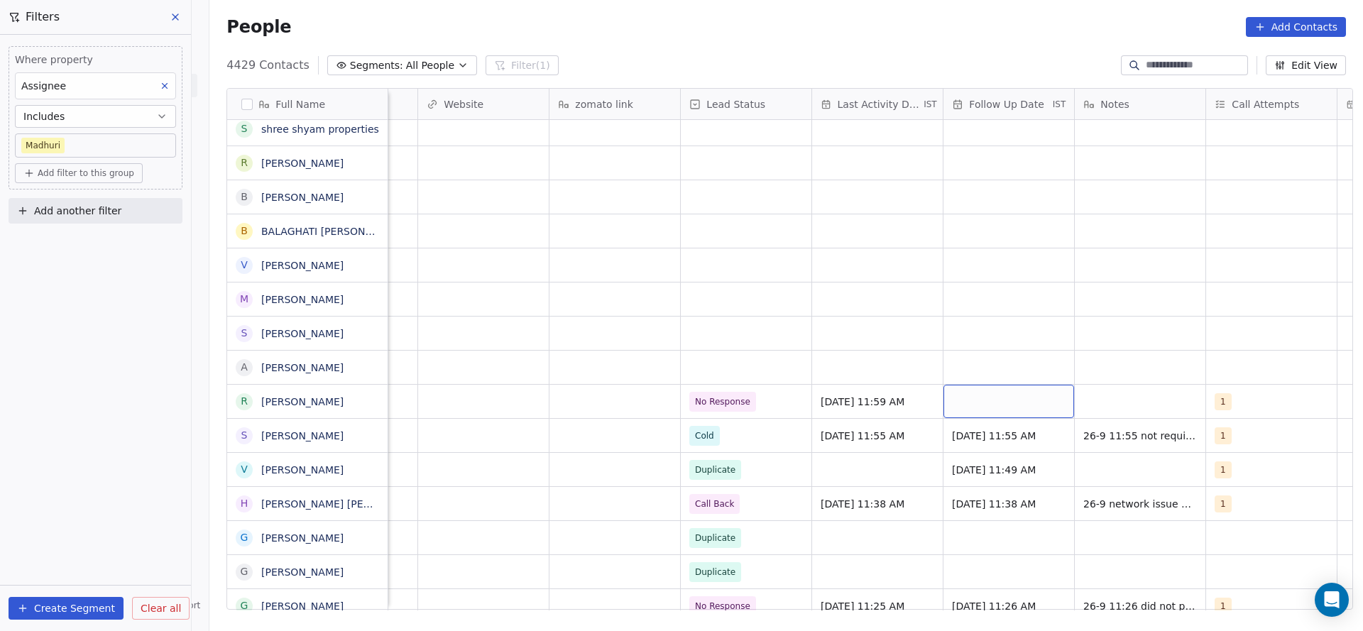
click at [1032, 406] on div "grid" at bounding box center [1009, 401] width 131 height 33
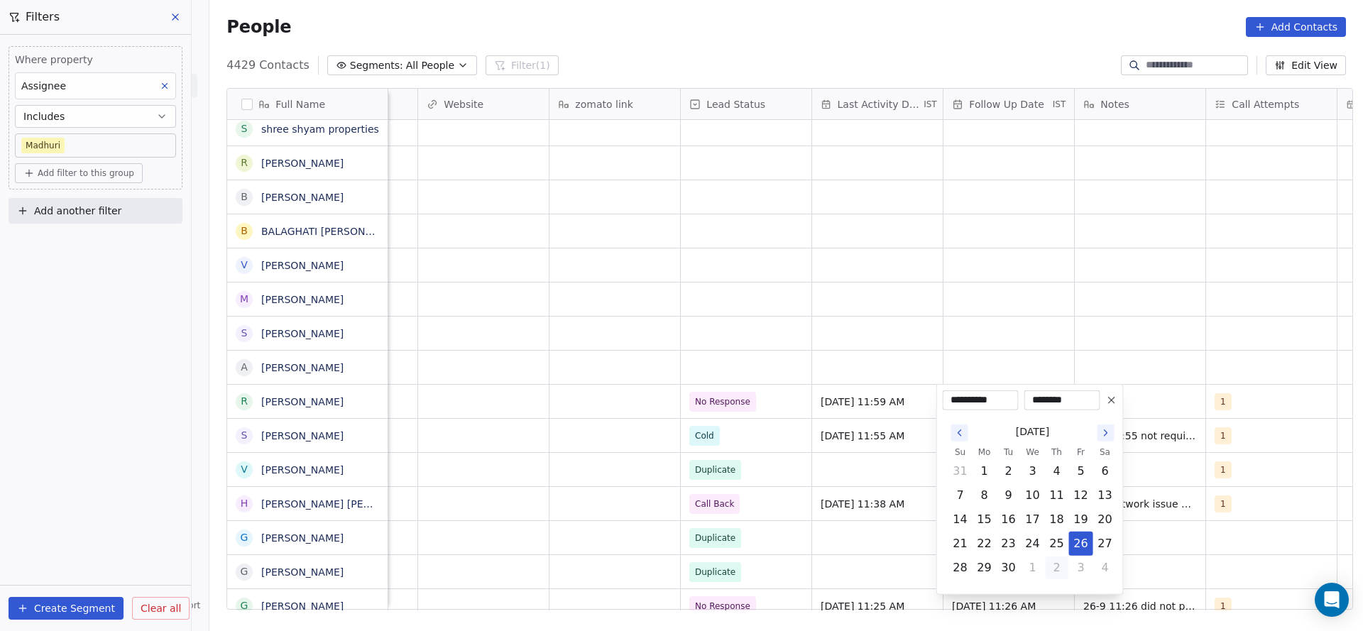
click at [1052, 569] on button "2" at bounding box center [1057, 568] width 23 height 23
type input "**********"
click at [1179, 345] on html "On2Cook India Pvt. Ltd. Contacts People Marketing Workflows Campaigns Metrics &…" at bounding box center [681, 315] width 1363 height 631
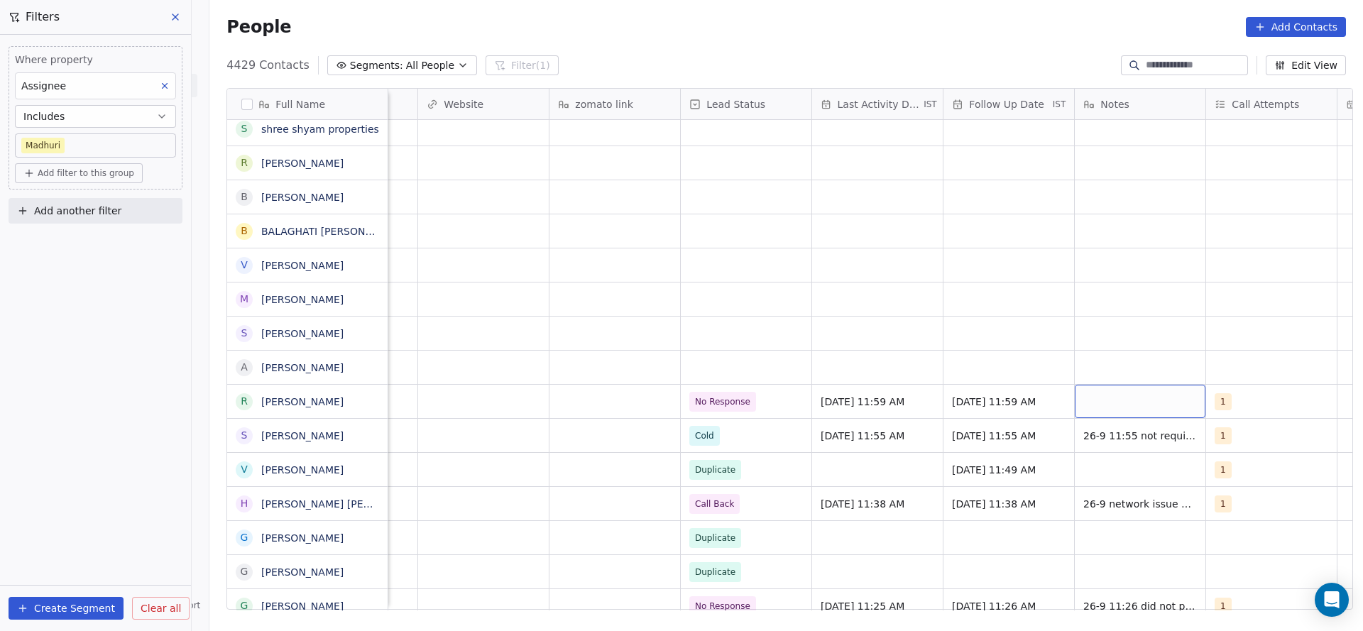
click at [1153, 413] on div "grid" at bounding box center [1140, 401] width 131 height 33
type textarea "**********"
click at [773, 373] on html "On2Cook India Pvt. Ltd. Contacts People Marketing Workflows Campaigns Metrics &…" at bounding box center [681, 315] width 1363 height 631
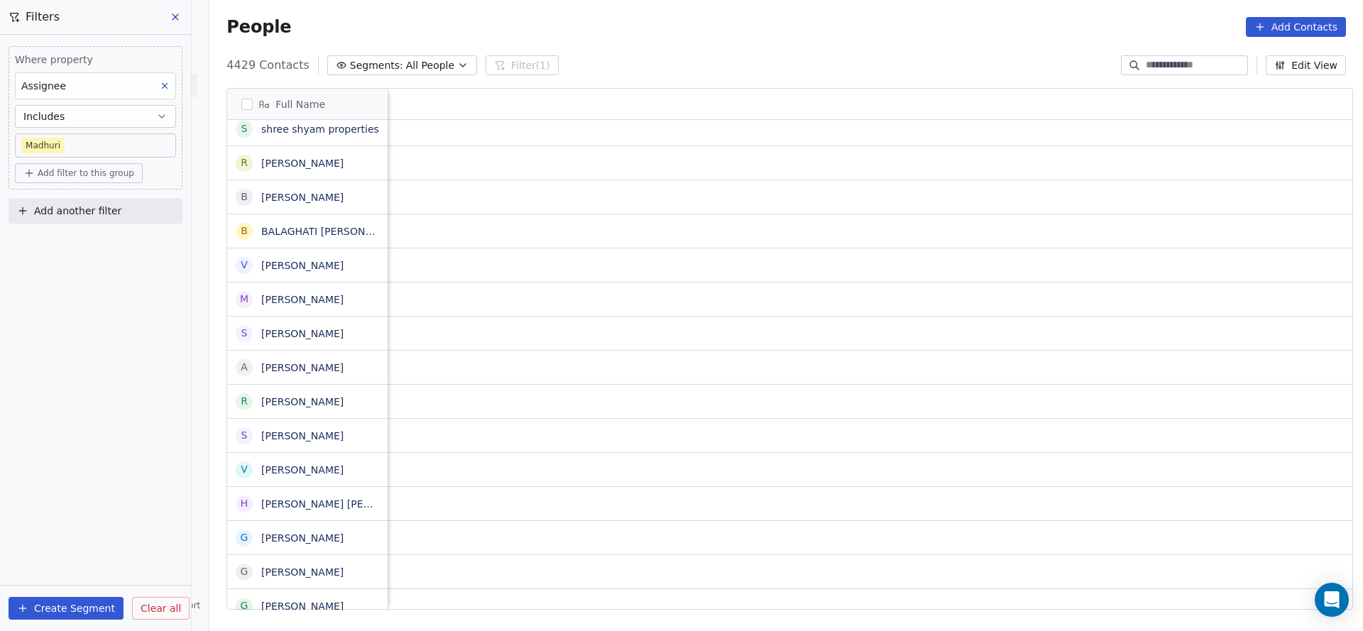
scroll to position [0, 1783]
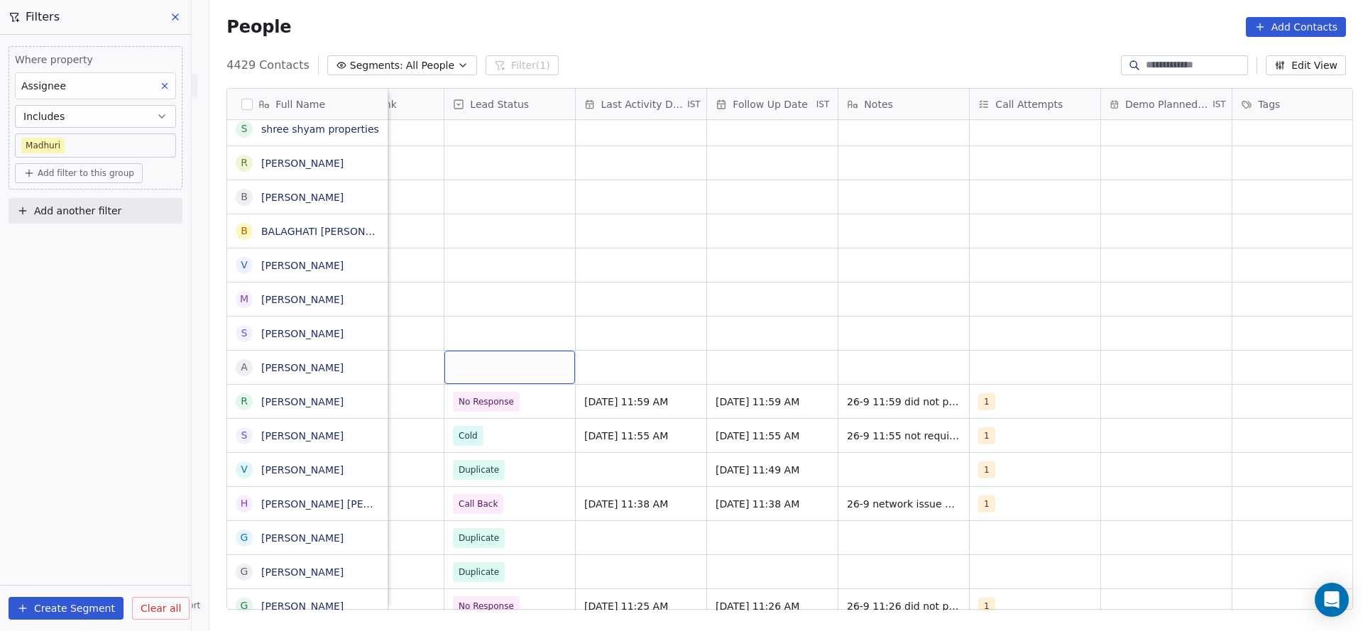
click at [478, 366] on div "grid" at bounding box center [509, 367] width 131 height 33
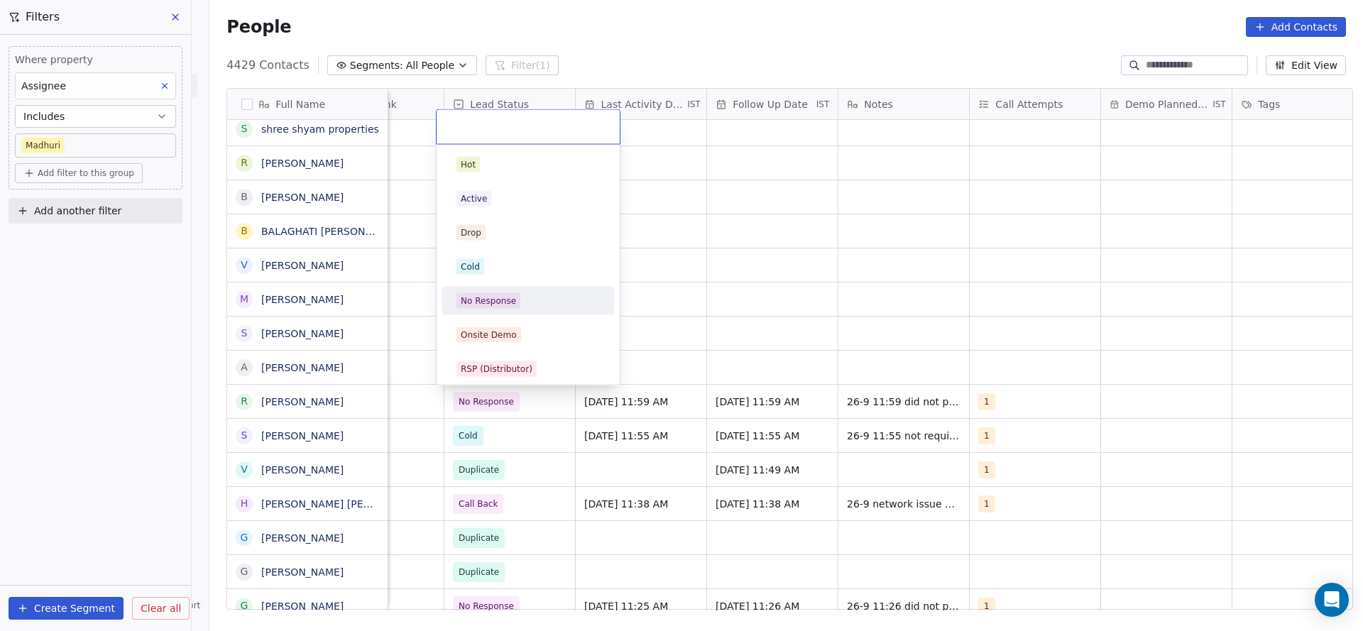
click at [508, 293] on span "No Response" at bounding box center [489, 301] width 64 height 16
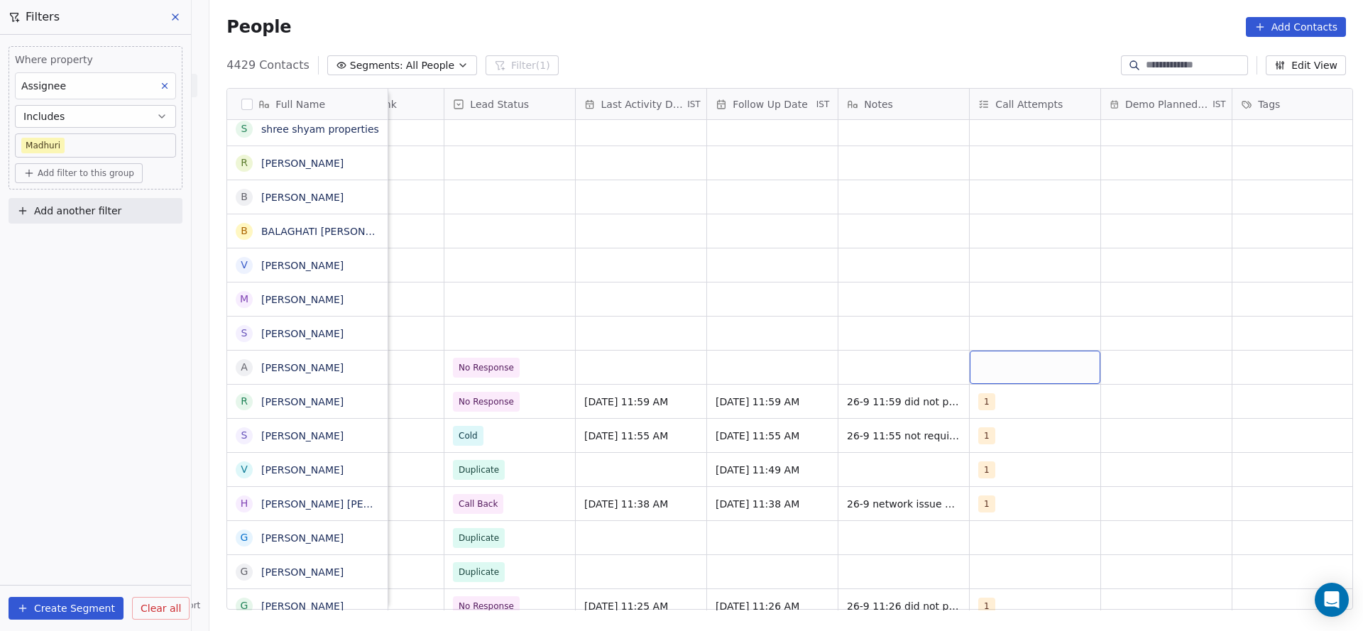
click at [1029, 378] on div "grid" at bounding box center [1035, 367] width 131 height 33
click at [1006, 165] on div "1" at bounding box center [1006, 164] width 6 height 13
click at [753, 279] on html "On2Cook India Pvt. Ltd. Contacts People Marketing Workflows Campaigns Metrics &…" at bounding box center [681, 315] width 1363 height 631
click at [653, 368] on div "grid" at bounding box center [641, 367] width 131 height 33
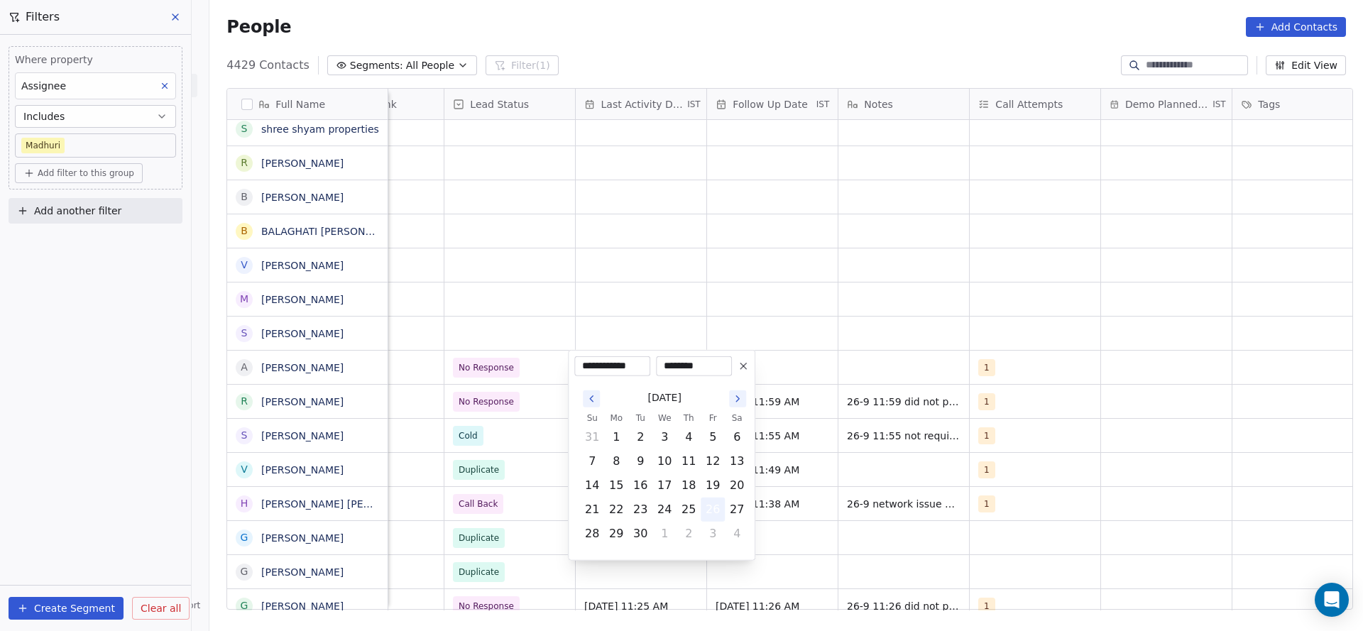
click at [712, 512] on button "26" at bounding box center [712, 509] width 23 height 23
click at [513, 294] on html "On2Cook India Pvt. Ltd. Contacts People Marketing Workflows Campaigns Metrics &…" at bounding box center [681, 315] width 1363 height 631
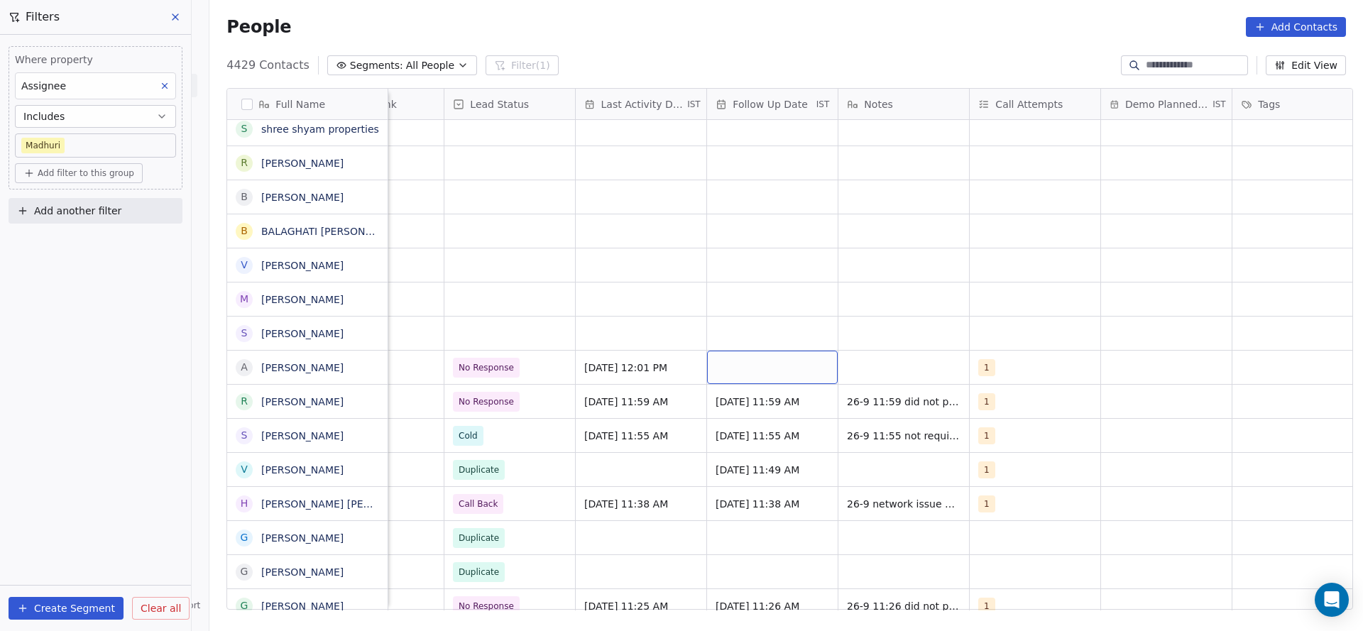
click at [733, 356] on div "grid" at bounding box center [772, 367] width 131 height 33
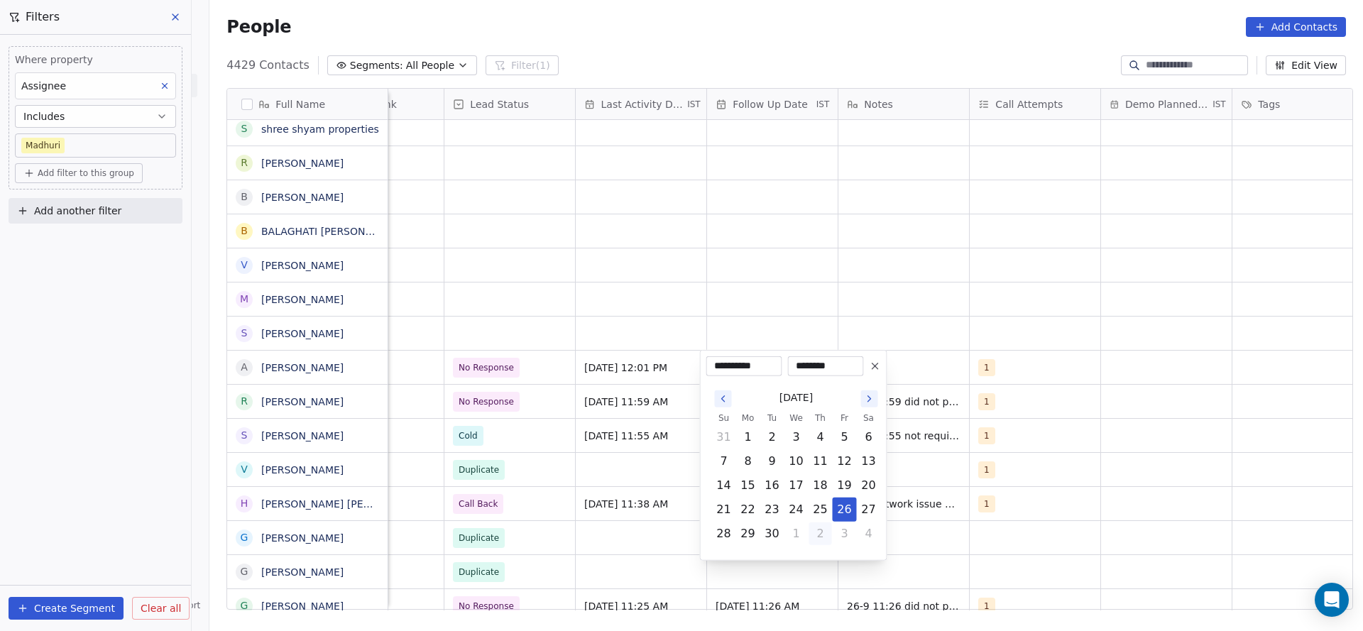
click at [822, 535] on button "2" at bounding box center [820, 534] width 23 height 23
type input "**********"
drag, startPoint x: 963, startPoint y: 285, endPoint x: 902, endPoint y: 380, distance: 112.8
click at [961, 290] on html "On2Cook India Pvt. Ltd. Contacts People Marketing Workflows Campaigns Metrics &…" at bounding box center [681, 315] width 1363 height 631
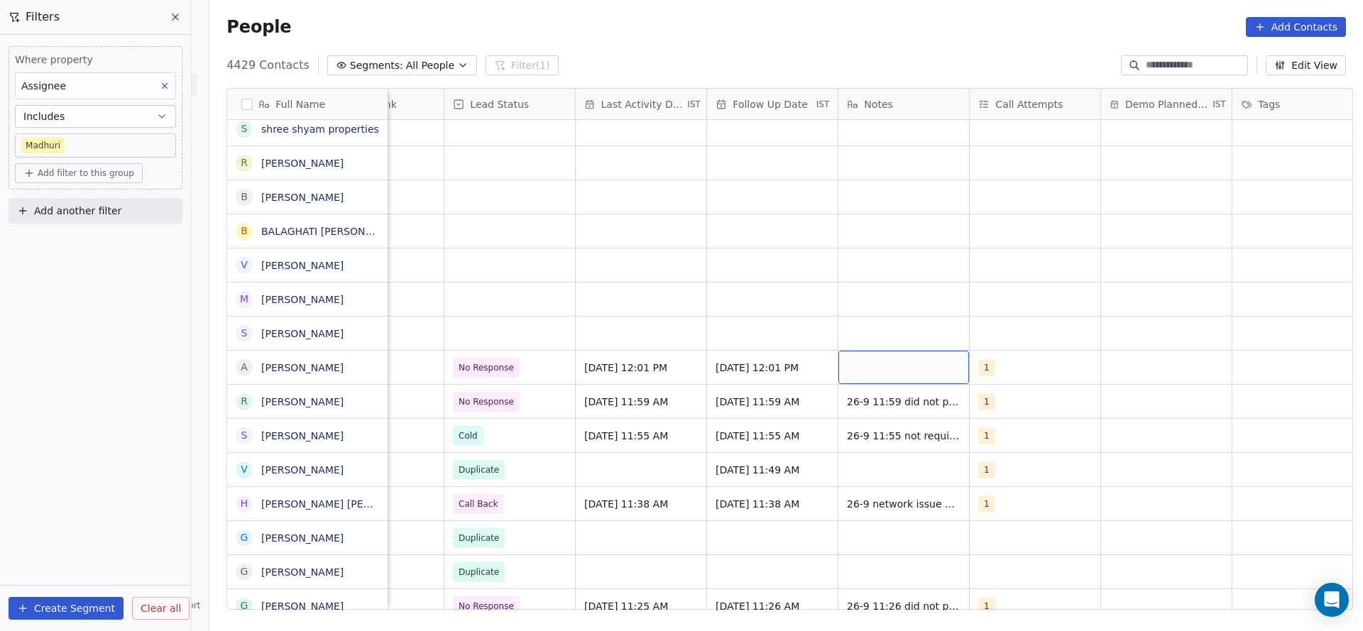
click at [905, 370] on div "grid" at bounding box center [904, 367] width 131 height 33
type textarea "**********"
click at [613, 392] on html "On2Cook India Pvt. Ltd. Contacts People Marketing Workflows Campaigns Metrics &…" at bounding box center [681, 315] width 1363 height 631
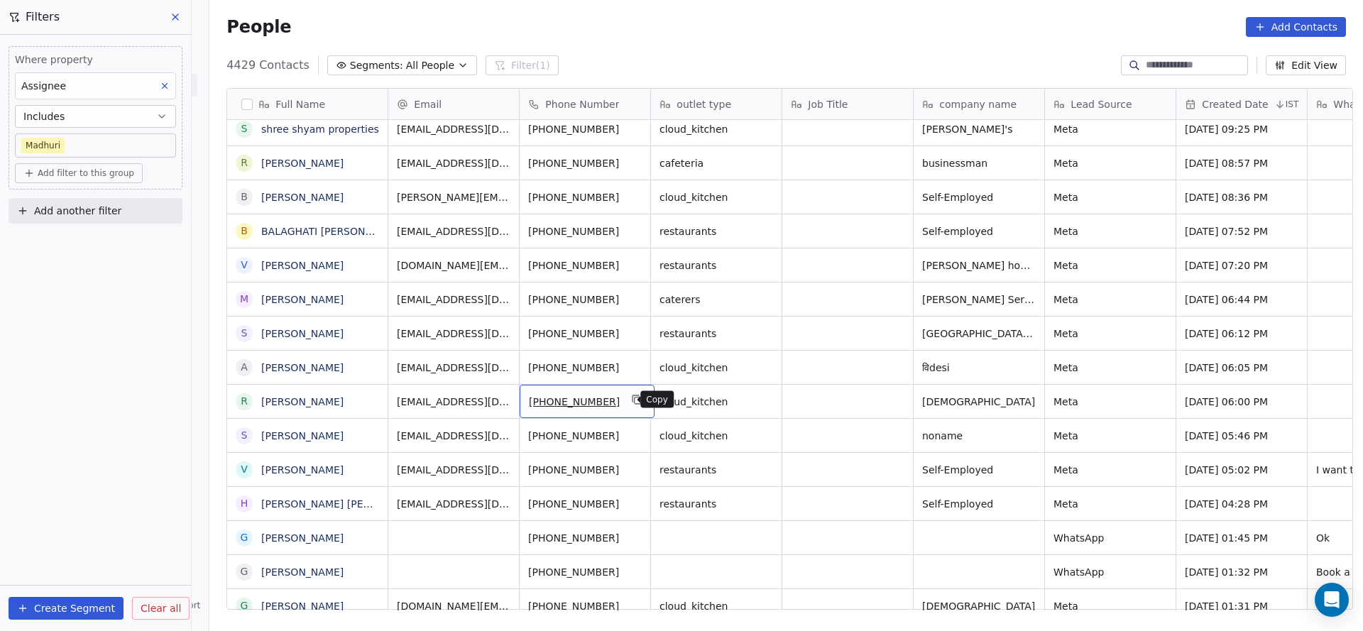
click at [632, 403] on icon "grid" at bounding box center [637, 399] width 11 height 11
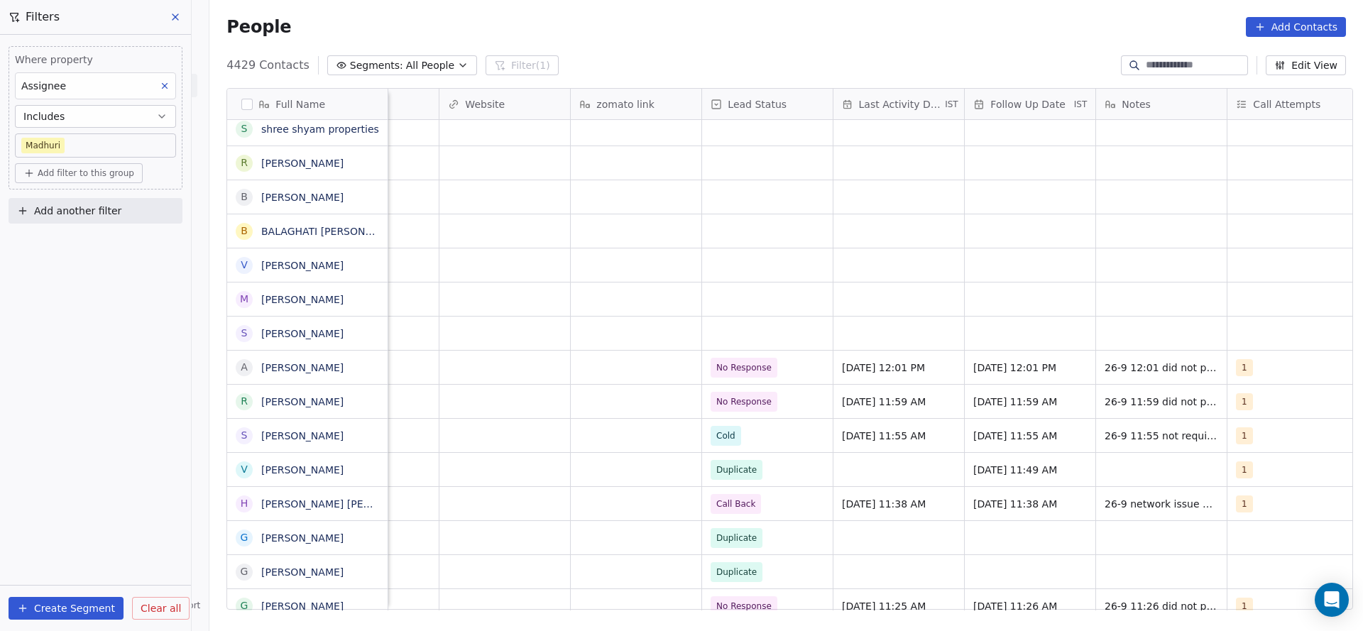
scroll to position [0, 1844]
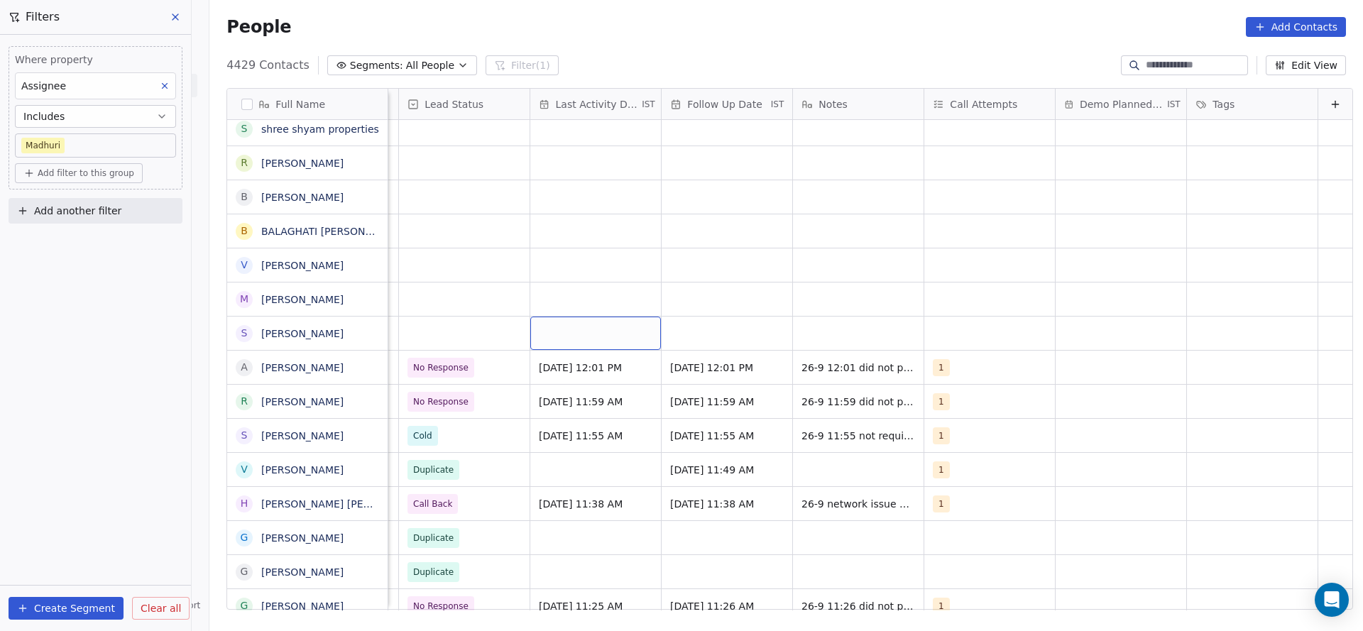
click at [546, 344] on div "grid" at bounding box center [595, 333] width 131 height 33
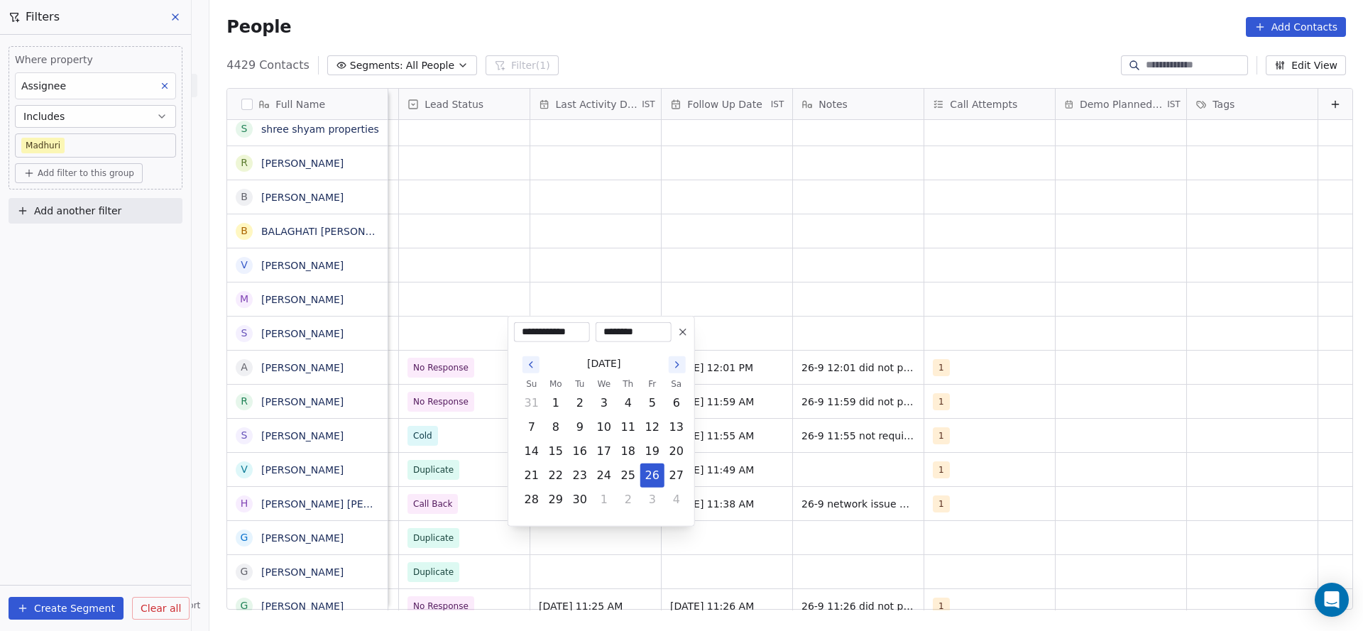
click at [447, 350] on html "On2Cook India Pvt. Ltd. Contacts People Marketing Workflows Campaigns Metrics &…" at bounding box center [681, 315] width 1363 height 631
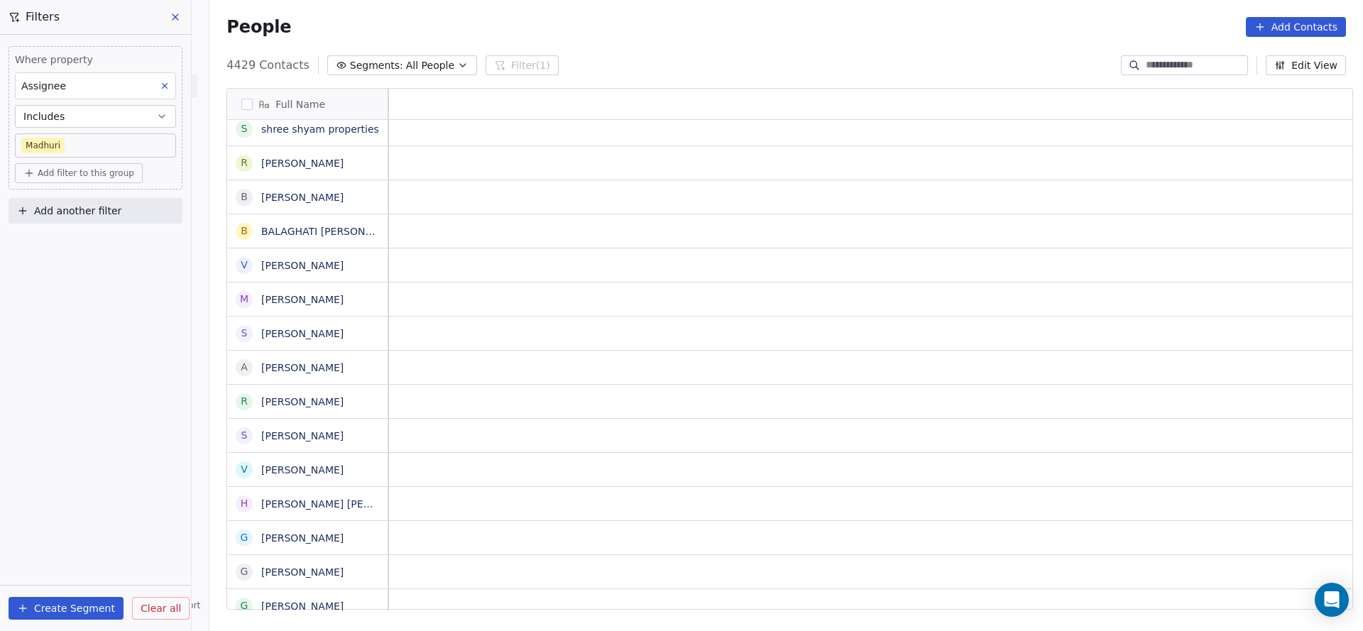
scroll to position [0, 0]
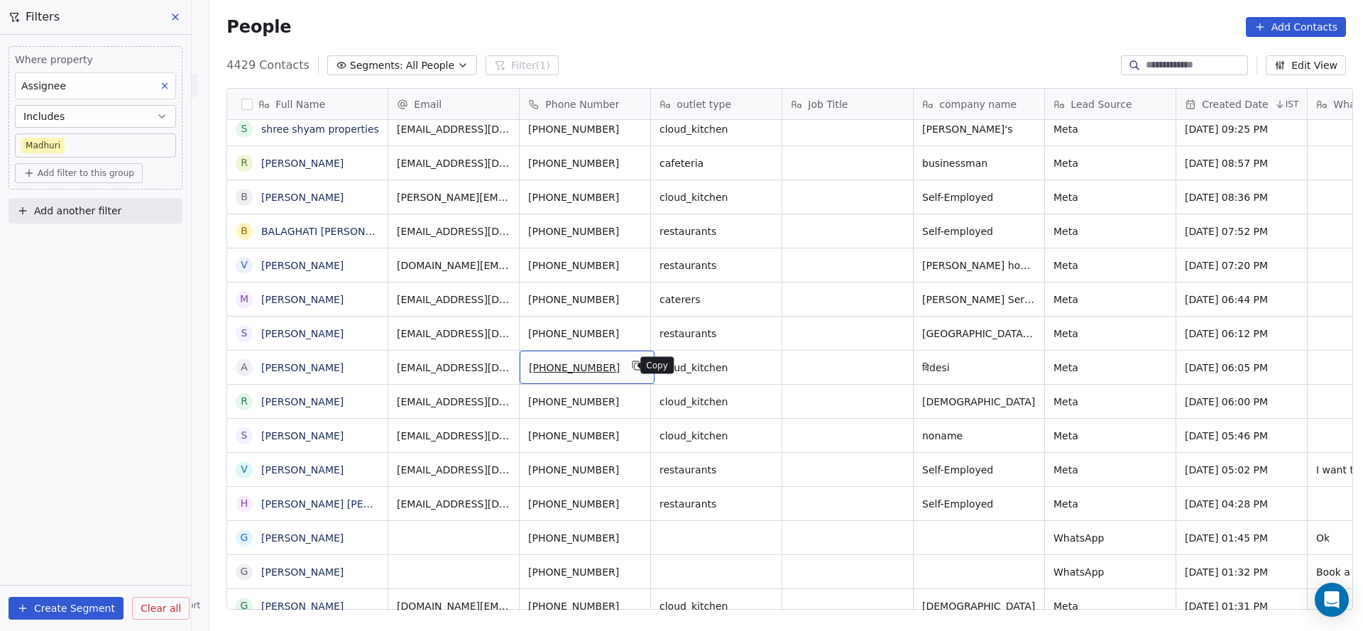
click at [632, 364] on icon "grid" at bounding box center [637, 365] width 11 height 11
click at [637, 332] on div "[PHONE_NUMBER]" at bounding box center [587, 333] width 135 height 33
click at [632, 334] on icon "grid" at bounding box center [637, 331] width 11 height 11
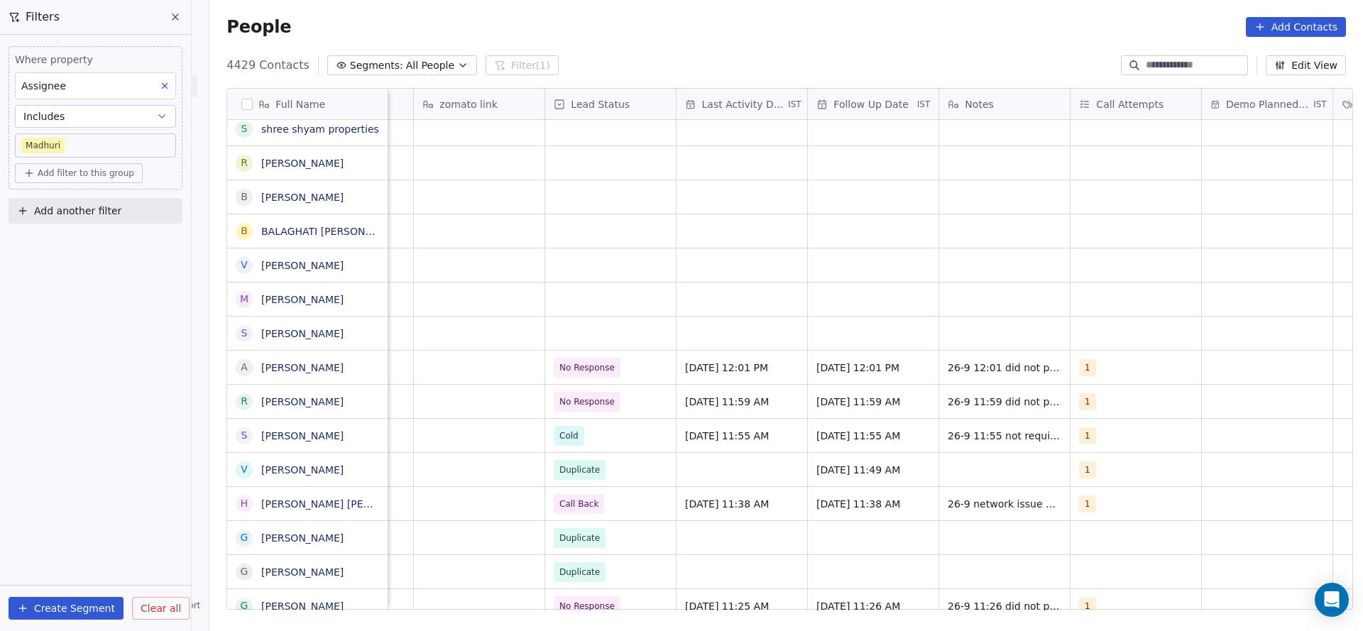
scroll to position [0, 1686]
click at [601, 332] on div "grid" at bounding box center [607, 333] width 131 height 33
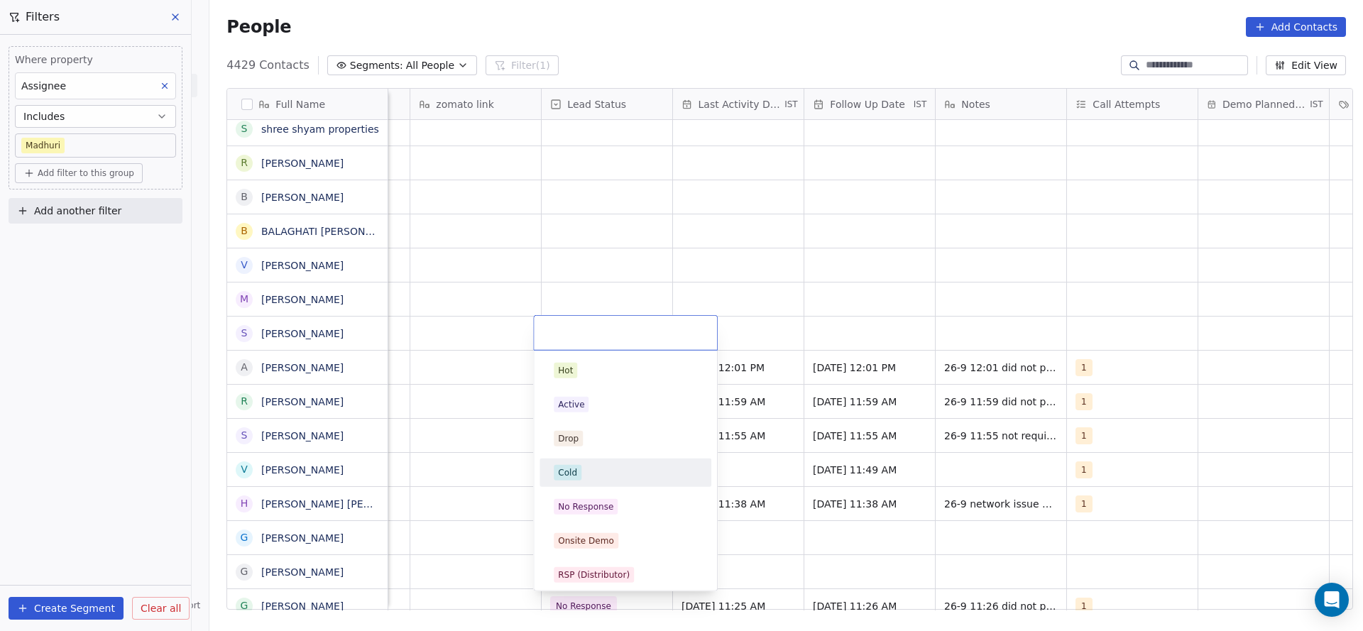
click at [599, 481] on div "Cold" at bounding box center [625, 472] width 160 height 23
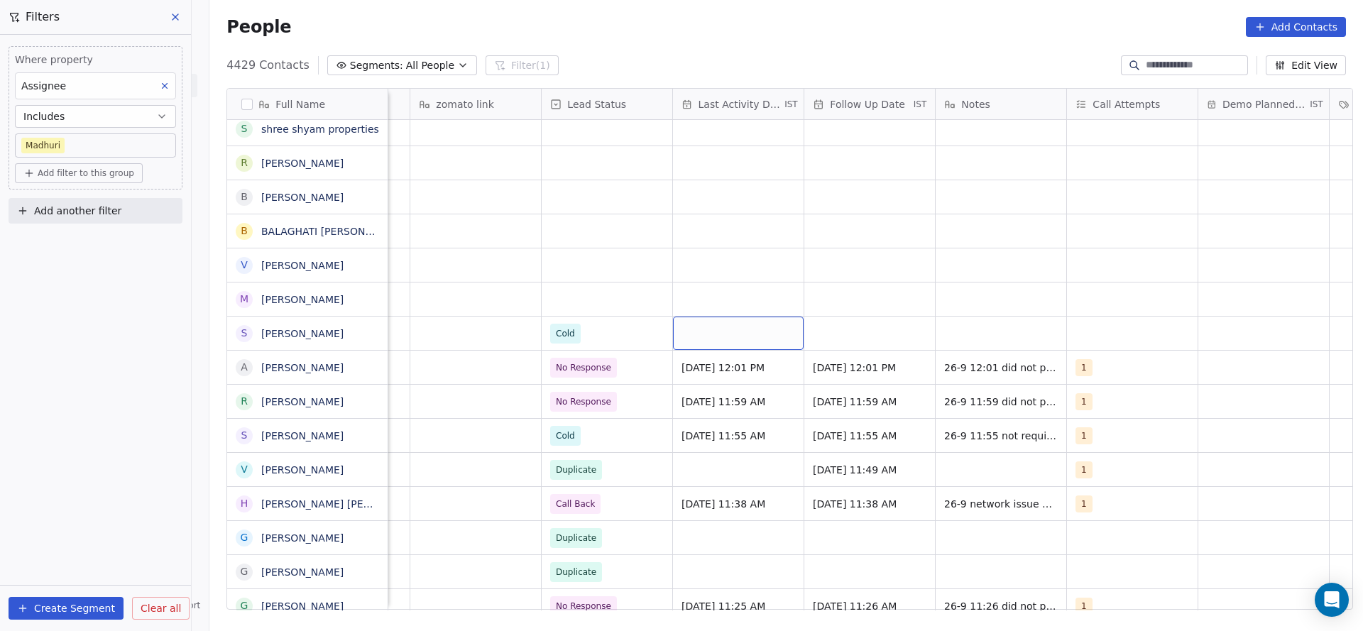
click at [752, 319] on div "grid" at bounding box center [738, 333] width 131 height 33
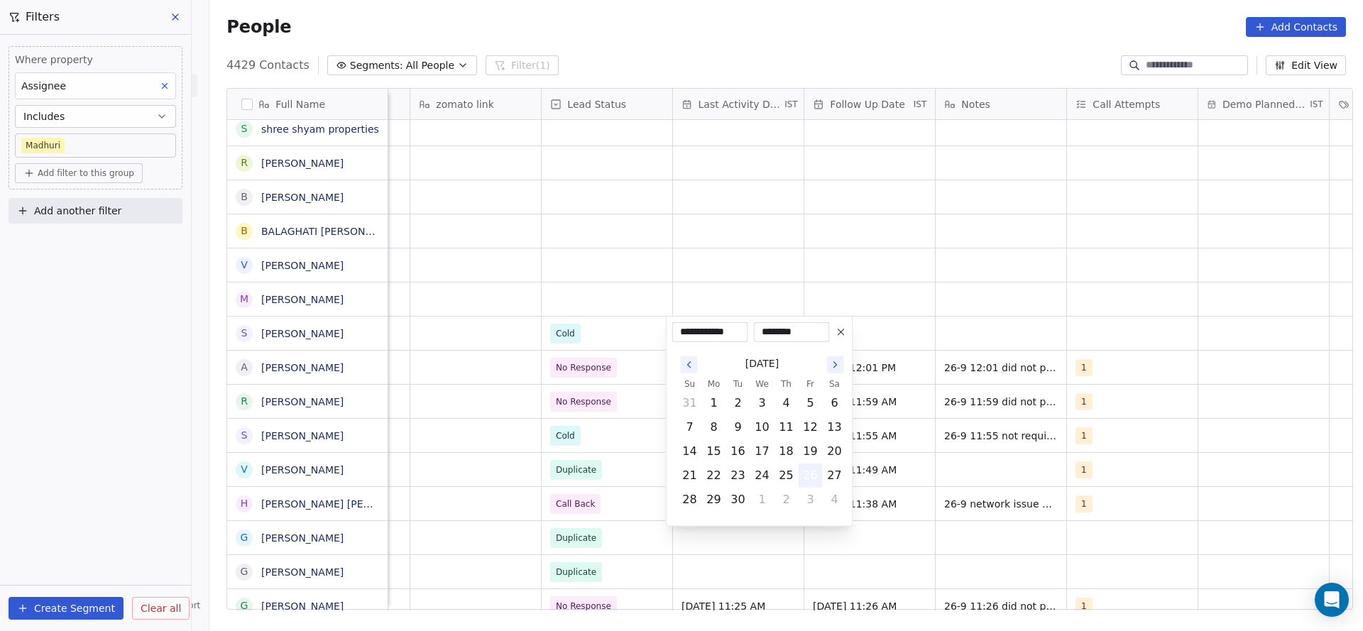
click at [815, 473] on button "26" at bounding box center [810, 475] width 23 height 23
click at [597, 388] on html "On2Cook India Pvt. Ltd. Contacts People Marketing Workflows Campaigns Metrics &…" at bounding box center [681, 315] width 1363 height 631
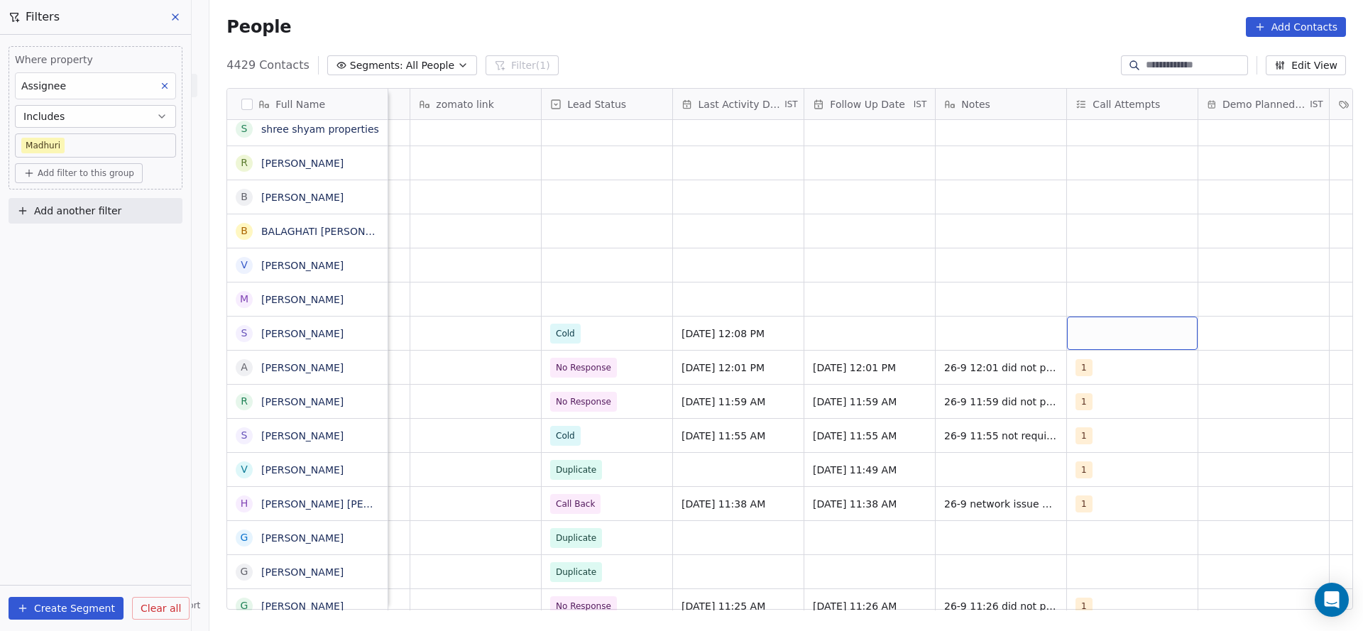
click at [1098, 343] on div "grid" at bounding box center [1132, 333] width 131 height 33
click at [1091, 367] on button "Suggestions" at bounding box center [1085, 370] width 11 height 11
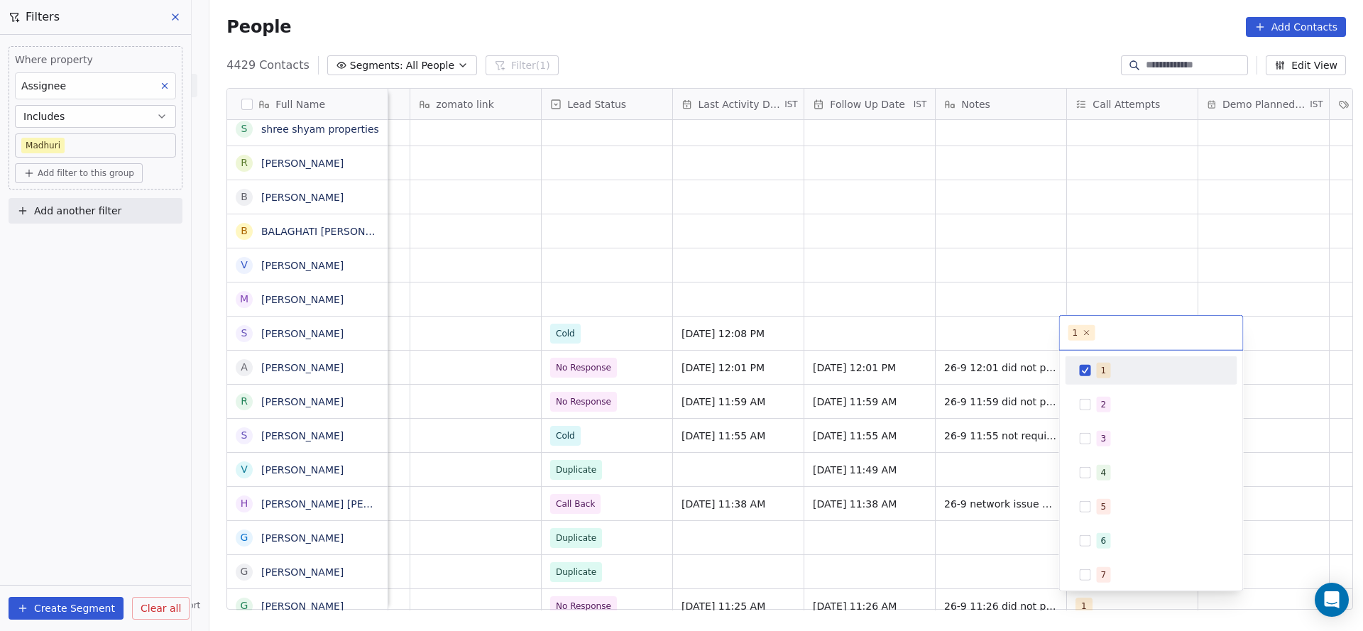
click at [848, 375] on html "On2Cook India Pvt. Ltd. Contacts People Marketing Workflows Campaigns Metrics &…" at bounding box center [681, 315] width 1363 height 631
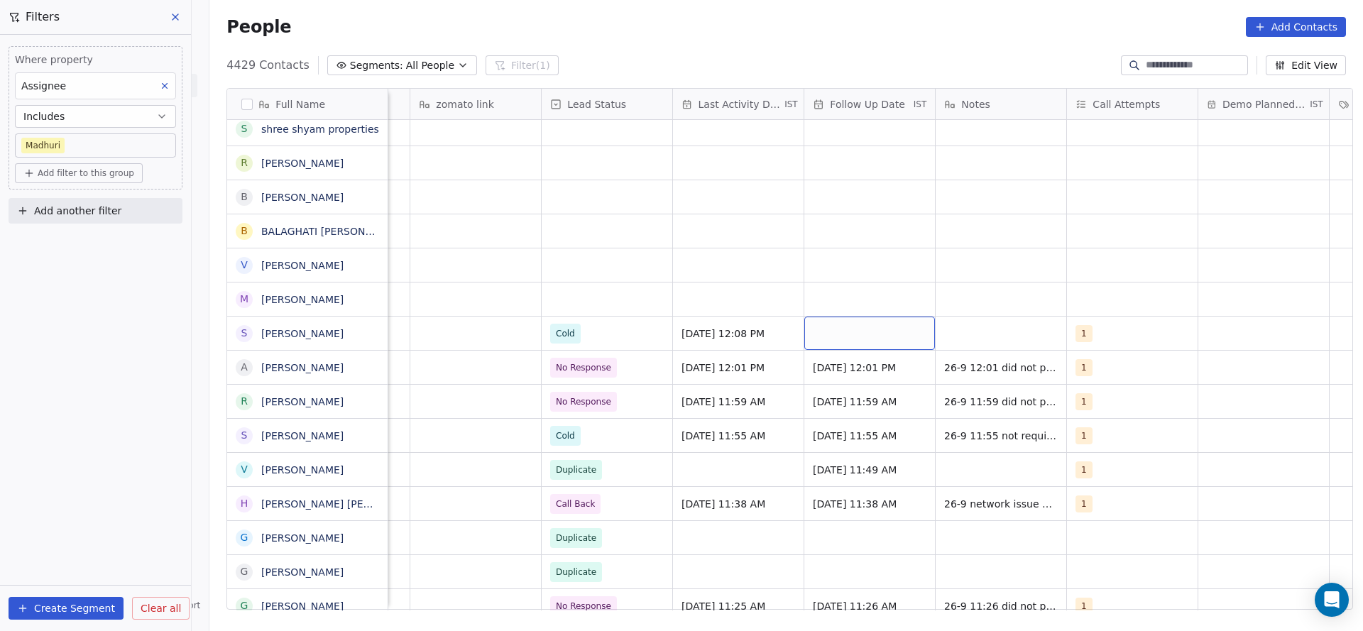
click at [857, 332] on div "grid" at bounding box center [869, 333] width 131 height 33
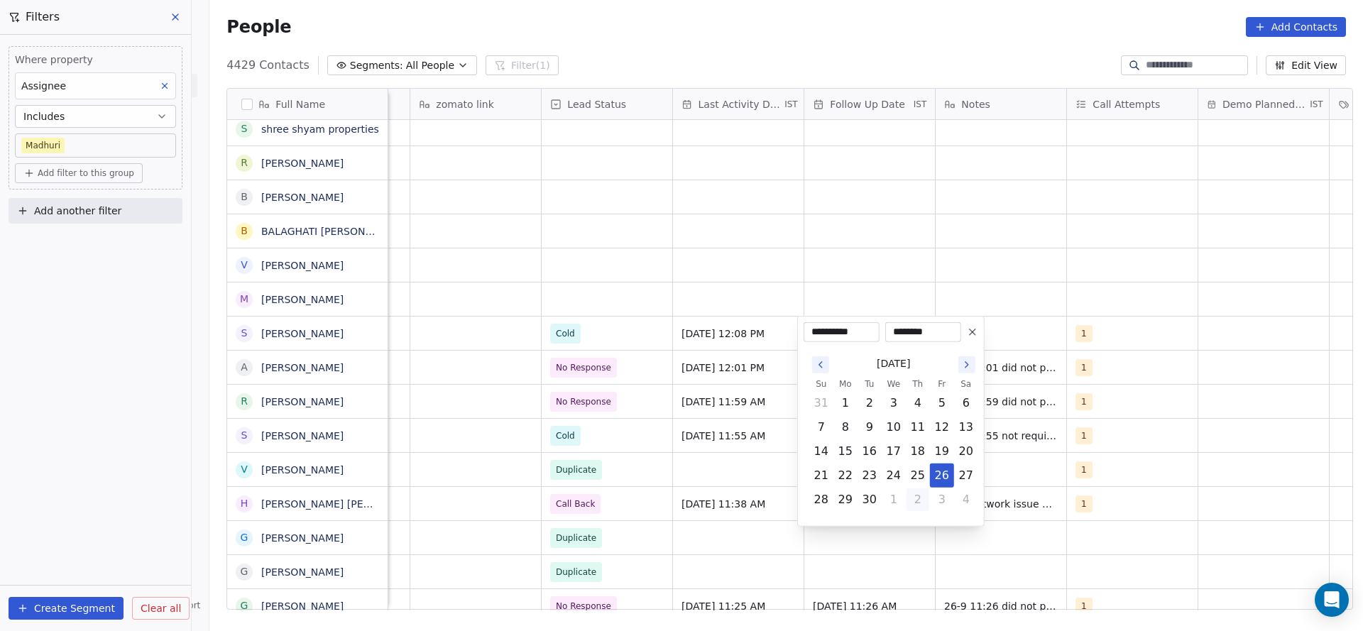
click at [912, 492] on button "2" at bounding box center [918, 499] width 23 height 23
type input "**********"
click at [822, 274] on html "On2Cook India Pvt. Ltd. Contacts People Marketing Workflows Campaigns Metrics &…" at bounding box center [681, 315] width 1363 height 631
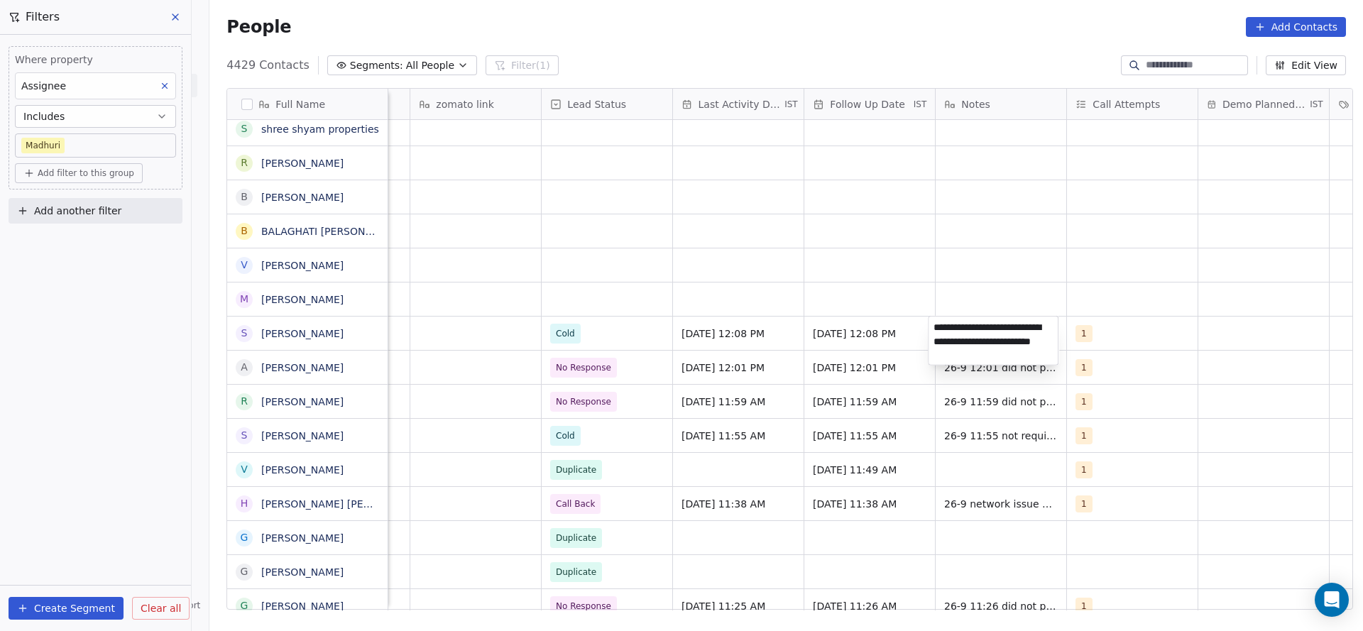
type textarea "**********"
click at [596, 302] on html "On2Cook India Pvt. Ltd. Contacts People Marketing Workflows Campaigns Metrics &…" at bounding box center [681, 315] width 1363 height 631
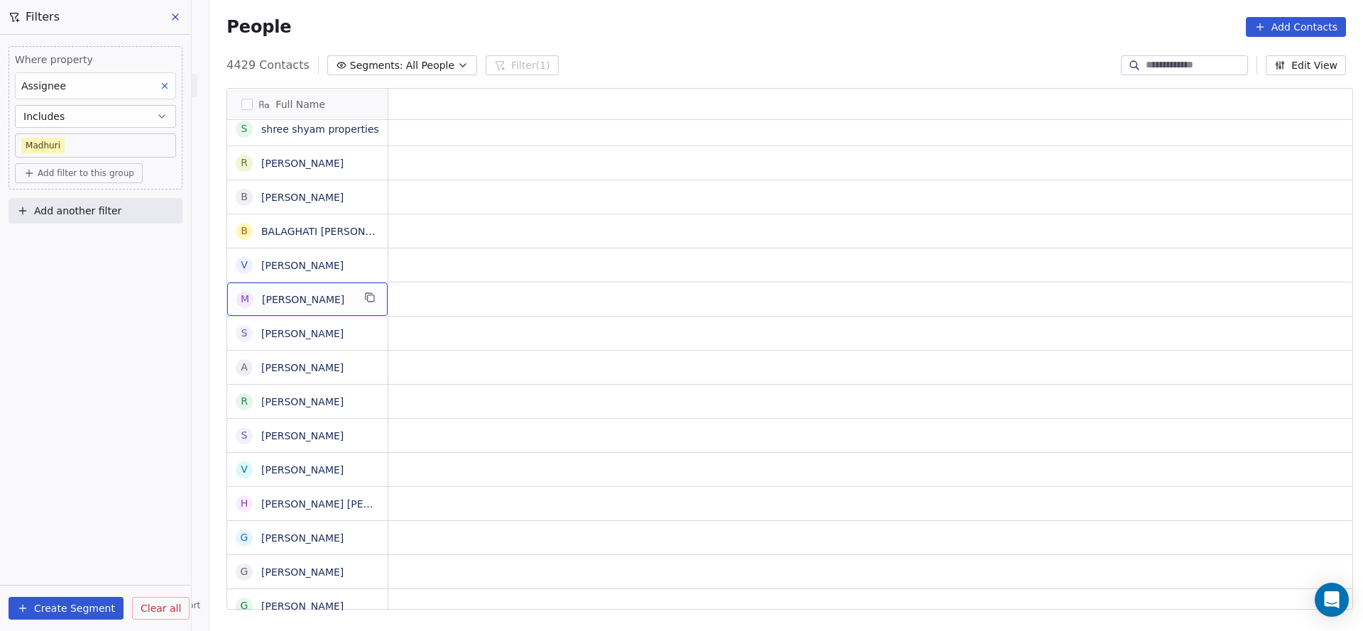
scroll to position [0, 0]
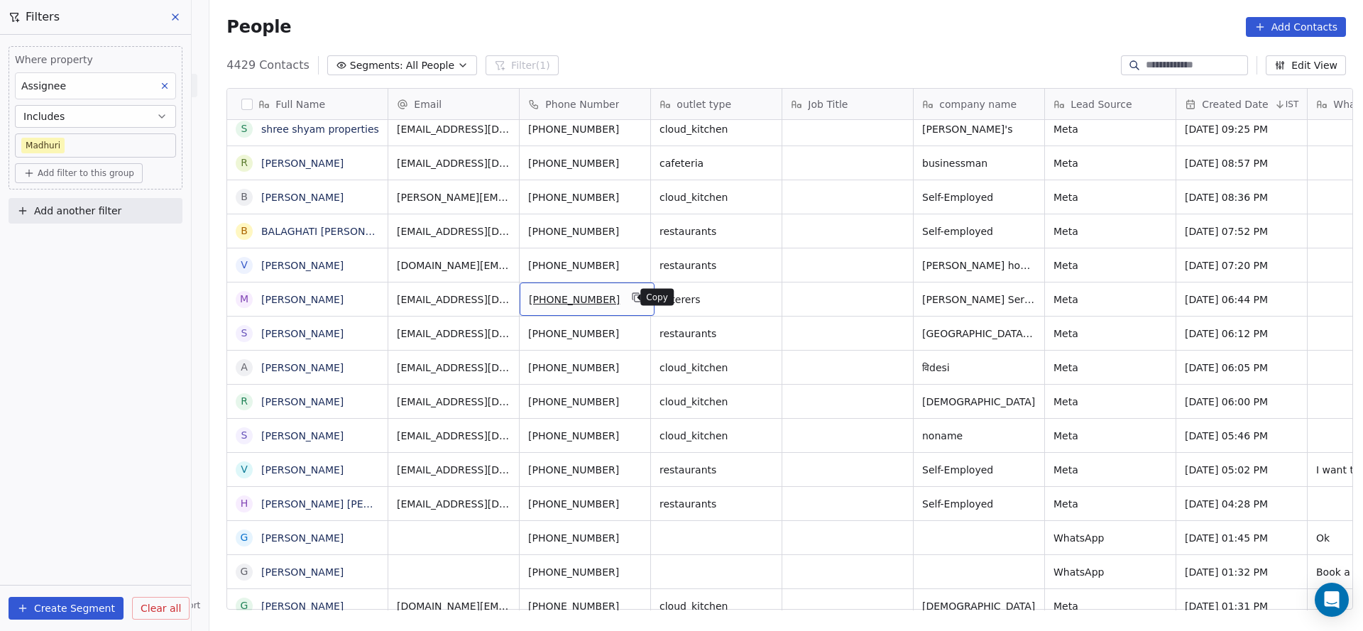
click at [630, 302] on button "grid" at bounding box center [637, 297] width 17 height 17
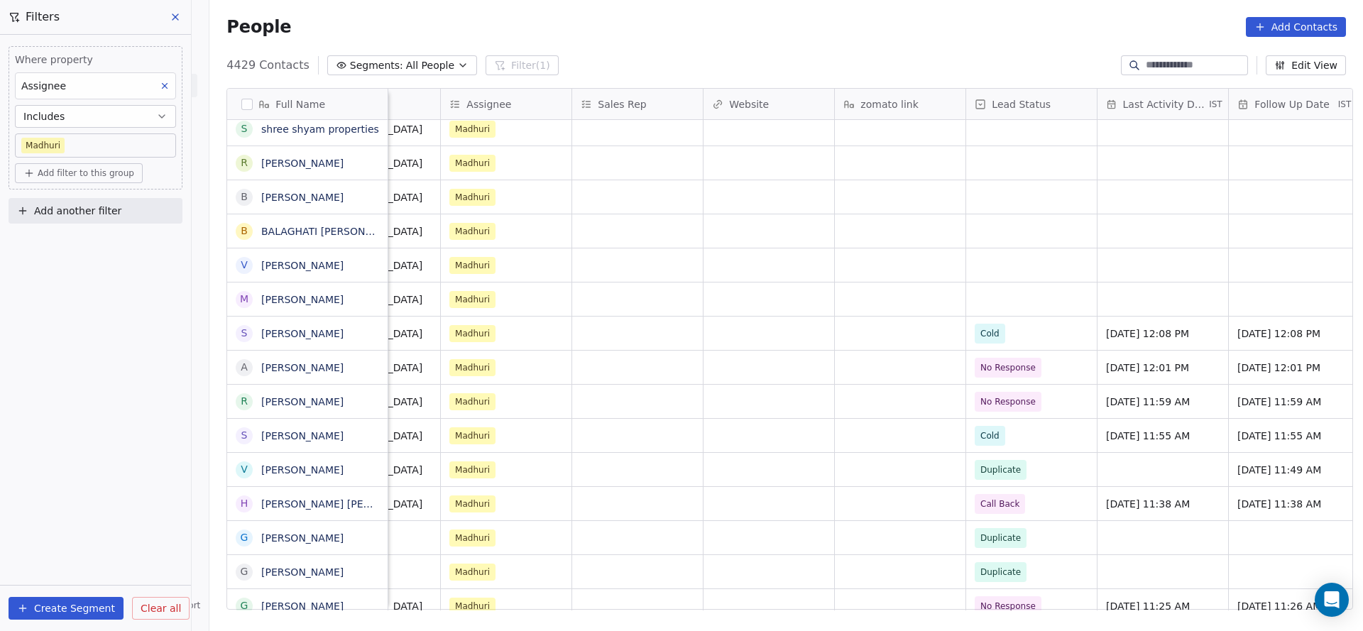
scroll to position [0, 1595]
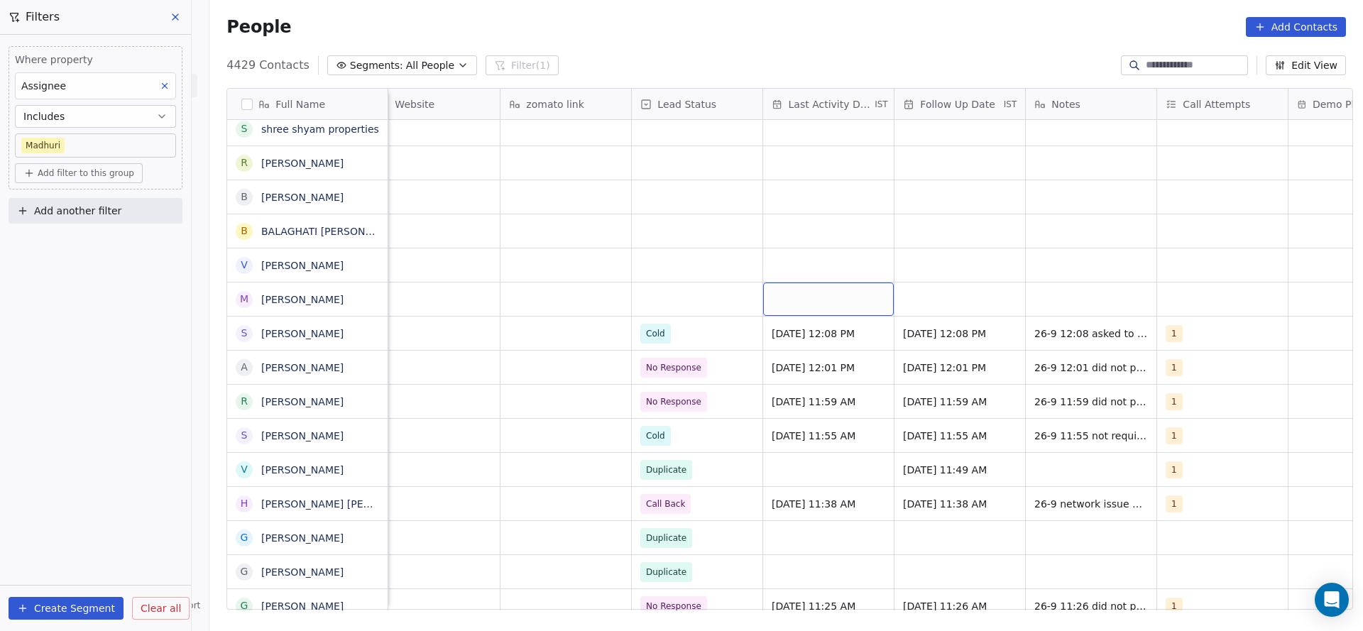
click at [814, 293] on div "grid" at bounding box center [828, 299] width 131 height 33
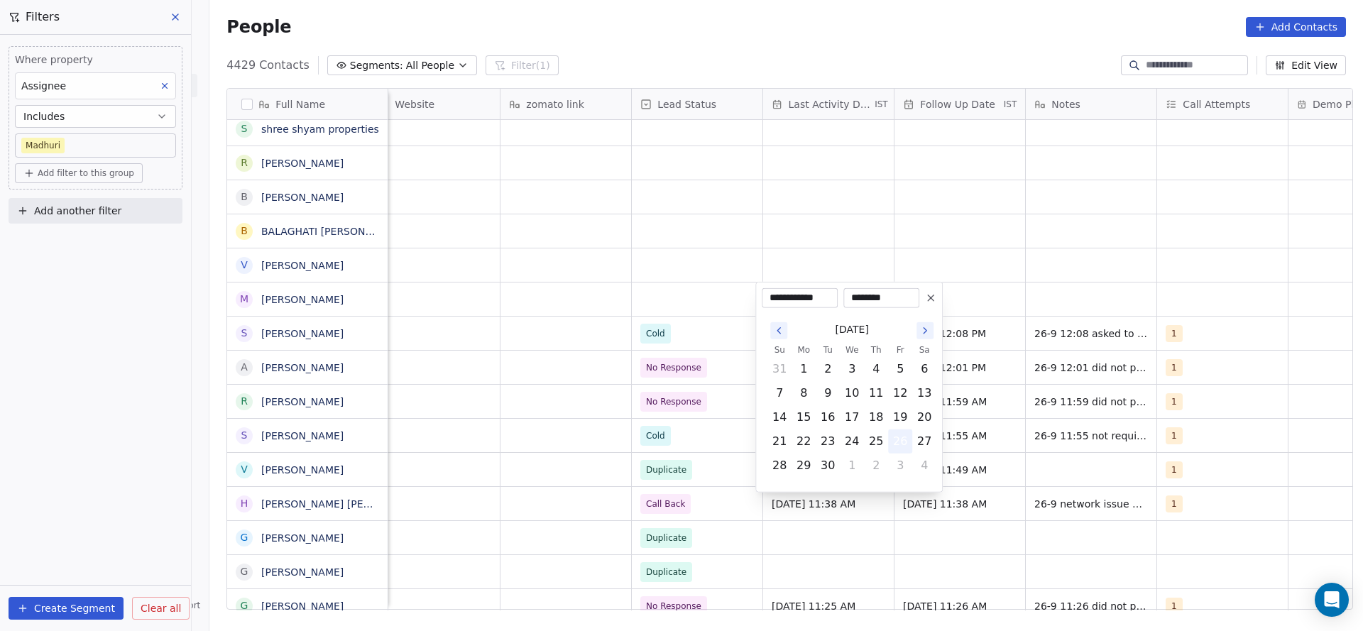
click at [899, 430] on button "26" at bounding box center [900, 441] width 23 height 23
drag, startPoint x: 502, startPoint y: 323, endPoint x: 1048, endPoint y: 279, distance: 547.8
click at [537, 322] on html "On2Cook India Pvt. Ltd. Contacts People Marketing Workflows Campaigns Metrics &…" at bounding box center [681, 315] width 1363 height 631
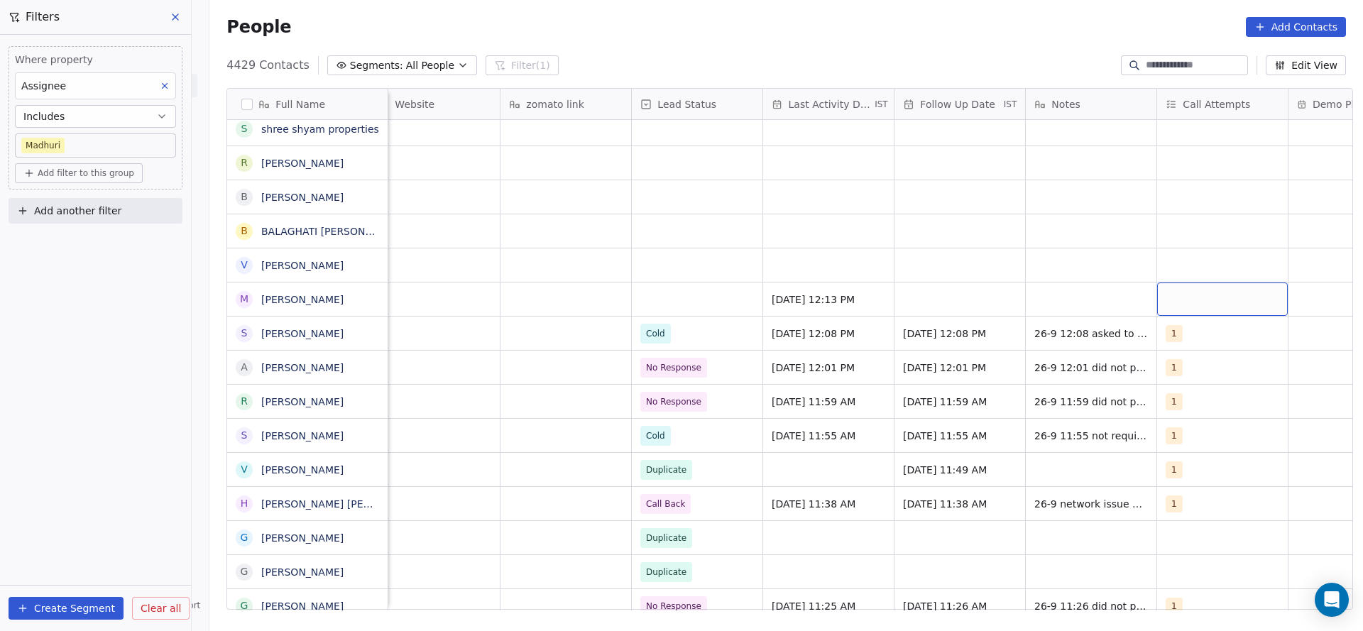
click at [1179, 298] on div "grid" at bounding box center [1222, 299] width 131 height 33
click at [1167, 337] on div "1" at bounding box center [1241, 336] width 160 height 23
click at [935, 343] on html "On2Cook India Pvt. Ltd. Contacts People Marketing Workflows Campaigns Metrics &…" at bounding box center [681, 315] width 1363 height 631
click at [671, 305] on div "grid" at bounding box center [697, 299] width 131 height 33
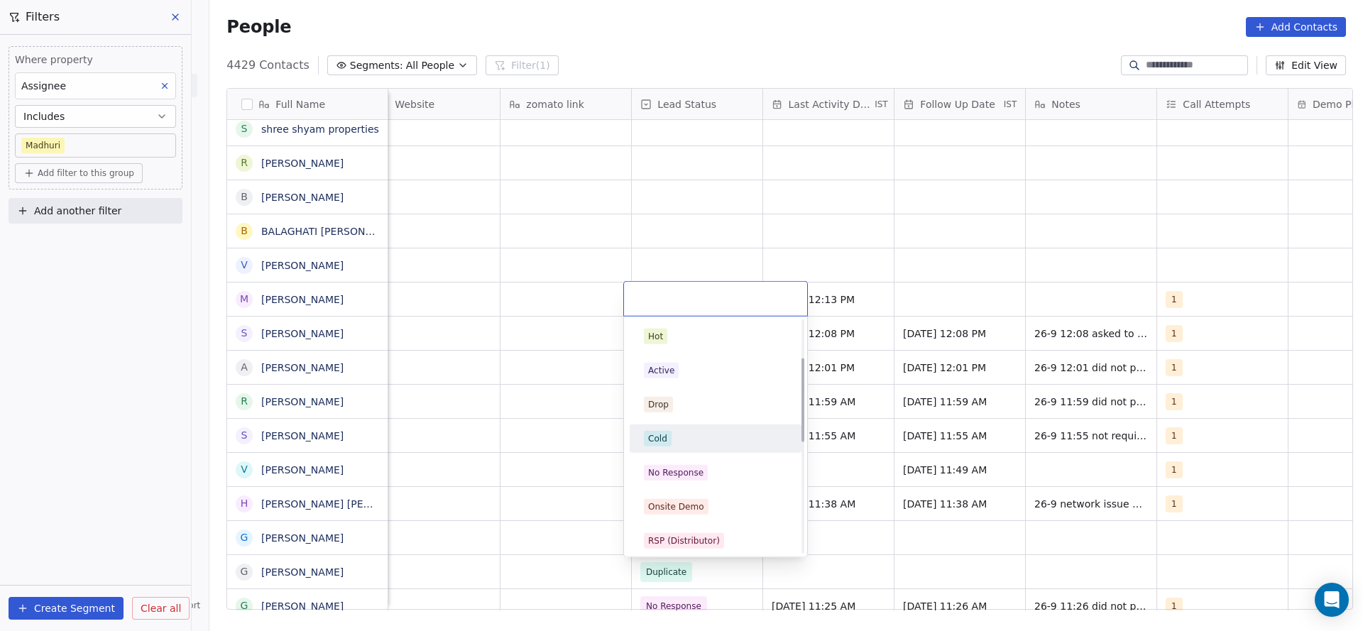
scroll to position [106, 0]
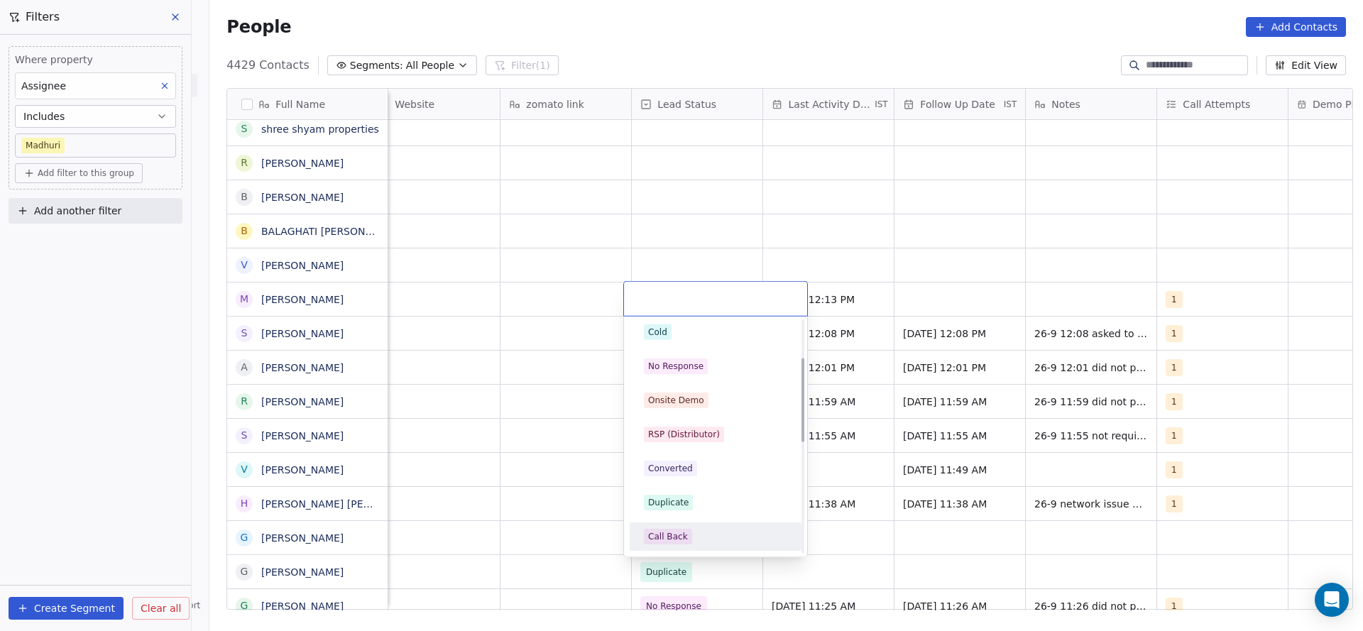
click at [670, 530] on div "Call Back" at bounding box center [668, 536] width 40 height 13
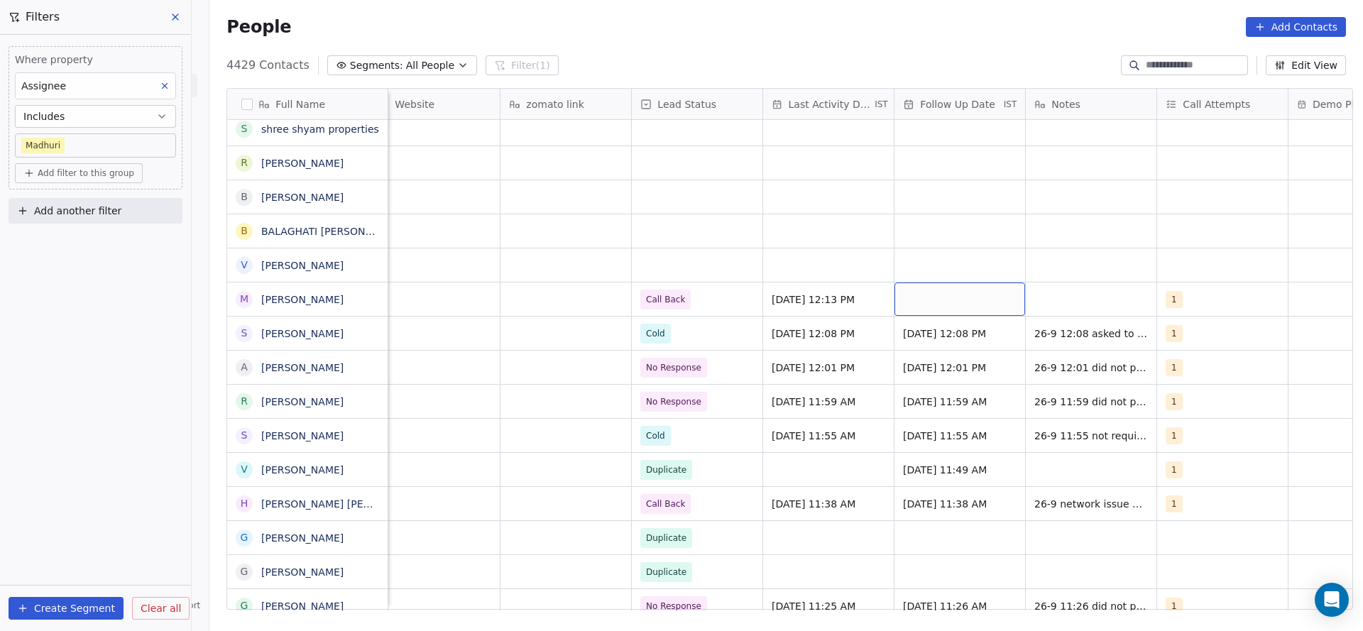
click at [947, 285] on div "grid" at bounding box center [960, 299] width 131 height 33
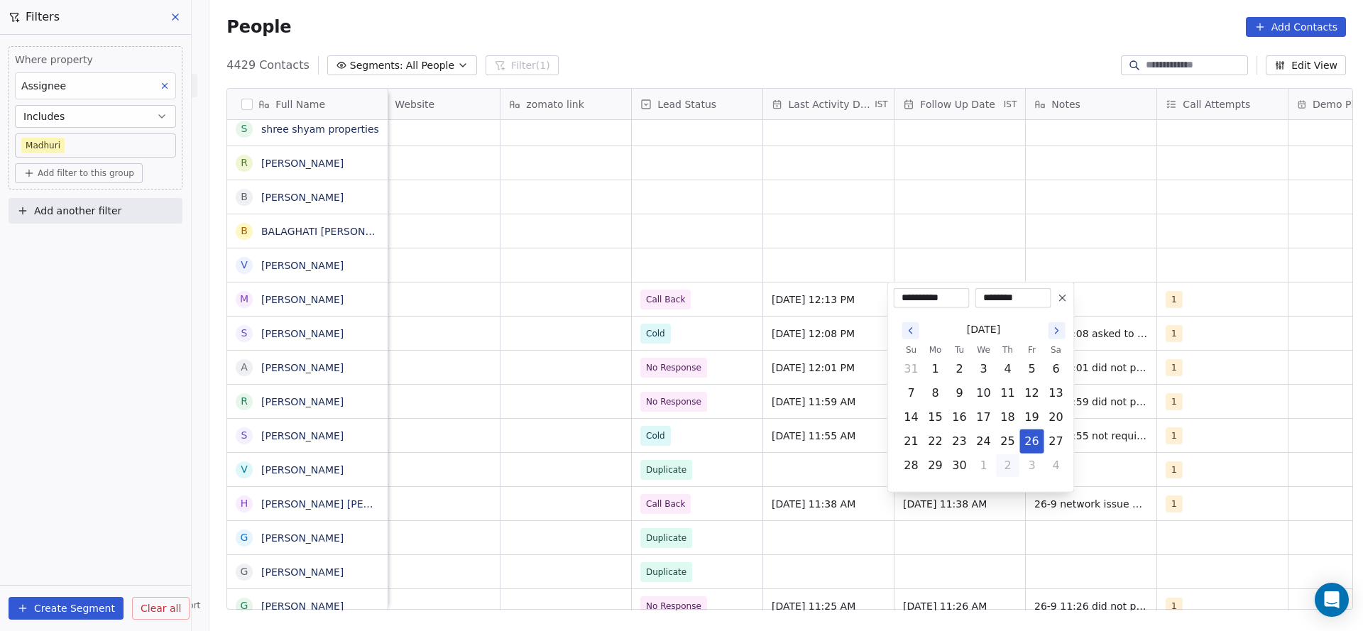
click at [999, 469] on button "2" at bounding box center [1008, 465] width 23 height 23
type input "**********"
click at [541, 383] on html "On2Cook India Pvt. Ltd. Contacts People Marketing Workflows Campaigns Metrics &…" at bounding box center [681, 315] width 1363 height 631
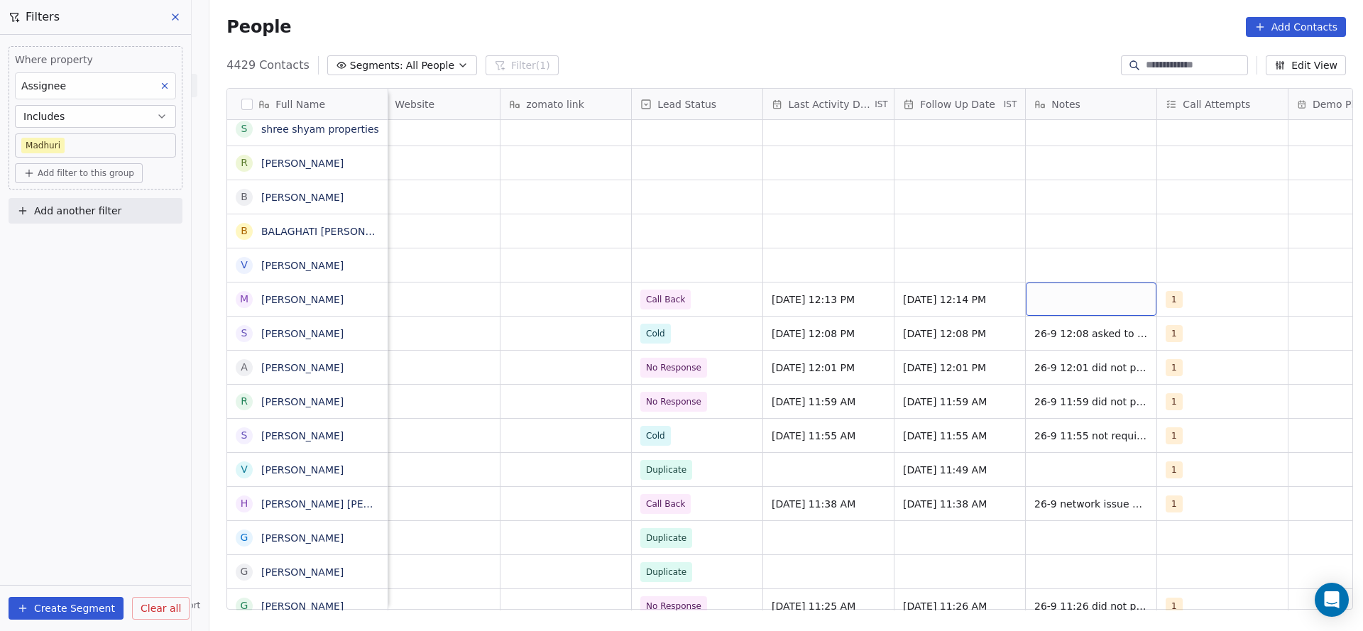
click at [1066, 300] on div "grid" at bounding box center [1091, 299] width 131 height 33
type textarea "**********"
click at [880, 247] on html "On2Cook India Pvt. Ltd. Contacts People Marketing Workflows Campaigns Metrics &…" at bounding box center [681, 315] width 1363 height 631
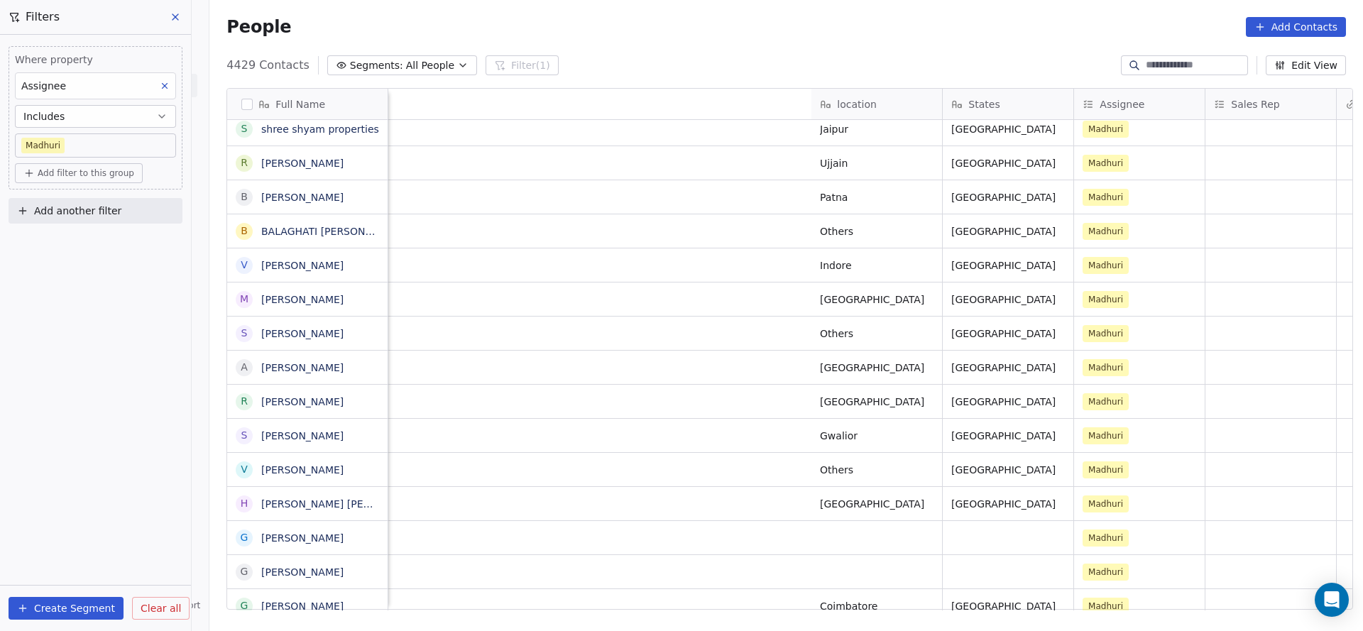
scroll to position [0, 1546]
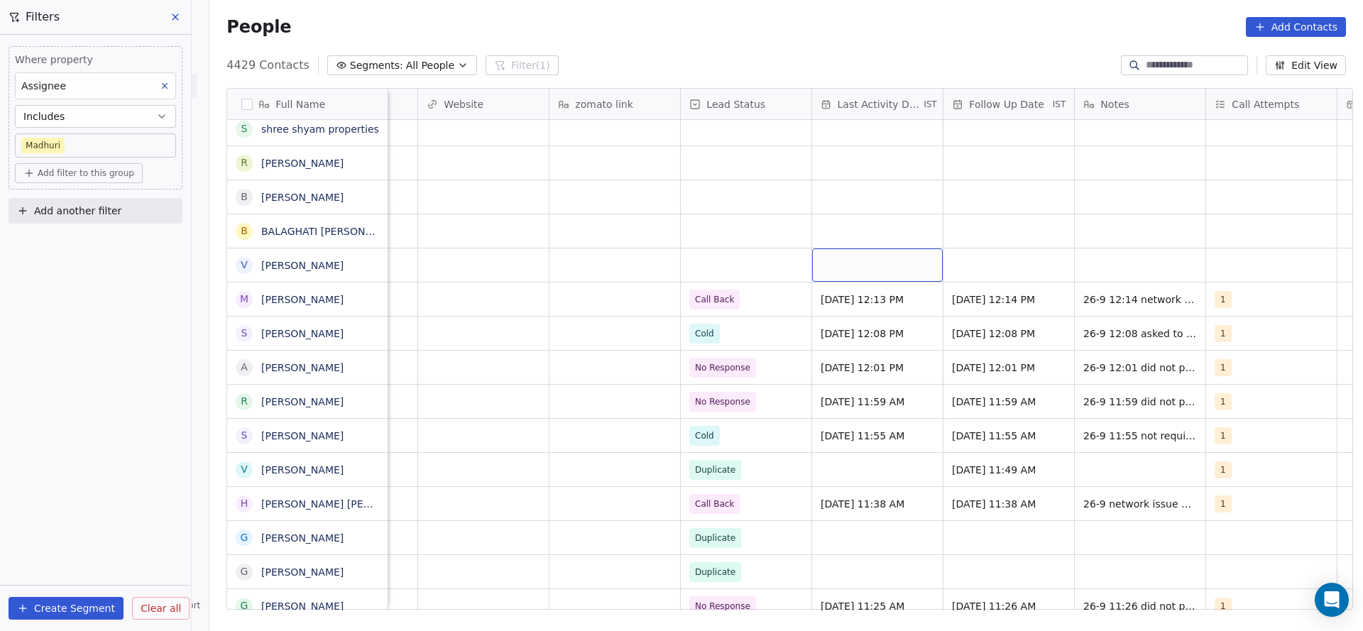
click at [819, 256] on div "grid" at bounding box center [877, 264] width 131 height 33
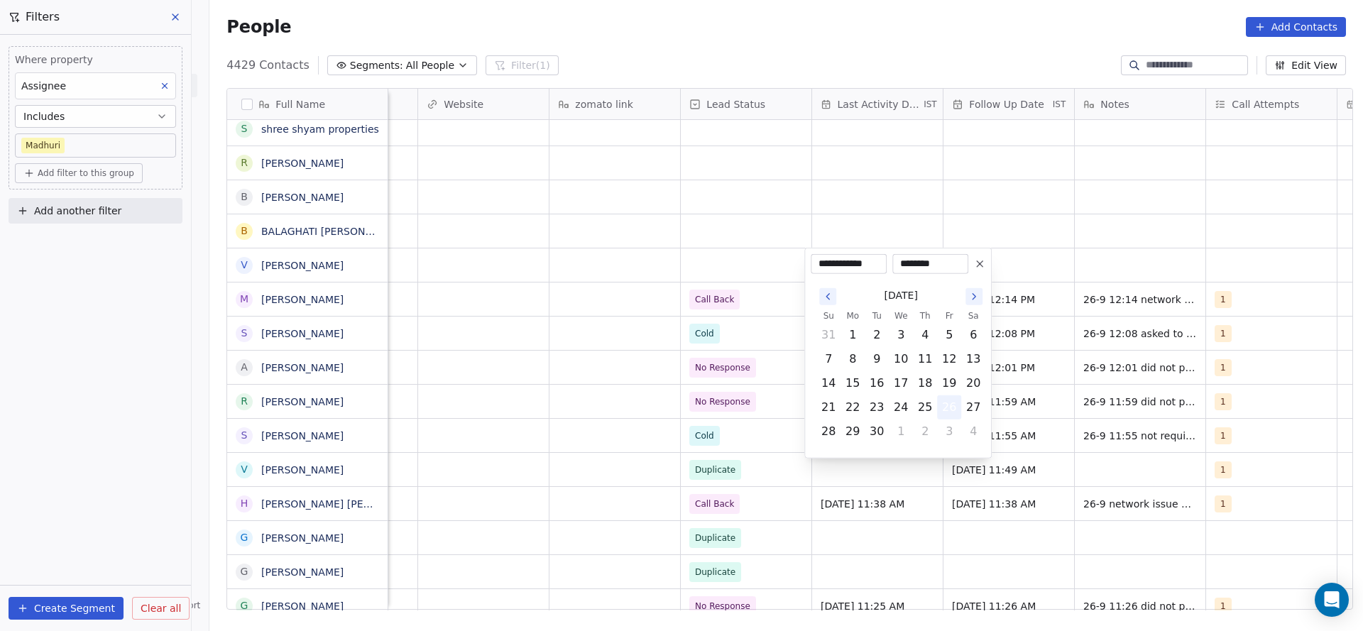
click at [947, 402] on button "26" at bounding box center [949, 407] width 23 height 23
click at [663, 307] on html "On2Cook India Pvt. Ltd. Contacts People Marketing Workflows Campaigns Metrics &…" at bounding box center [681, 315] width 1363 height 631
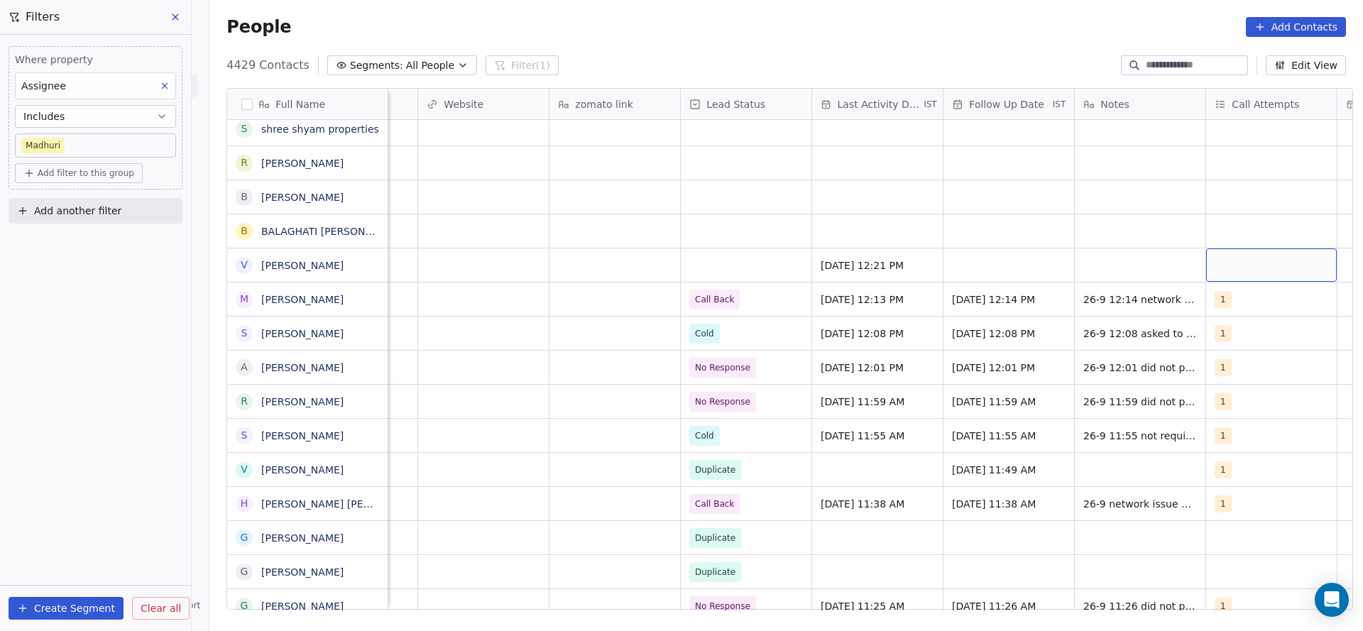
click at [1227, 266] on div "grid" at bounding box center [1271, 264] width 131 height 33
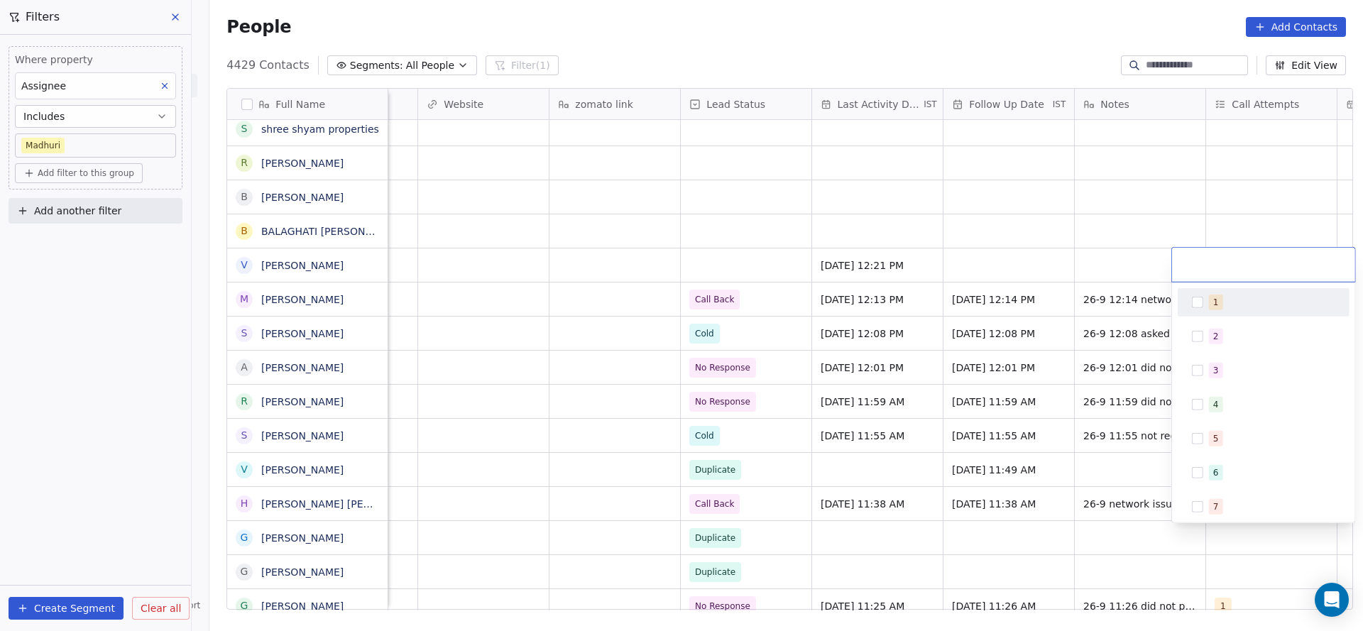
click at [1213, 299] on div "1" at bounding box center [1216, 302] width 6 height 13
click at [1044, 308] on html "On2Cook India Pvt. Ltd. Contacts People Marketing Workflows Campaigns Metrics &…" at bounding box center [681, 315] width 1363 height 631
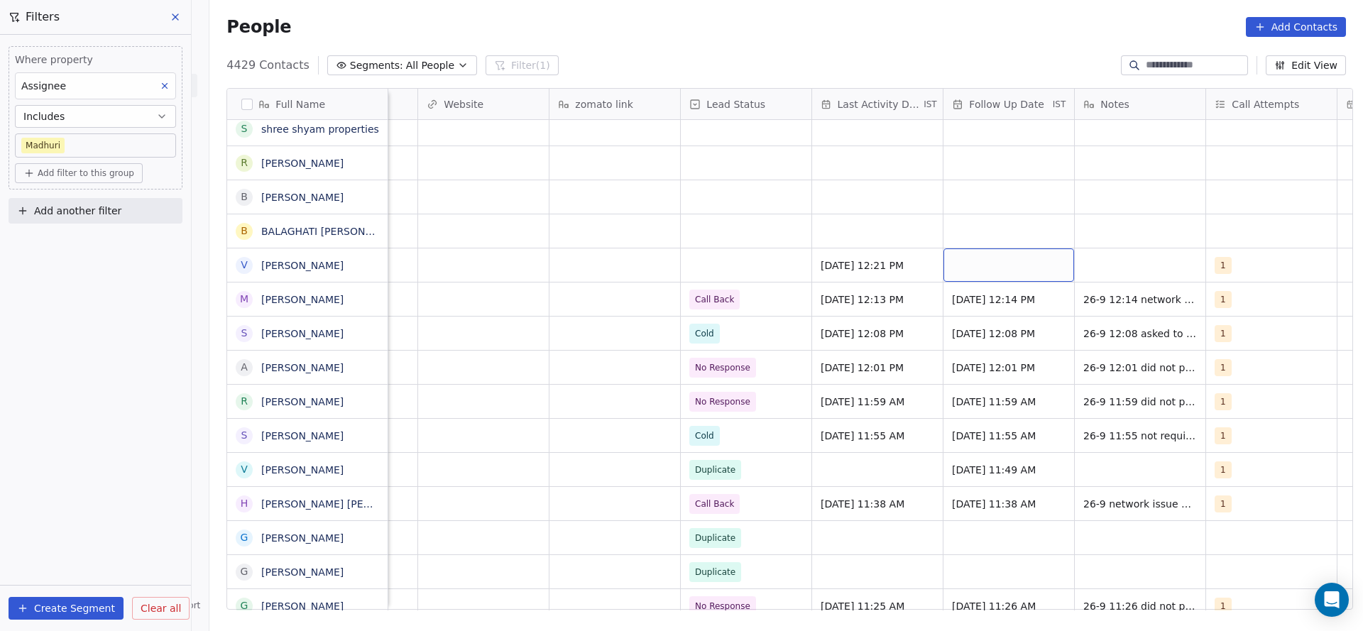
click at [1016, 262] on div "grid" at bounding box center [1009, 264] width 131 height 33
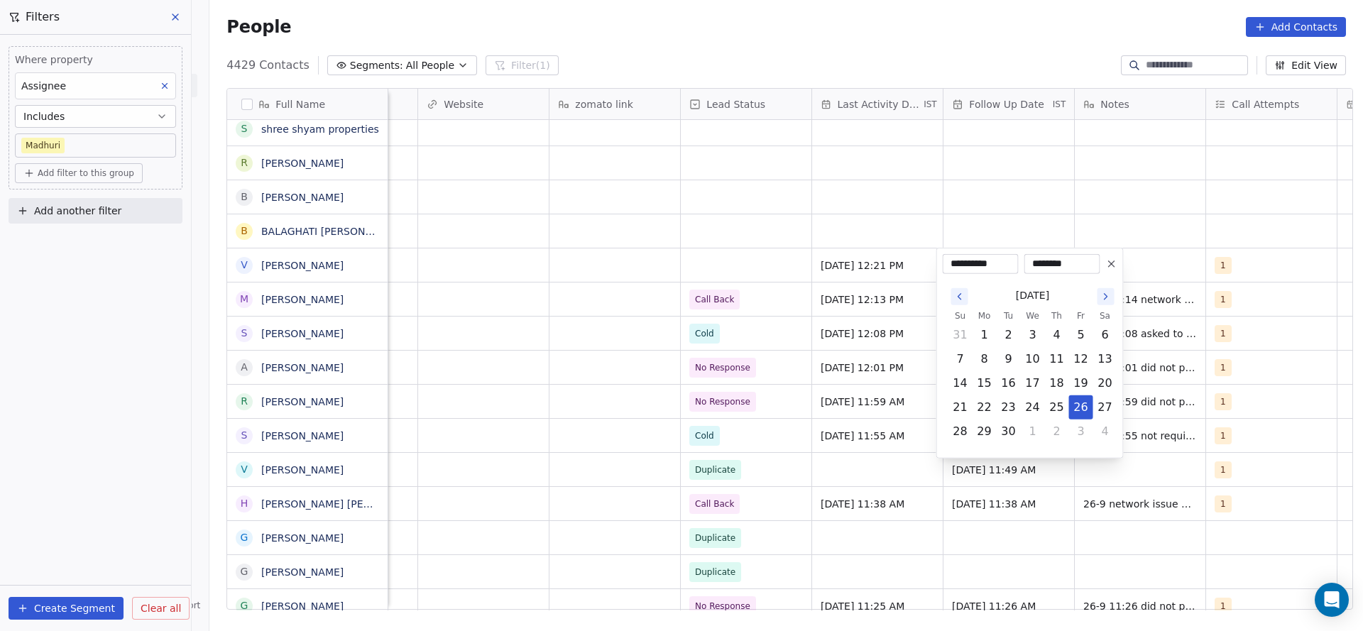
click at [1063, 435] on button "2" at bounding box center [1057, 431] width 23 height 23
type input "**********"
click at [786, 373] on html "On2Cook India Pvt. Ltd. Contacts People Marketing Workflows Campaigns Metrics &…" at bounding box center [681, 315] width 1363 height 631
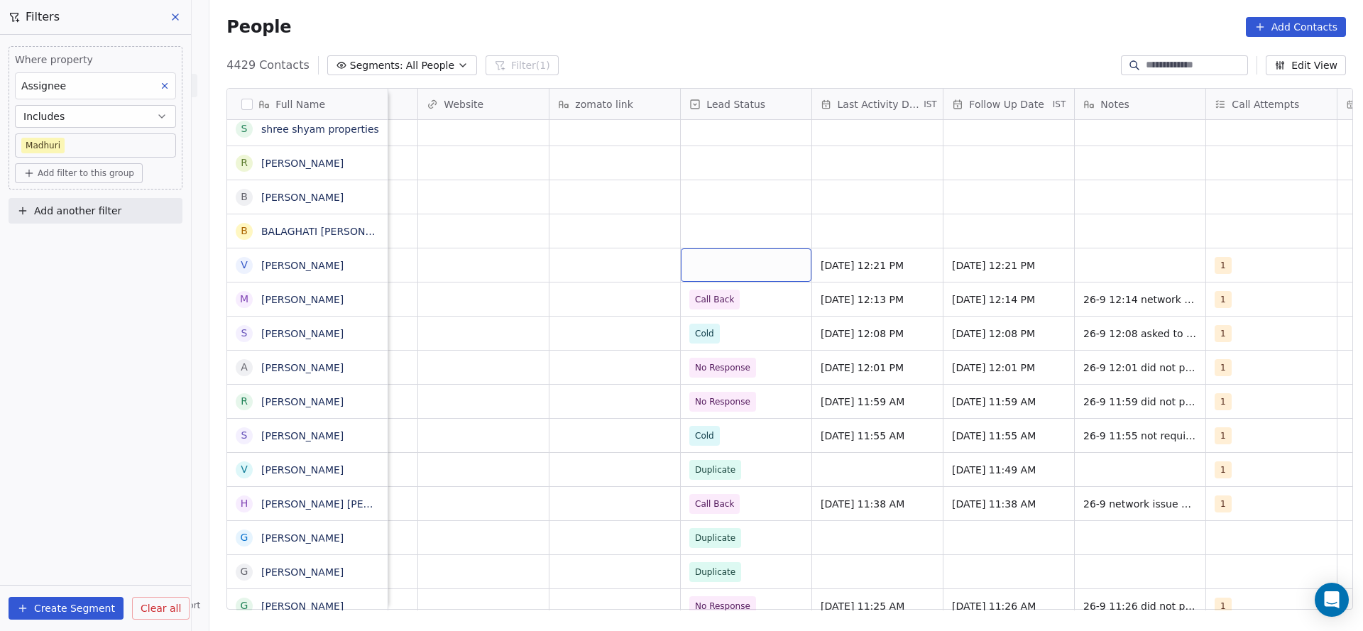
click at [719, 272] on div "grid" at bounding box center [746, 264] width 131 height 33
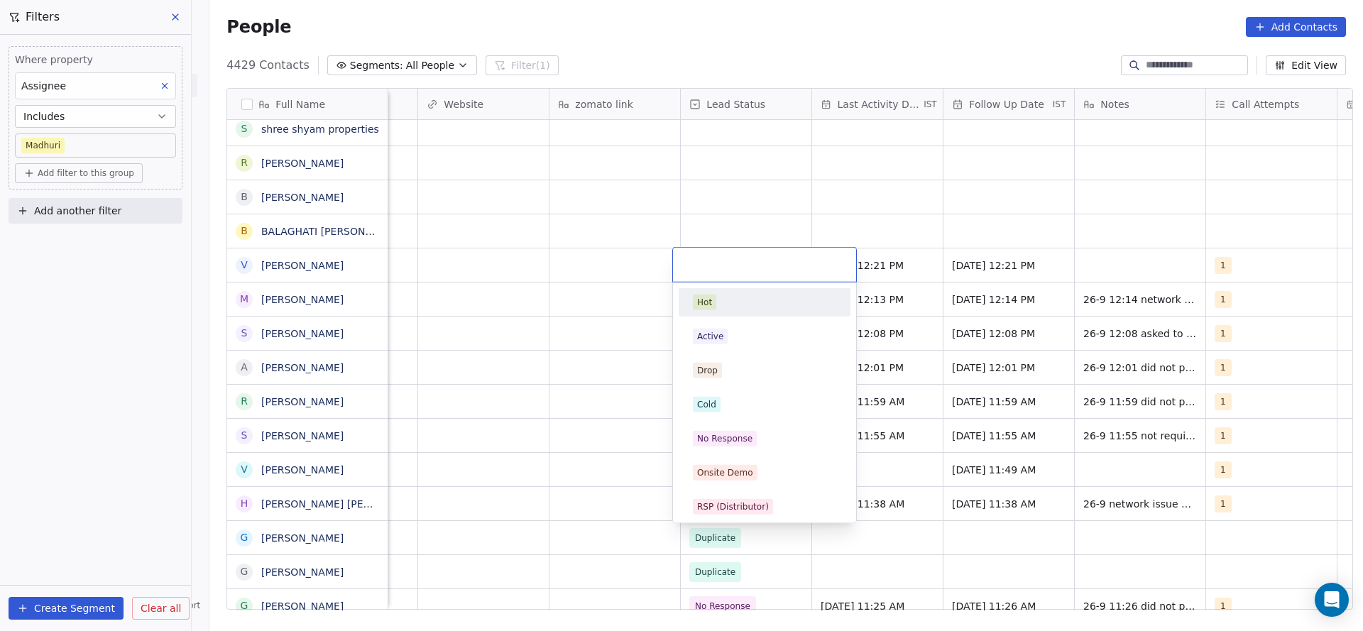
click at [1142, 223] on html "On2Cook India Pvt. Ltd. Contacts People Marketing Workflows Campaigns Metrics &…" at bounding box center [681, 315] width 1363 height 631
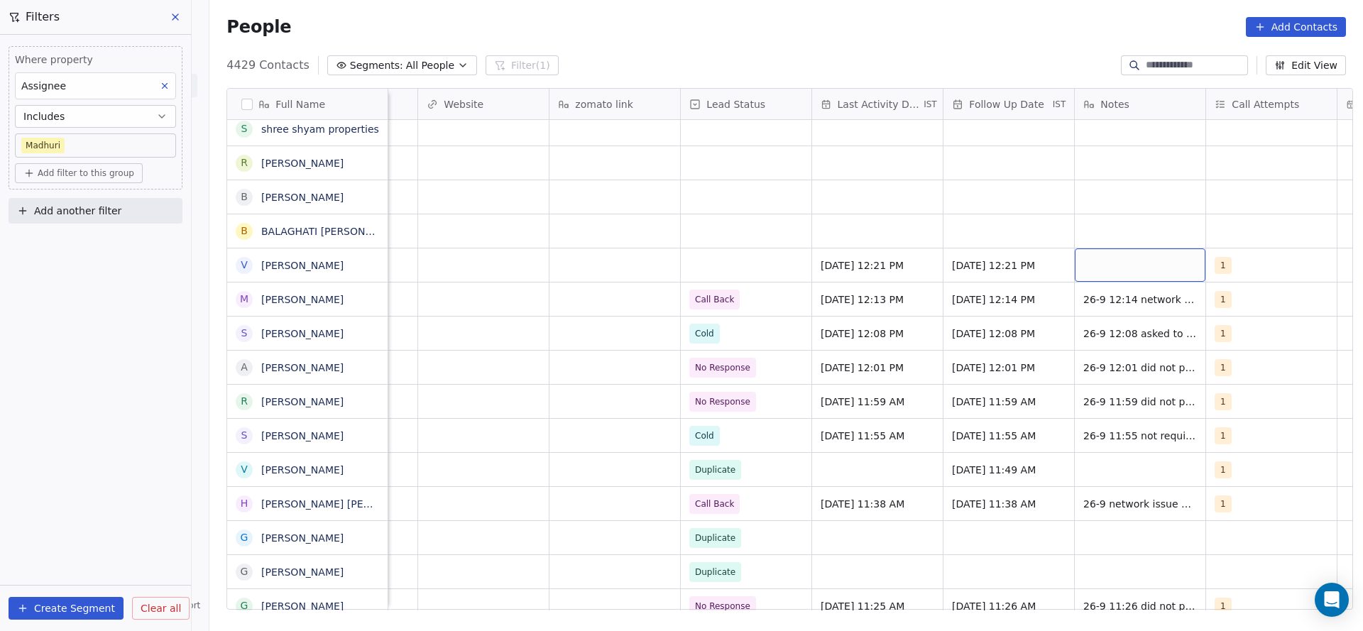
click at [1109, 273] on div "grid" at bounding box center [1140, 264] width 131 height 33
click at [705, 261] on html "On2Cook India Pvt. Ltd. Contacts People Marketing Workflows Campaigns Metrics &…" at bounding box center [681, 315] width 1363 height 631
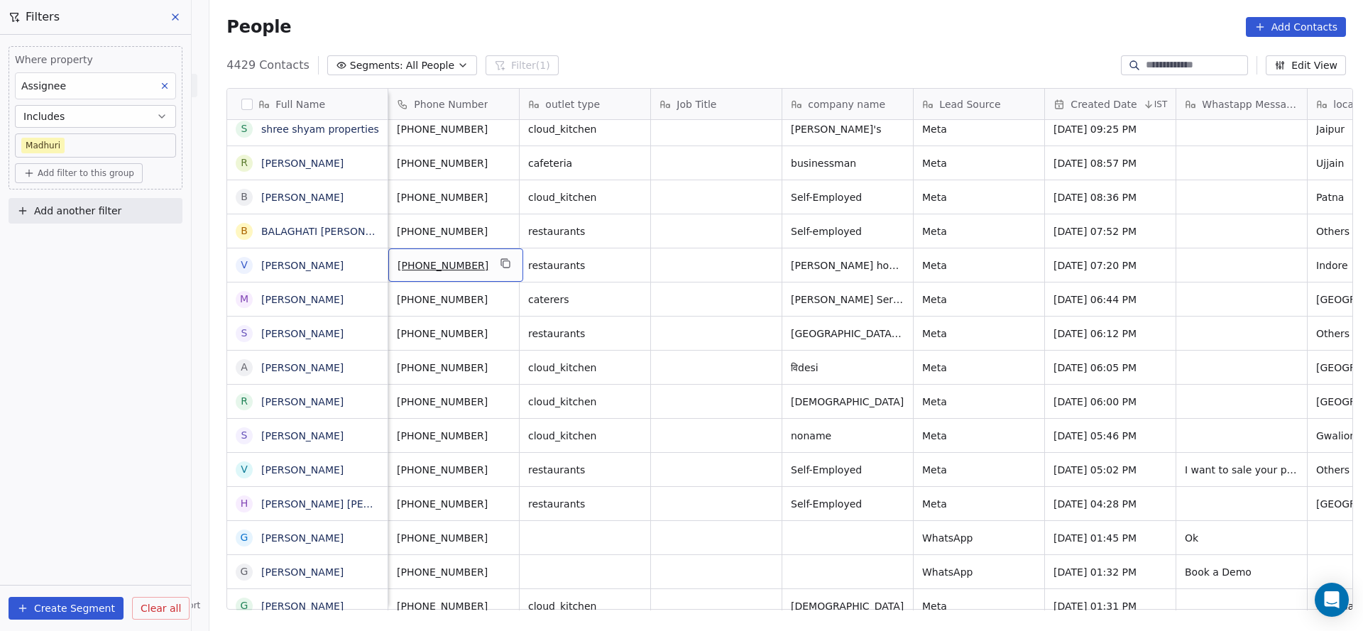
scroll to position [0, 0]
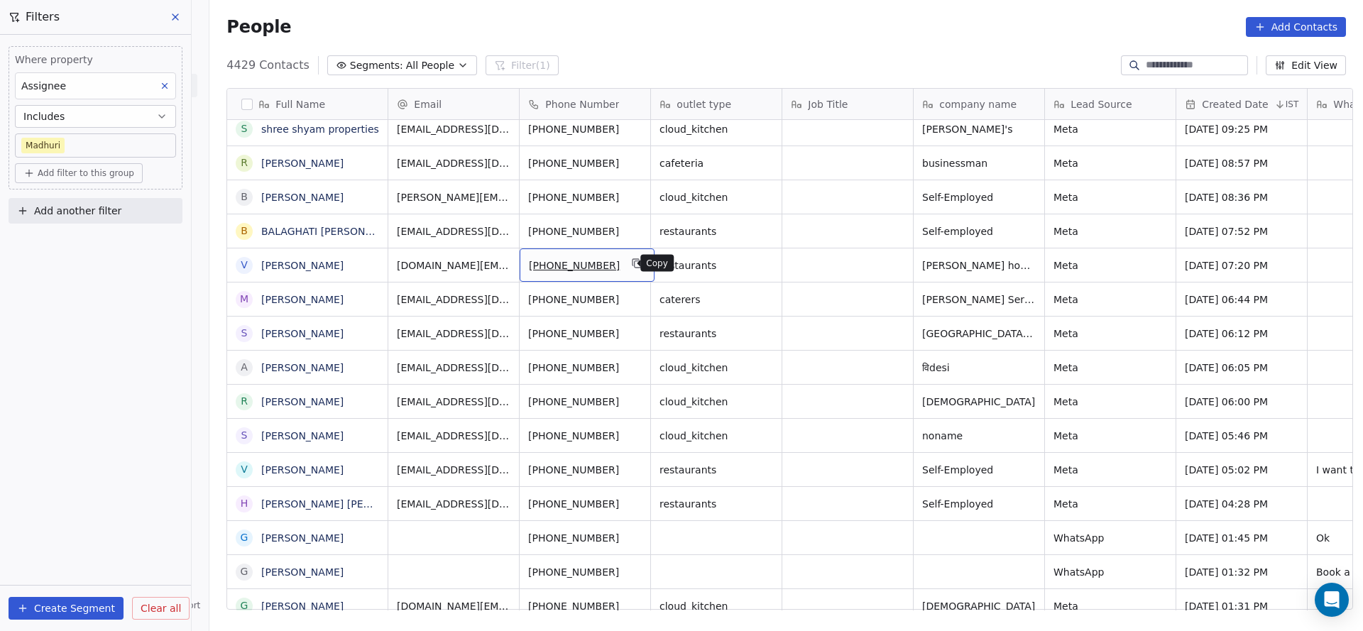
click at [633, 262] on button "grid" at bounding box center [637, 263] width 17 height 17
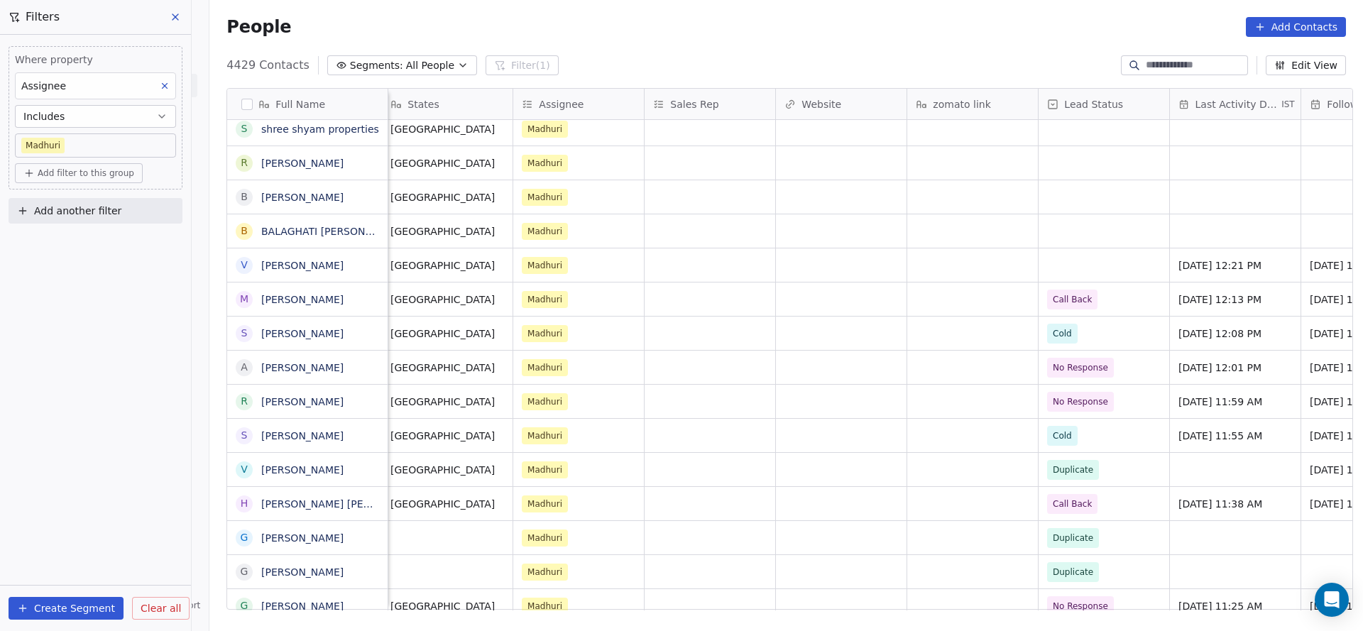
scroll to position [0, 1451]
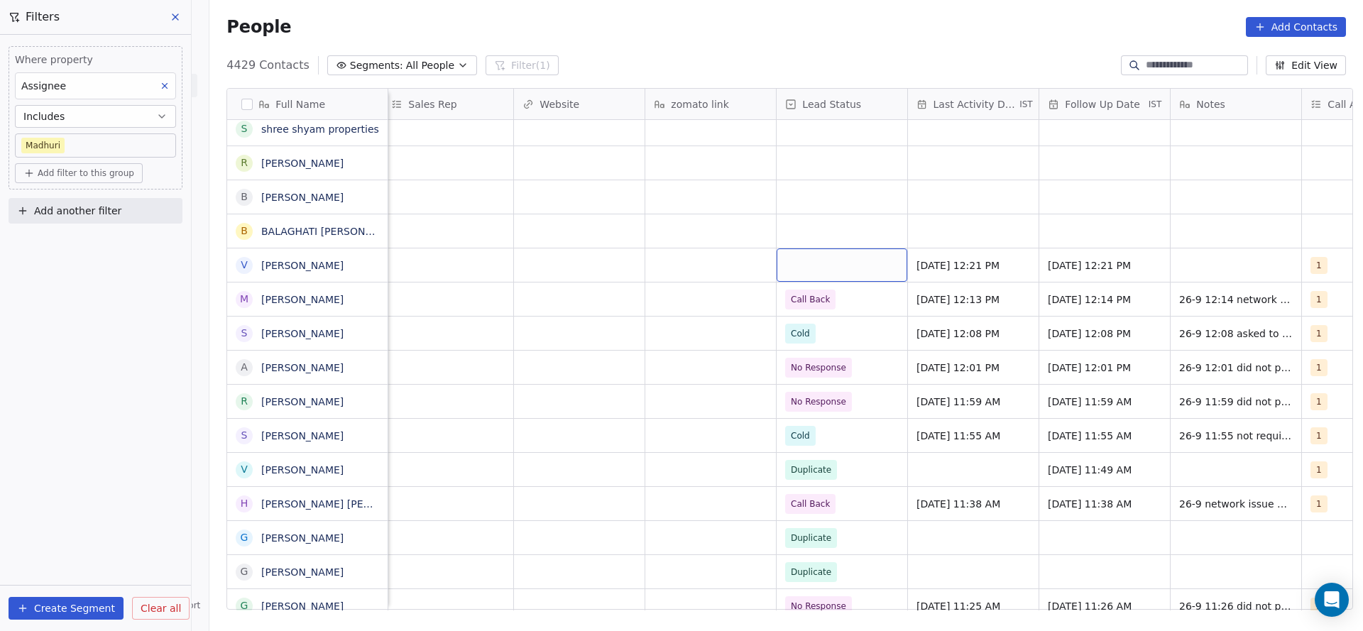
click at [848, 257] on div "grid" at bounding box center [842, 264] width 131 height 33
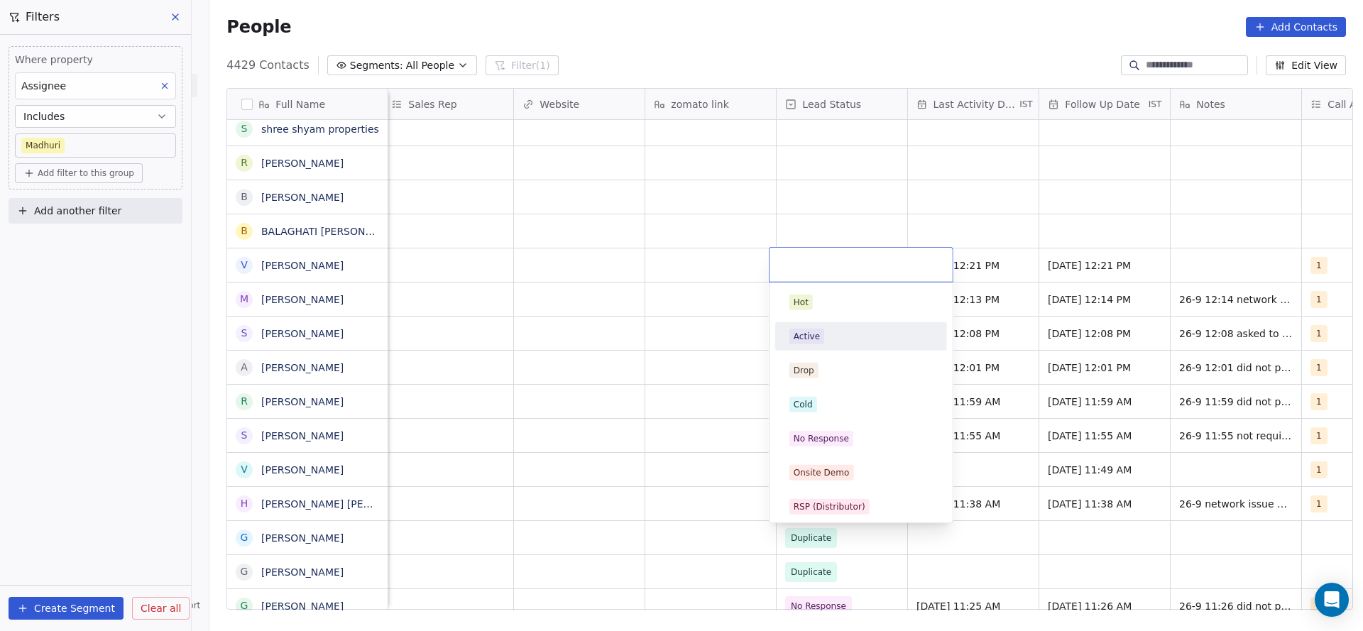
click at [833, 344] on div "Active" at bounding box center [861, 336] width 160 height 23
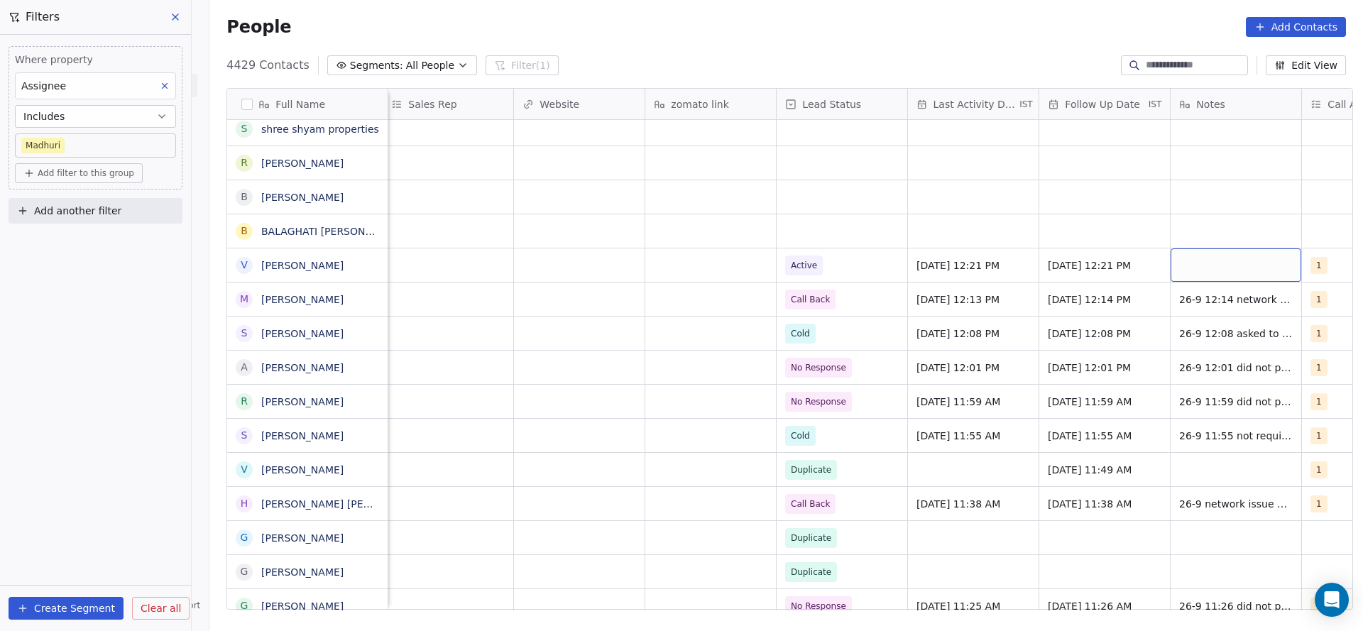
click at [1201, 271] on div "grid" at bounding box center [1236, 264] width 131 height 33
type textarea "**********"
click at [878, 253] on html "On2Cook India Pvt. Ltd. Contacts People Marketing Workflows Campaigns Metrics &…" at bounding box center [681, 315] width 1363 height 631
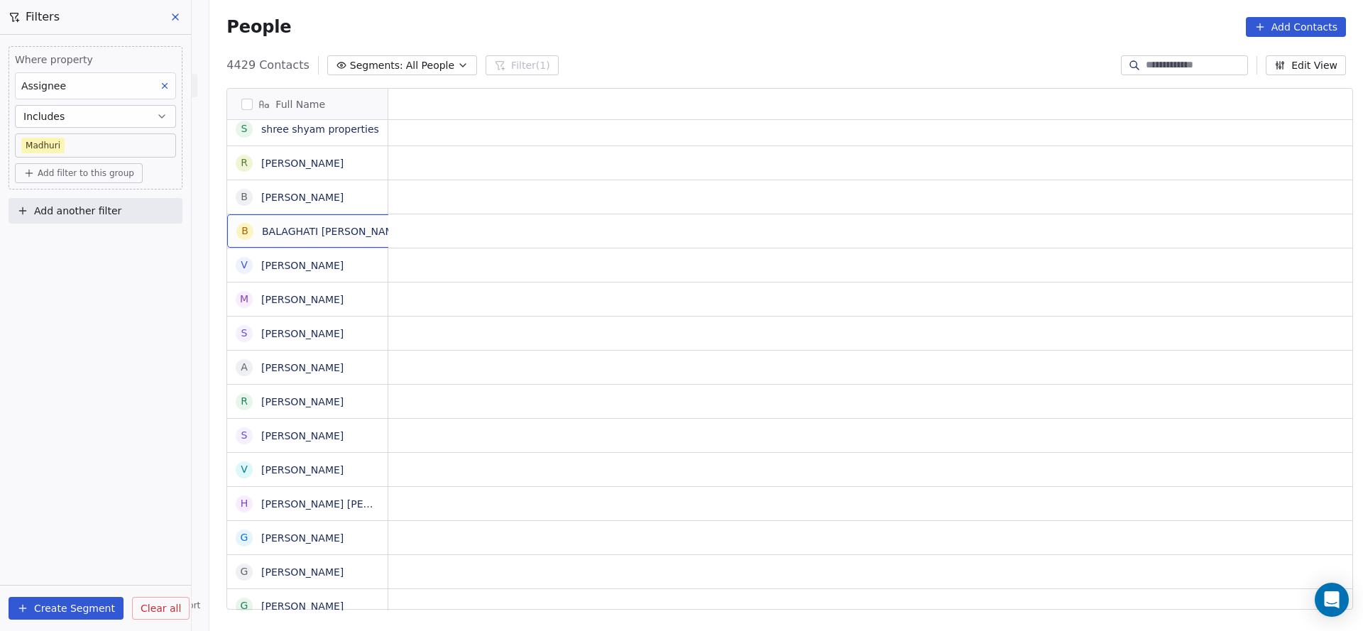
scroll to position [0, 0]
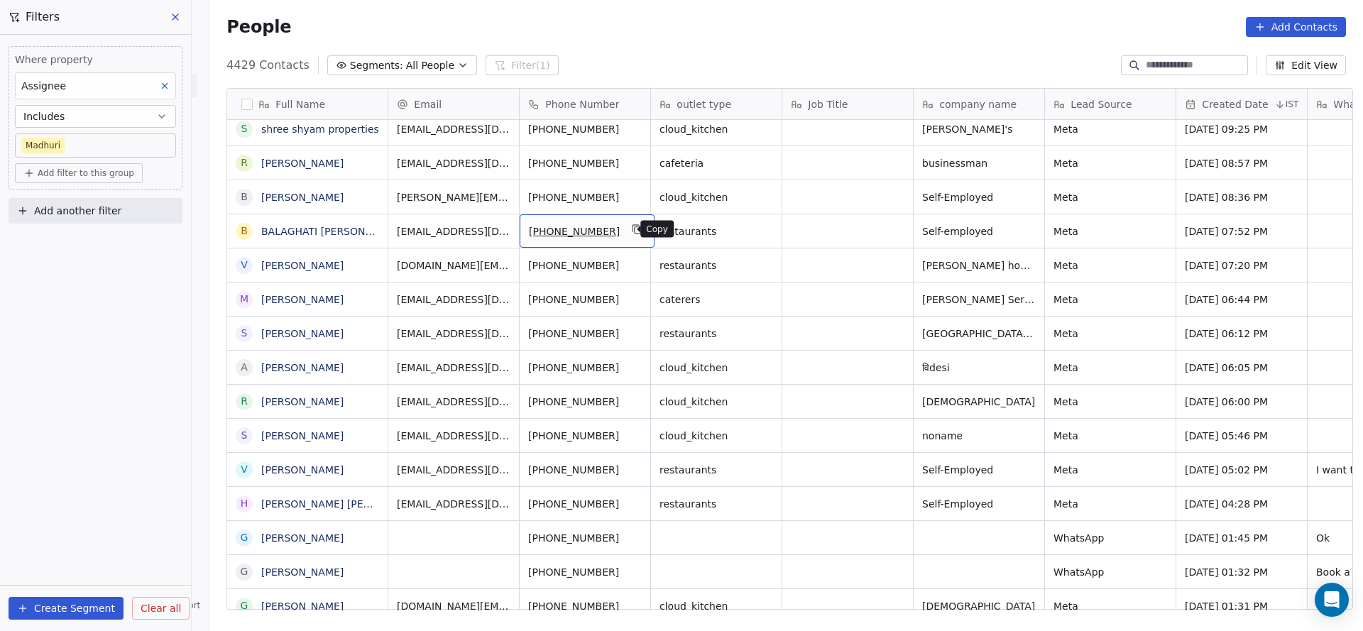
click at [630, 221] on button "grid" at bounding box center [637, 229] width 17 height 17
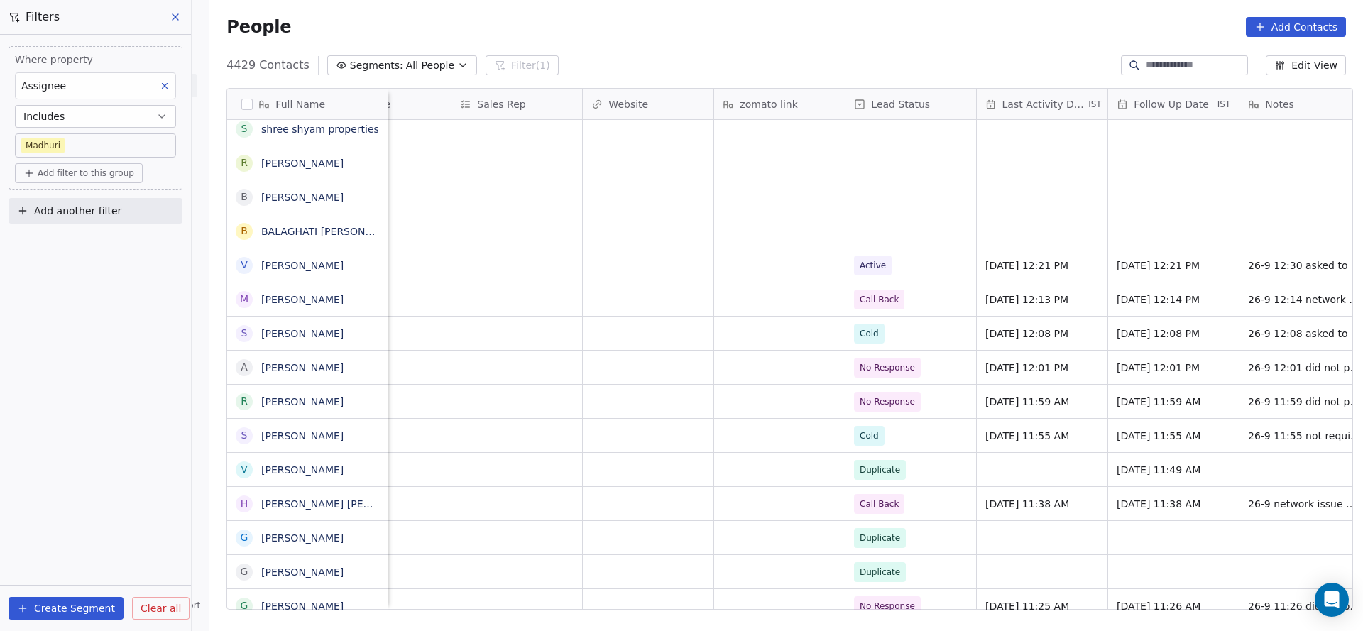
scroll to position [0, 1545]
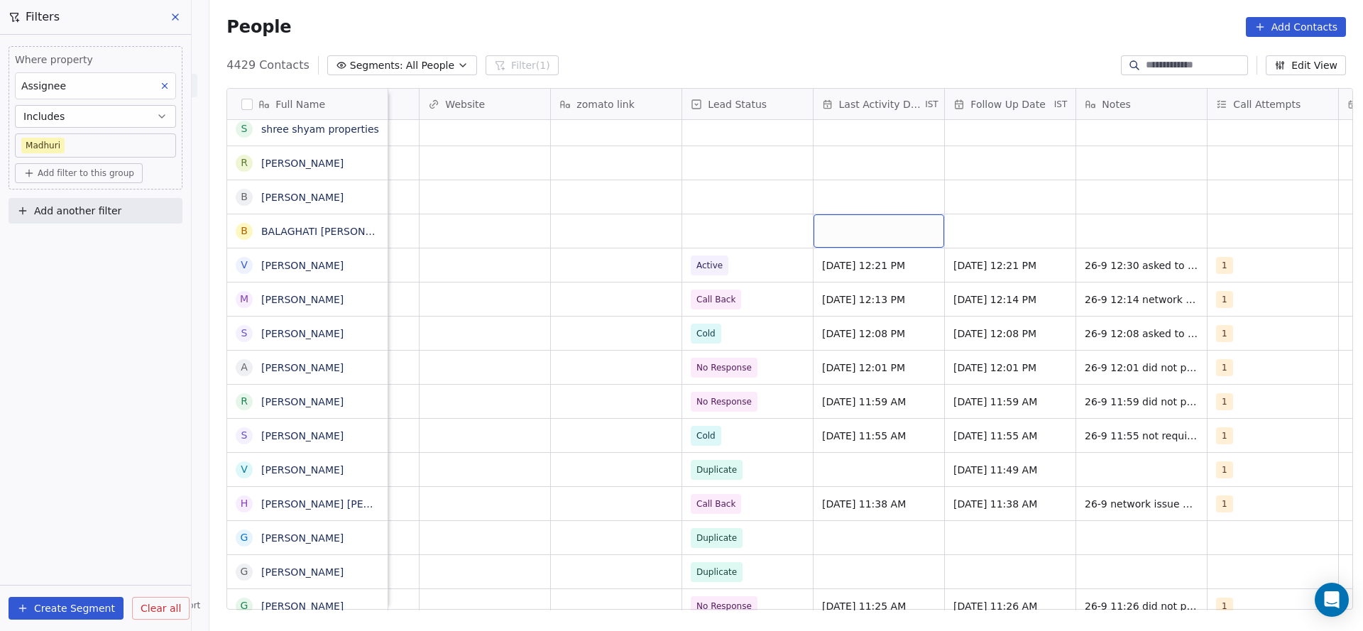
click at [851, 226] on div "grid" at bounding box center [879, 230] width 131 height 33
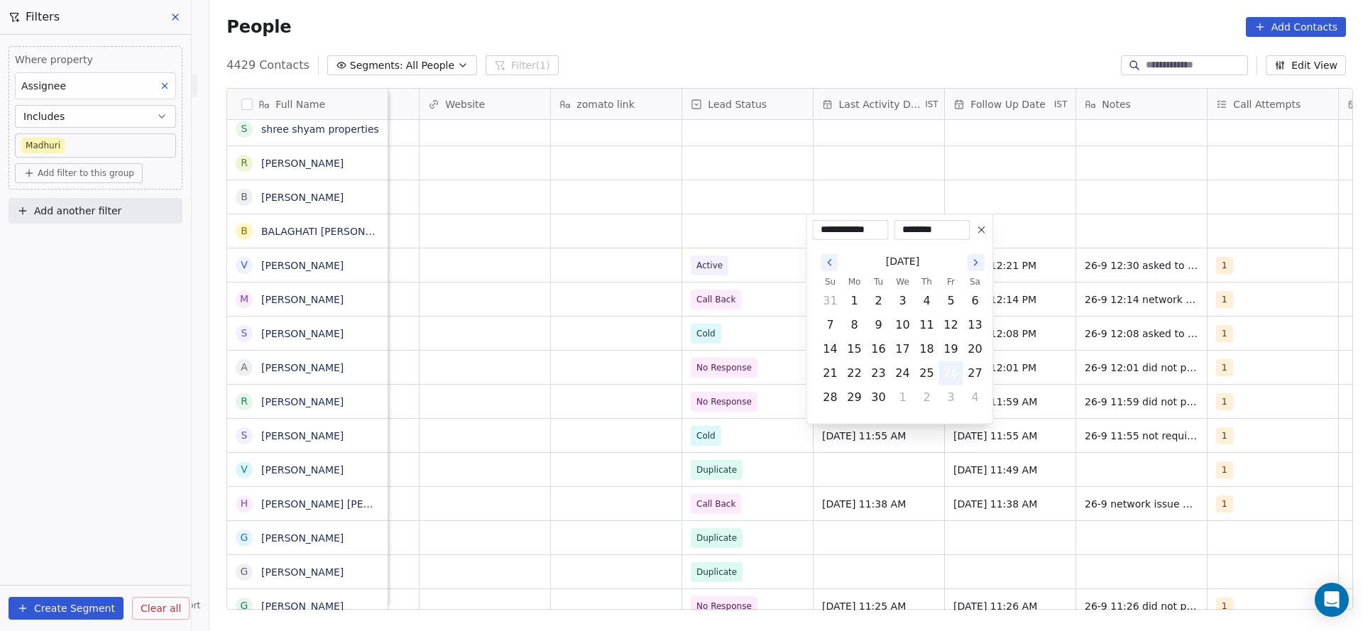
click at [947, 375] on button "26" at bounding box center [951, 373] width 23 height 23
click at [634, 324] on html "On2Cook India Pvt. Ltd. Contacts People Marketing Workflows Campaigns Metrics &…" at bounding box center [681, 315] width 1363 height 631
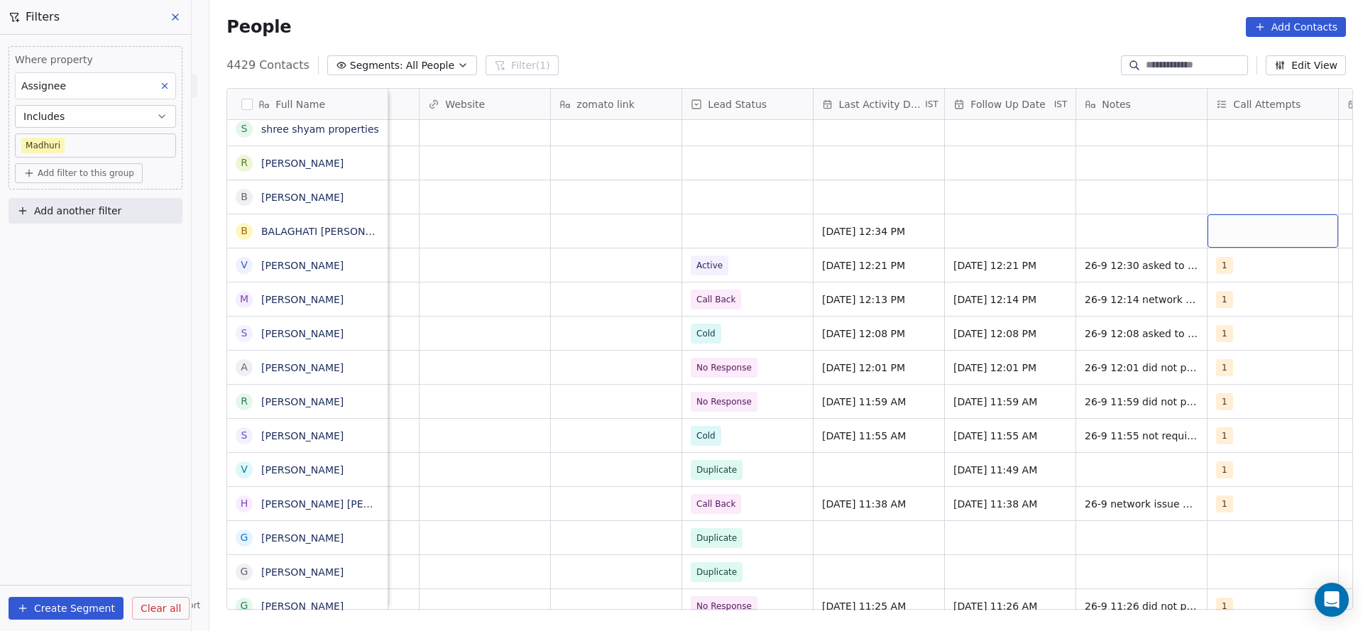
scroll to position [0, 1546]
click at [1229, 226] on div "grid" at bounding box center [1271, 230] width 131 height 33
click at [1223, 261] on div "1" at bounding box center [1272, 269] width 126 height 16
click at [723, 241] on html "On2Cook India Pvt. Ltd. Contacts People Marketing Workflows Campaigns Metrics &…" at bounding box center [681, 315] width 1363 height 631
click at [746, 228] on div "grid" at bounding box center [746, 230] width 131 height 33
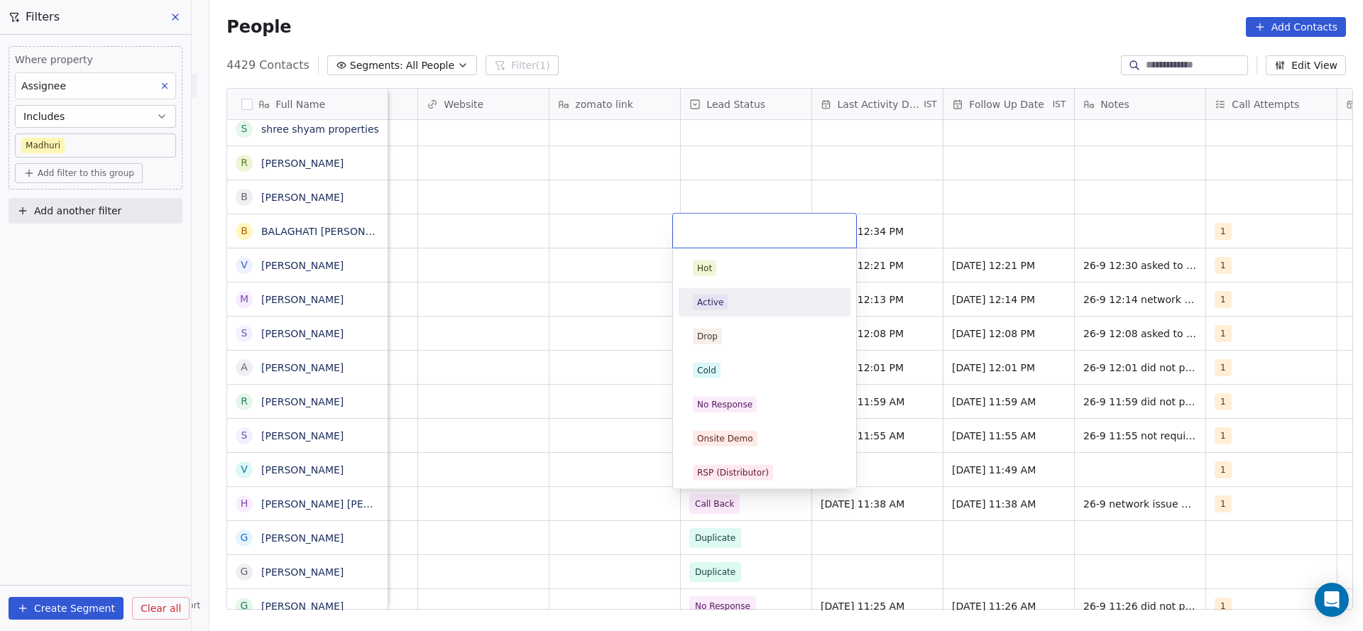
click at [743, 306] on div "Active" at bounding box center [764, 303] width 143 height 16
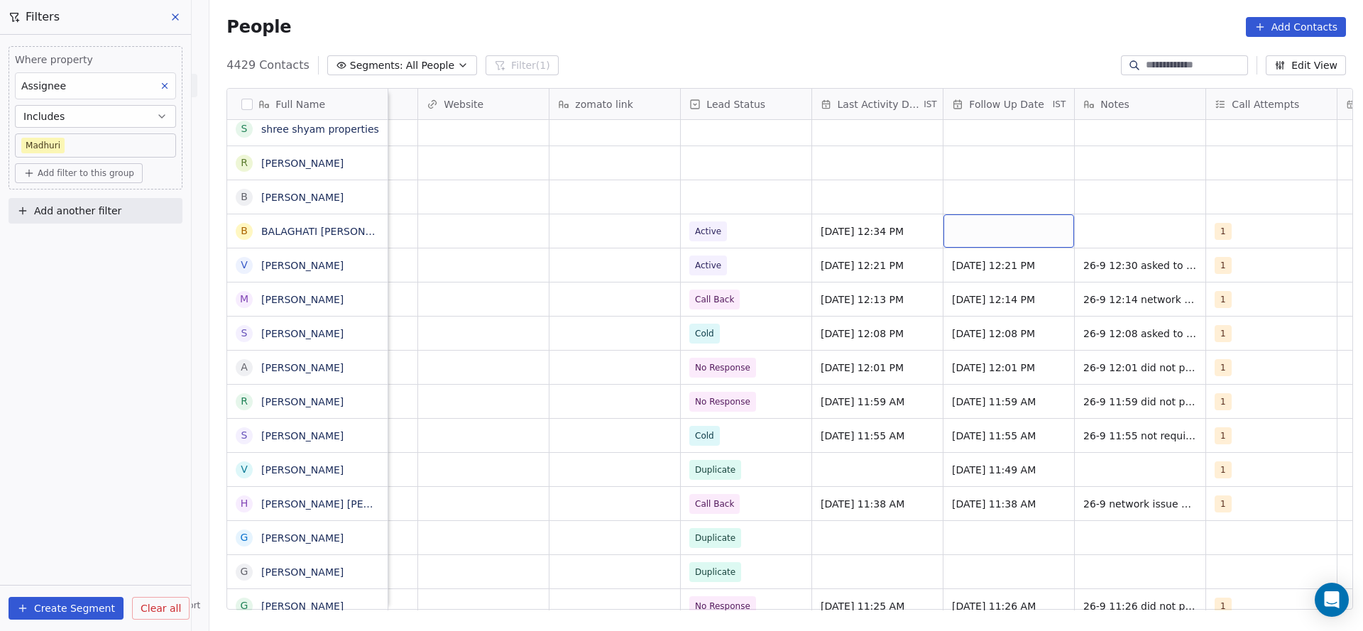
click at [1001, 229] on div "grid" at bounding box center [1009, 230] width 131 height 33
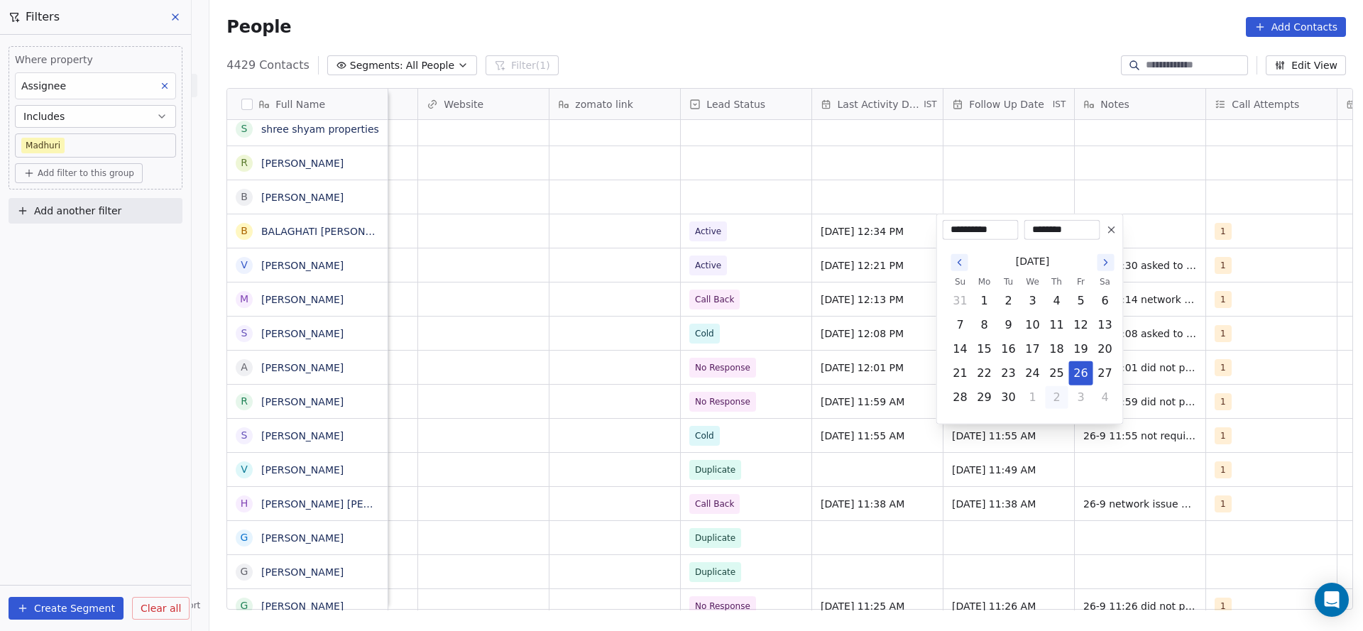
click at [1056, 386] on button "2" at bounding box center [1057, 397] width 23 height 23
type input "**********"
click at [1154, 219] on html "On2Cook India Pvt. Ltd. Contacts People Marketing Workflows Campaigns Metrics &…" at bounding box center [681, 315] width 1363 height 631
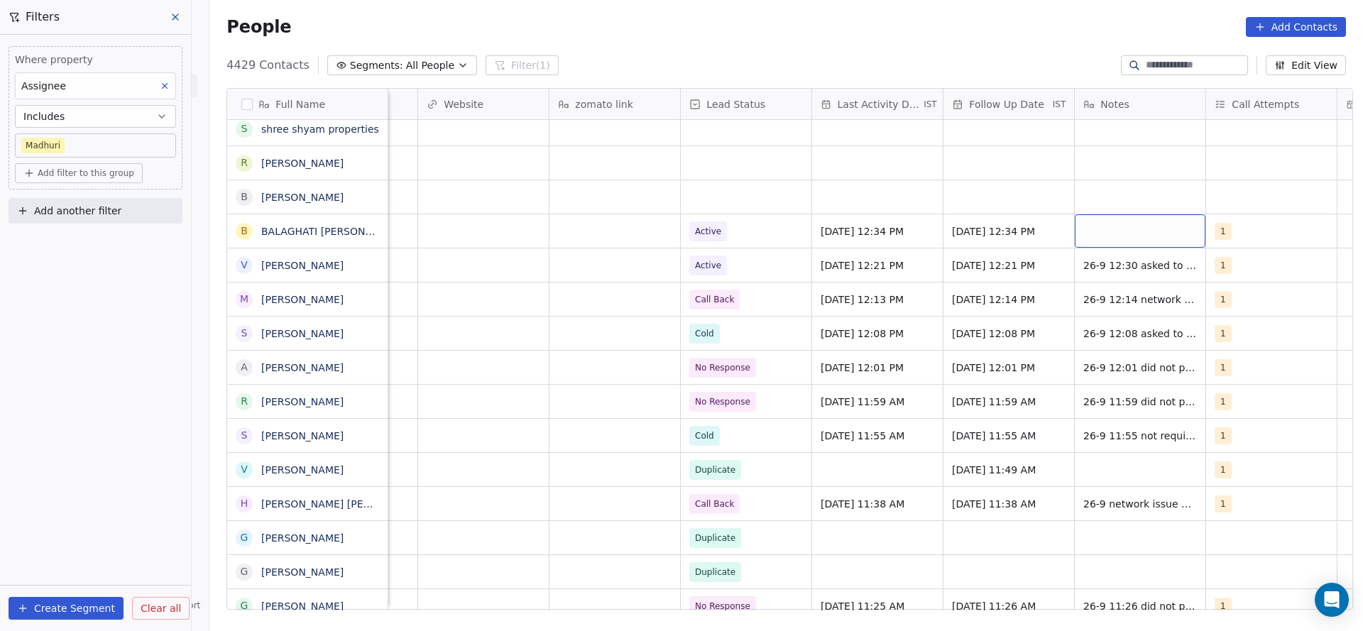
click at [1124, 244] on div "grid" at bounding box center [1140, 230] width 131 height 33
type textarea "**********"
click at [513, 235] on html "On2Cook India Pvt. Ltd. Contacts People Marketing Workflows Campaigns Metrics &…" at bounding box center [681, 315] width 1363 height 631
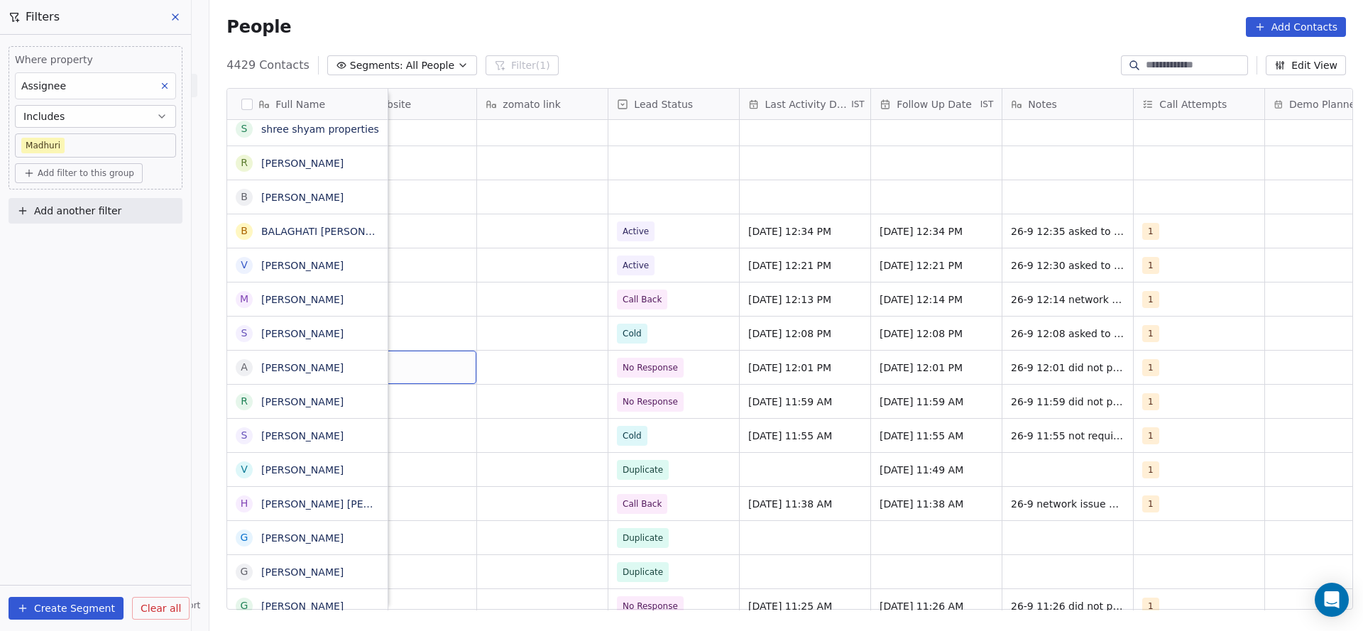
scroll to position [0, 1576]
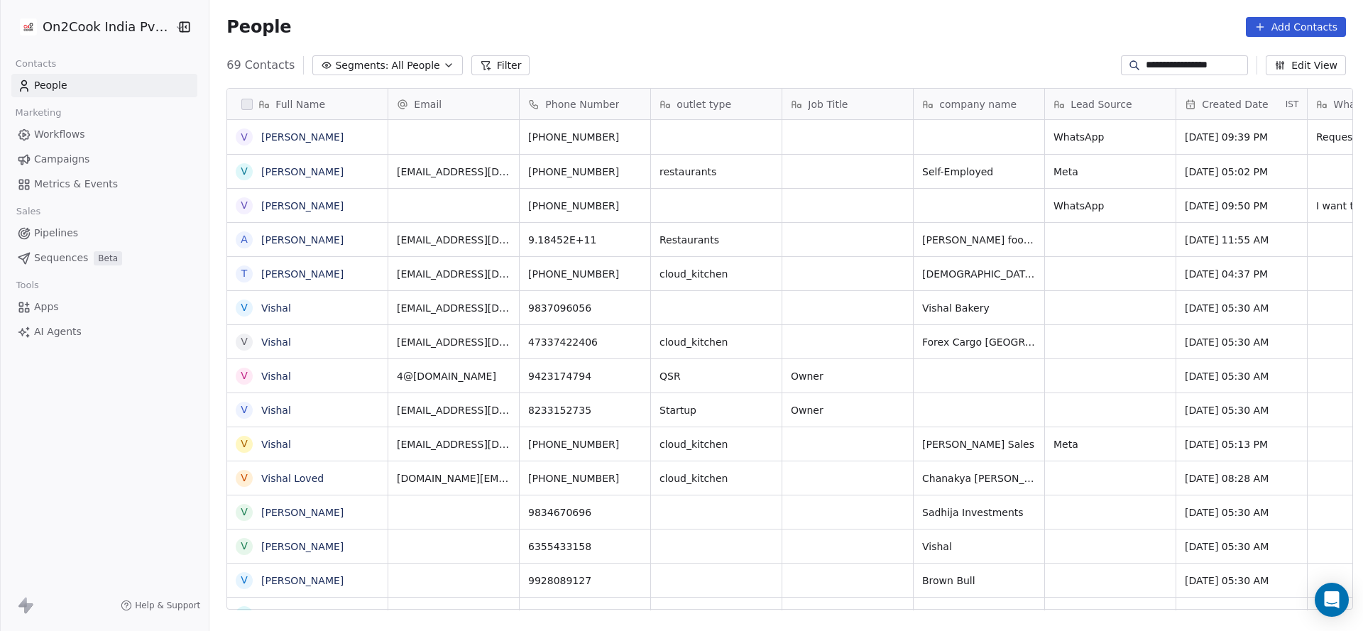
scroll to position [539, 1144]
type input "**********"
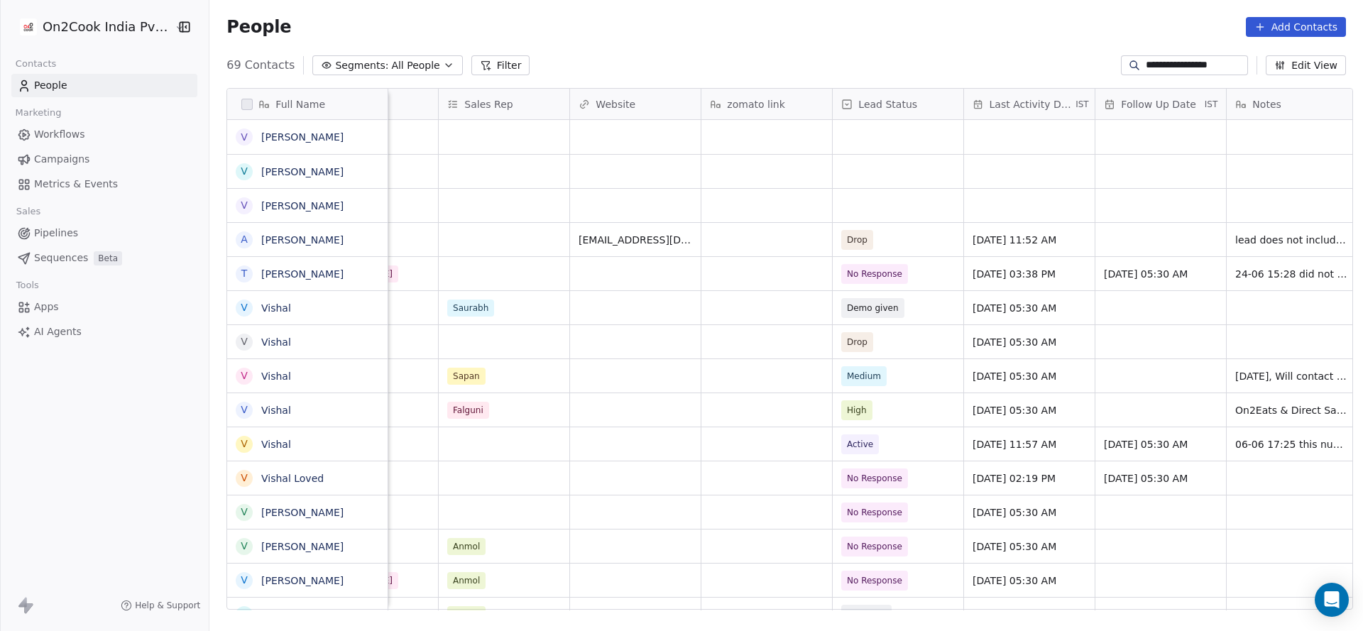
scroll to position [0, 1486]
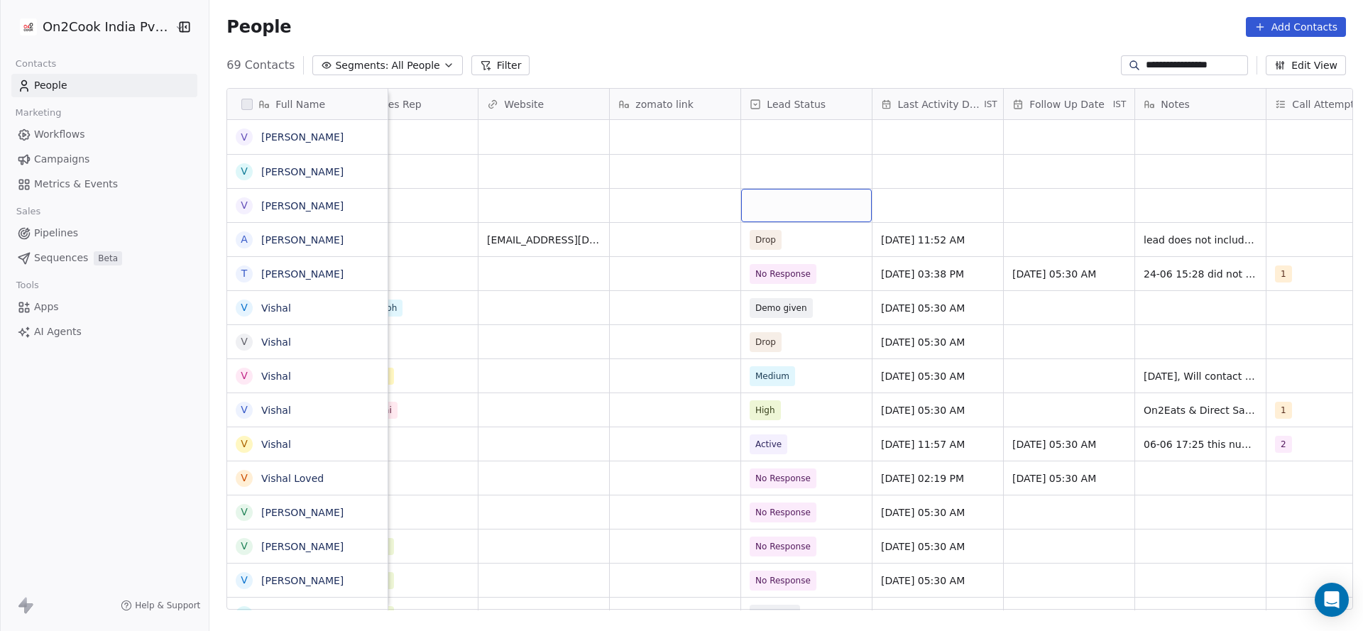
click at [792, 205] on div "grid" at bounding box center [806, 205] width 131 height 33
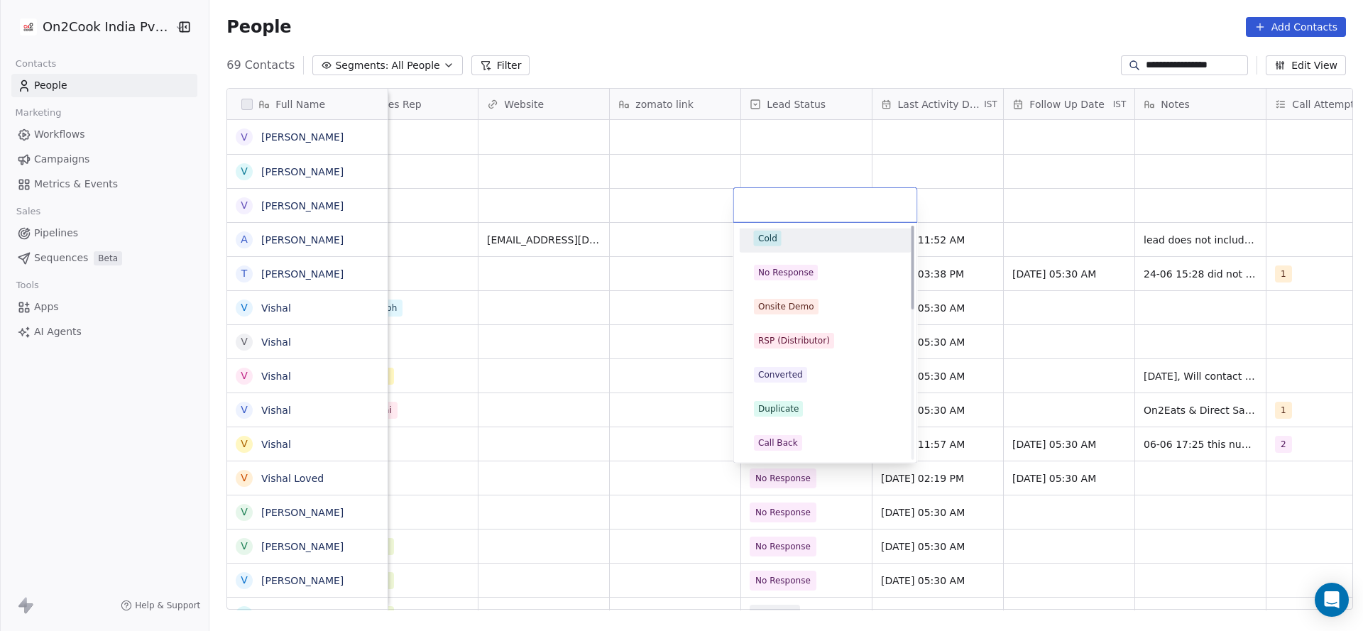
scroll to position [0, 0]
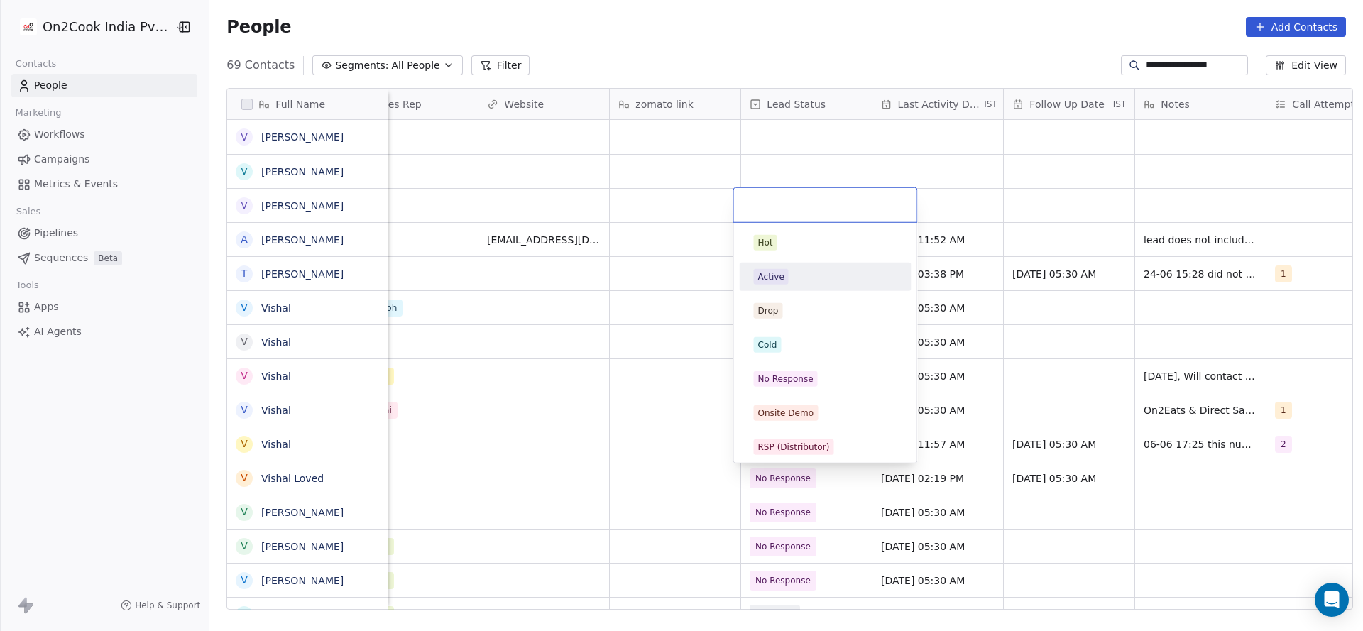
click at [804, 278] on div "Active" at bounding box center [825, 277] width 143 height 16
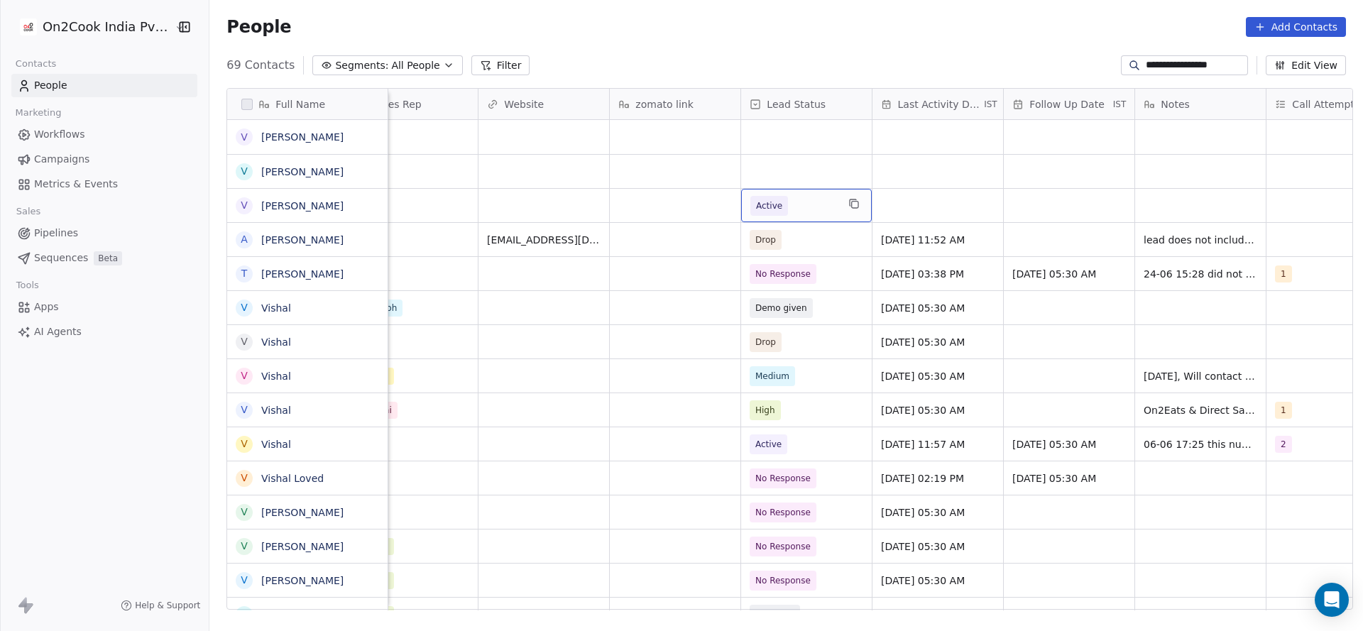
click at [794, 211] on span "Active" at bounding box center [793, 206] width 87 height 20
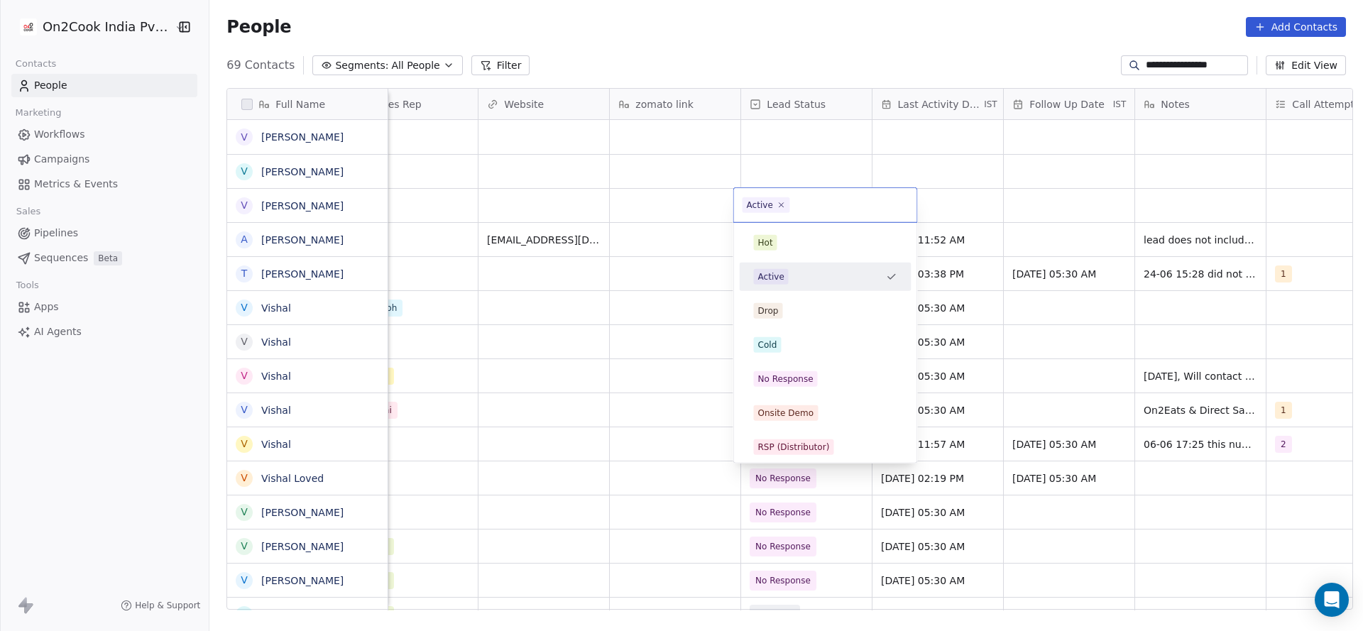
scroll to position [106, 0]
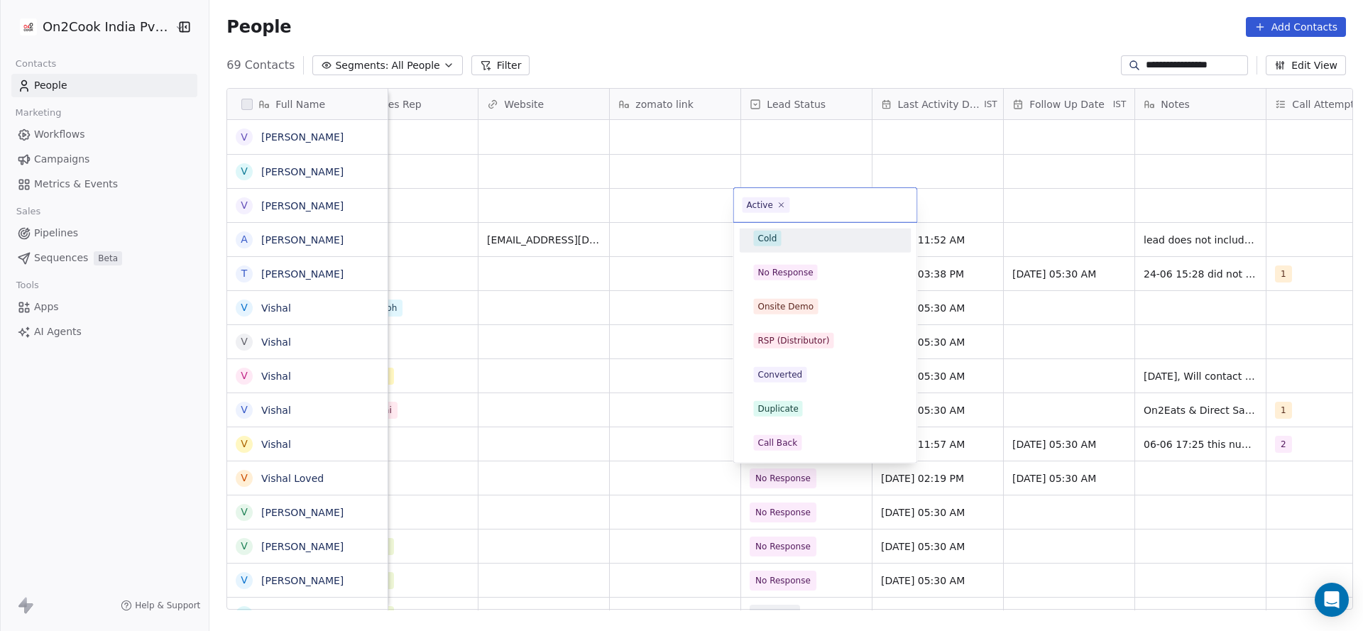
click at [794, 240] on div "Cold" at bounding box center [825, 239] width 143 height 16
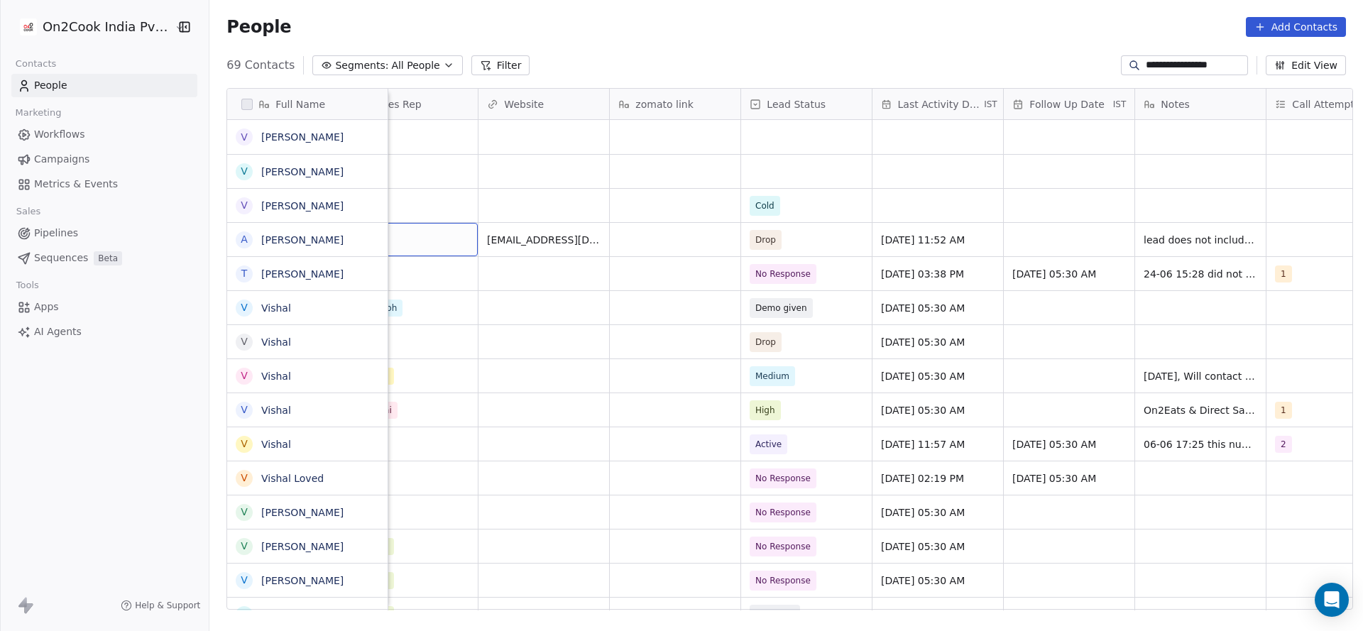
scroll to position [0, 1444]
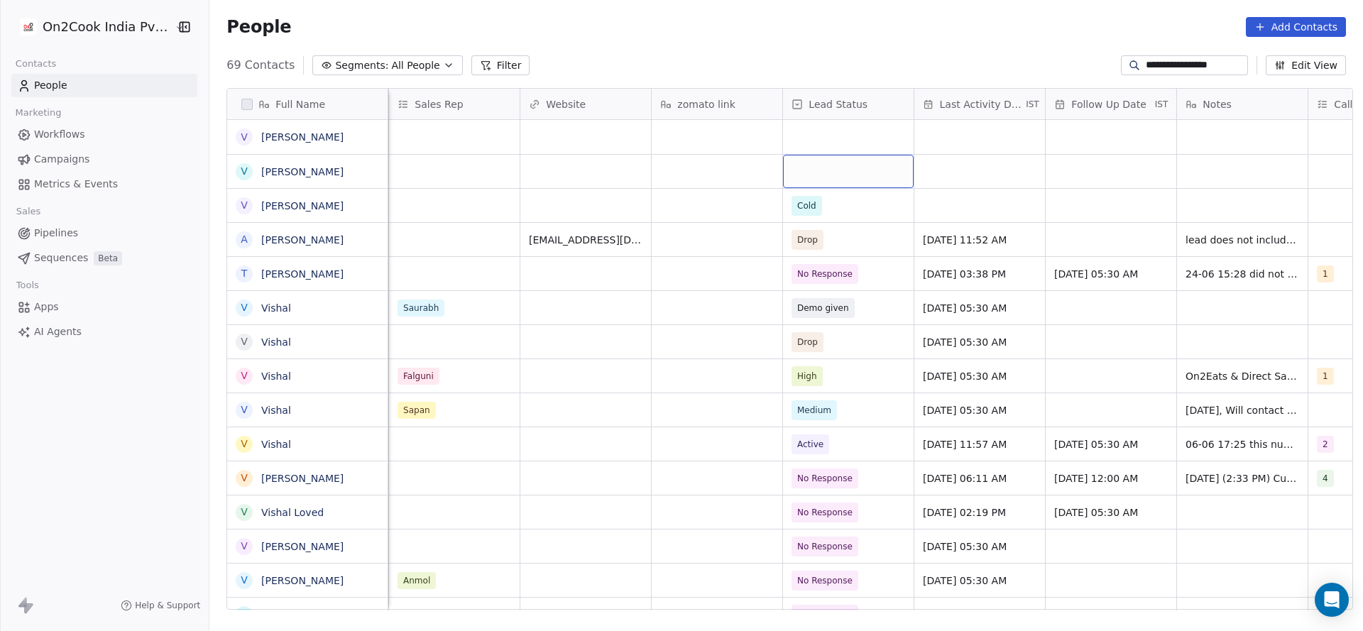
click at [799, 166] on div "grid" at bounding box center [848, 171] width 131 height 33
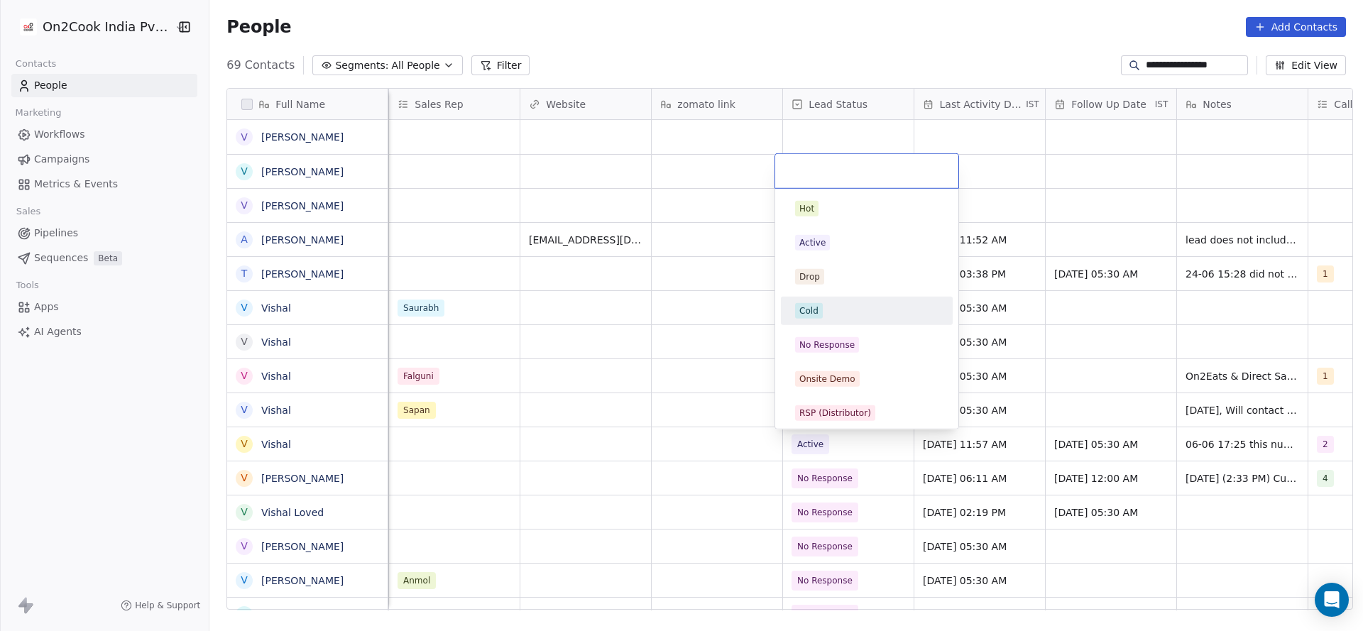
click at [824, 314] on div "Cold" at bounding box center [866, 311] width 143 height 16
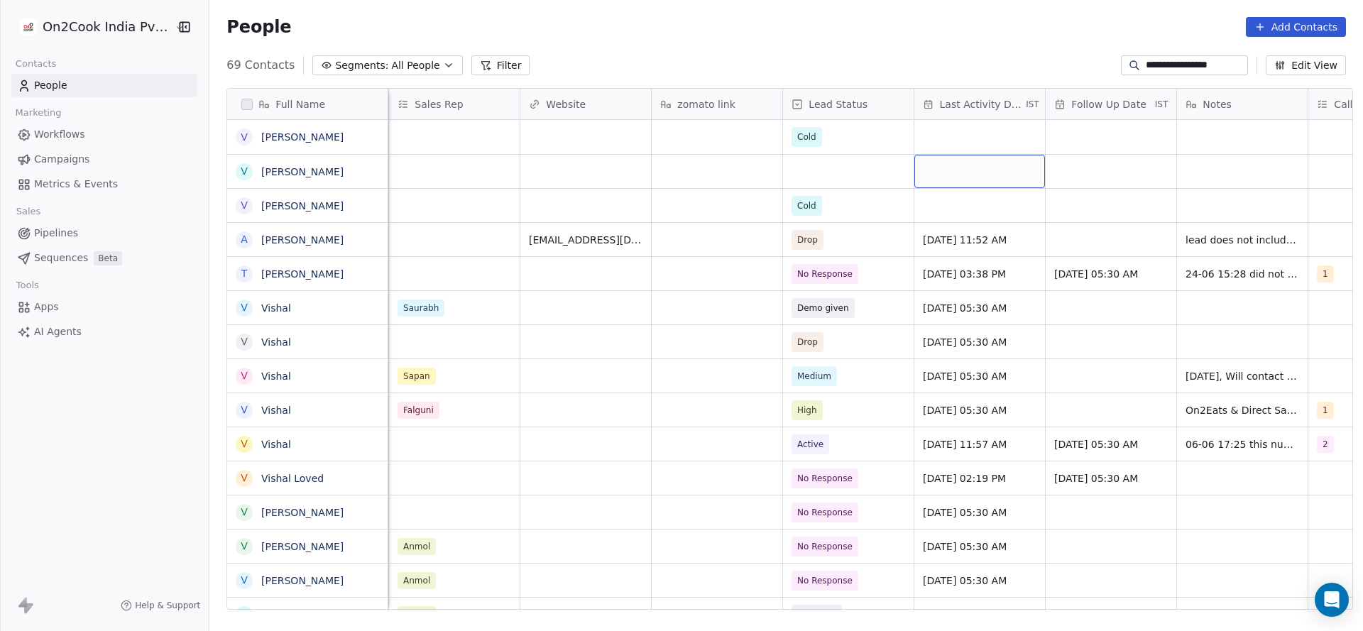
click at [982, 170] on div "grid" at bounding box center [979, 171] width 131 height 33
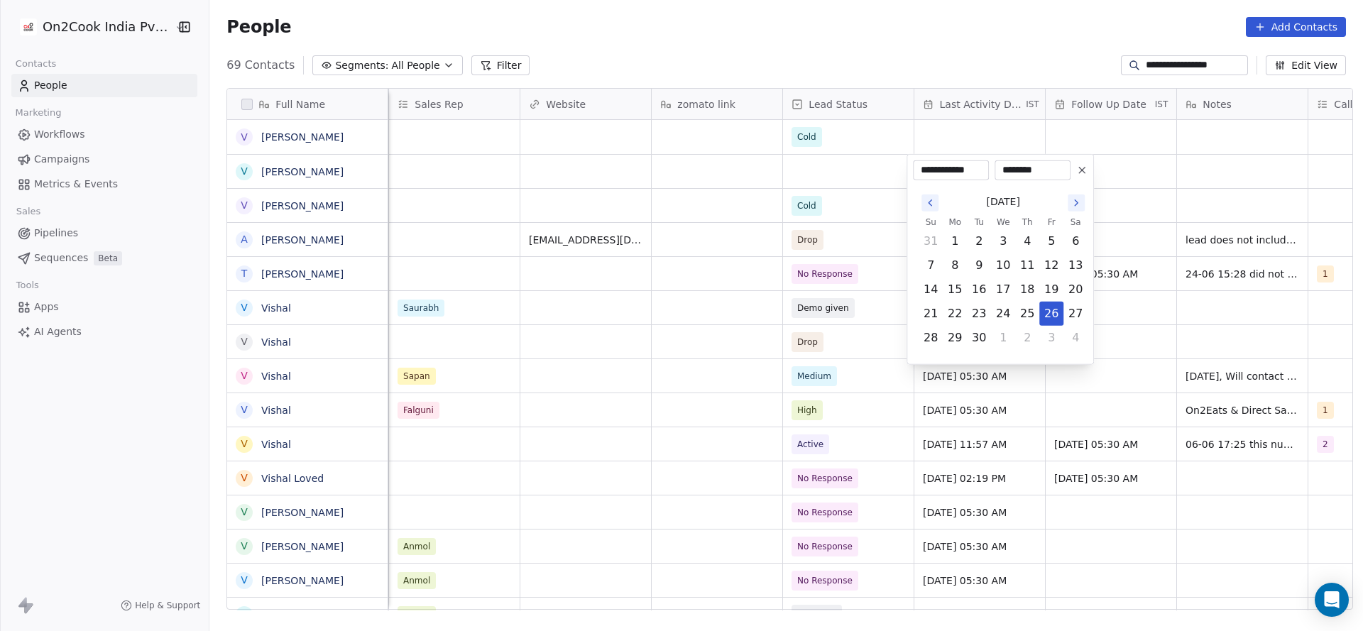
click at [643, 201] on html "**********" at bounding box center [681, 315] width 1363 height 631
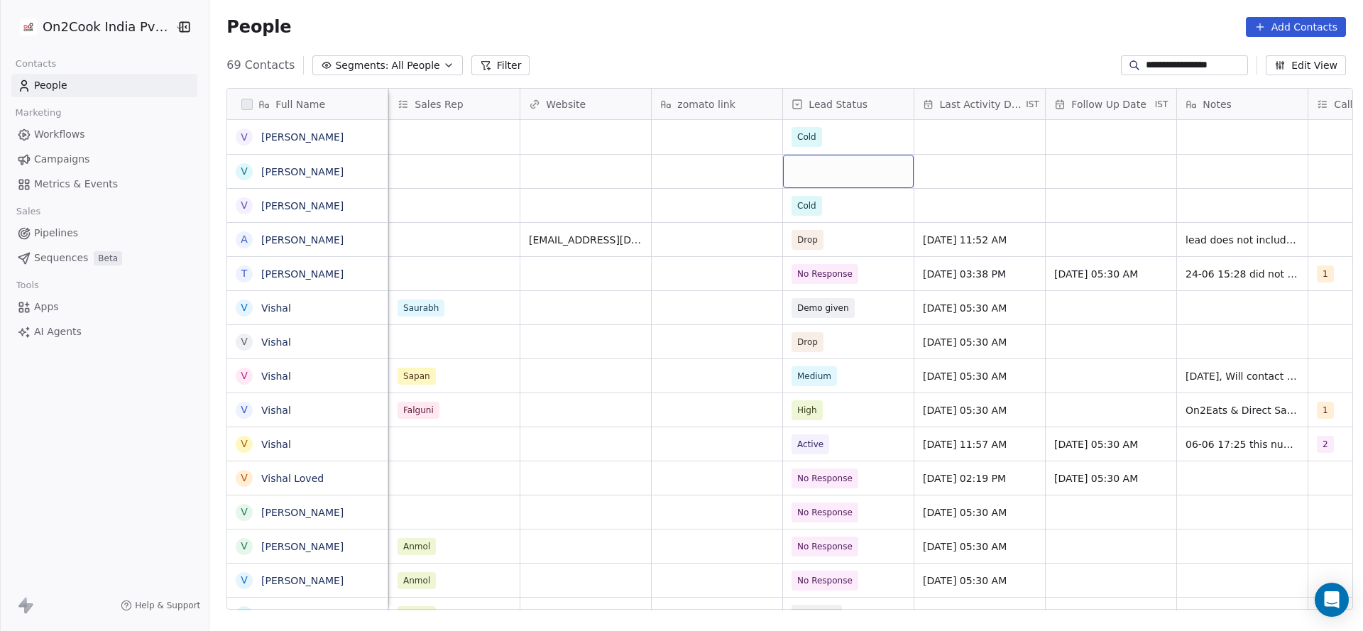
click at [813, 175] on div "grid" at bounding box center [848, 171] width 131 height 33
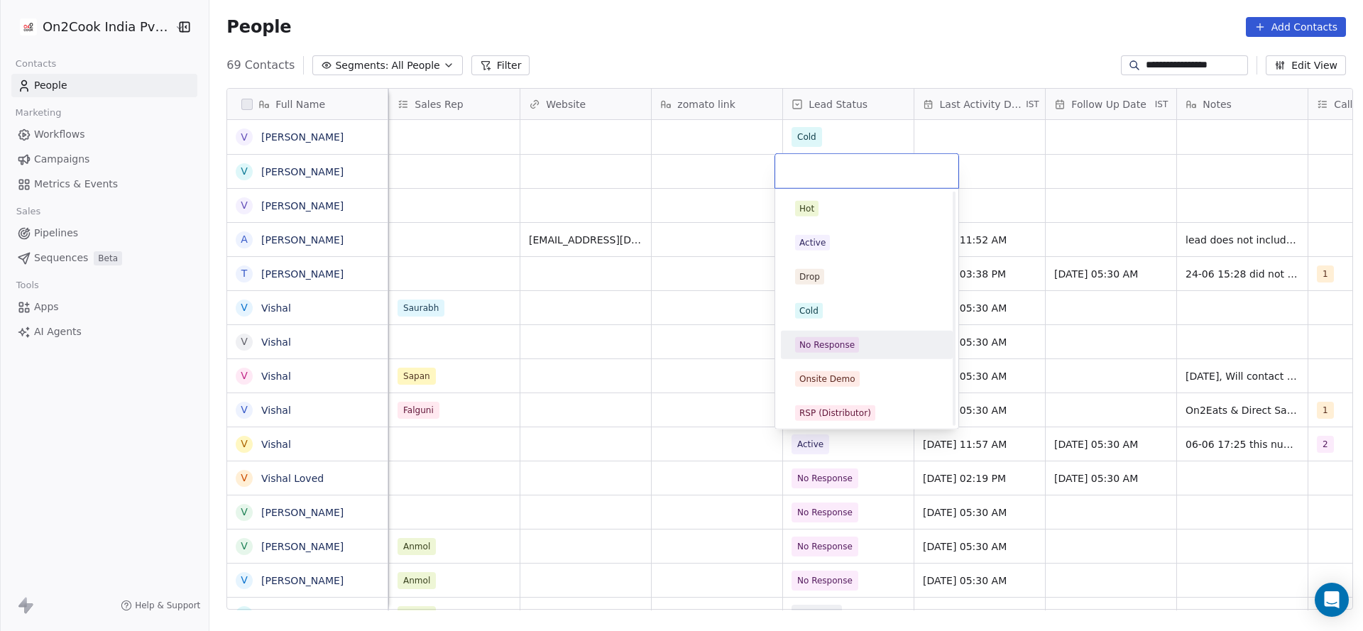
scroll to position [106, 0]
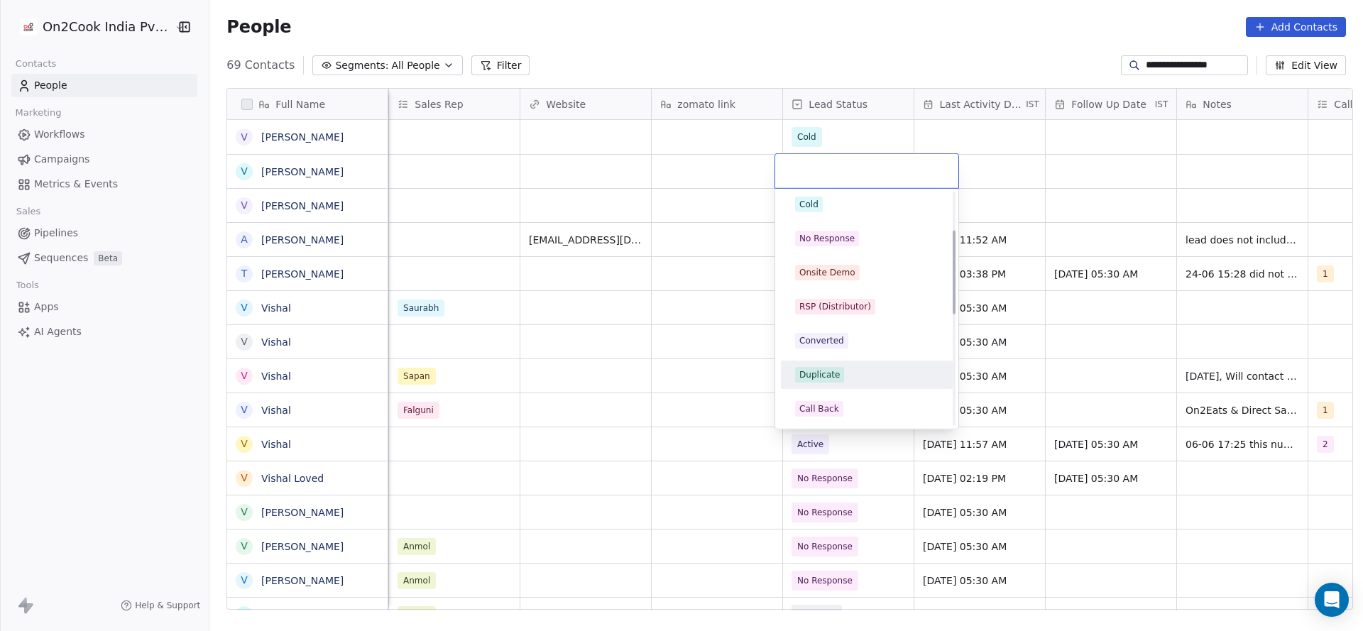
drag, startPoint x: 816, startPoint y: 373, endPoint x: 602, endPoint y: 330, distance: 218.1
click at [816, 375] on div "Duplicate" at bounding box center [819, 374] width 40 height 13
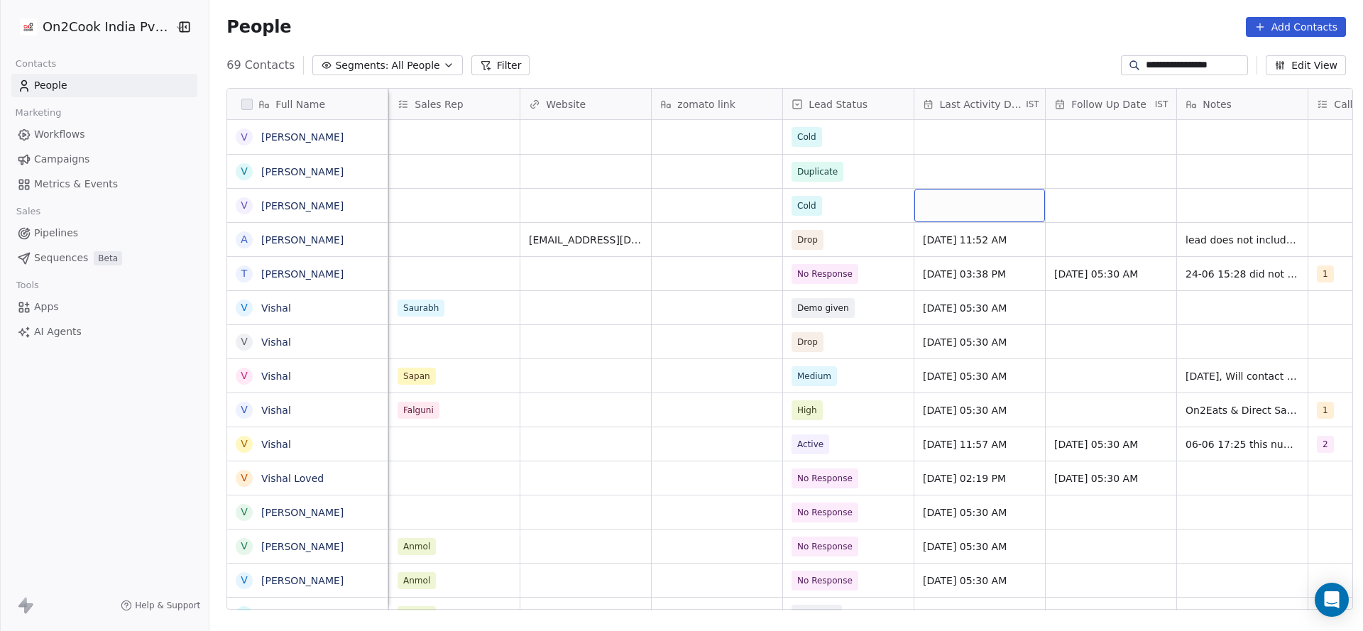
click at [976, 198] on div "grid" at bounding box center [979, 205] width 131 height 33
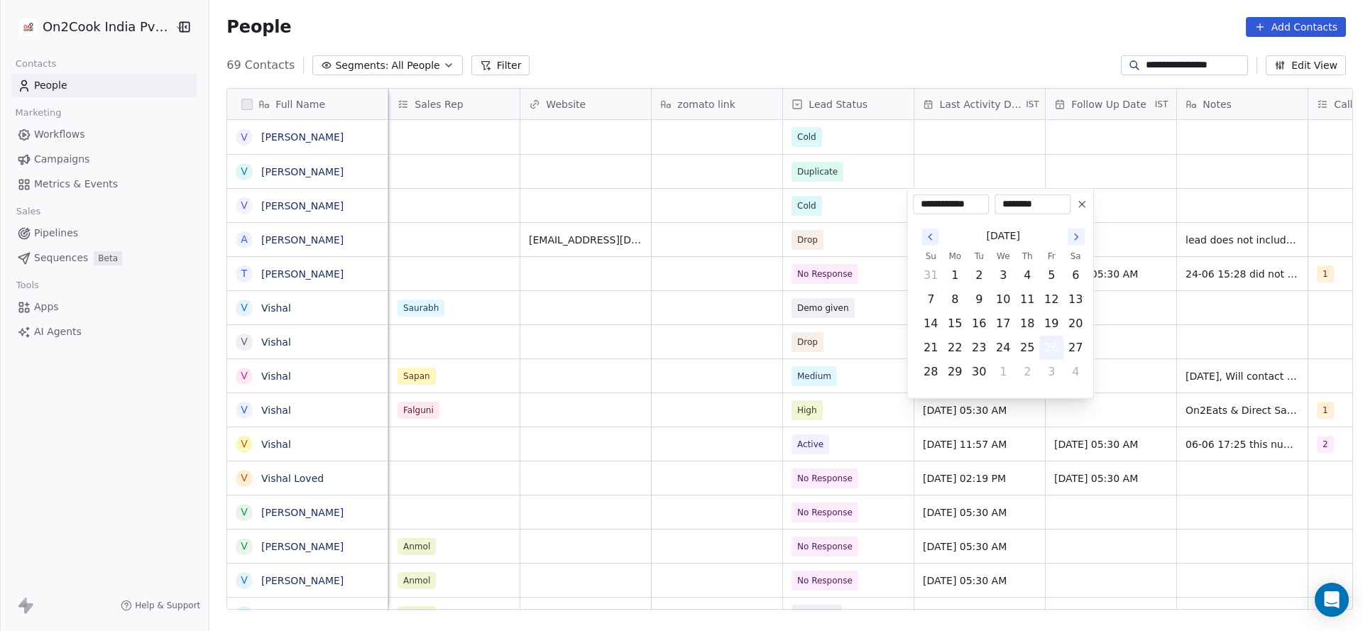
click at [1052, 351] on button "26" at bounding box center [1051, 348] width 23 height 23
click at [548, 302] on html "**********" at bounding box center [681, 315] width 1363 height 631
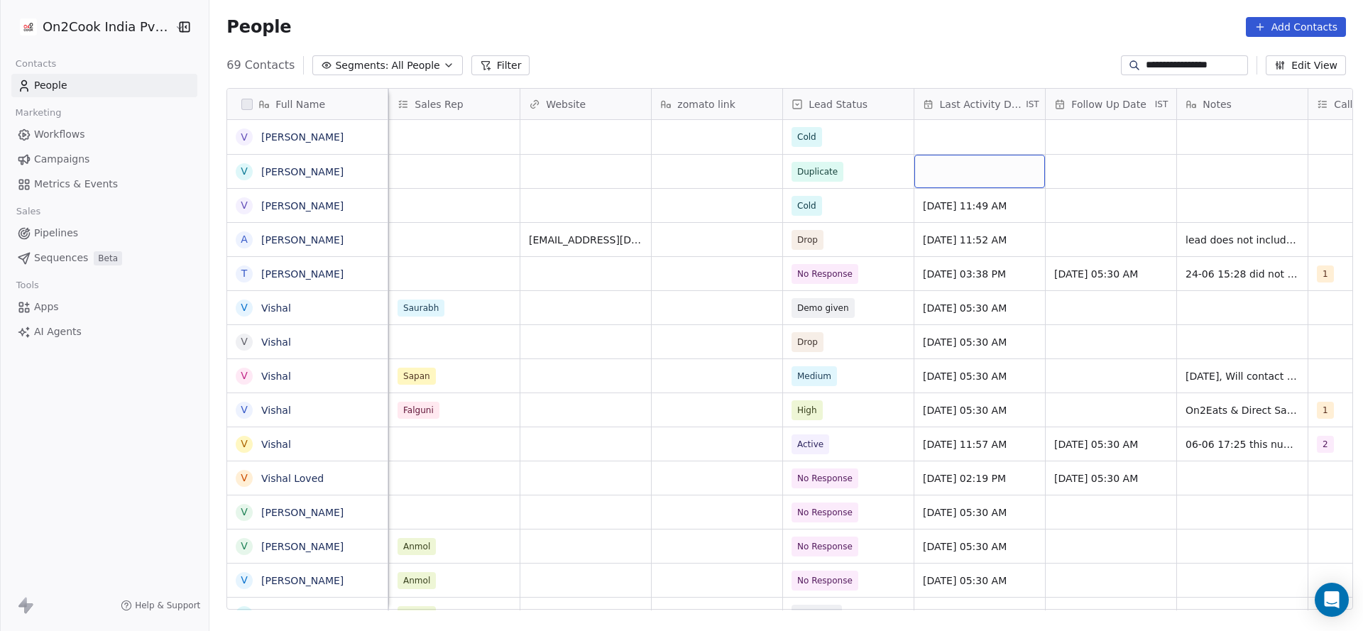
click at [916, 165] on div "grid" at bounding box center [979, 171] width 131 height 33
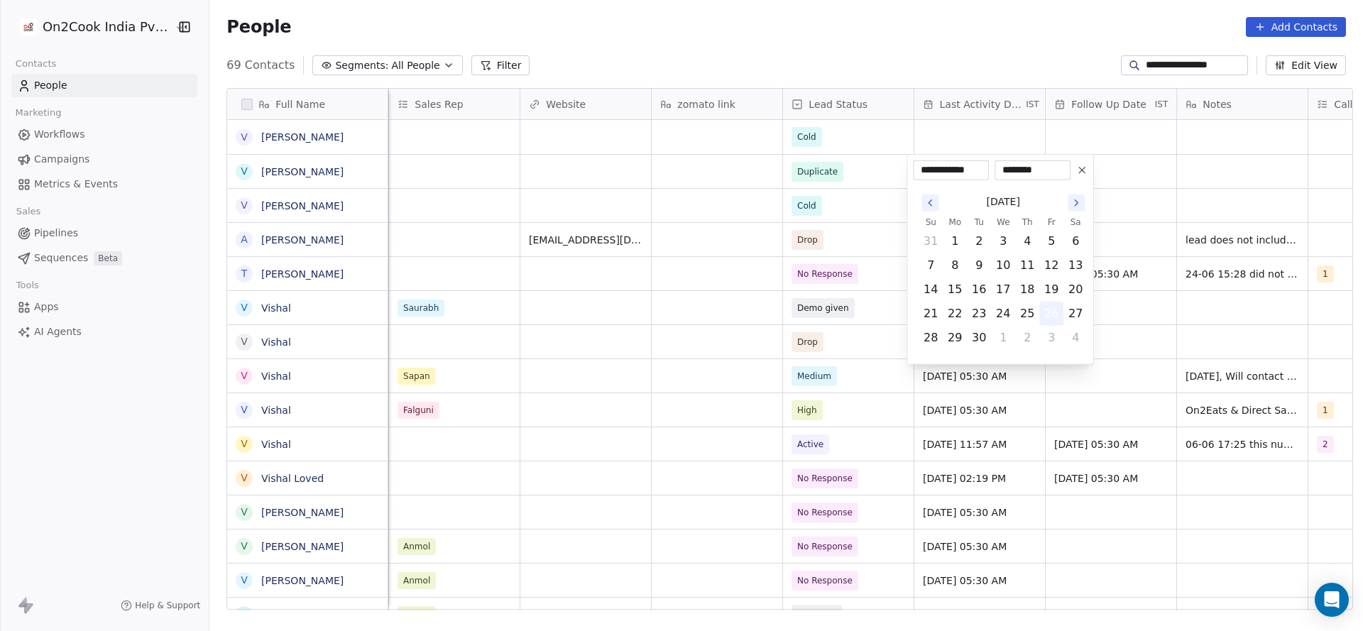
click at [1052, 316] on button "26" at bounding box center [1051, 313] width 23 height 23
click at [816, 320] on html "**********" at bounding box center [681, 315] width 1363 height 631
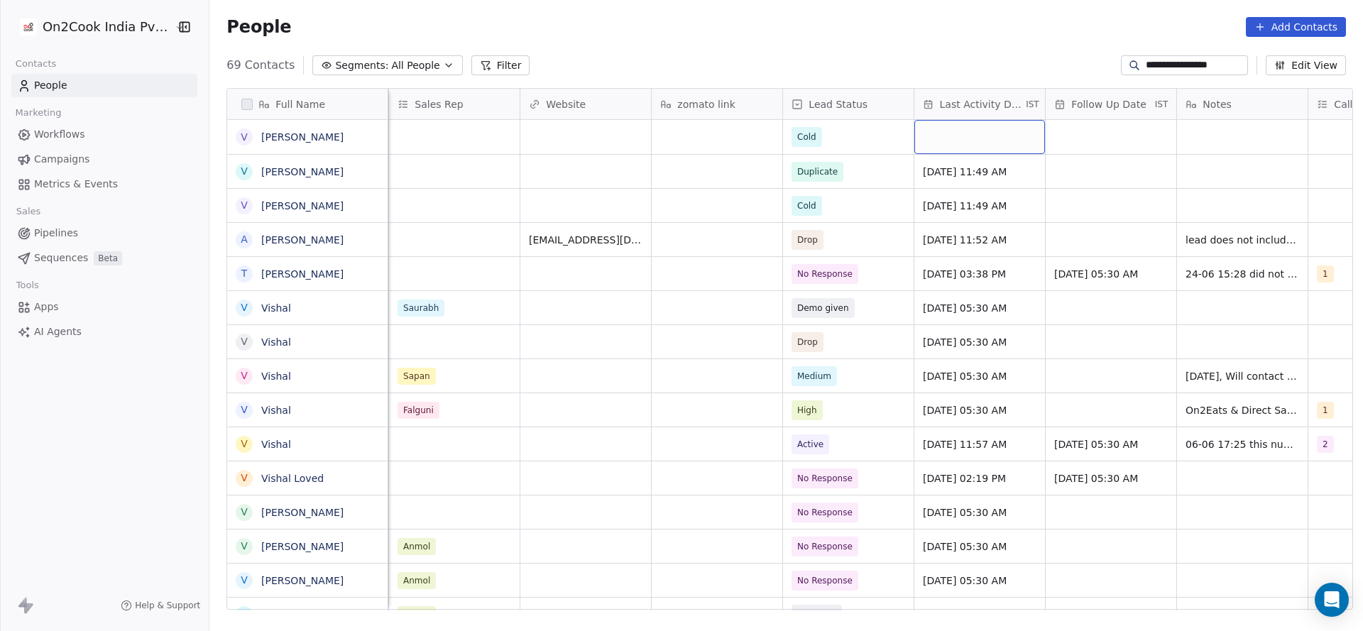
click at [950, 146] on div "grid" at bounding box center [979, 137] width 131 height 34
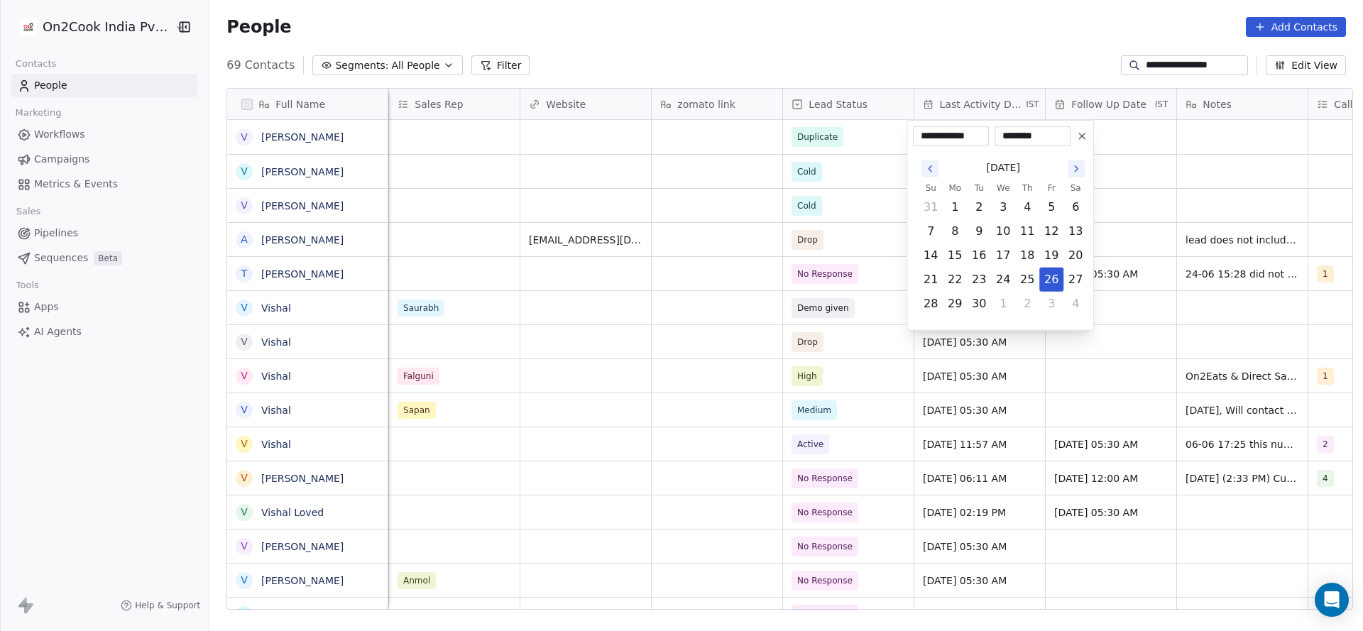
click at [809, 267] on html "**********" at bounding box center [681, 315] width 1363 height 631
drag, startPoint x: 868, startPoint y: 364, endPoint x: 907, endPoint y: 297, distance: 77.7
click at [867, 364] on html "**********" at bounding box center [681, 315] width 1363 height 631
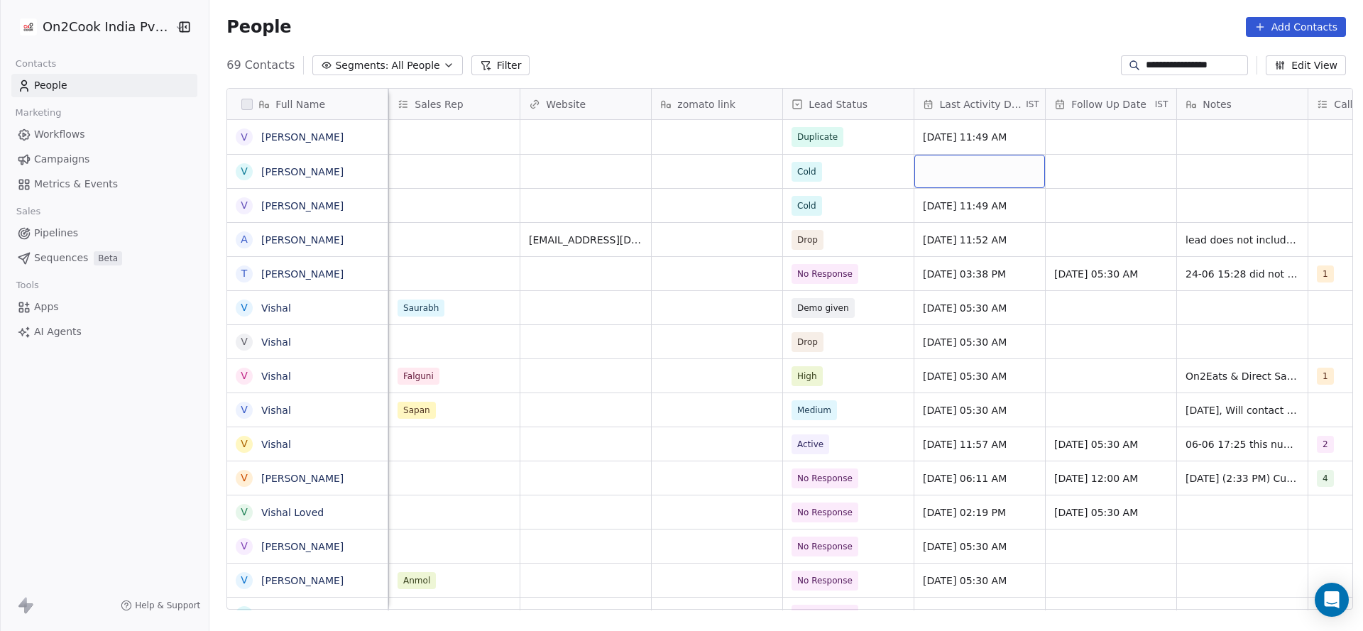
click at [958, 186] on div "grid" at bounding box center [979, 171] width 131 height 33
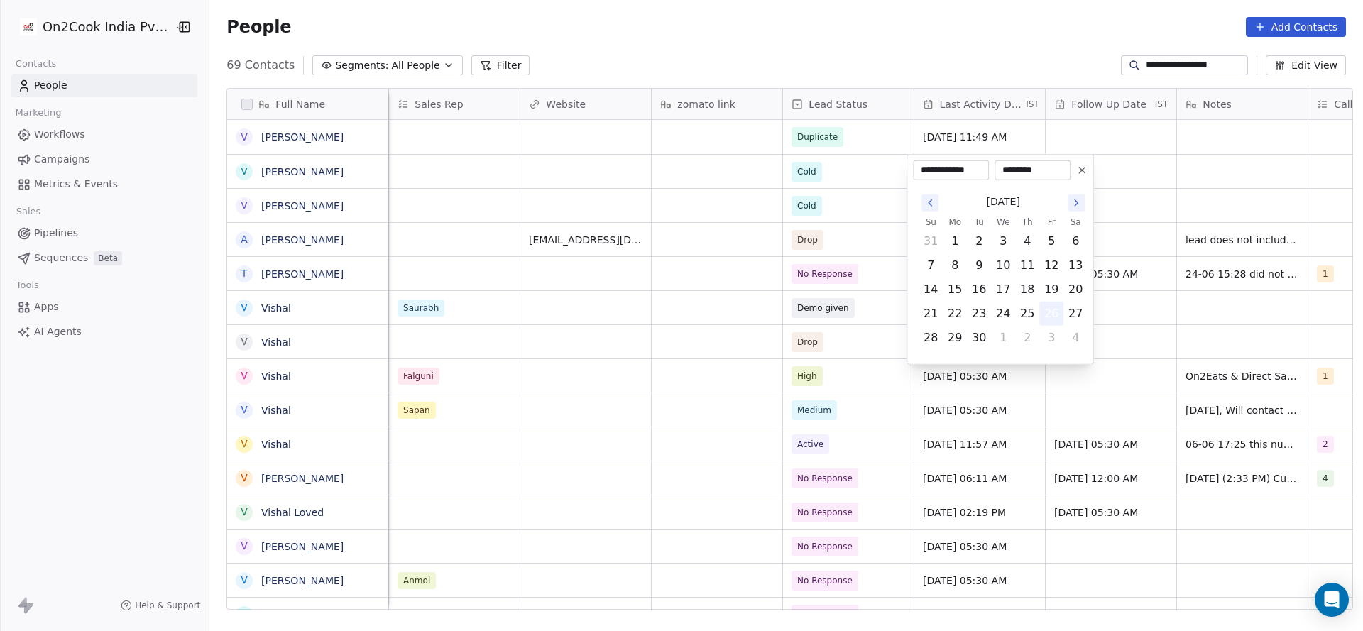
click at [1050, 310] on button "26" at bounding box center [1051, 313] width 23 height 23
click at [601, 292] on html "**********" at bounding box center [681, 315] width 1363 height 631
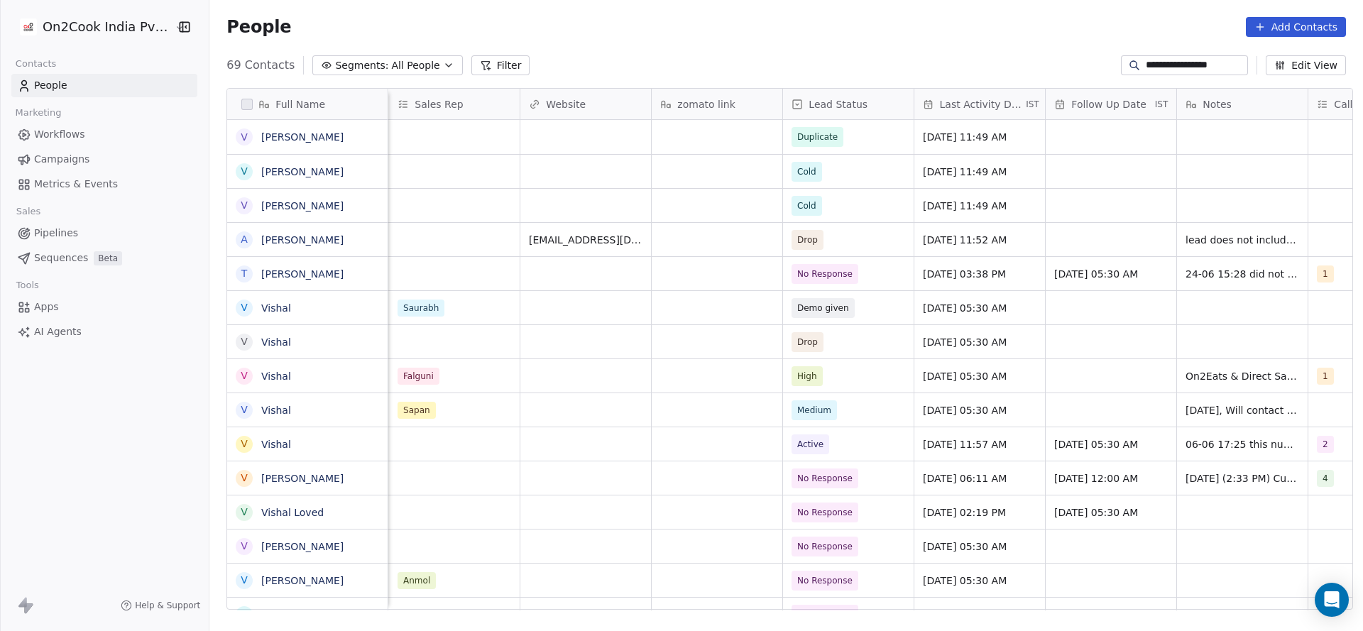
scroll to position [0, 1844]
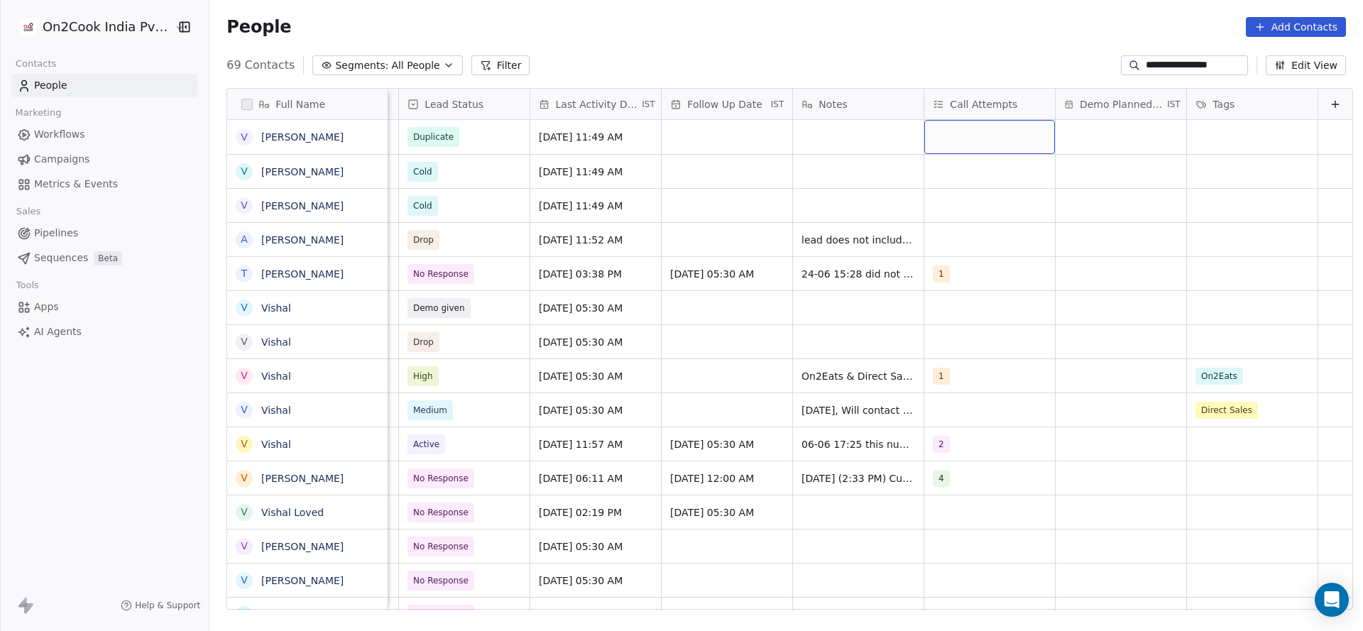
click at [924, 145] on div "grid" at bounding box center [989, 137] width 131 height 34
click at [933, 159] on div "1 2 3 4 5 6 7 8 9 10" at bounding box center [993, 275] width 183 height 240
click at [922, 174] on button "Suggestions" at bounding box center [927, 174] width 11 height 11
click at [822, 182] on html "**********" at bounding box center [681, 315] width 1363 height 631
click at [926, 174] on div "grid" at bounding box center [989, 171] width 131 height 33
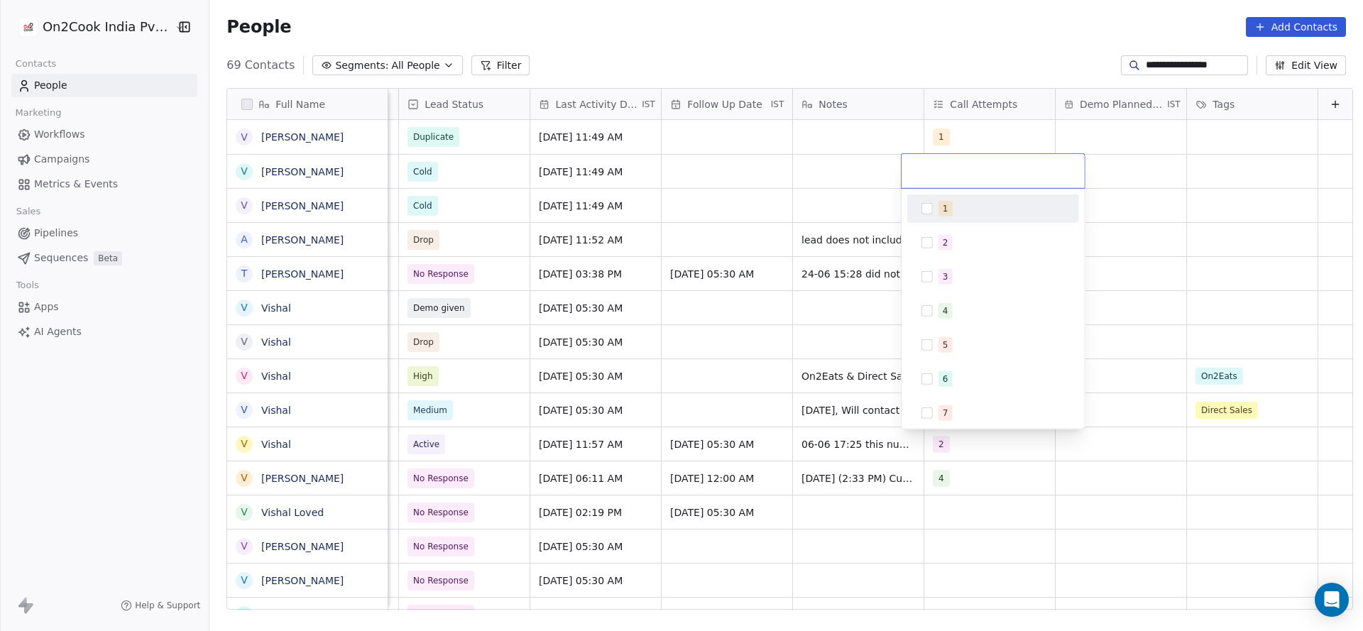
click at [738, 214] on html "**********" at bounding box center [681, 315] width 1363 height 631
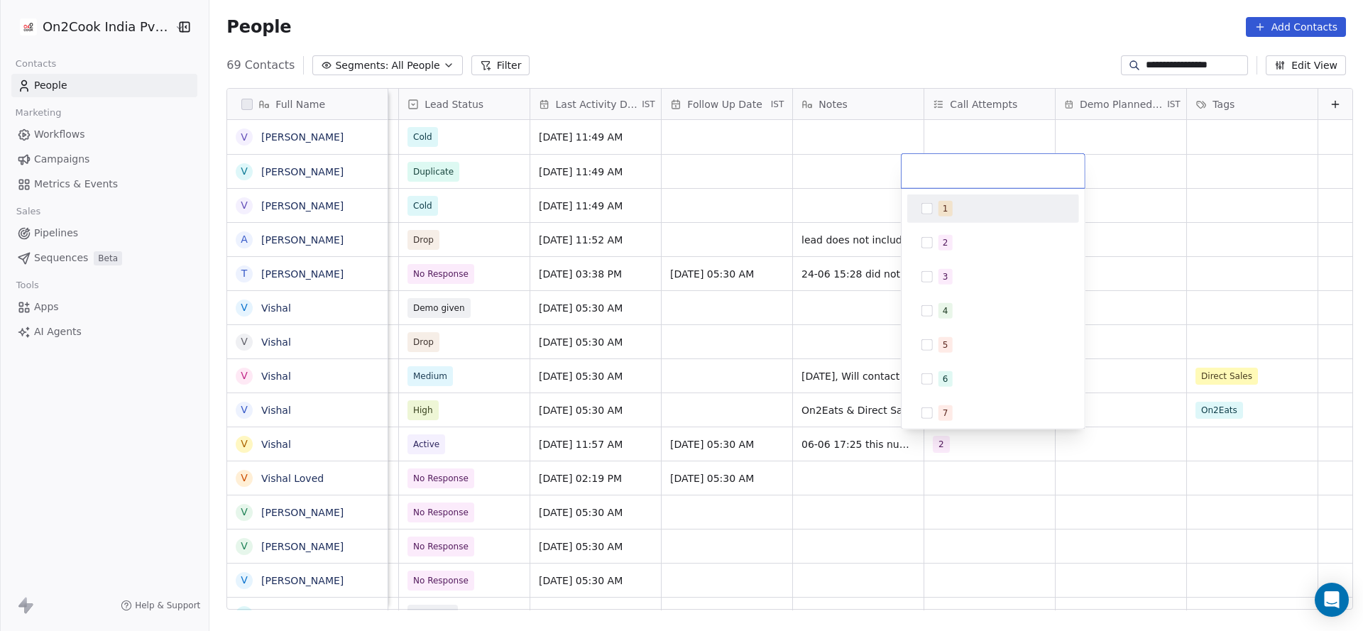
click at [836, 183] on html "**********" at bounding box center [681, 315] width 1363 height 631
click at [937, 138] on html "**********" at bounding box center [681, 315] width 1363 height 631
click at [927, 136] on div "grid" at bounding box center [989, 137] width 131 height 34
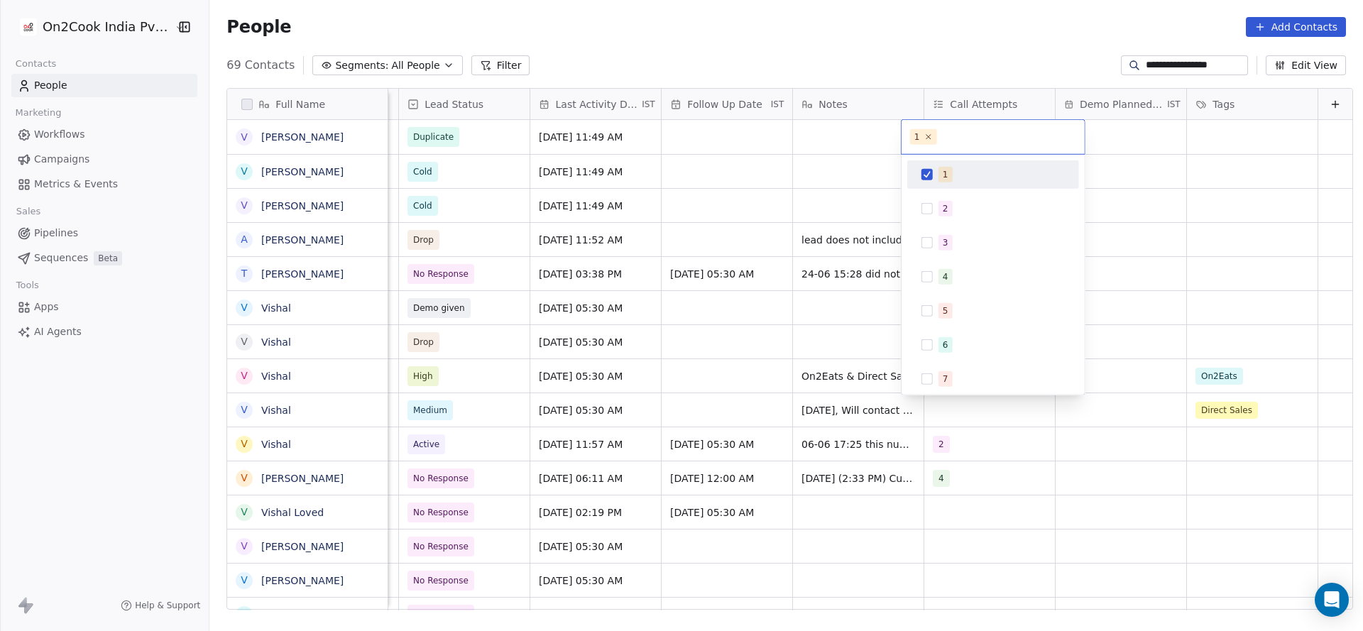
click at [763, 177] on html "**********" at bounding box center [681, 315] width 1363 height 631
click at [826, 192] on html "**********" at bounding box center [681, 315] width 1363 height 631
click at [924, 169] on div "grid" at bounding box center [989, 171] width 131 height 33
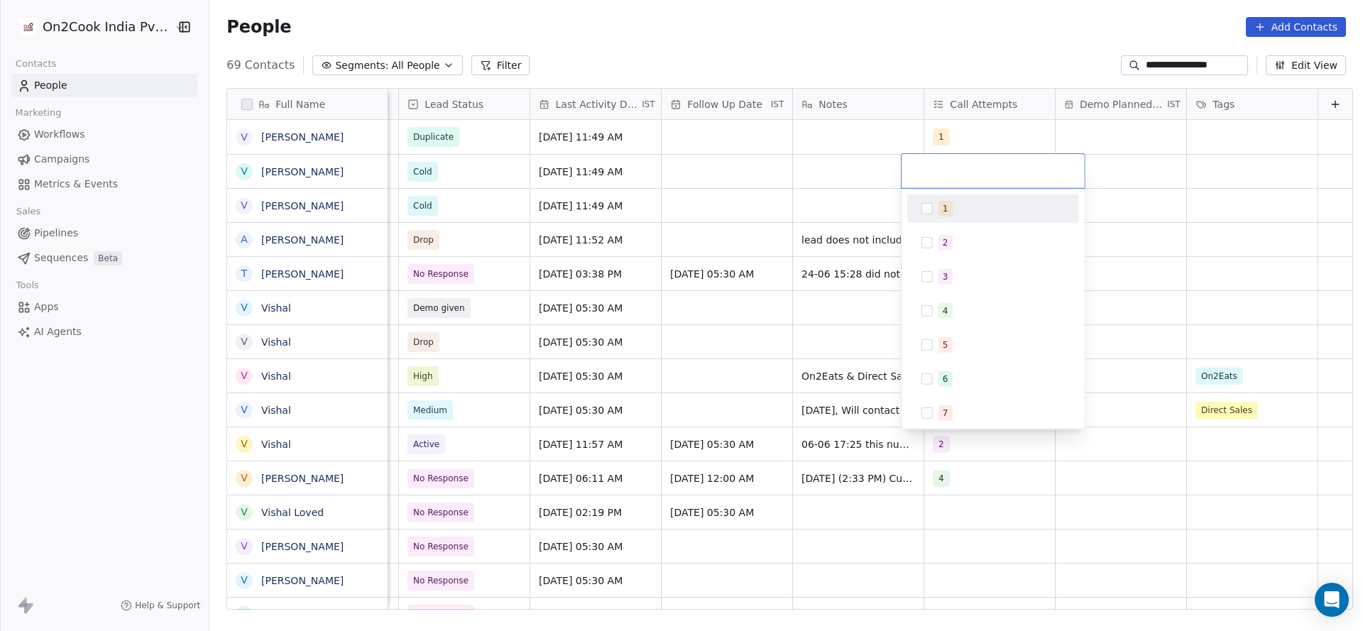
click at [927, 218] on div "1" at bounding box center [993, 208] width 160 height 23
click at [801, 220] on html "**********" at bounding box center [681, 315] width 1363 height 631
click at [929, 217] on div "grid" at bounding box center [989, 205] width 131 height 33
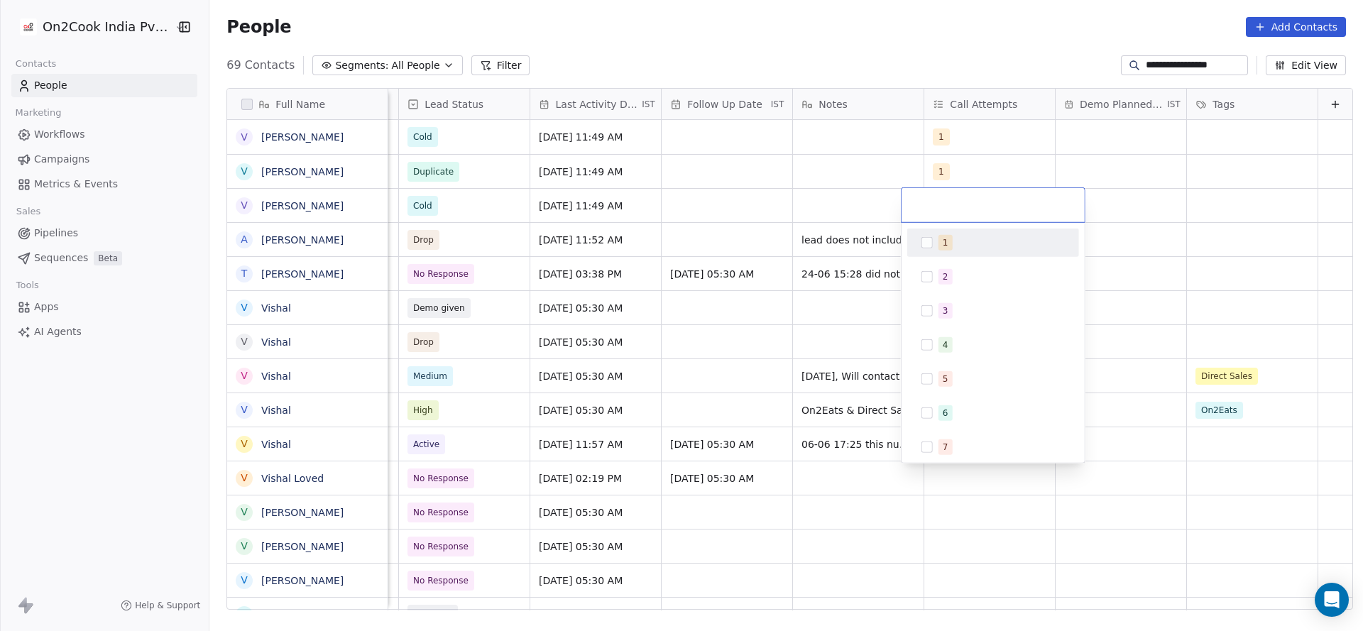
click at [933, 249] on div "1" at bounding box center [993, 242] width 160 height 23
click at [819, 219] on html "**********" at bounding box center [681, 315] width 1363 height 631
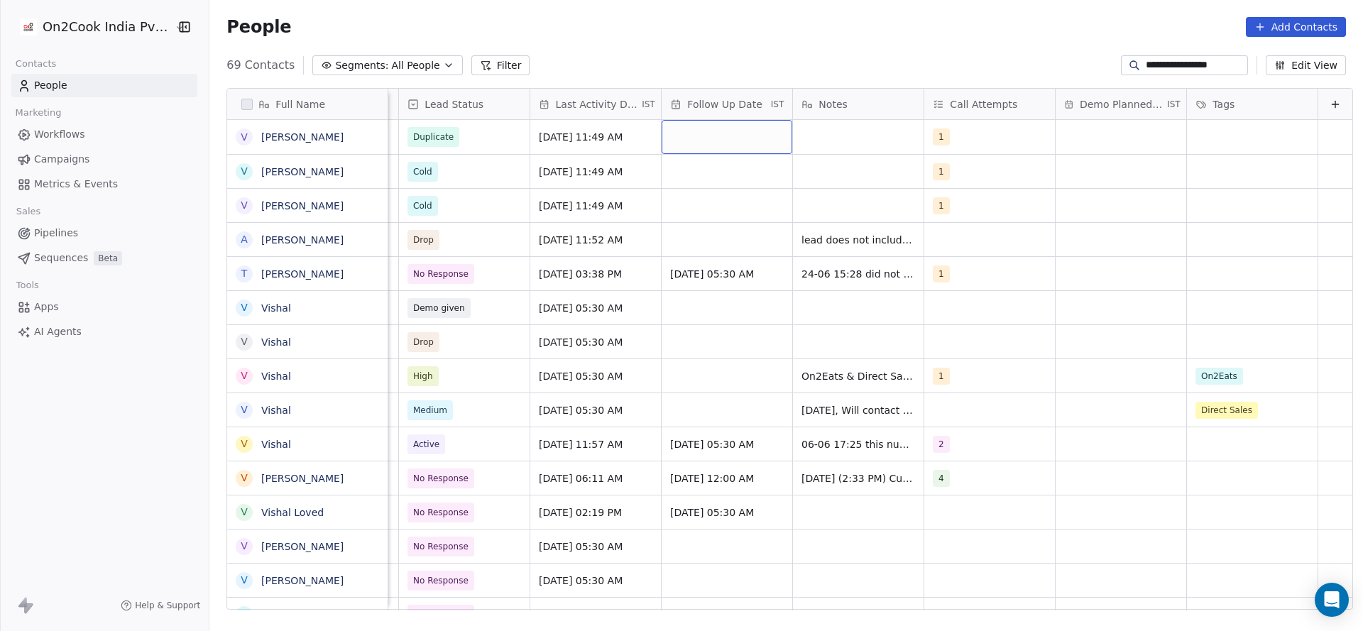
click at [687, 129] on div "grid" at bounding box center [727, 137] width 131 height 34
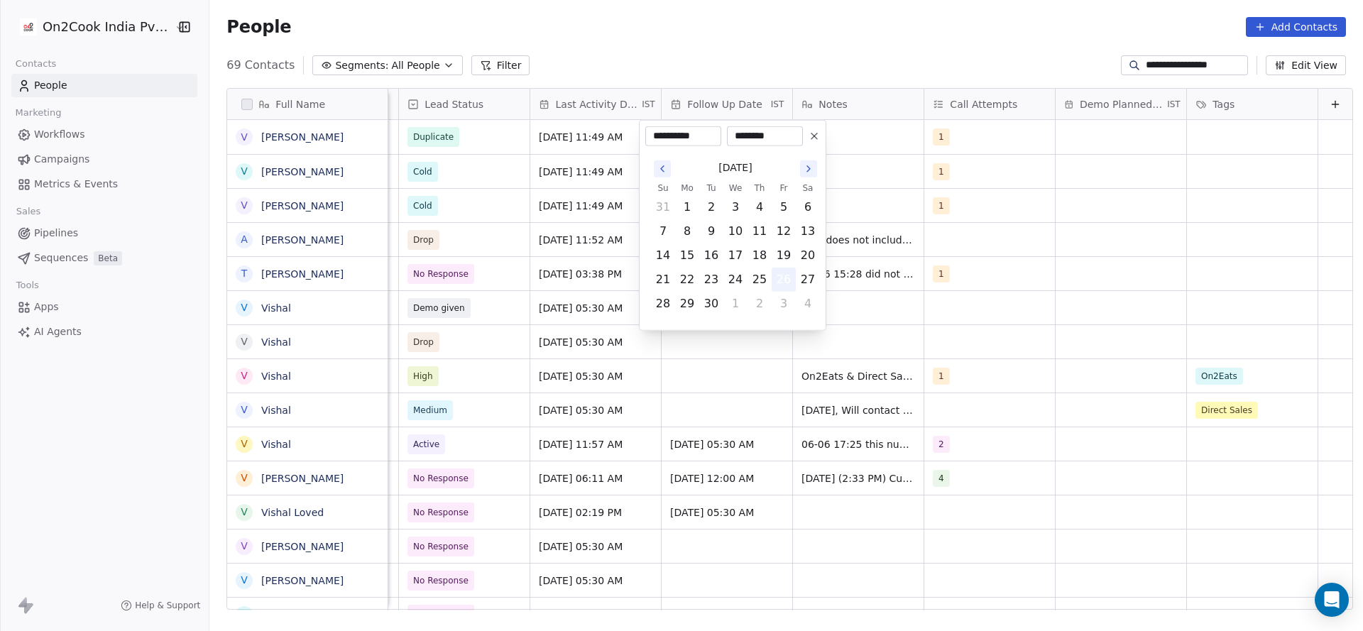
click at [788, 278] on button "26" at bounding box center [783, 279] width 23 height 23
click at [537, 207] on html "**********" at bounding box center [681, 315] width 1363 height 631
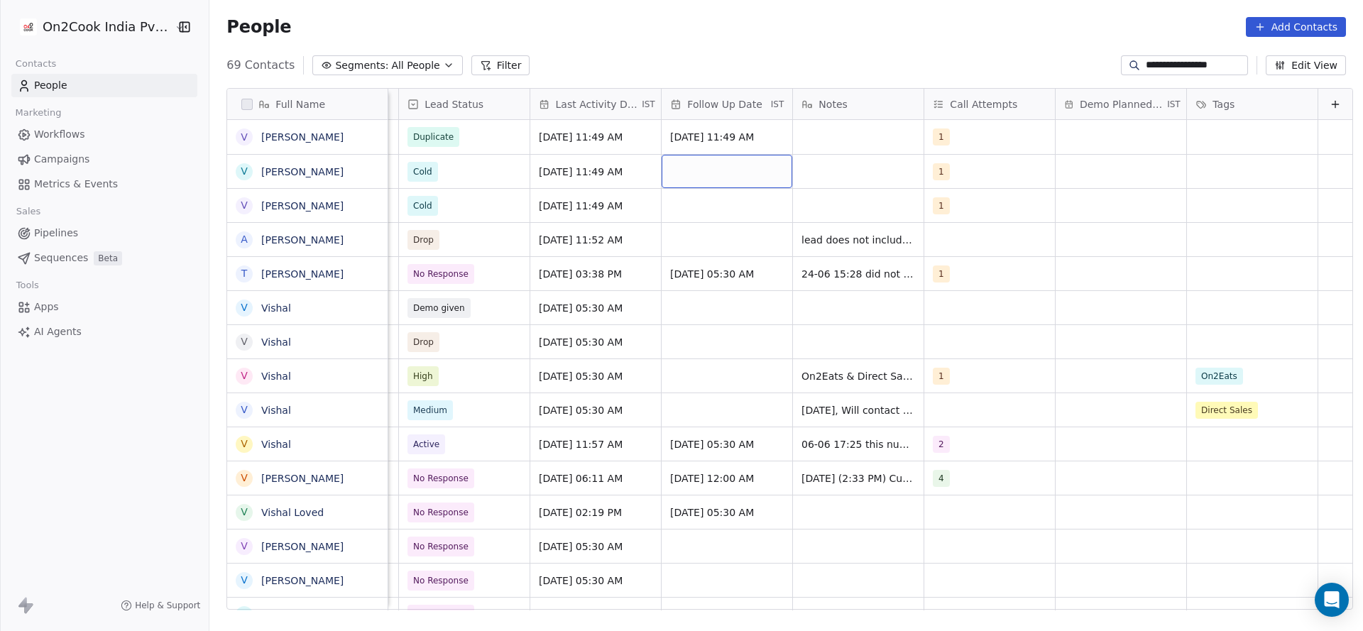
click at [726, 179] on div "grid" at bounding box center [727, 171] width 131 height 33
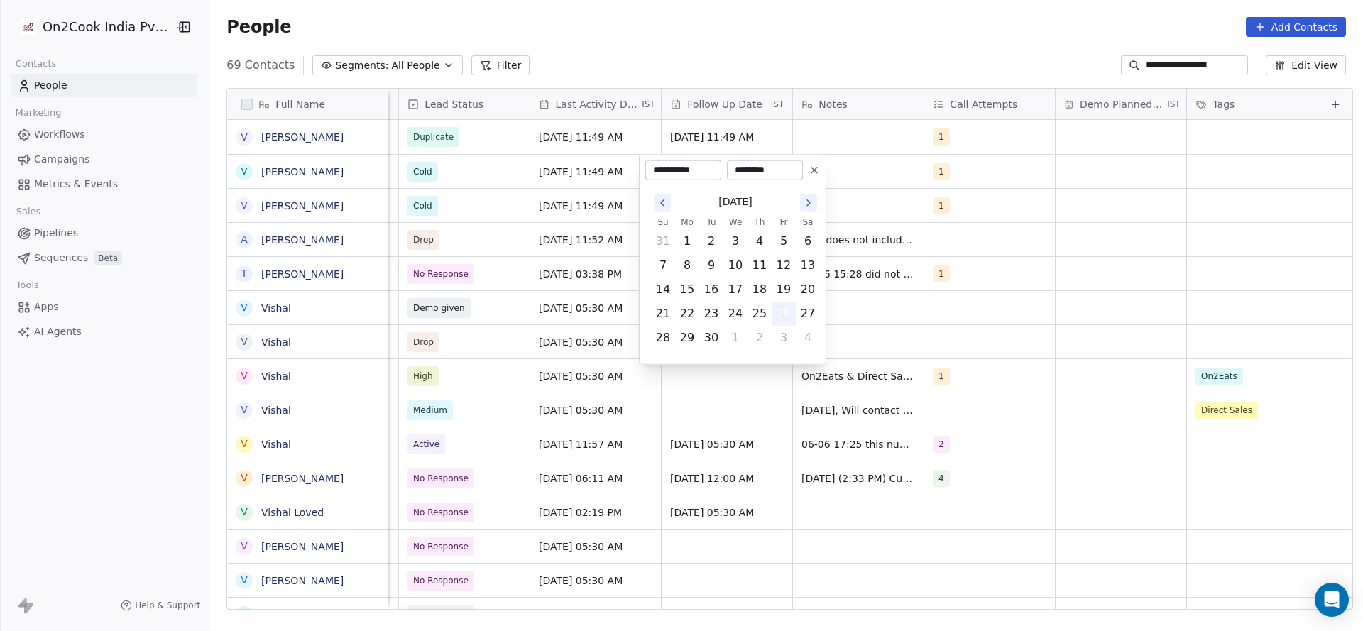
click at [784, 307] on button "26" at bounding box center [783, 313] width 23 height 23
click at [521, 245] on html "**********" at bounding box center [681, 315] width 1363 height 631
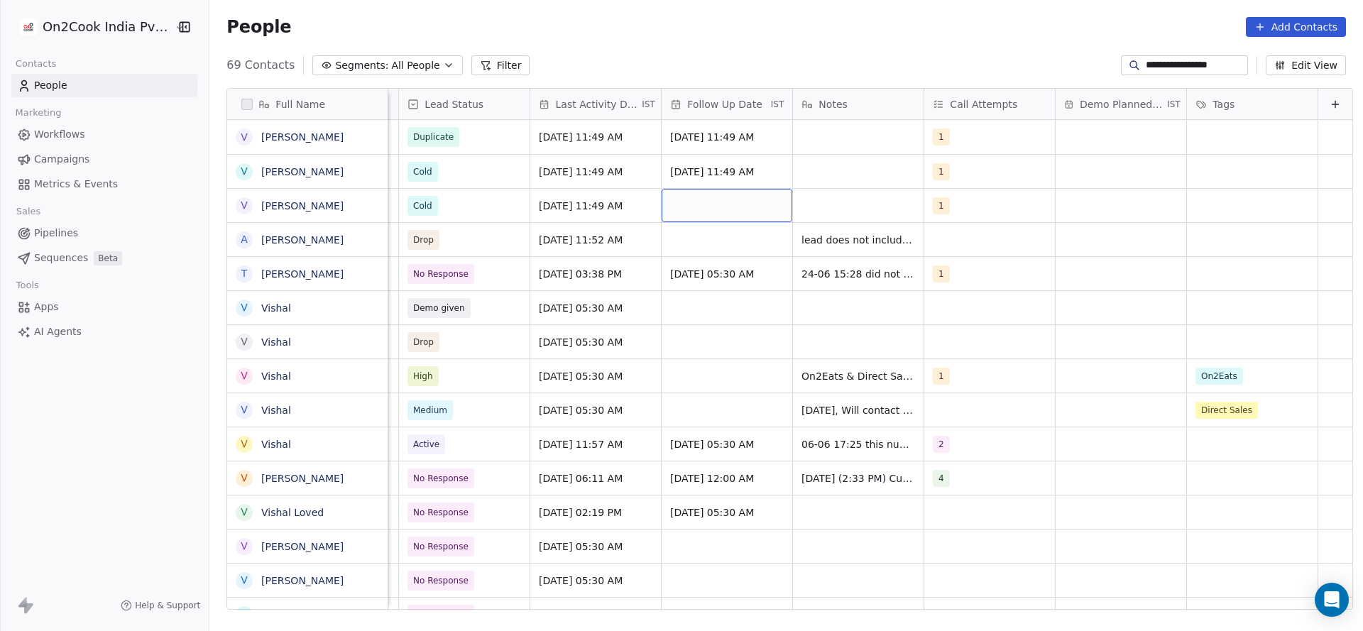
click at [701, 207] on div "grid" at bounding box center [727, 205] width 131 height 33
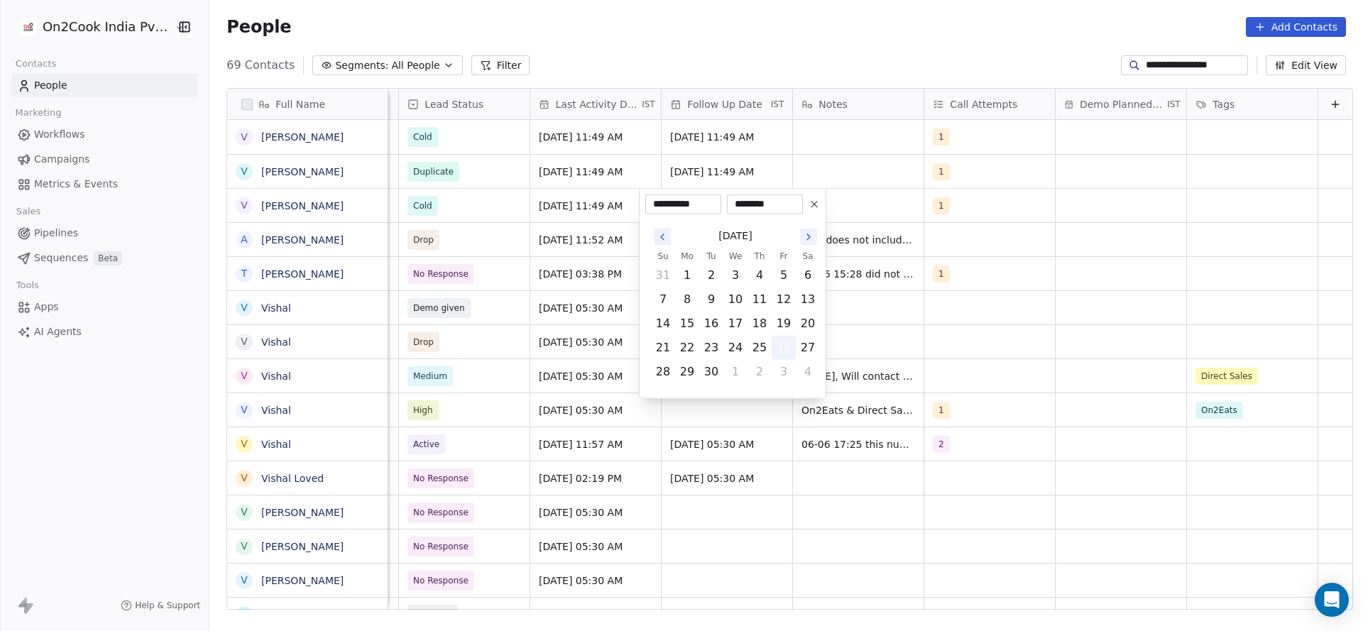
click at [787, 342] on button "26" at bounding box center [783, 348] width 23 height 23
click at [496, 200] on html "**********" at bounding box center [681, 315] width 1363 height 631
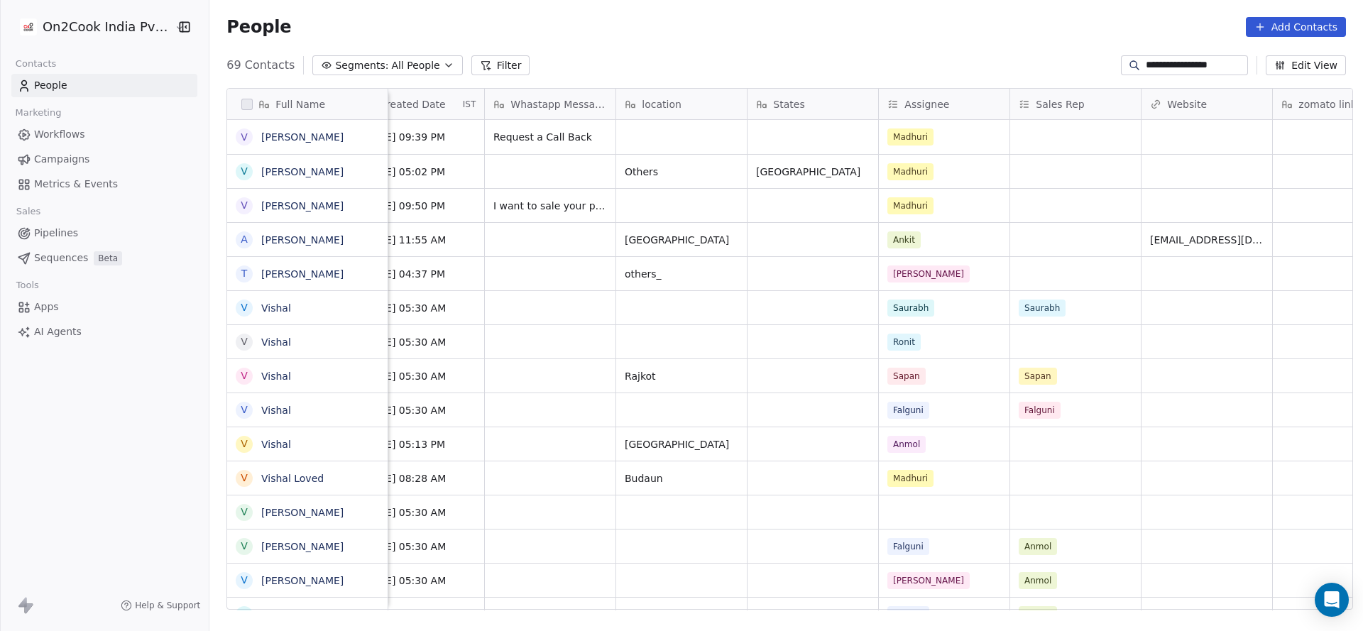
scroll to position [0, 728]
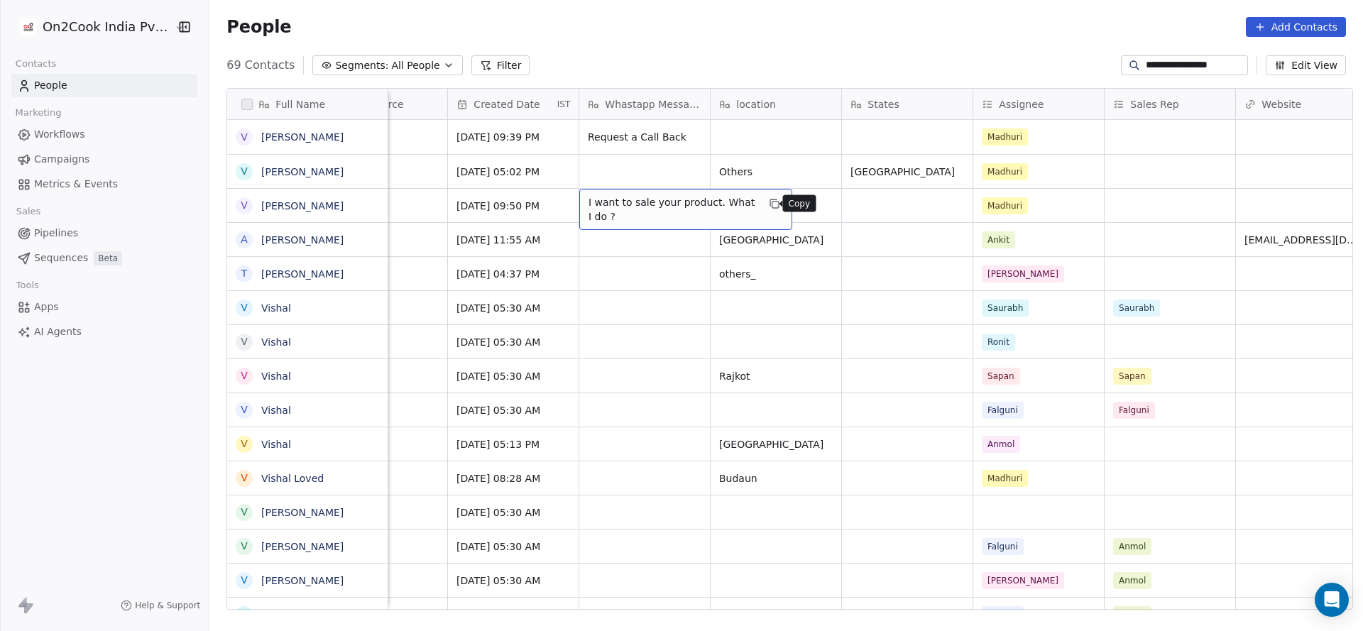
click at [766, 207] on button "grid" at bounding box center [774, 203] width 17 height 17
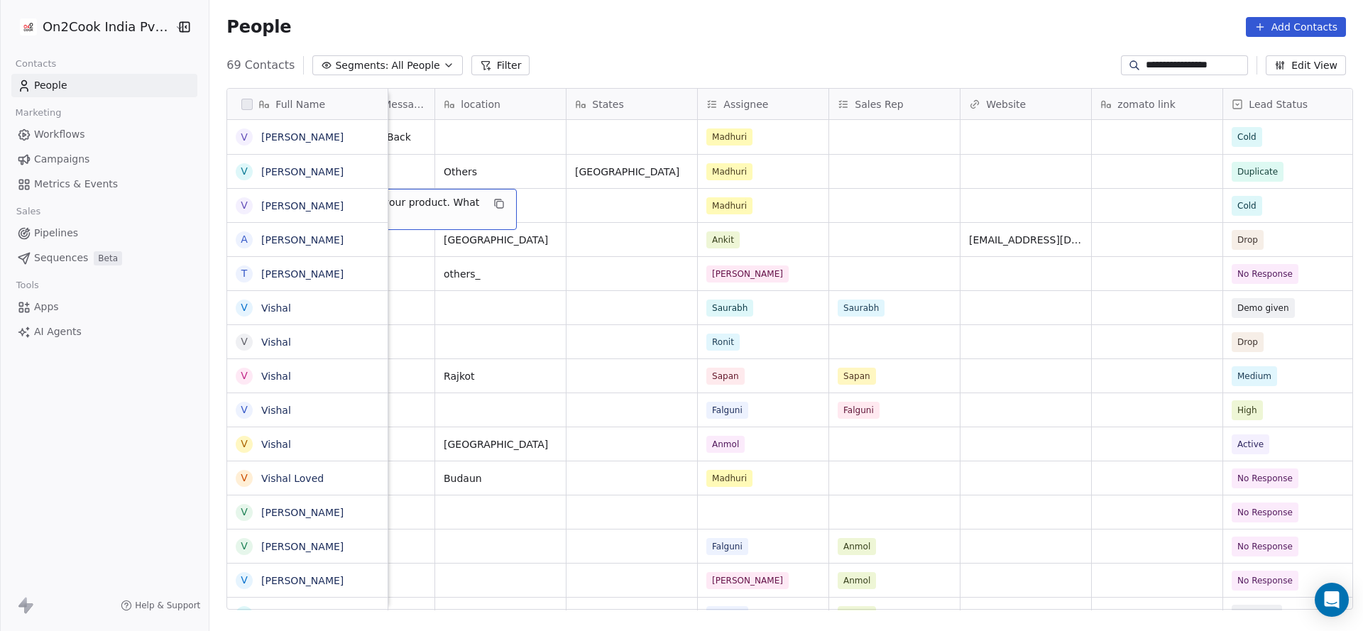
scroll to position [0, 763]
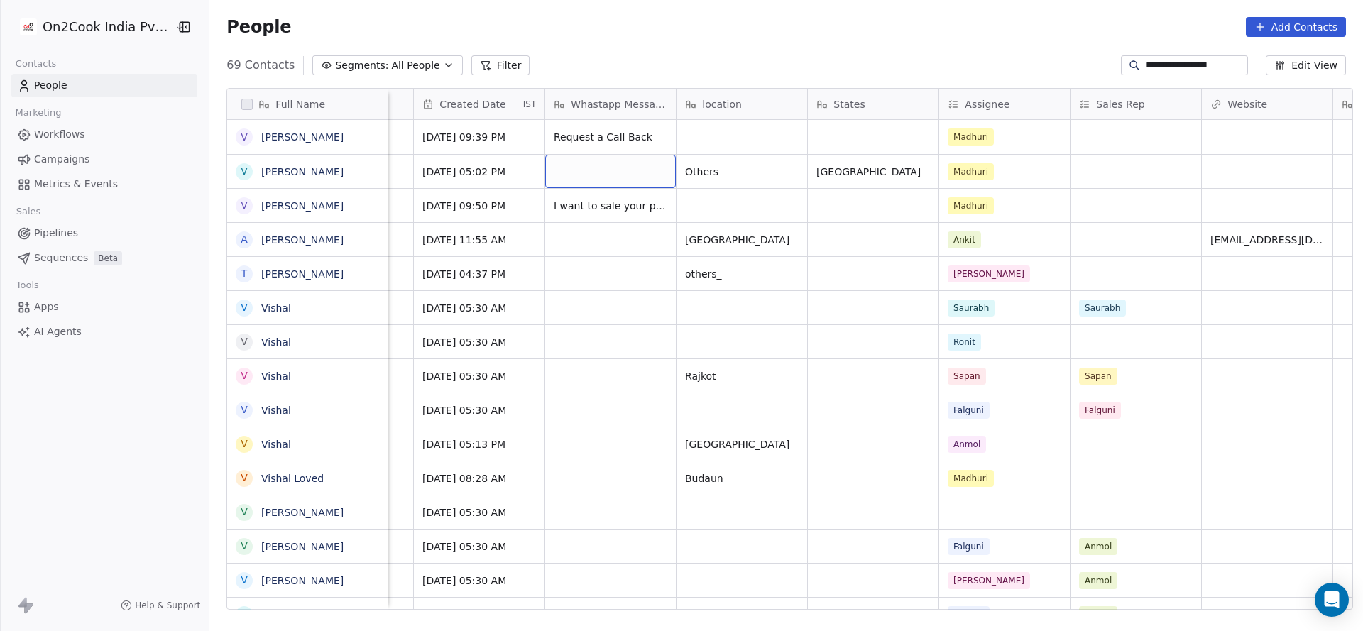
click at [564, 180] on div "grid" at bounding box center [610, 171] width 131 height 33
type textarea "**********"
click at [506, 307] on html "**********" at bounding box center [681, 315] width 1363 height 631
click at [596, 275] on html "**********" at bounding box center [681, 315] width 1363 height 631
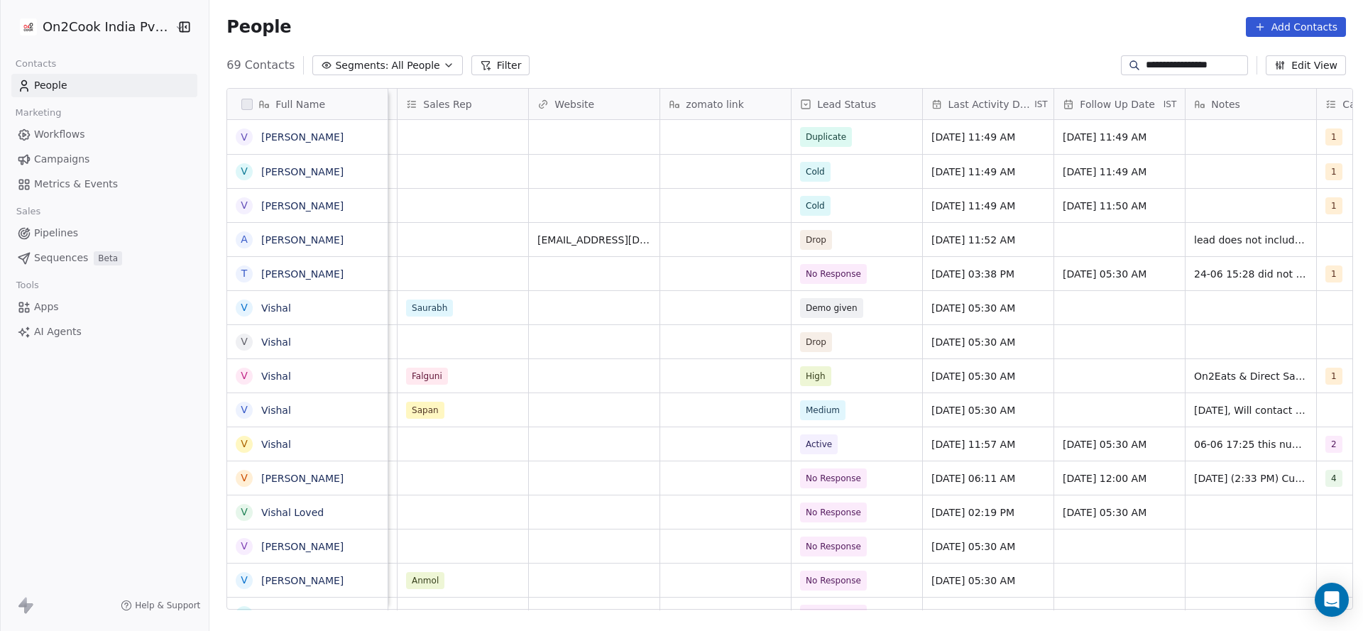
scroll to position [0, 1663]
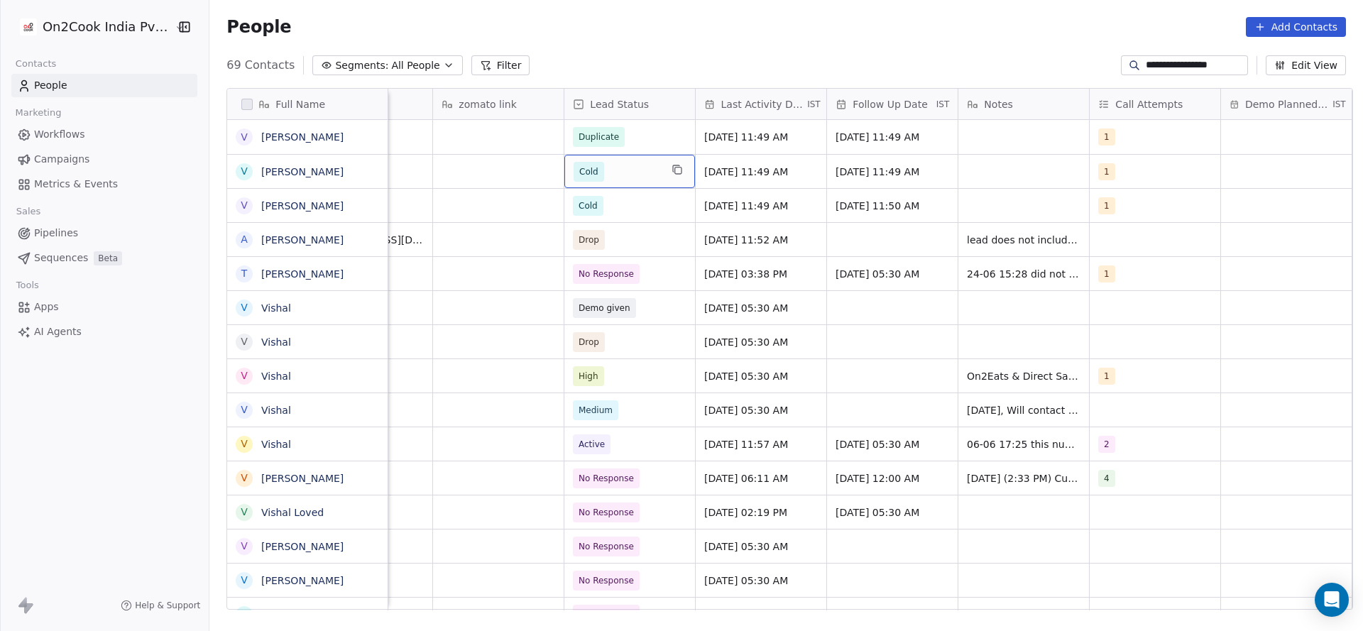
click at [598, 179] on span "Cold" at bounding box center [617, 172] width 87 height 20
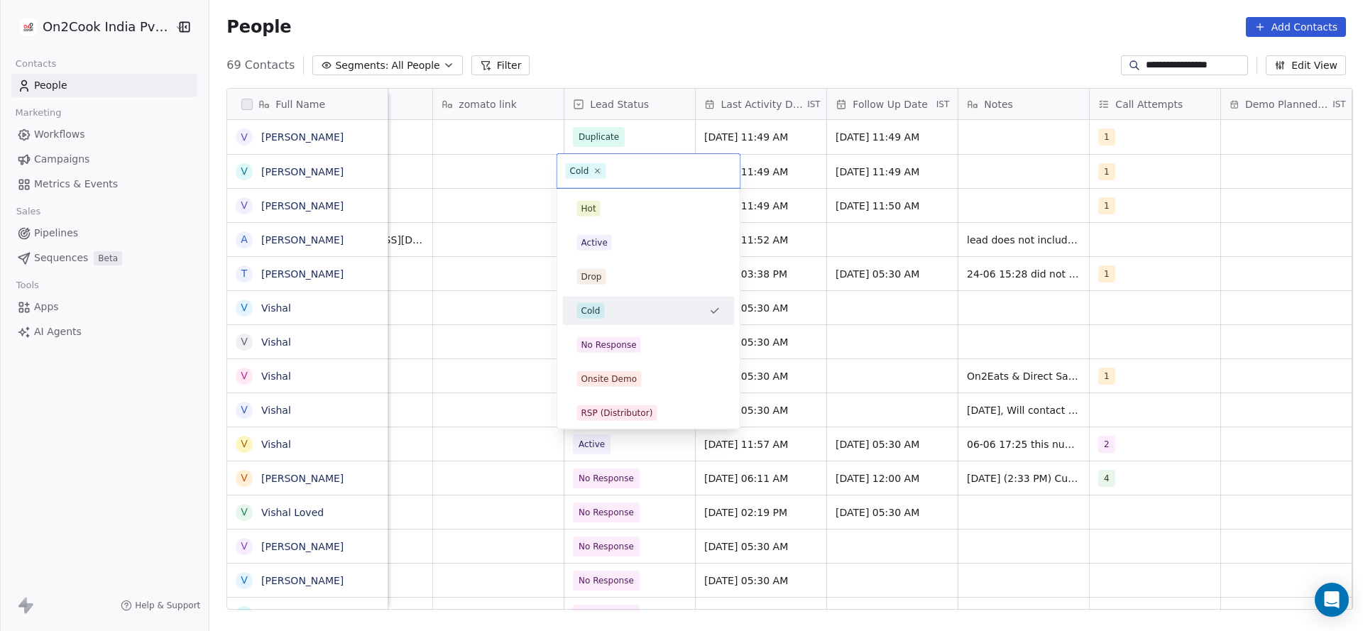
drag, startPoint x: 279, startPoint y: 243, endPoint x: 473, endPoint y: 197, distance: 199.1
click at [279, 243] on html "**********" at bounding box center [681, 315] width 1363 height 631
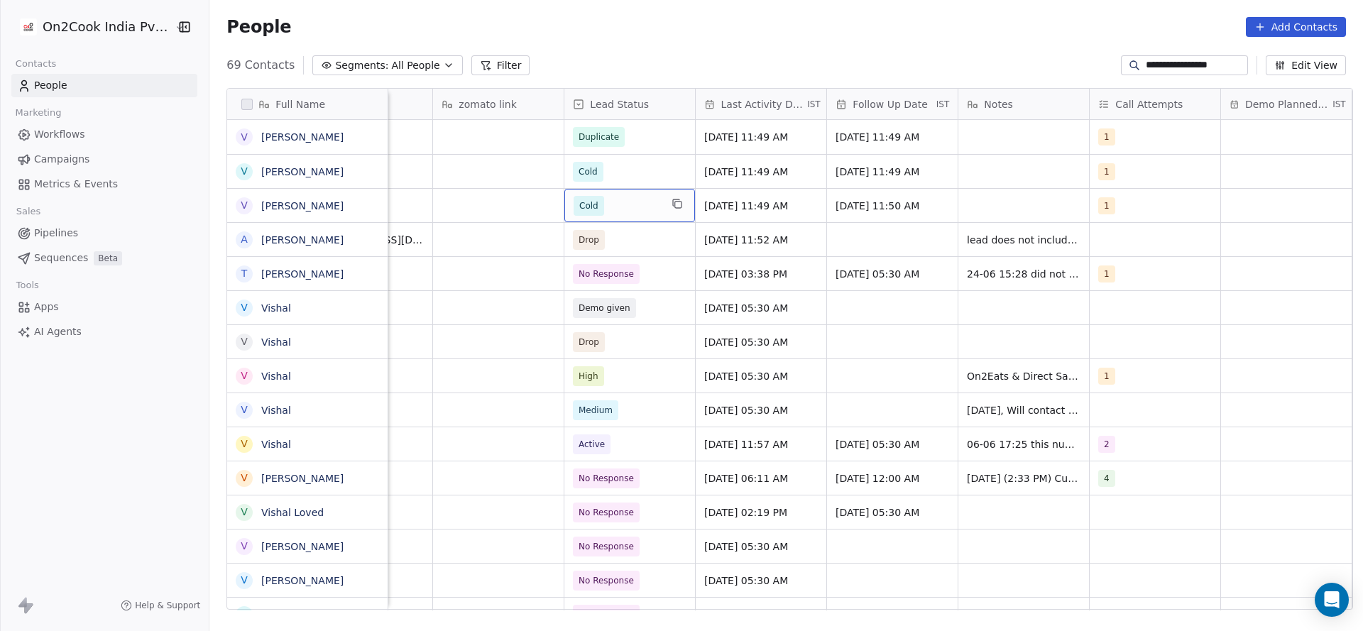
click at [621, 199] on span "Cold" at bounding box center [617, 206] width 87 height 20
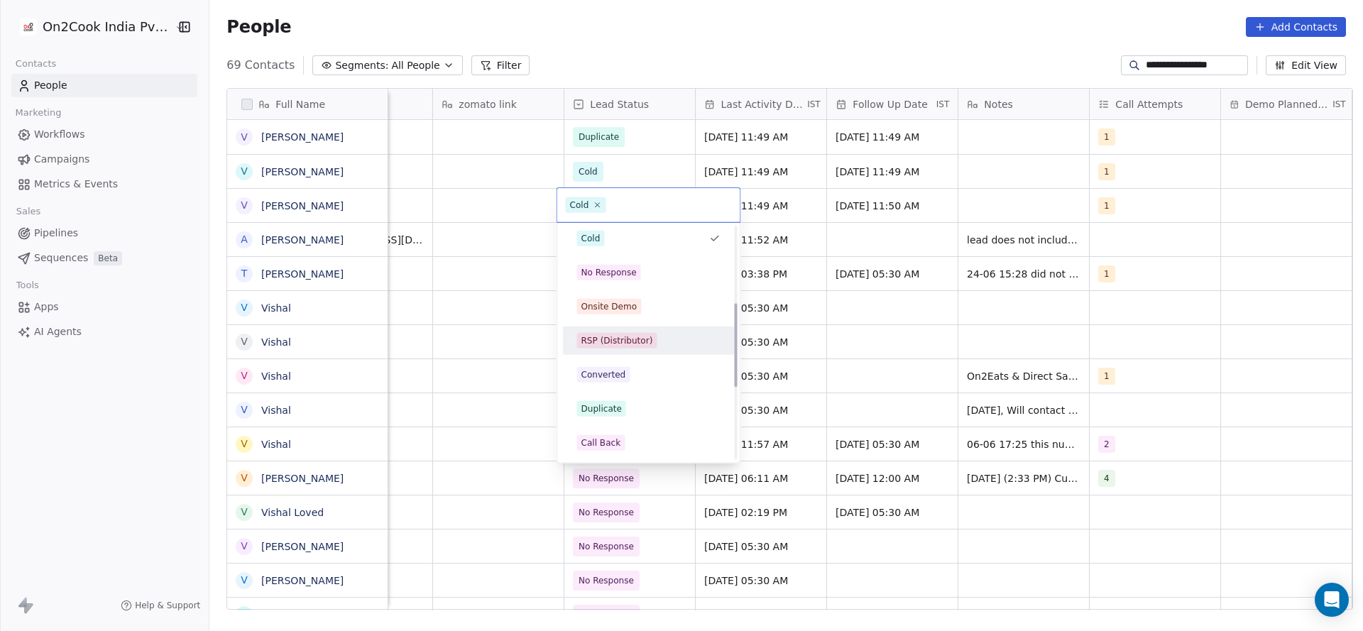
scroll to position [213, 0]
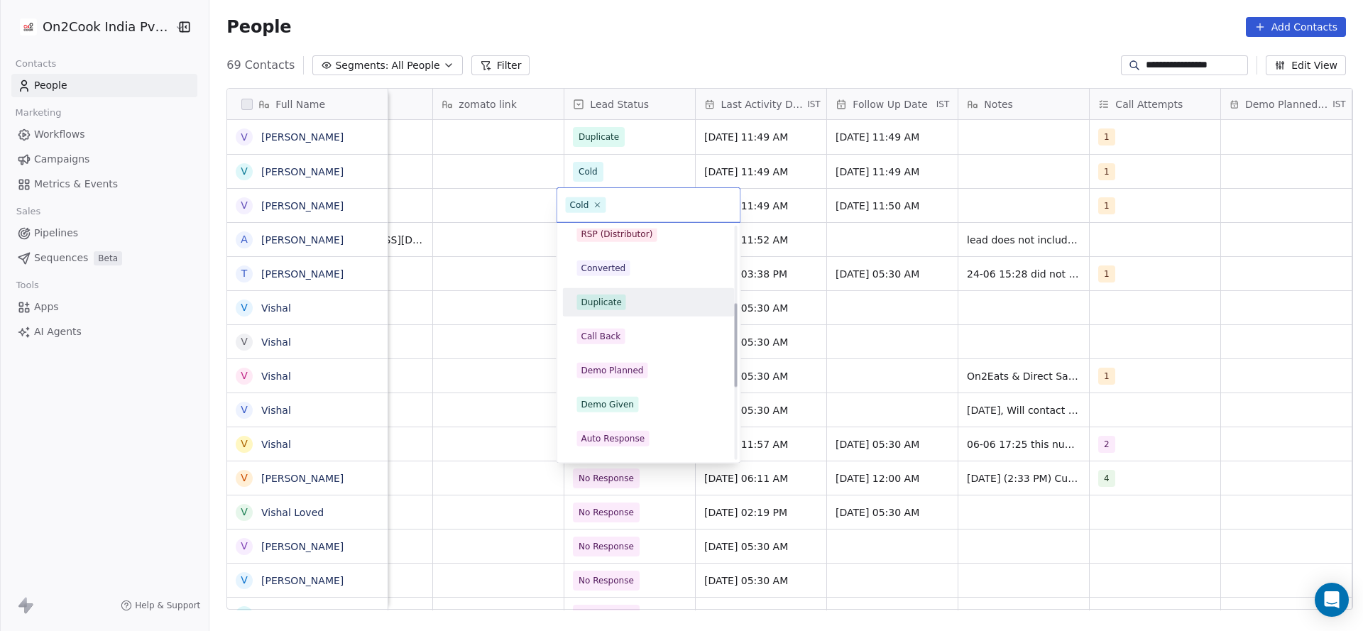
click at [637, 310] on div "Duplicate" at bounding box center [649, 302] width 160 height 23
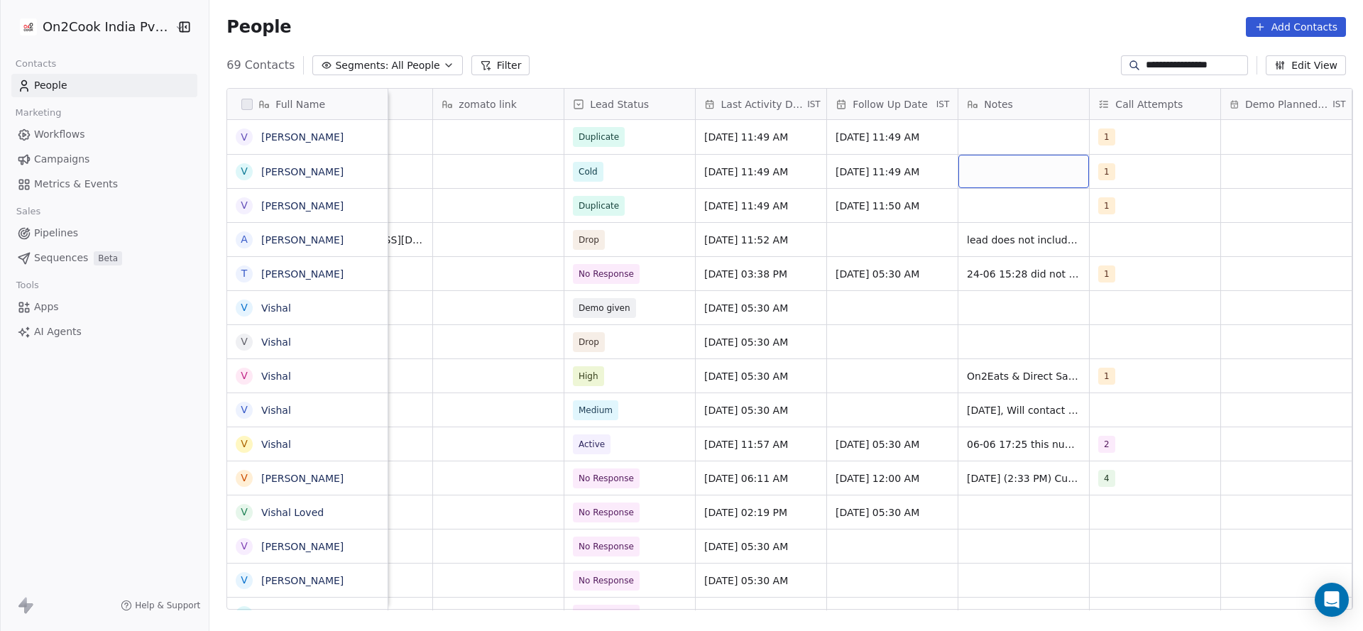
click at [983, 182] on div "grid" at bounding box center [1023, 171] width 131 height 33
click at [759, 147] on html "**********" at bounding box center [681, 315] width 1363 height 631
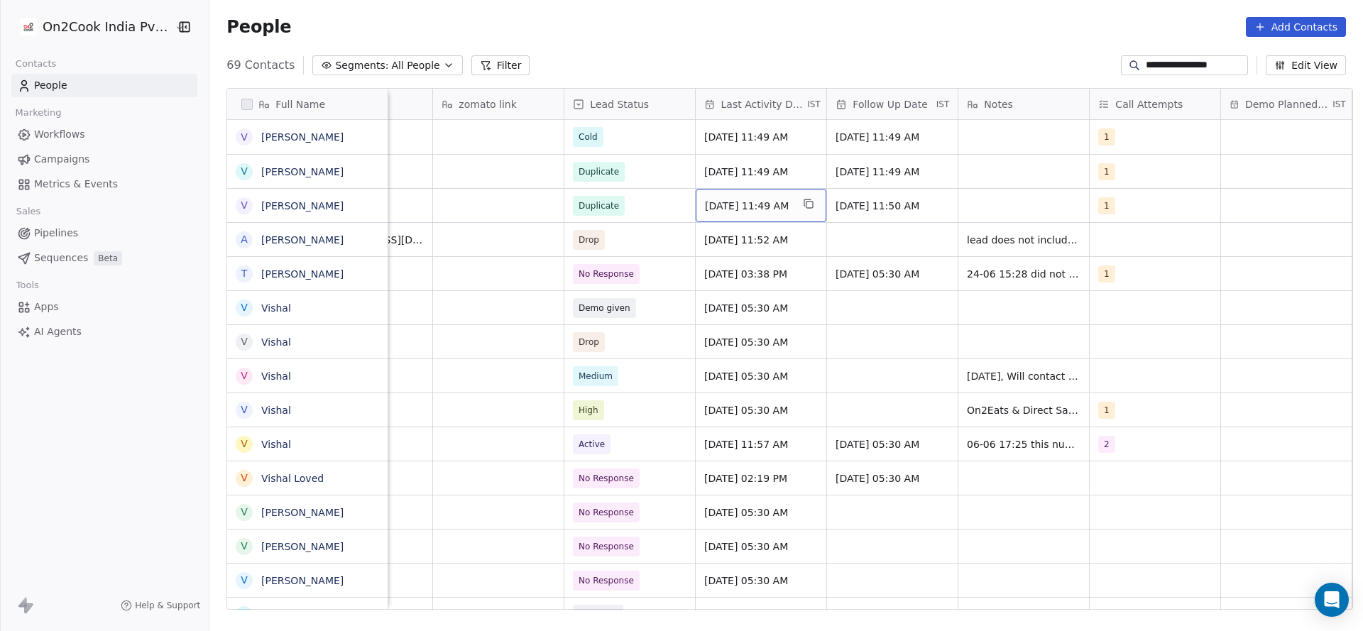
click at [705, 207] on span "Sep 26, 2025 11:49 AM" at bounding box center [748, 206] width 87 height 14
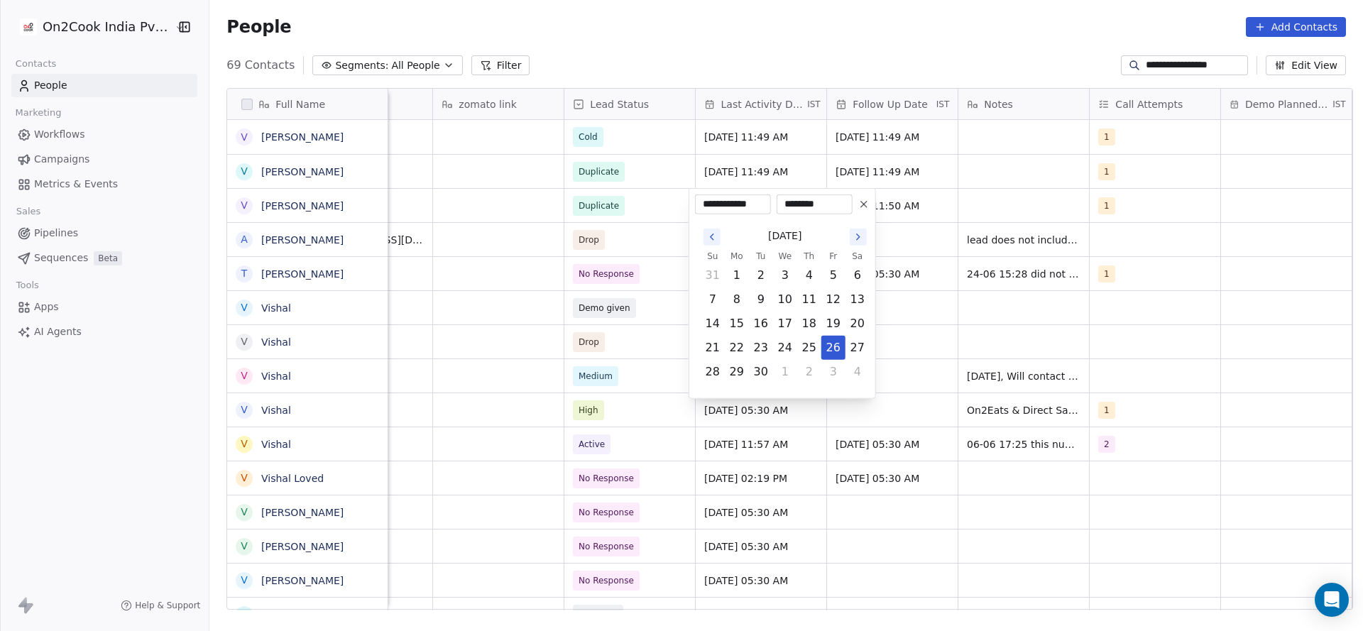
click at [797, 167] on html "**********" at bounding box center [681, 315] width 1363 height 631
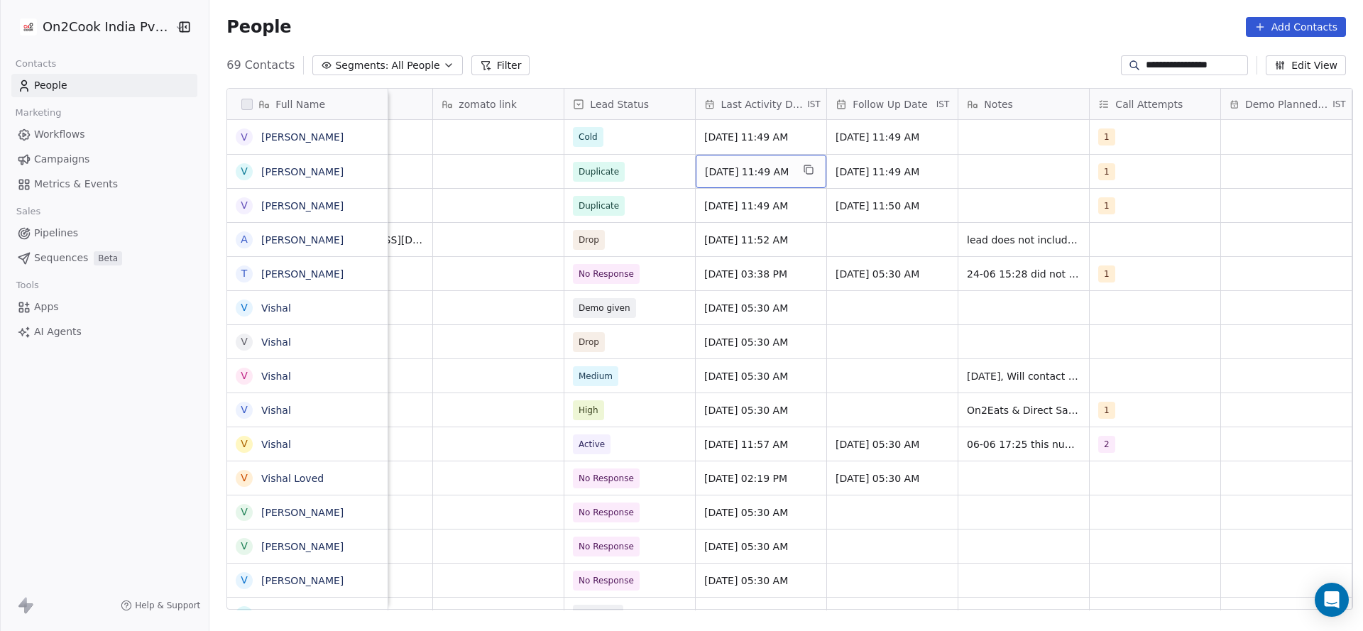
click at [767, 168] on span "Sep 26, 2025 11:49 AM" at bounding box center [748, 172] width 87 height 14
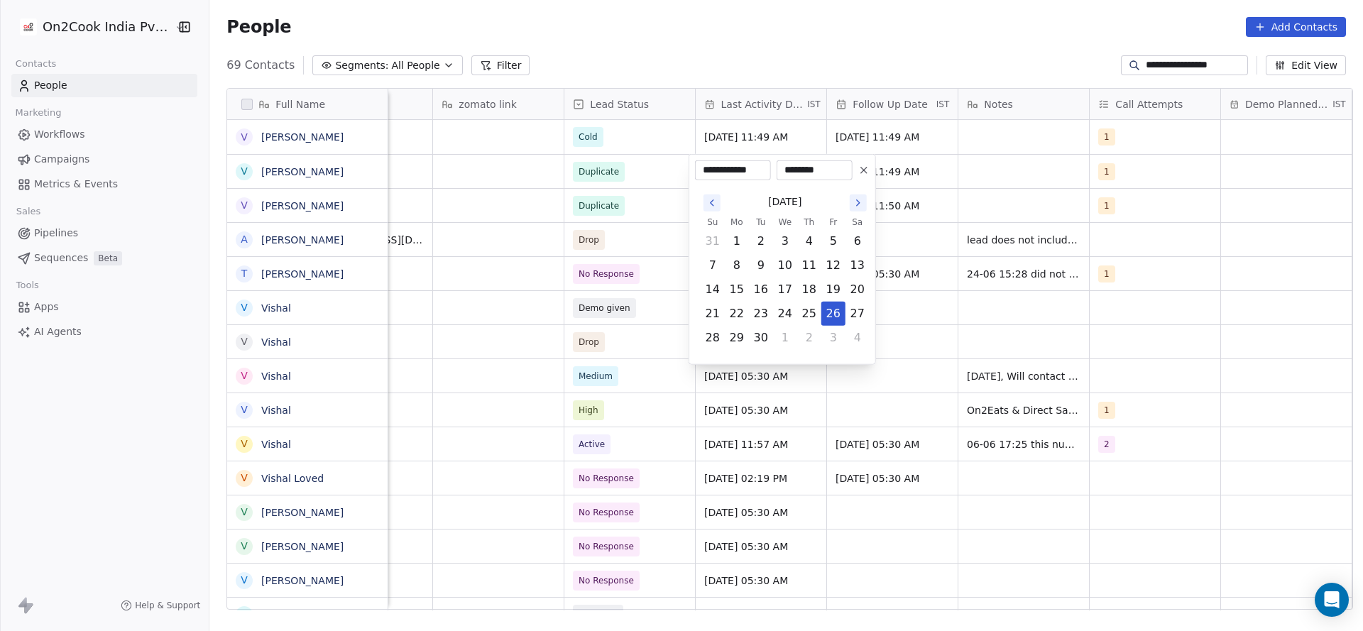
click at [865, 179] on div "**********" at bounding box center [782, 170] width 175 height 20
click at [863, 170] on icon at bounding box center [864, 171] width 6 height 6
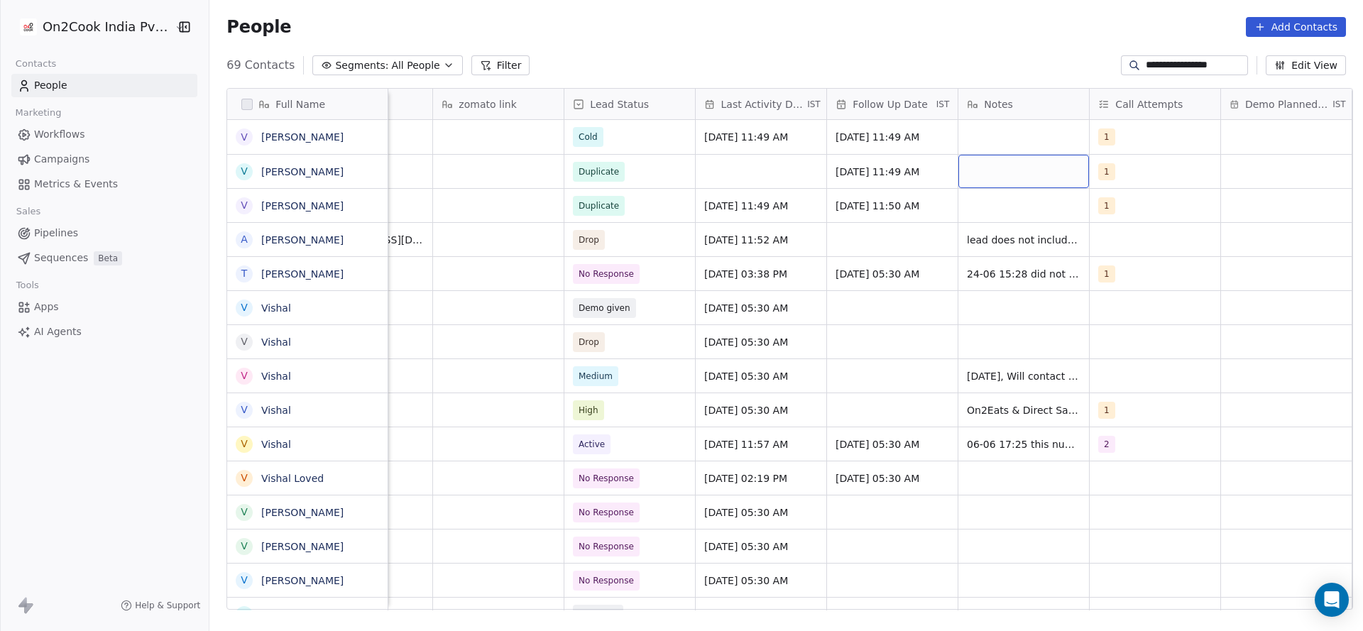
click at [971, 155] on div "grid" at bounding box center [1023, 171] width 131 height 33
click at [977, 140] on html "**********" at bounding box center [681, 315] width 1363 height 631
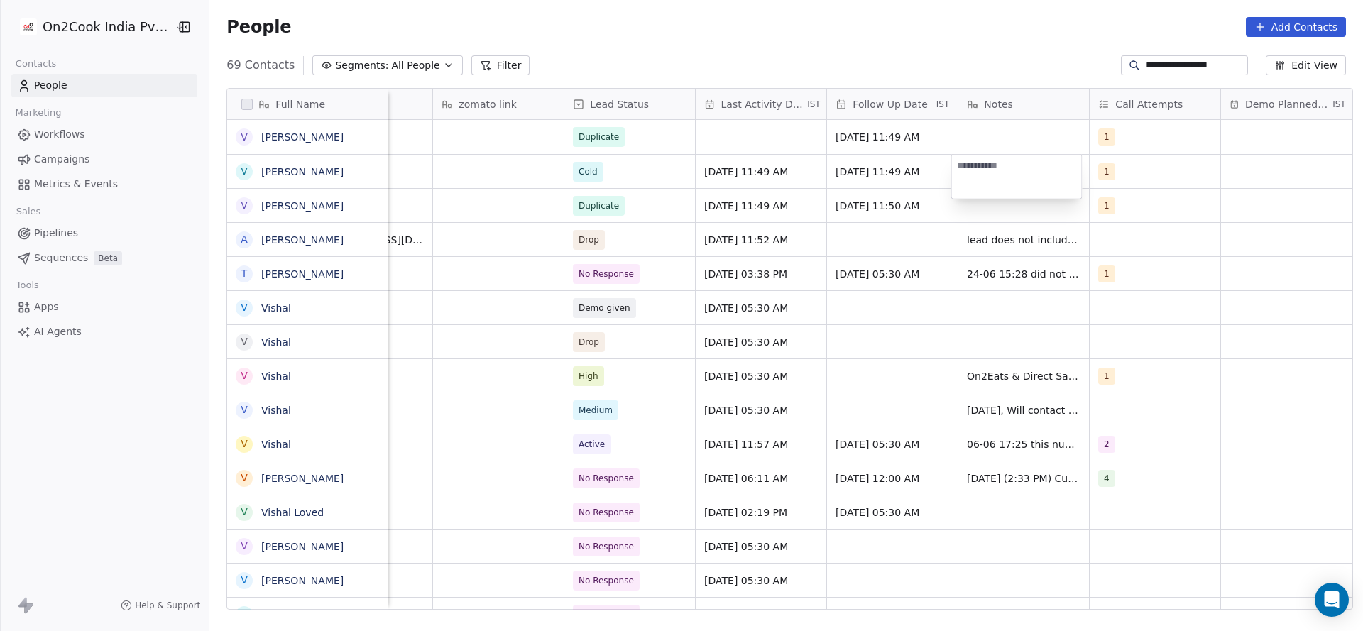
click at [977, 140] on html "**********" at bounding box center [681, 315] width 1363 height 631
click at [768, 222] on html "**********" at bounding box center [681, 315] width 1363 height 631
click at [966, 168] on div "grid" at bounding box center [1023, 171] width 131 height 33
type textarea "**********"
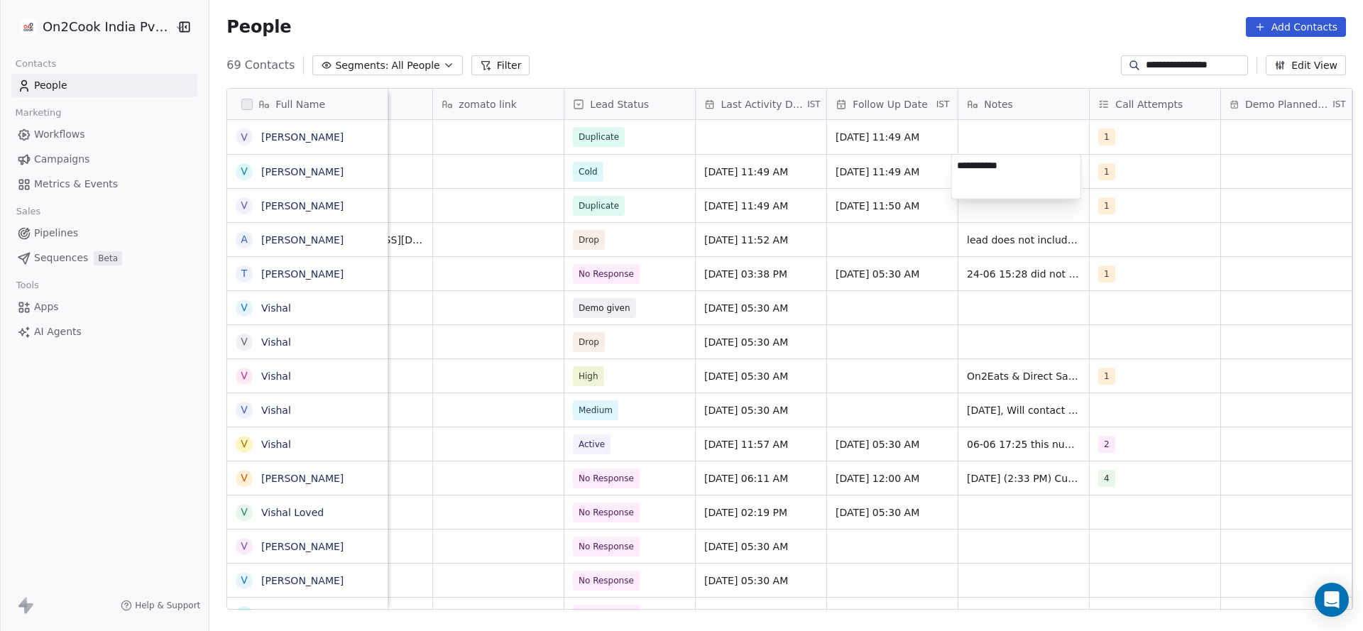
click at [901, 214] on html "**********" at bounding box center [681, 315] width 1363 height 631
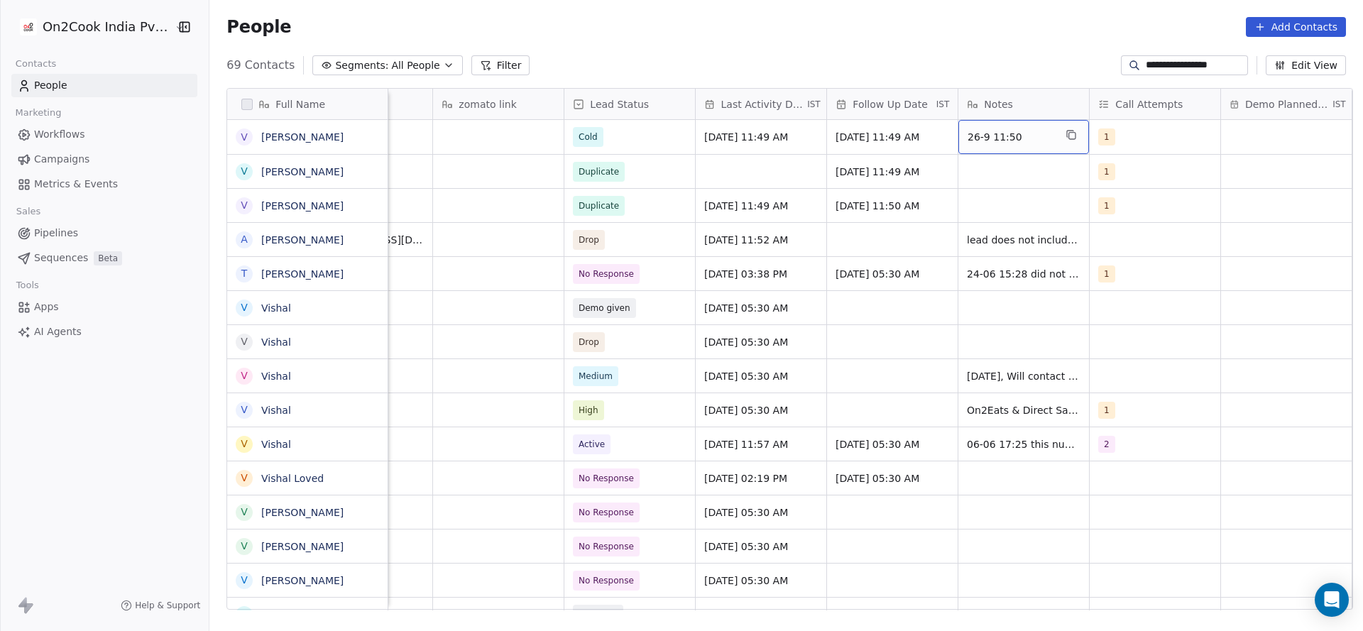
click at [1046, 132] on span "26-9 11:50" at bounding box center [1011, 137] width 87 height 14
click at [1023, 133] on textarea "**********" at bounding box center [1016, 143] width 129 height 44
type textarea "**********"
click at [799, 318] on html "**********" at bounding box center [681, 315] width 1363 height 631
click at [1165, 66] on input "**********" at bounding box center [1195, 65] width 99 height 14
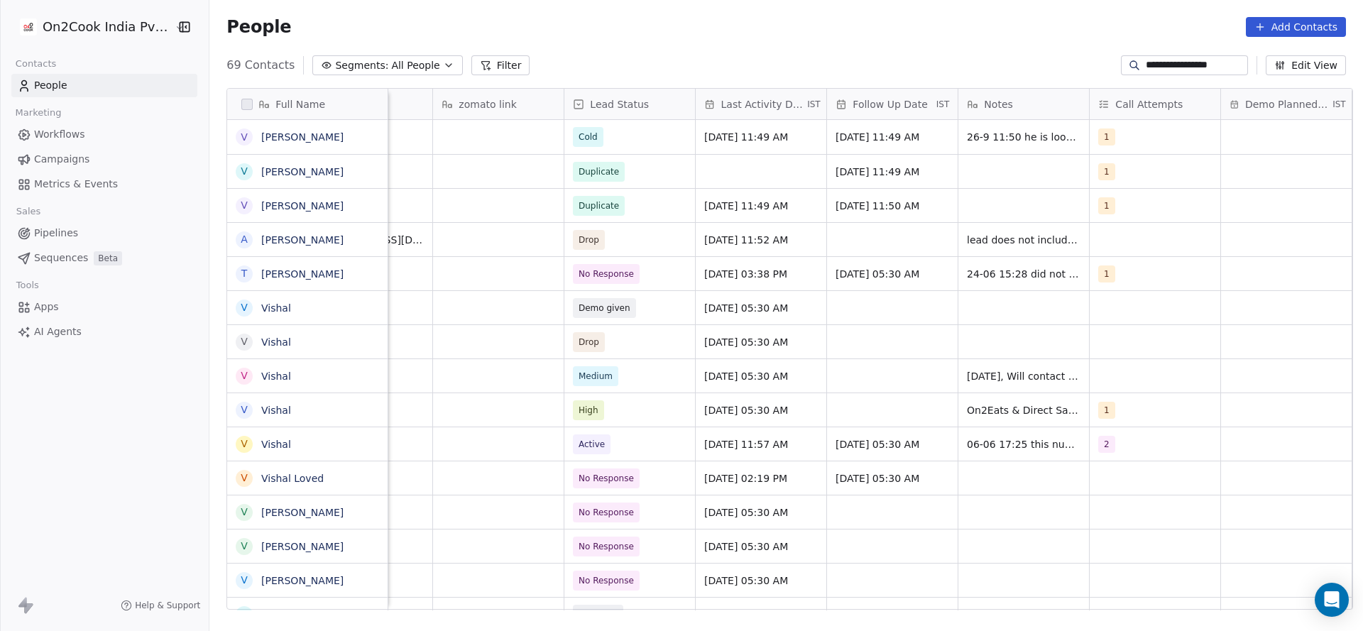
click at [1165, 66] on input "**********" at bounding box center [1195, 65] width 99 height 14
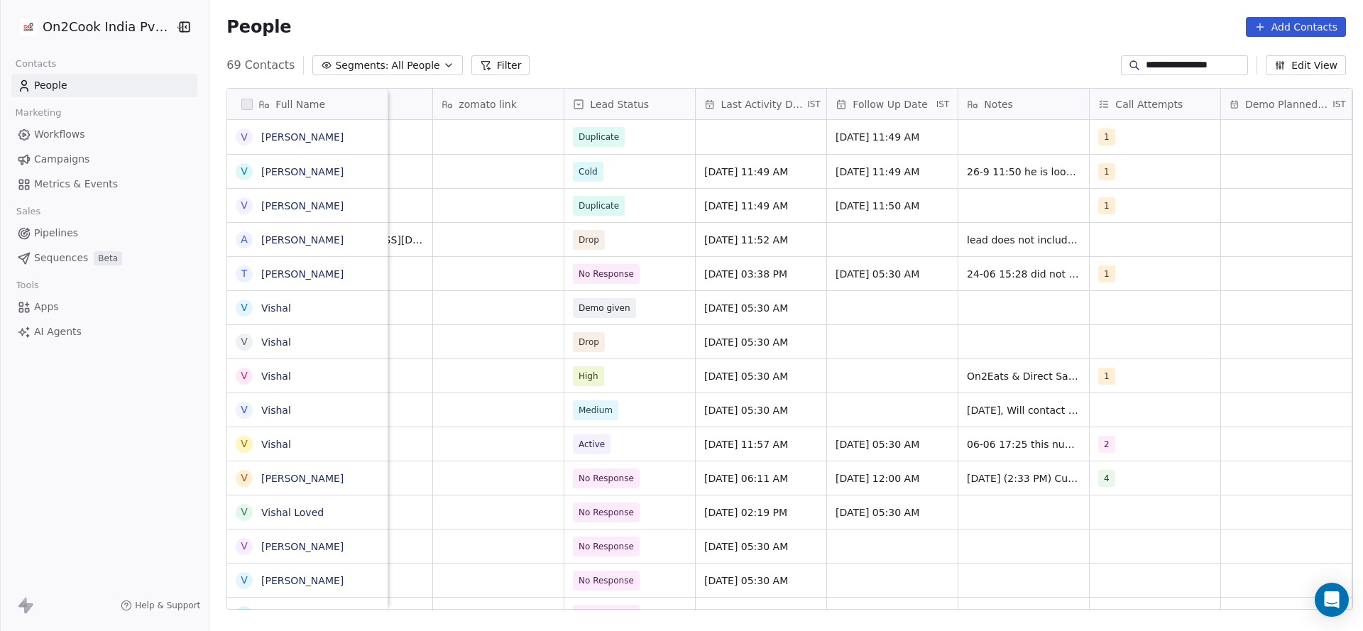
click at [1165, 66] on input "**********" at bounding box center [1195, 65] width 99 height 14
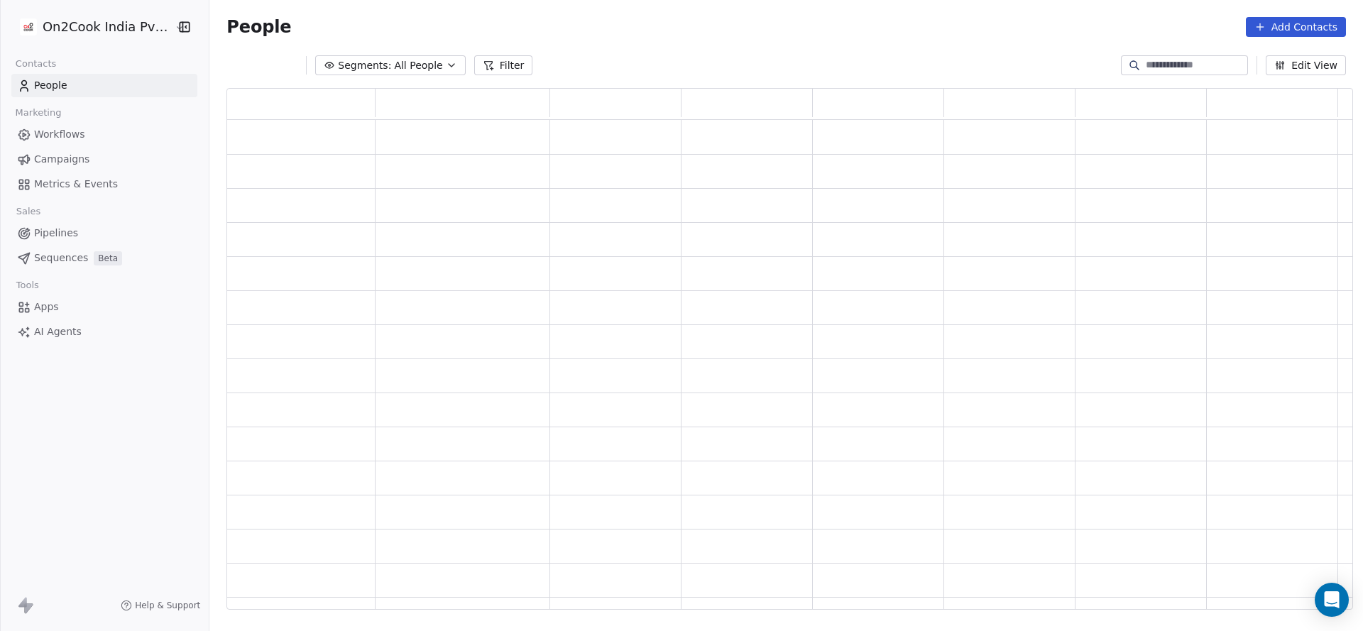
scroll to position [505, 1110]
